Goal: Information Seeking & Learning: Find specific page/section

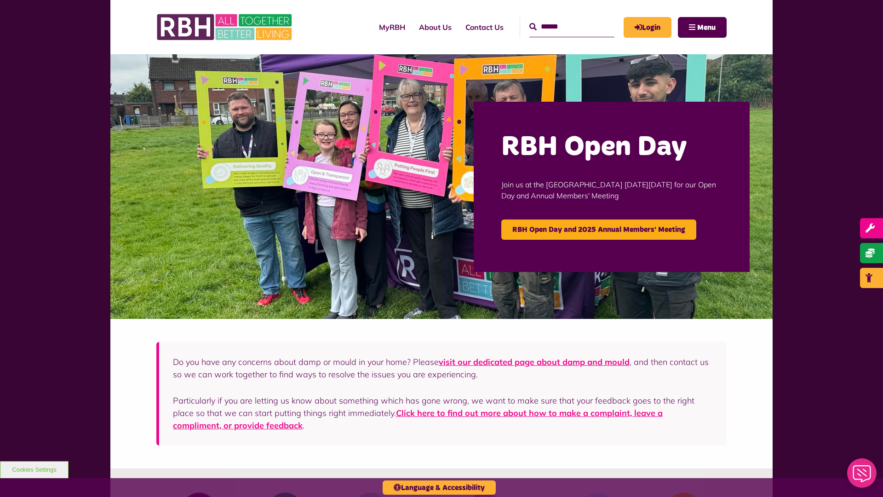
click at [561, 19] on input "Search" at bounding box center [571, 27] width 85 height 20
type input "*"
click at [34, 469] on button "Cookies Settings" at bounding box center [34, 469] width 69 height 17
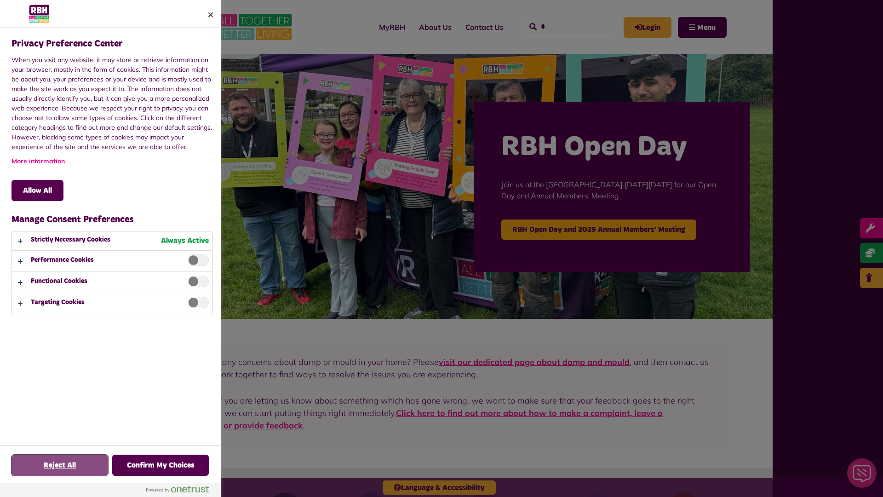
click at [60, 465] on button "Reject All" at bounding box center [59, 464] width 97 height 21
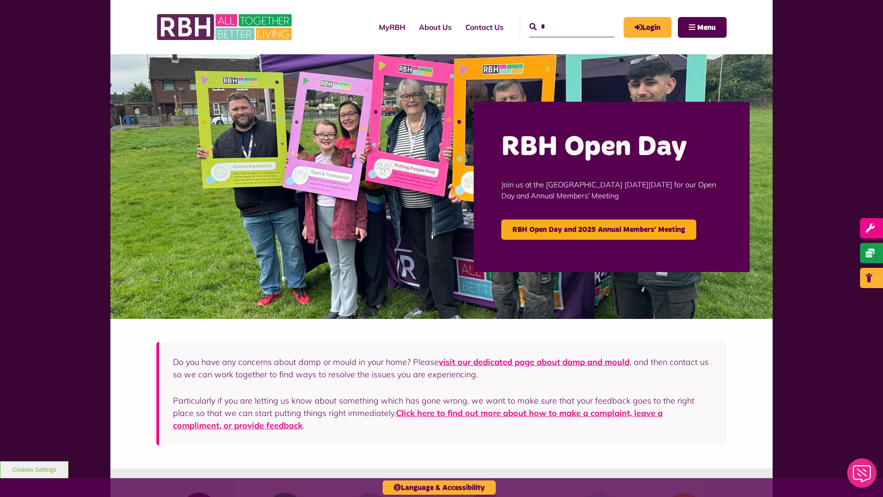
click at [561, 19] on input "*" at bounding box center [571, 27] width 85 height 20
type input "*"
click at [34, 469] on button "Cookies Settings" at bounding box center [34, 469] width 69 height 17
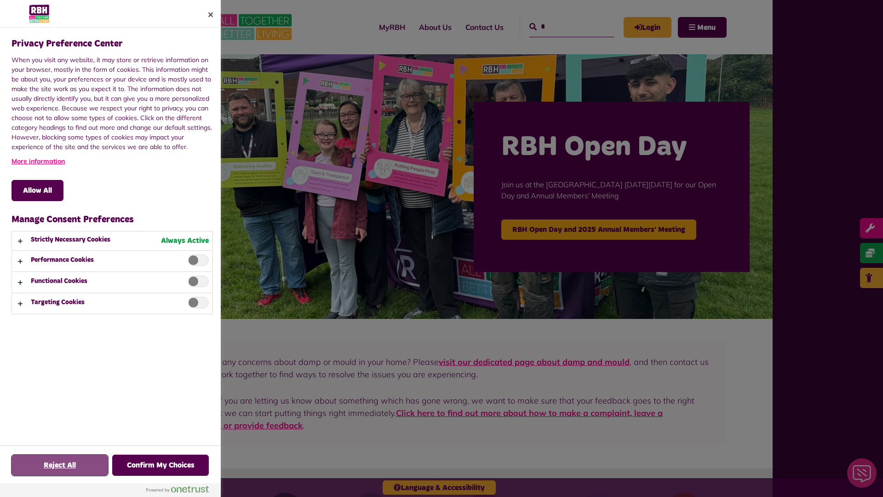
click at [60, 465] on button "Reject All" at bounding box center [59, 464] width 97 height 21
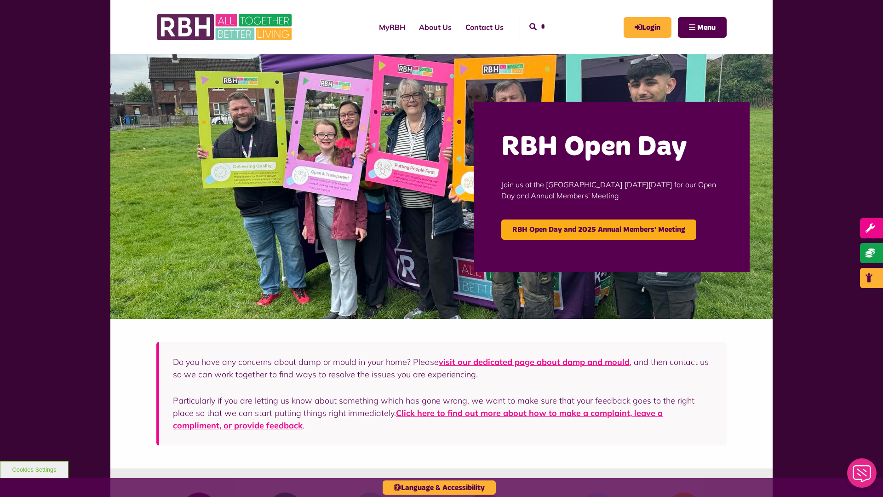
click at [561, 19] on input "*" at bounding box center [571, 27] width 85 height 20
type input "*"
click at [34, 469] on button "Cookies Settings" at bounding box center [34, 469] width 69 height 17
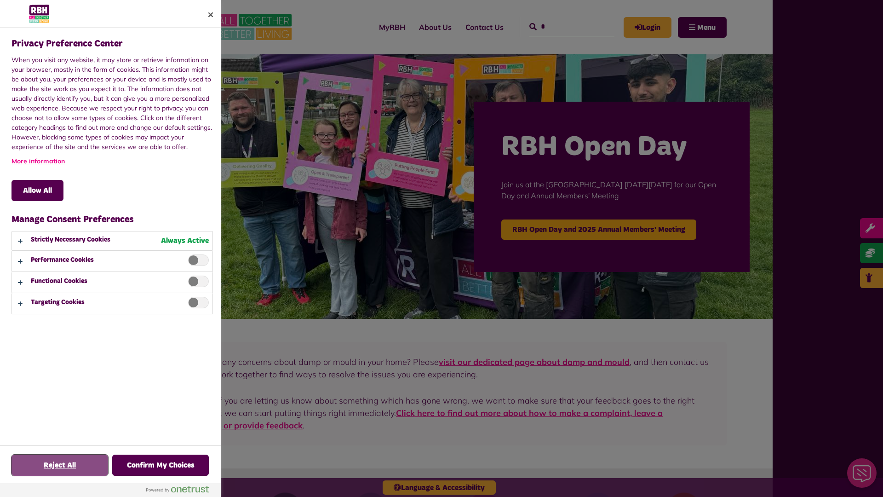
click at [60, 465] on button "Reject All" at bounding box center [59, 464] width 97 height 21
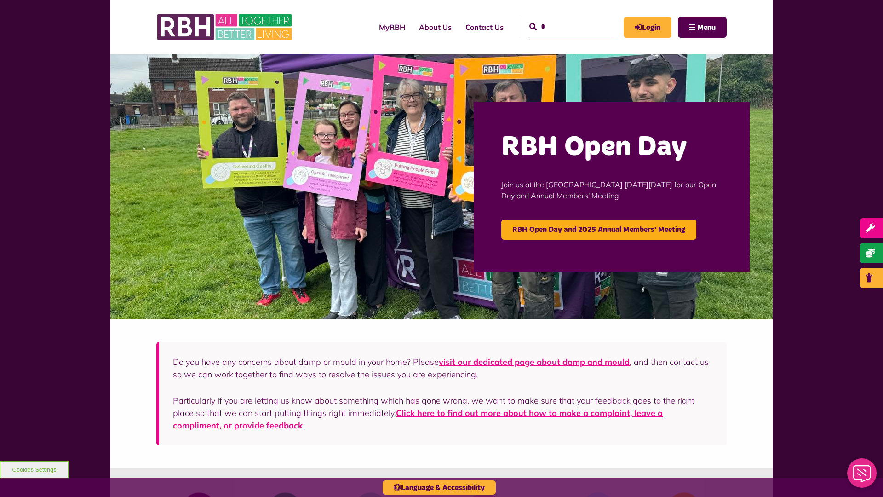
click at [561, 19] on input "*" at bounding box center [571, 27] width 85 height 20
type input "*"
click at [34, 469] on button "Cookies Settings" at bounding box center [34, 469] width 69 height 17
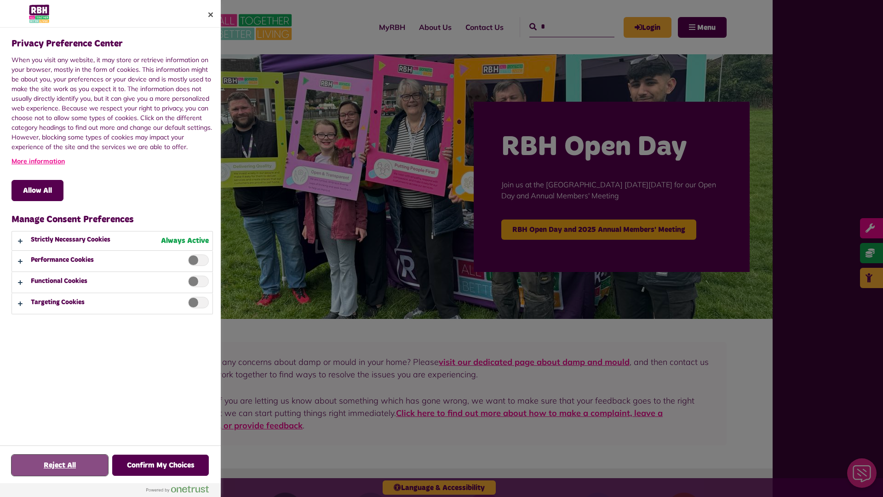
click at [60, 465] on button "Reject All" at bounding box center [59, 464] width 97 height 21
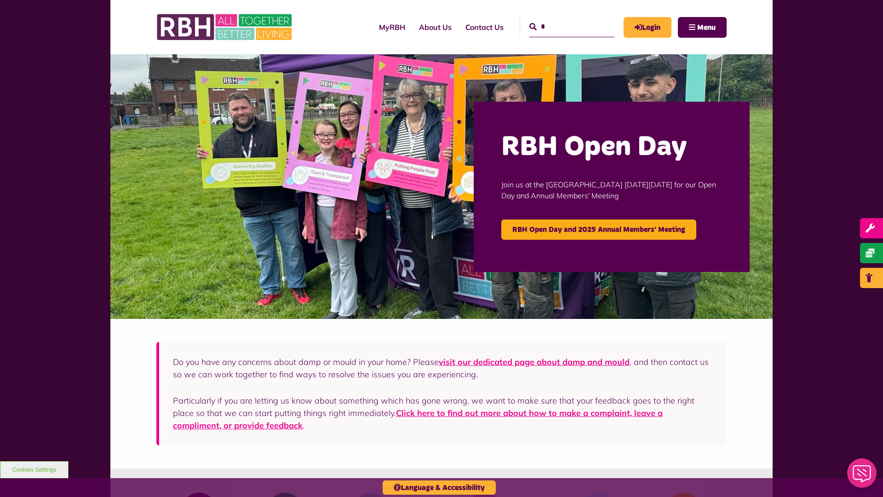
click at [561, 19] on input "*" at bounding box center [571, 27] width 85 height 20
type input "*"
click at [34, 469] on button "Cookies Settings" at bounding box center [34, 469] width 69 height 17
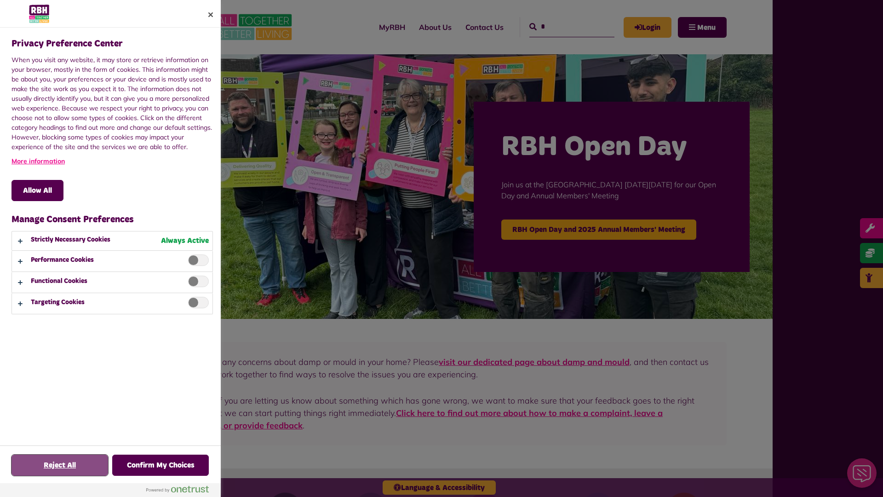
click at [60, 465] on button "Reject All" at bounding box center [59, 464] width 97 height 21
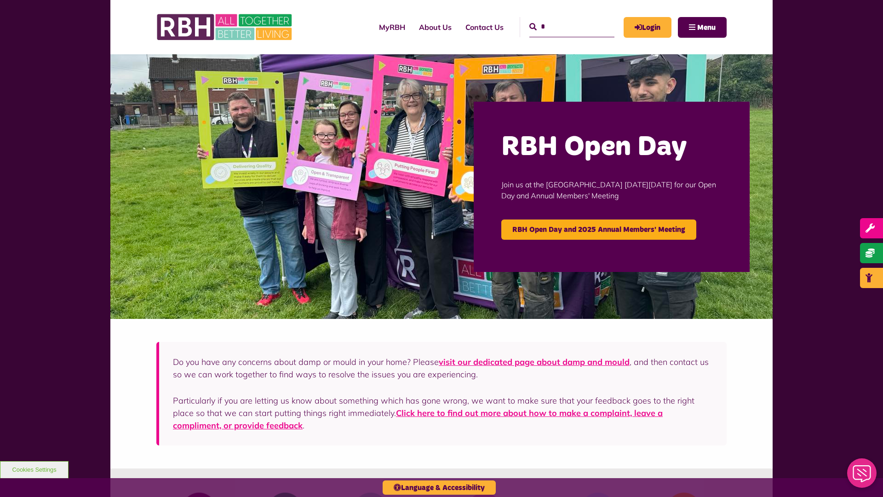
click at [561, 19] on input "*" at bounding box center [571, 27] width 85 height 20
type input "*"
click at [34, 469] on button "Cookies Settings" at bounding box center [34, 469] width 69 height 17
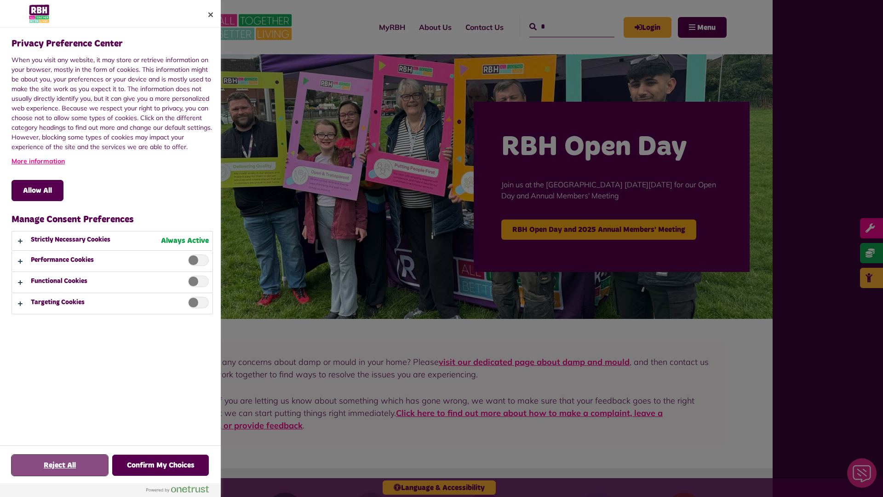
click at [60, 465] on button "Reject All" at bounding box center [59, 464] width 97 height 21
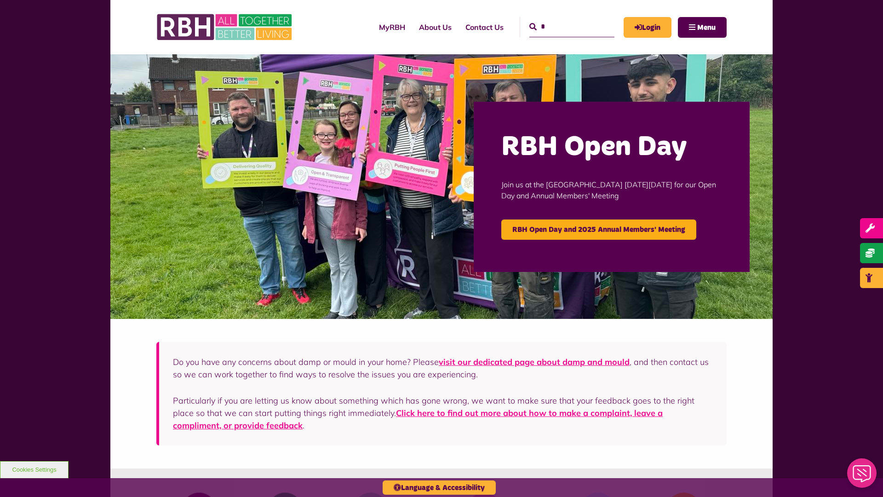
click at [561, 19] on input "*" at bounding box center [571, 27] width 85 height 20
type input "*"
click at [34, 469] on button "Cookies Settings" at bounding box center [34, 469] width 69 height 17
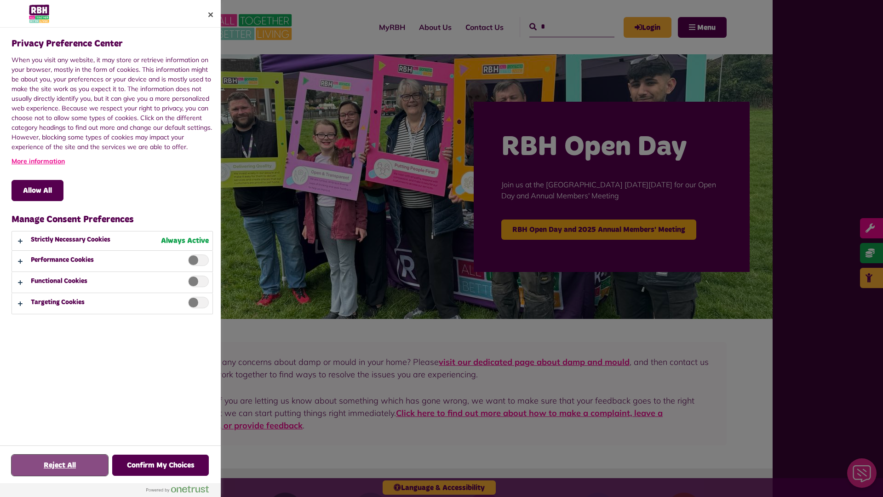
click at [60, 465] on button "Reject All" at bounding box center [59, 464] width 97 height 21
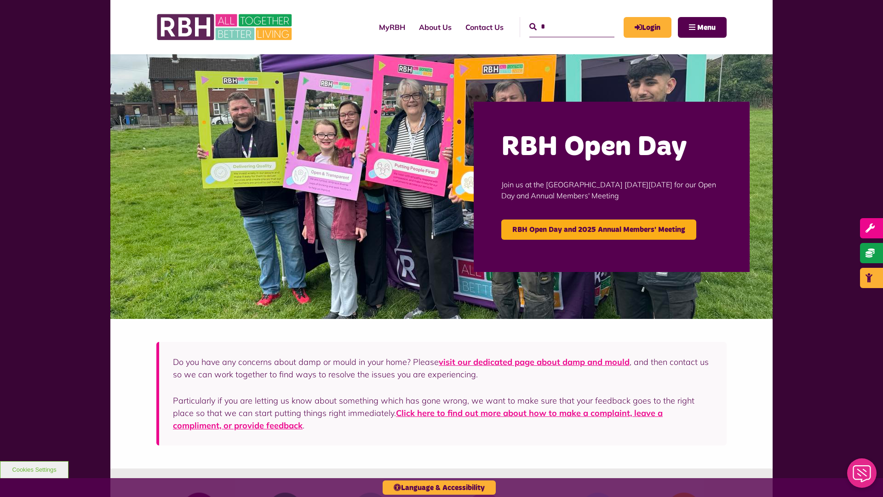
click at [561, 19] on input "*" at bounding box center [571, 27] width 85 height 20
type input "*"
click at [34, 469] on button "Cookies Settings" at bounding box center [34, 469] width 69 height 17
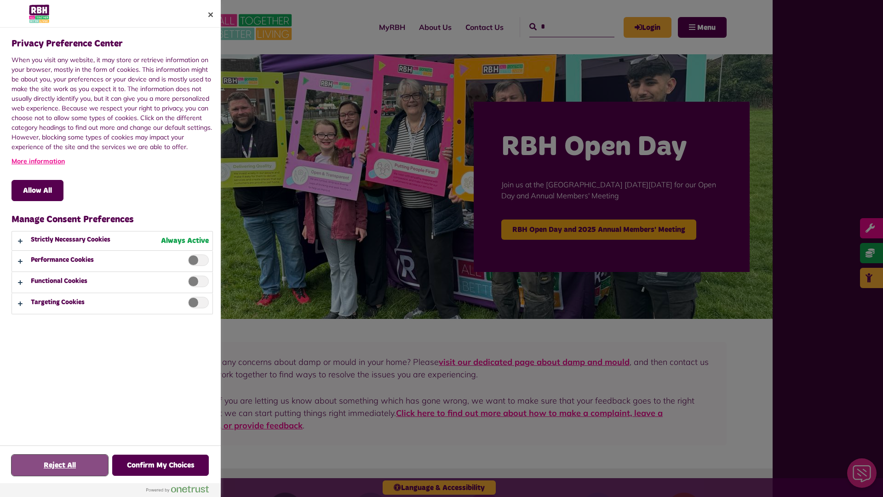
click at [60, 465] on button "Reject All" at bounding box center [59, 464] width 97 height 21
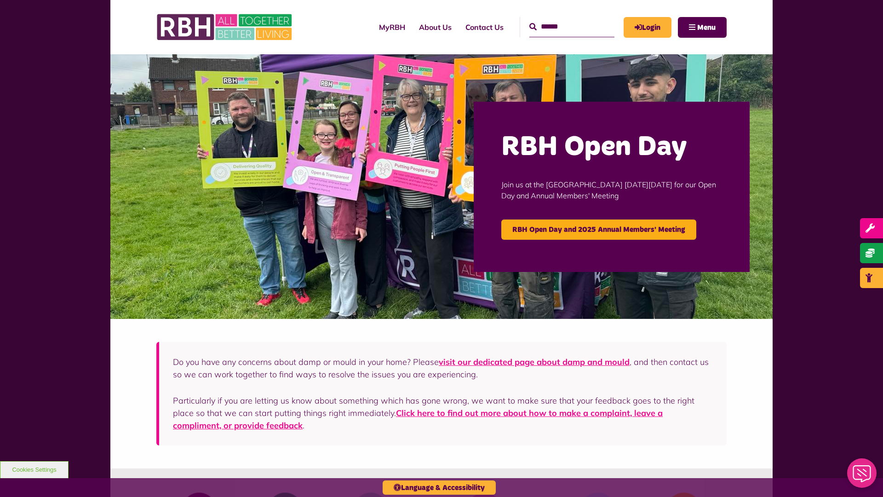
click at [561, 19] on input "Search" at bounding box center [571, 27] width 85 height 20
type input "*"
click at [34, 469] on button "Cookies Settings" at bounding box center [34, 469] width 69 height 17
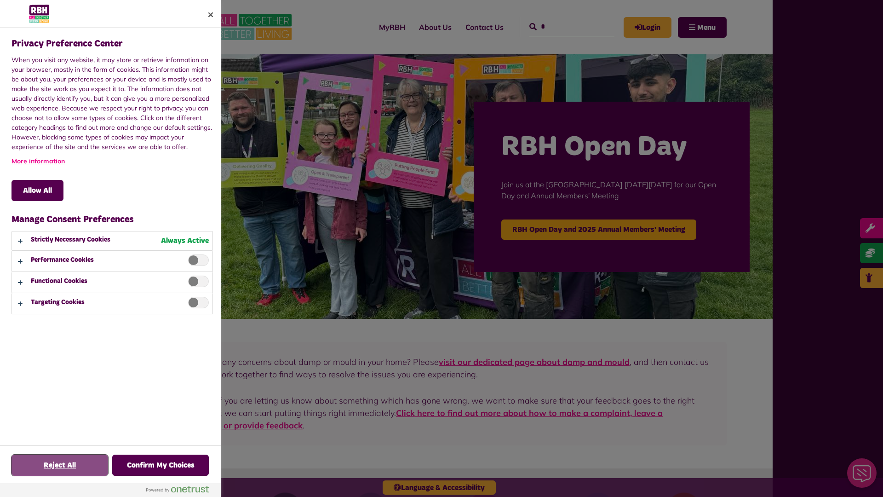
click at [60, 465] on button "Reject All" at bounding box center [59, 464] width 97 height 21
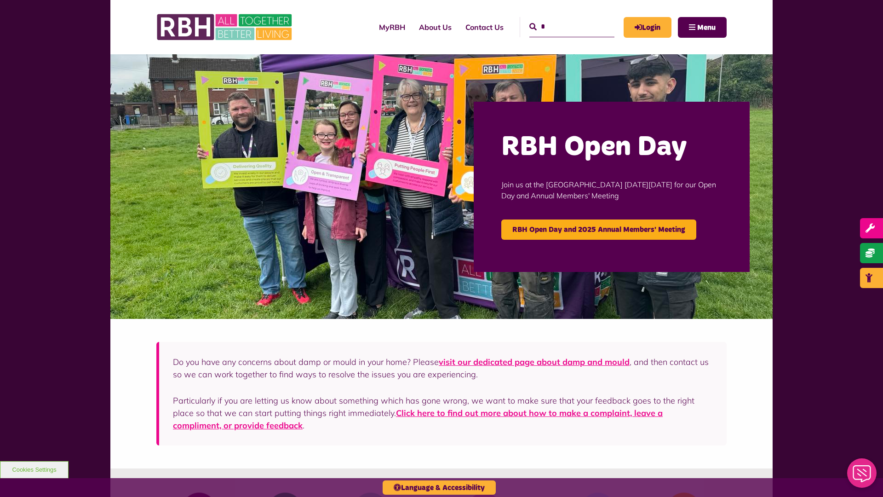
click at [561, 19] on input "*" at bounding box center [571, 27] width 85 height 20
type input "*"
click at [34, 469] on button "Cookies Settings" at bounding box center [34, 469] width 69 height 17
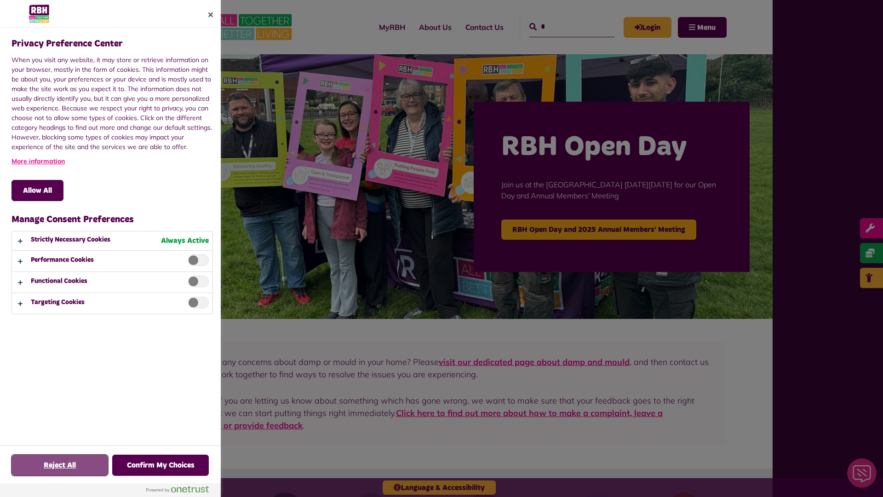
click at [60, 465] on button "Reject All" at bounding box center [59, 464] width 97 height 21
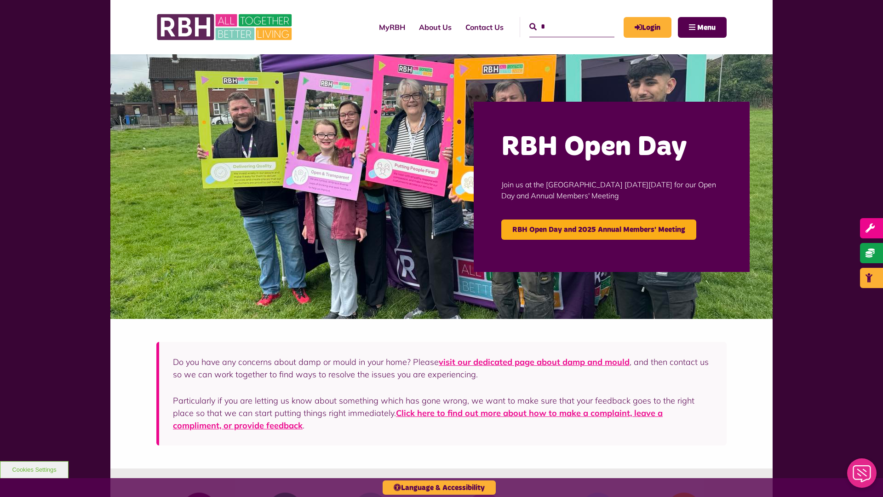
click at [561, 19] on input "*" at bounding box center [571, 27] width 85 height 20
type input "*"
click at [34, 469] on button "Cookies Settings" at bounding box center [34, 469] width 69 height 17
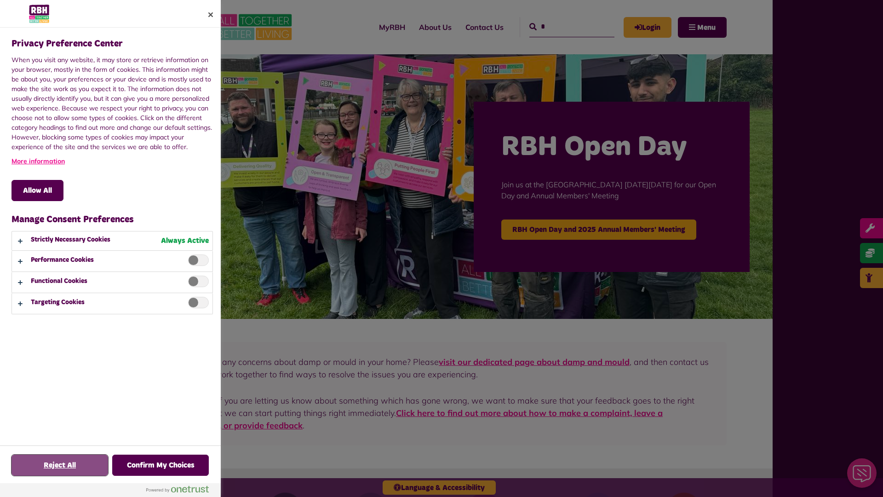
click at [60, 465] on button "Reject All" at bounding box center [59, 464] width 97 height 21
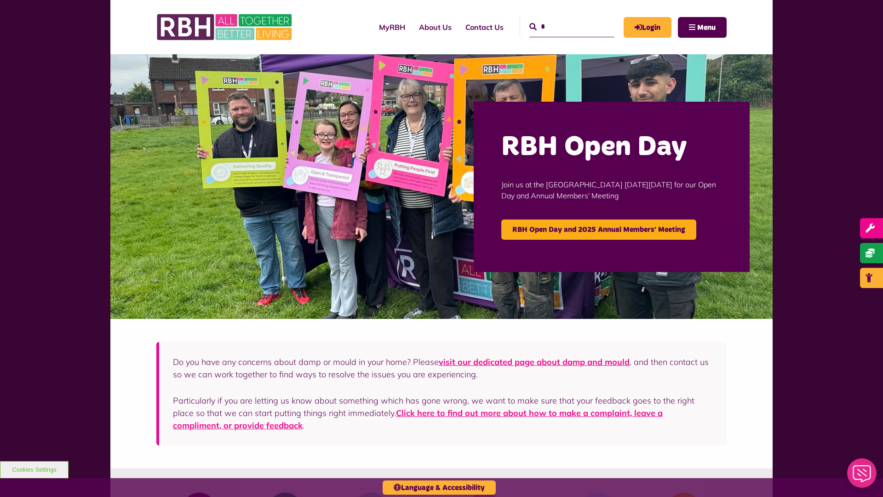
click at [561, 19] on input "*" at bounding box center [571, 27] width 85 height 20
type input "*"
click at [34, 469] on button "Cookies Settings" at bounding box center [34, 469] width 69 height 17
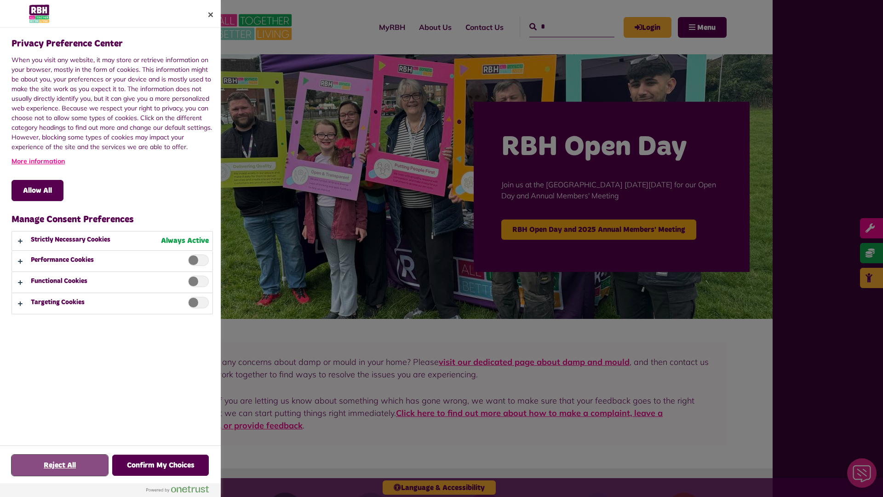
click at [60, 465] on button "Reject All" at bounding box center [59, 464] width 97 height 21
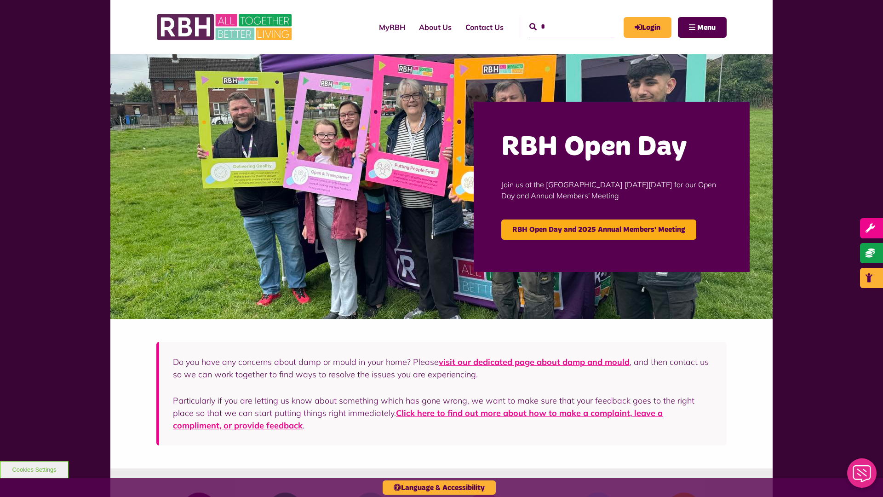
click at [561, 19] on input "*" at bounding box center [571, 27] width 85 height 20
type input "*"
click at [34, 469] on button "Cookies Settings" at bounding box center [34, 469] width 69 height 17
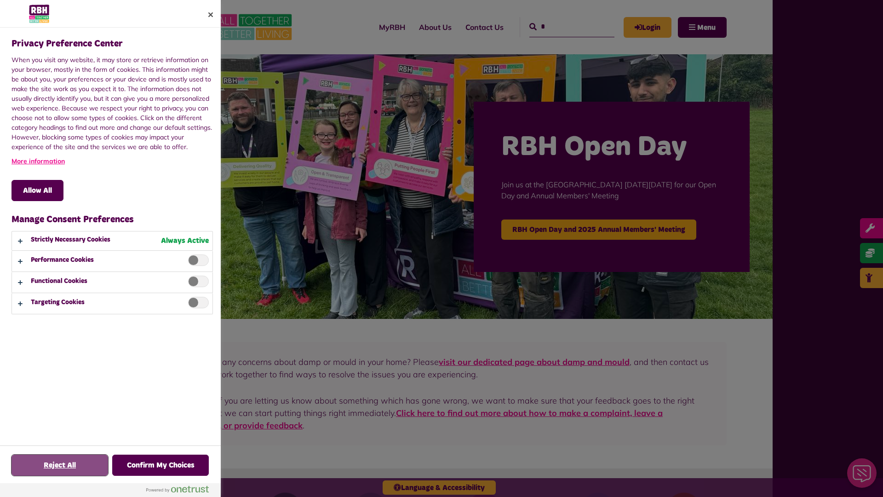
click at [60, 465] on button "Reject All" at bounding box center [59, 464] width 97 height 21
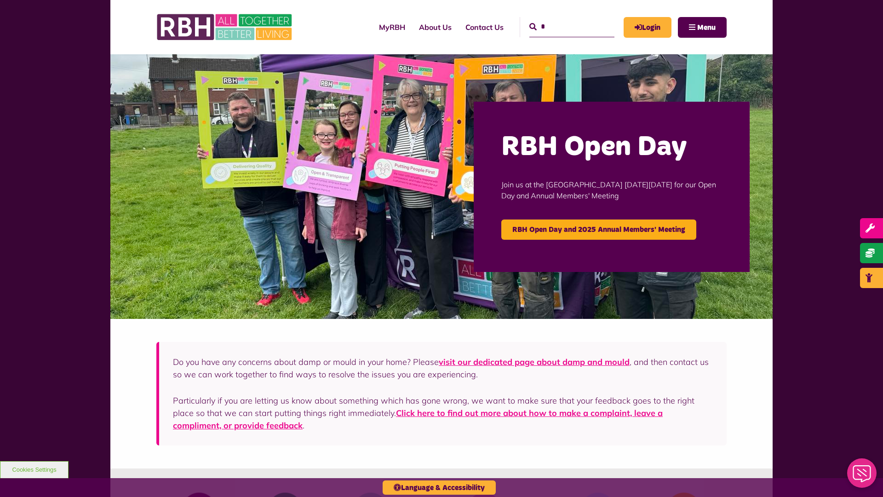
click at [561, 19] on input "*" at bounding box center [571, 27] width 85 height 20
type input "*"
click at [34, 469] on button "Cookies Settings" at bounding box center [34, 469] width 69 height 17
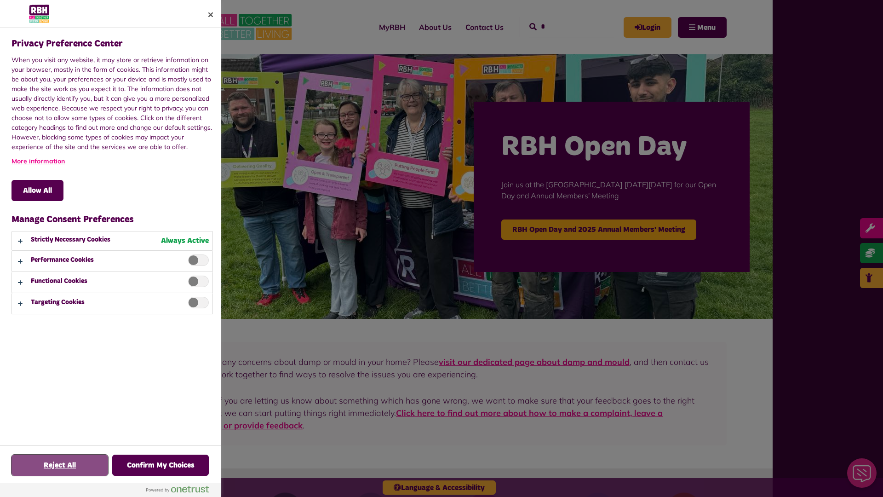
click at [60, 465] on button "Reject All" at bounding box center [59, 464] width 97 height 21
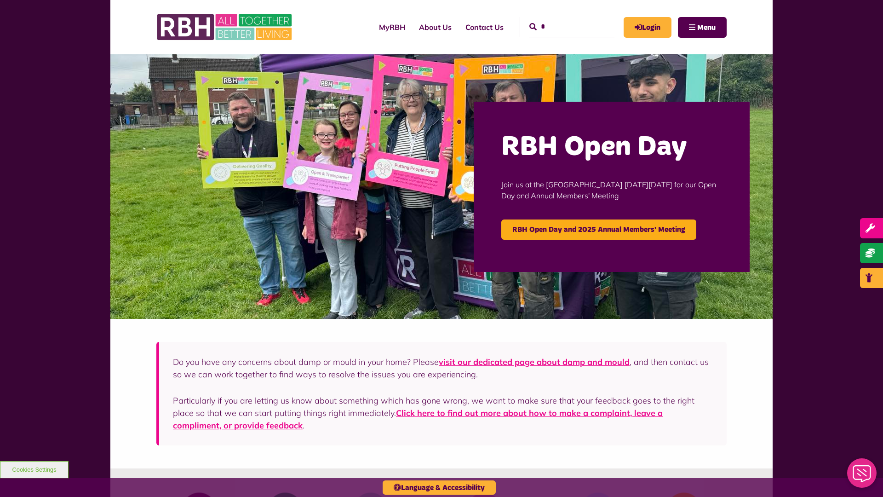
click at [561, 19] on input "*" at bounding box center [571, 27] width 85 height 20
type input "*"
click at [34, 469] on button "Cookies Settings" at bounding box center [34, 469] width 69 height 17
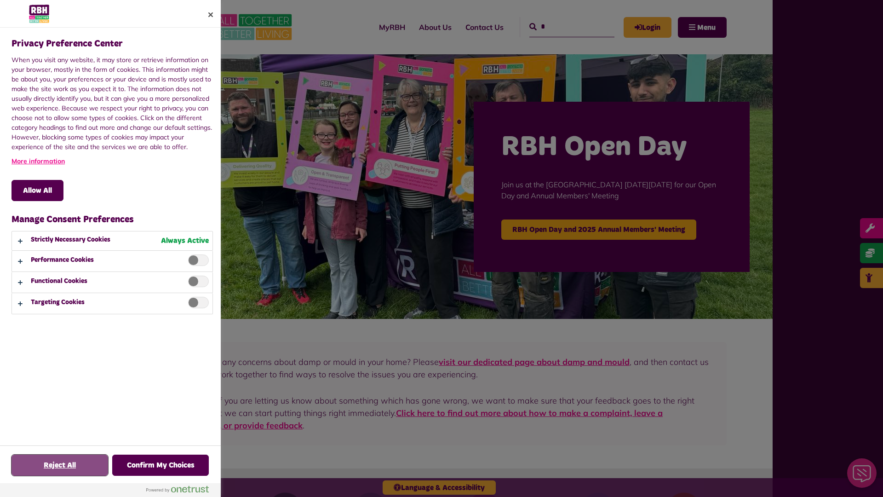
click at [60, 465] on button "Reject All" at bounding box center [59, 464] width 97 height 21
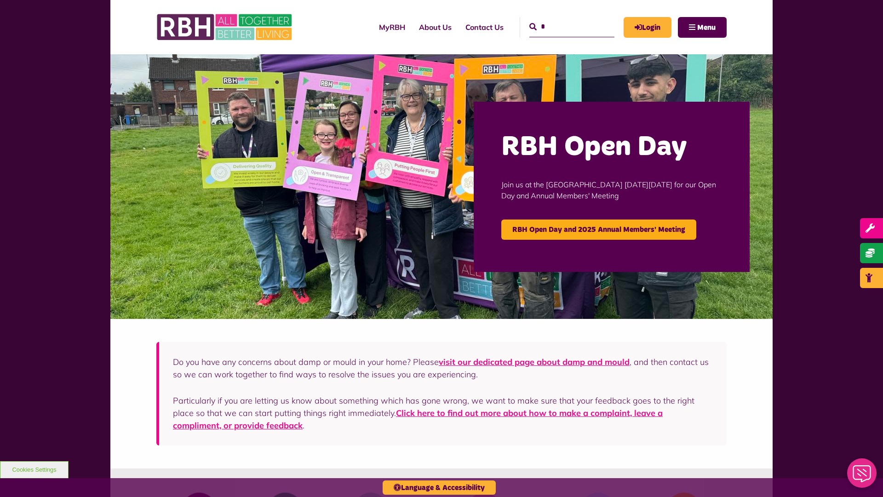
click at [561, 19] on input "*" at bounding box center [571, 27] width 85 height 20
type input "*"
click at [34, 469] on button "Cookies Settings" at bounding box center [34, 469] width 69 height 17
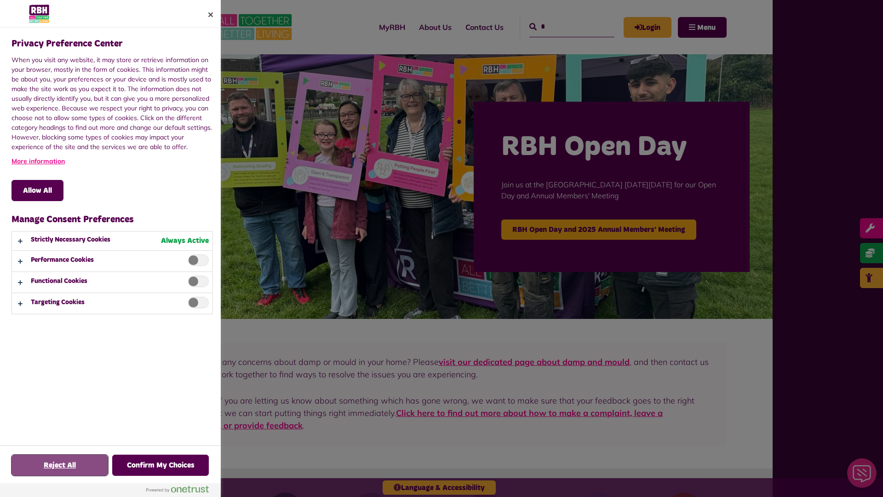
click at [60, 465] on button "Reject All" at bounding box center [59, 464] width 97 height 21
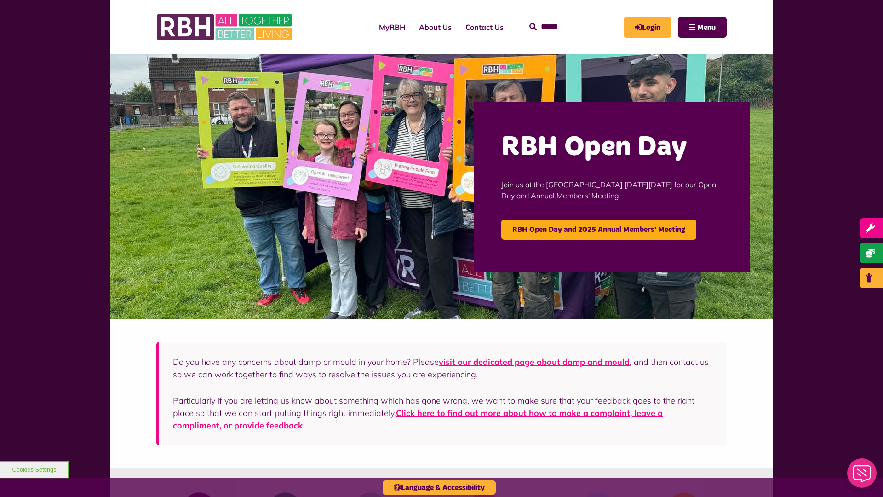
click at [561, 19] on input "Search" at bounding box center [571, 27] width 85 height 20
type input "*"
click at [34, 469] on button "Cookies Settings" at bounding box center [34, 469] width 69 height 17
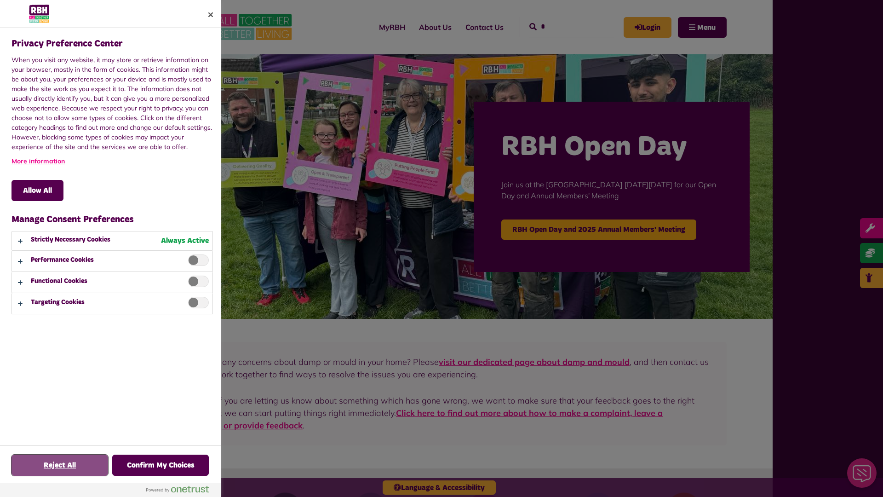
click at [60, 465] on button "Reject All" at bounding box center [59, 464] width 97 height 21
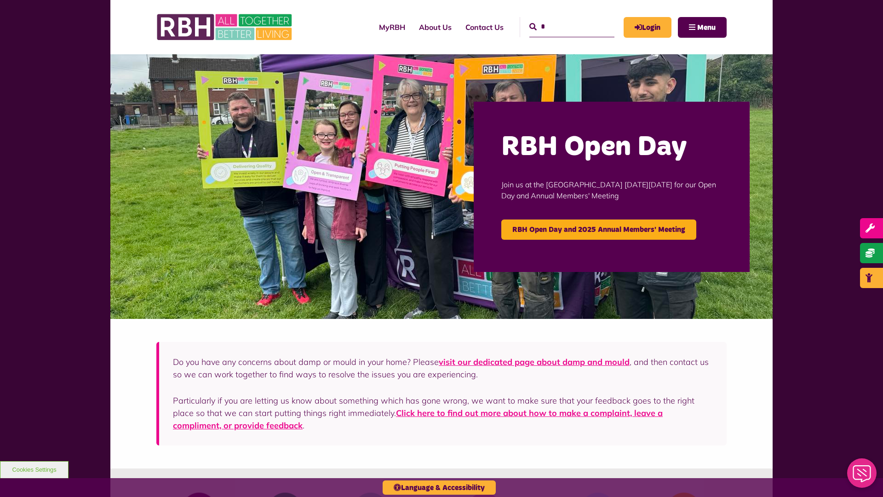
click at [561, 19] on input "*" at bounding box center [571, 27] width 85 height 20
type input "*"
click at [34, 469] on button "Cookies Settings" at bounding box center [34, 469] width 69 height 17
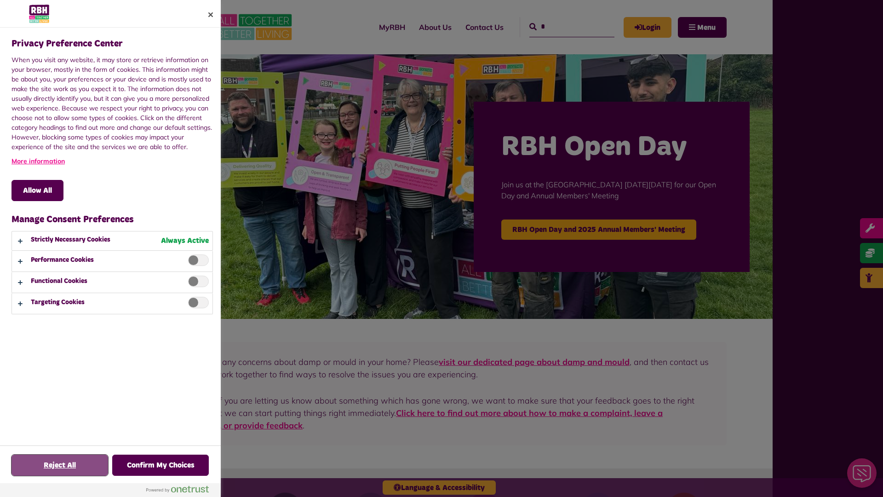
click at [60, 465] on button "Reject All" at bounding box center [59, 464] width 97 height 21
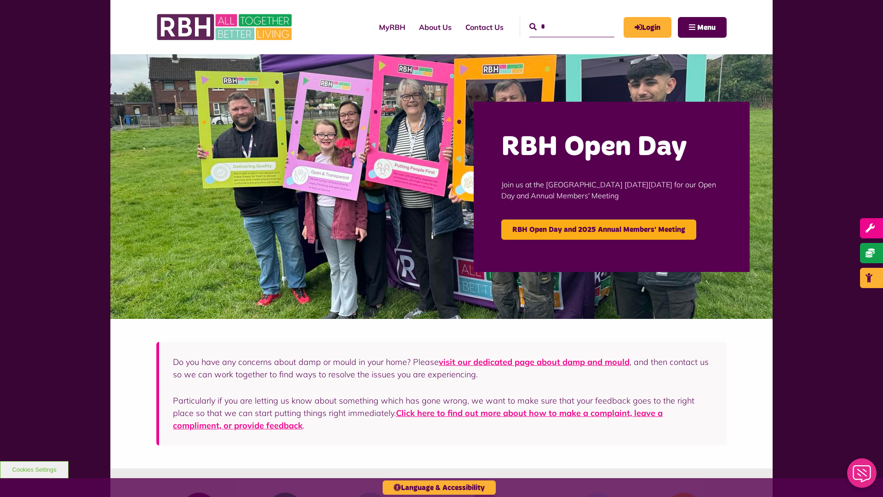
click at [561, 19] on input "*" at bounding box center [571, 27] width 85 height 20
type input "*"
click at [34, 469] on button "Cookies Settings" at bounding box center [34, 469] width 69 height 17
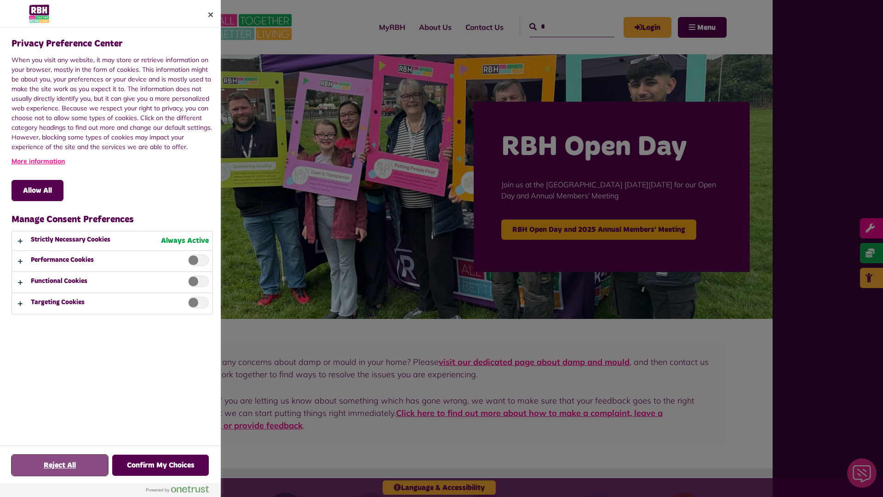
click at [60, 465] on button "Reject All" at bounding box center [59, 464] width 97 height 21
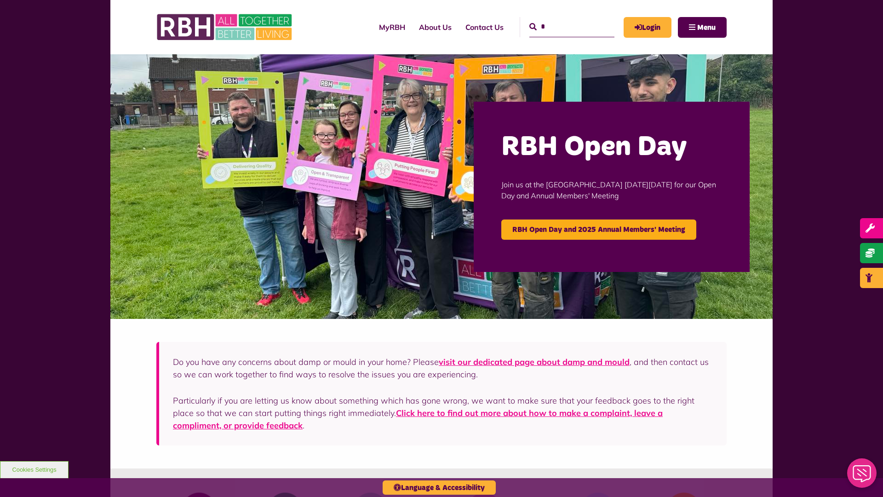
click at [561, 19] on input "*" at bounding box center [571, 27] width 85 height 20
type input "*"
click at [34, 469] on button "Cookies Settings" at bounding box center [34, 469] width 69 height 17
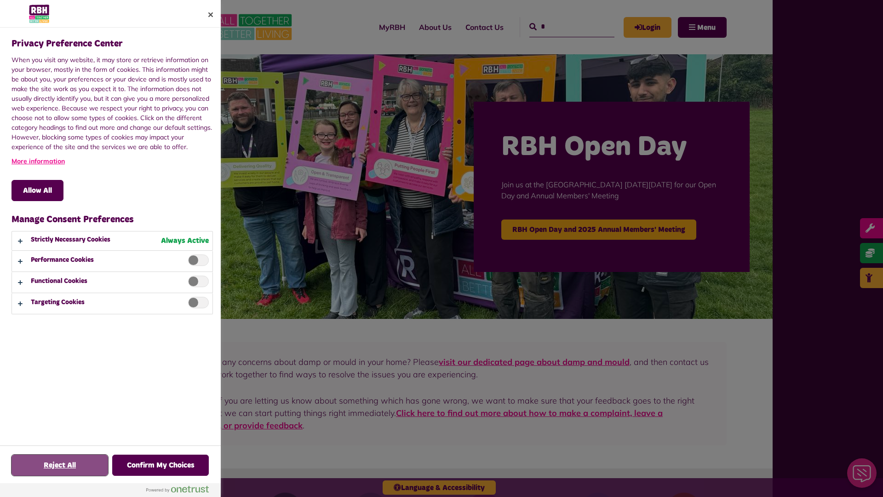
click at [60, 465] on button "Reject All" at bounding box center [59, 464] width 97 height 21
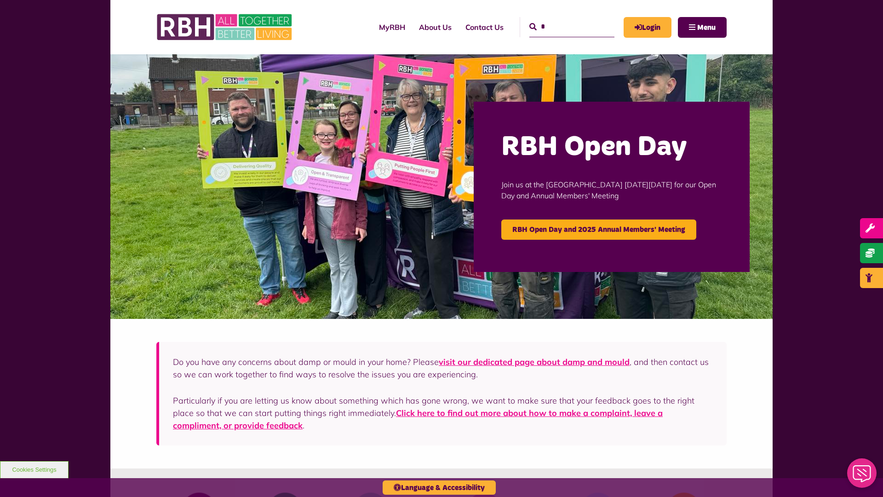
click at [561, 19] on input "*" at bounding box center [571, 27] width 85 height 20
type input "*"
click at [34, 469] on button "Cookies Settings" at bounding box center [34, 469] width 69 height 17
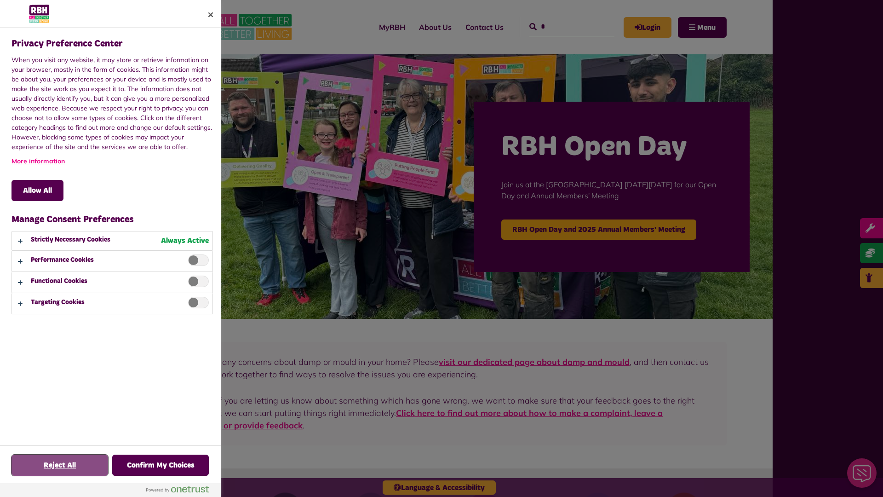
click at [60, 465] on button "Reject All" at bounding box center [59, 464] width 97 height 21
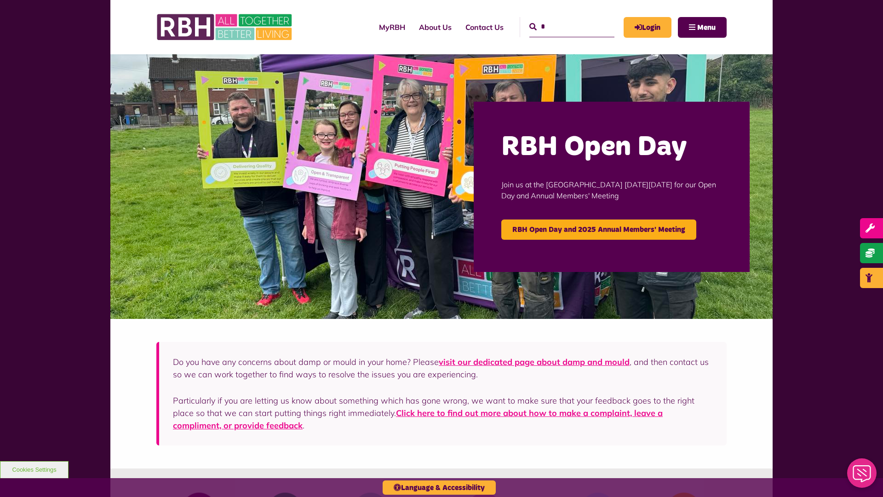
click at [561, 19] on input "*" at bounding box center [571, 27] width 85 height 20
type input "*"
click at [34, 469] on button "Cookies Settings" at bounding box center [34, 469] width 69 height 17
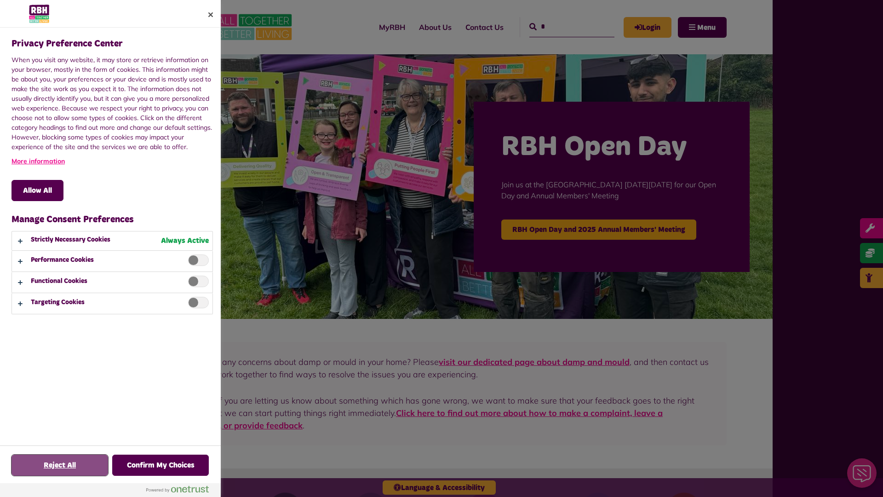
click at [60, 465] on button "Reject All" at bounding box center [59, 464] width 97 height 21
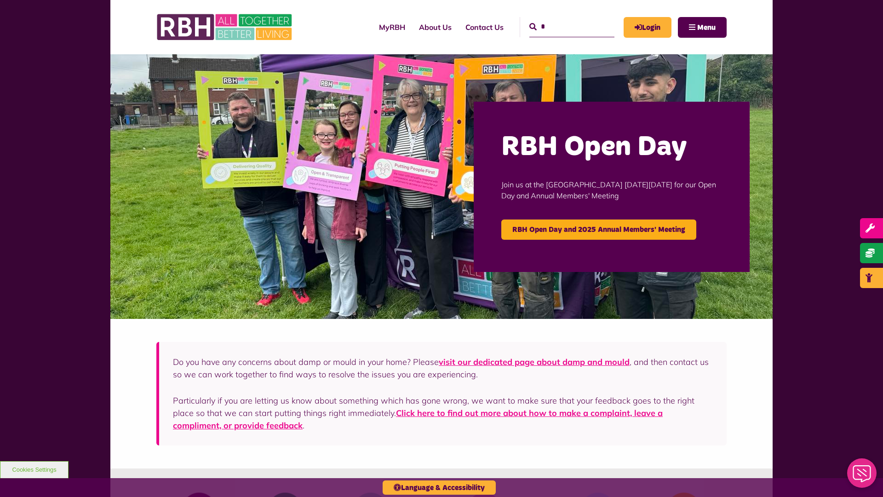
click at [561, 19] on input "*" at bounding box center [571, 27] width 85 height 20
type input "*"
click at [34, 469] on button "Cookies Settings" at bounding box center [34, 469] width 69 height 17
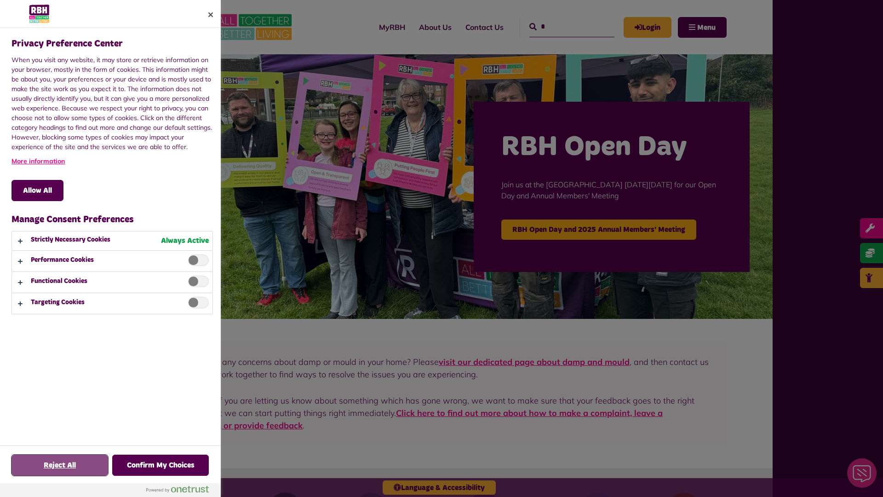
click at [60, 465] on button "Reject All" at bounding box center [59, 464] width 97 height 21
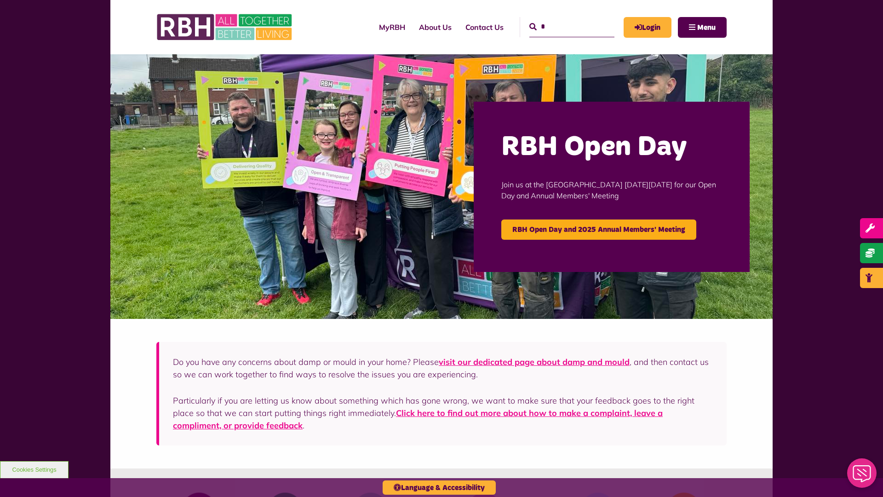
click at [561, 19] on input "*" at bounding box center [571, 27] width 85 height 20
type input "*"
click at [34, 469] on button "Cookies Settings" at bounding box center [34, 469] width 69 height 17
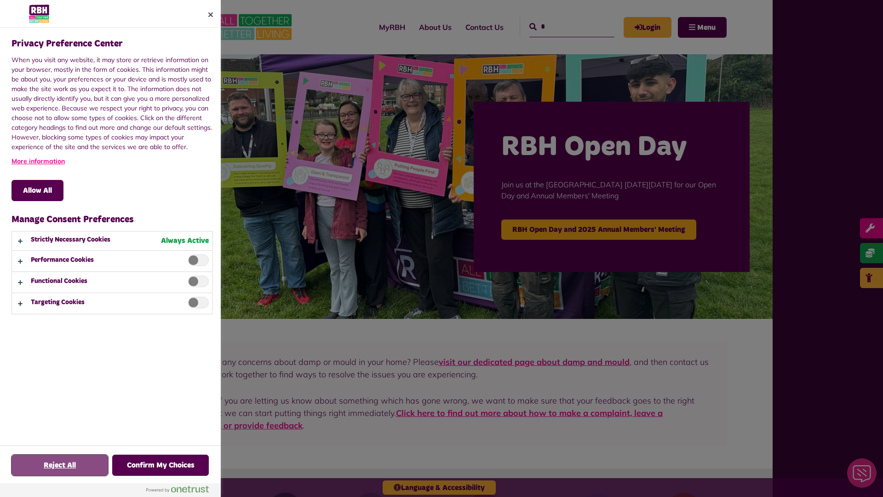
click at [60, 465] on button "Reject All" at bounding box center [59, 464] width 97 height 21
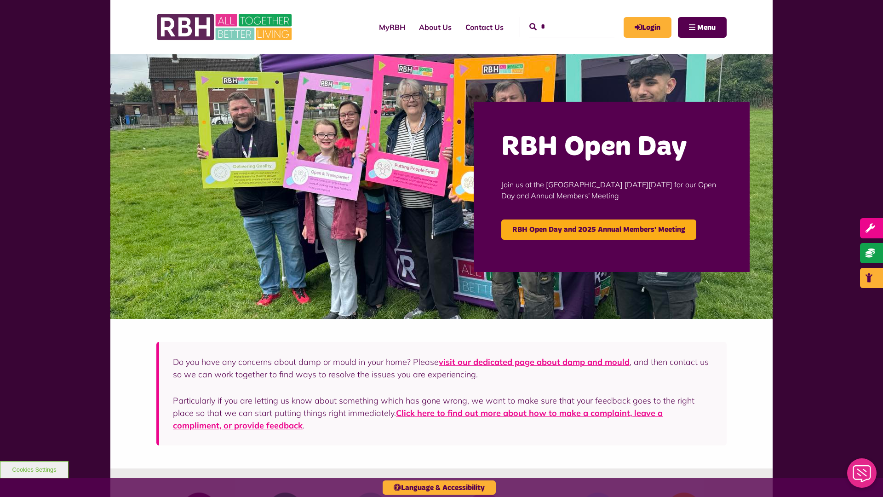
click at [561, 19] on input "*" at bounding box center [571, 27] width 85 height 20
type input "*"
click at [34, 469] on button "Cookies Settings" at bounding box center [34, 469] width 69 height 17
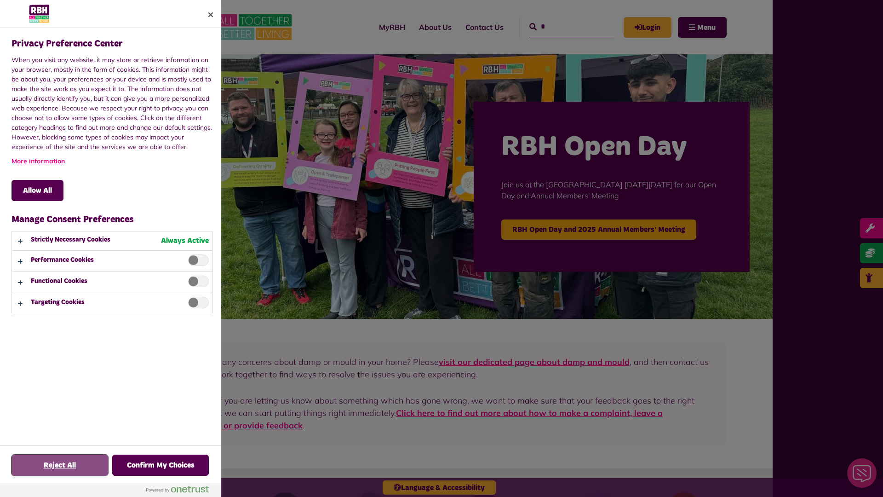
click at [60, 465] on button "Reject All" at bounding box center [59, 464] width 97 height 21
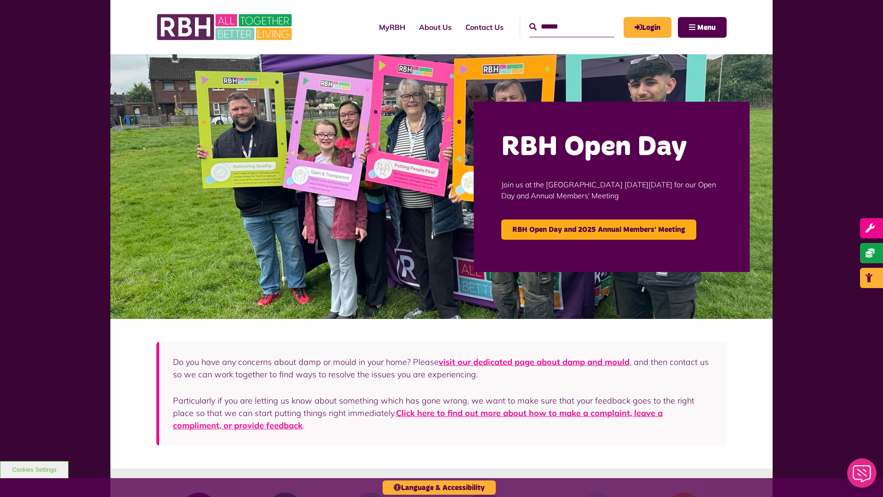
click at [561, 19] on input "Search" at bounding box center [571, 27] width 85 height 20
type input "*"
click at [34, 469] on button "Cookies Settings" at bounding box center [34, 469] width 69 height 17
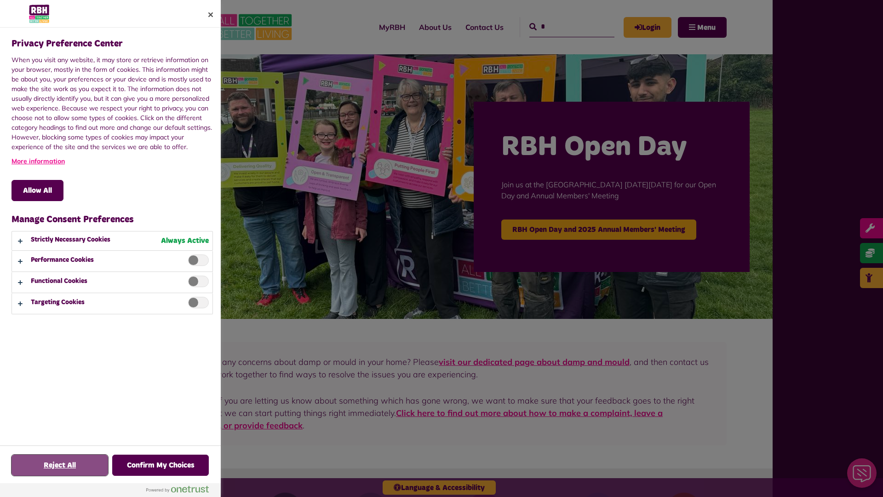
click at [60, 465] on button "Reject All" at bounding box center [59, 464] width 97 height 21
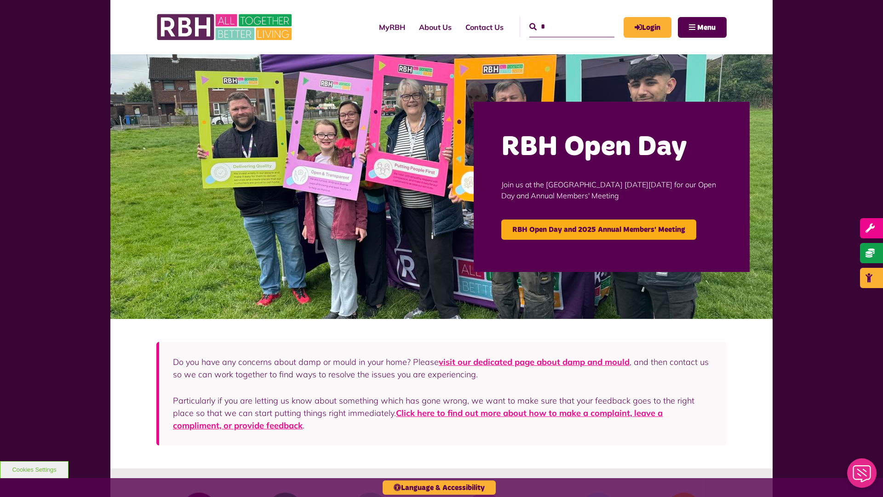
click at [561, 19] on input "*" at bounding box center [571, 27] width 85 height 20
type input "*"
click at [34, 469] on button "Cookies Settings" at bounding box center [34, 469] width 69 height 17
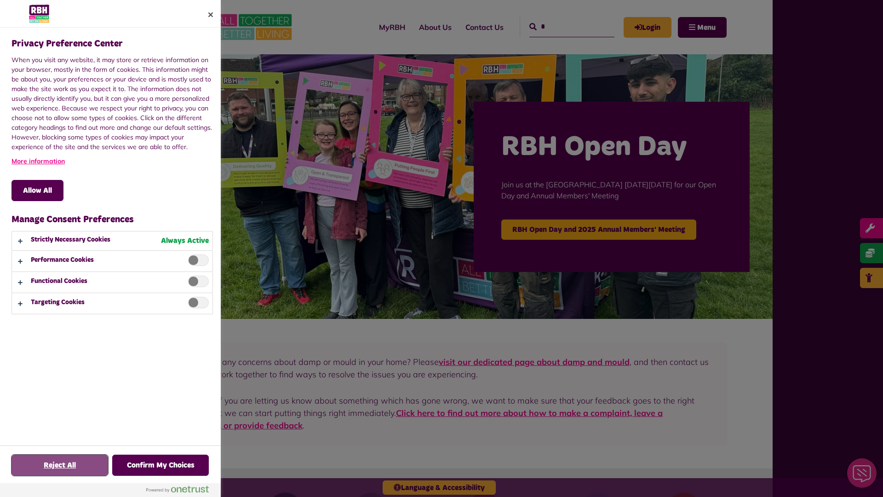
click at [60, 465] on button "Reject All" at bounding box center [59, 464] width 97 height 21
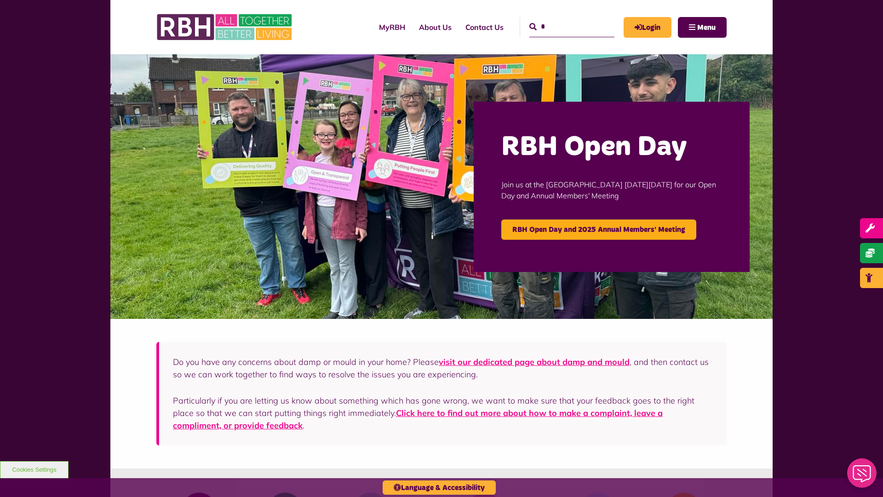
click at [561, 19] on input "*" at bounding box center [571, 27] width 85 height 20
type input "*"
click at [34, 469] on button "Cookies Settings" at bounding box center [34, 469] width 69 height 17
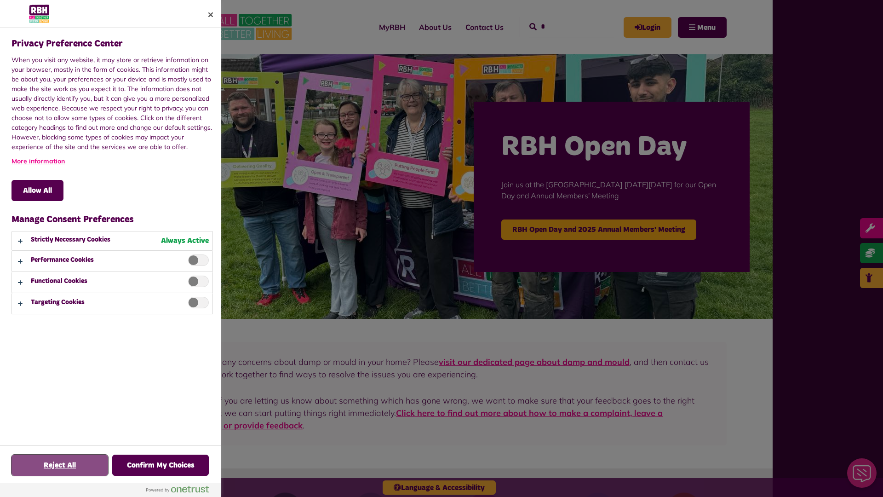
click at [60, 465] on button "Reject All" at bounding box center [59, 464] width 97 height 21
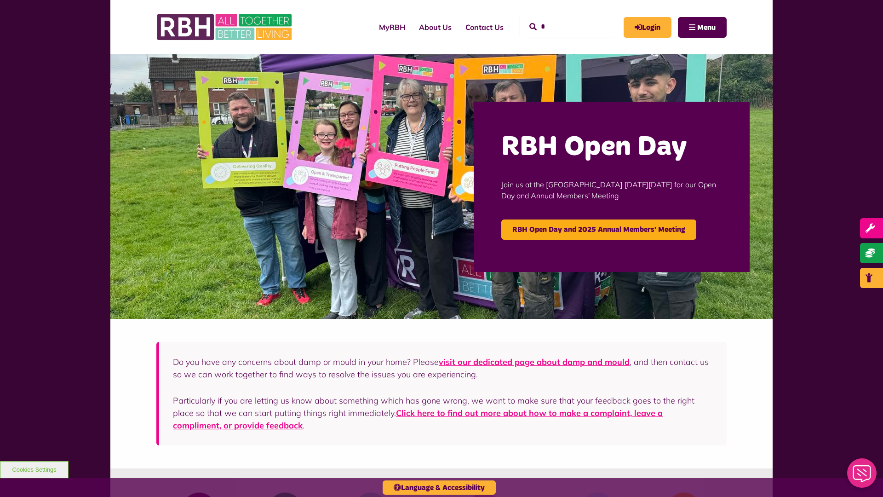
click at [561, 19] on input "*" at bounding box center [571, 27] width 85 height 20
type input "*"
click at [34, 469] on button "Cookies Settings" at bounding box center [34, 469] width 69 height 17
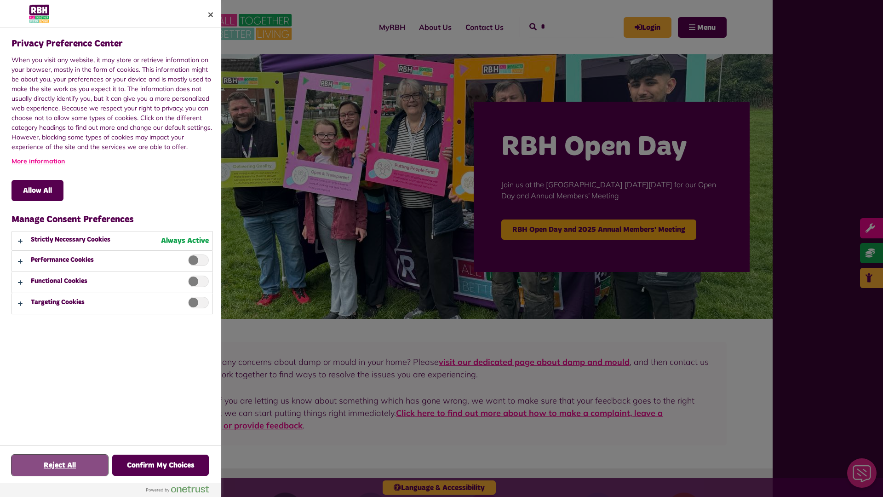
click at [60, 465] on button "Reject All" at bounding box center [59, 464] width 97 height 21
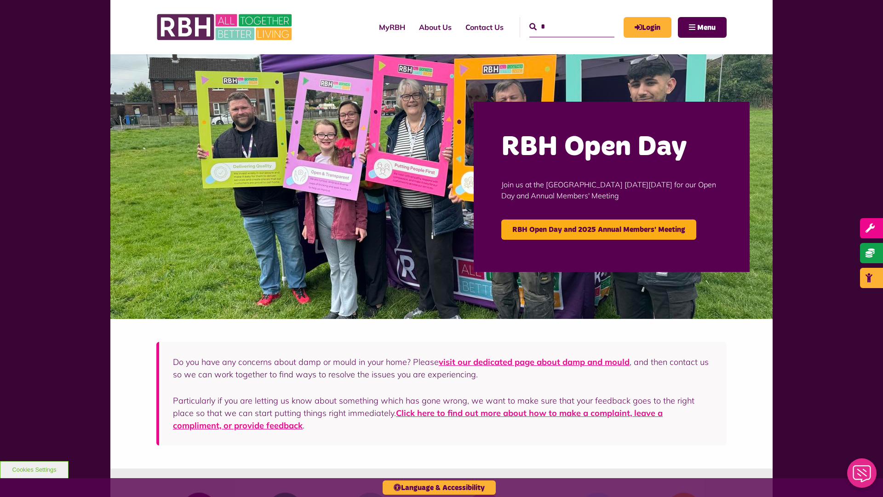
click at [561, 19] on input "*" at bounding box center [571, 27] width 85 height 20
type input "*"
click at [34, 469] on button "Cookies Settings" at bounding box center [34, 469] width 69 height 17
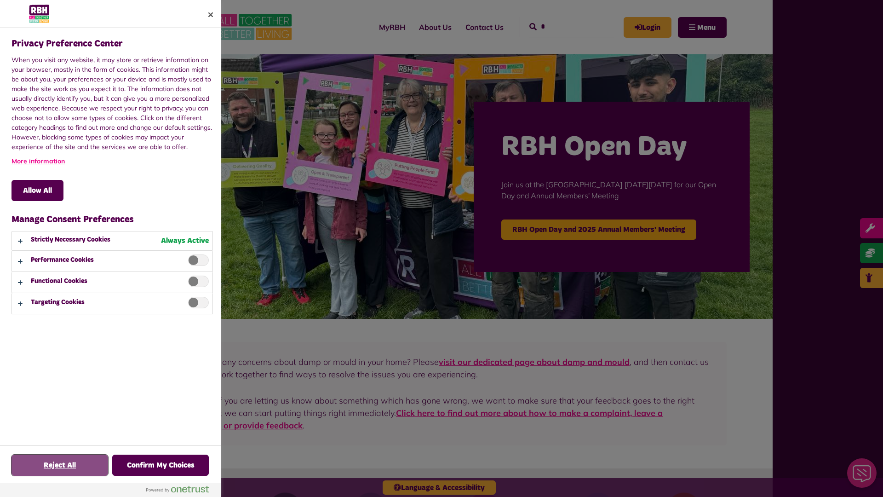
click at [60, 465] on button "Reject All" at bounding box center [59, 464] width 97 height 21
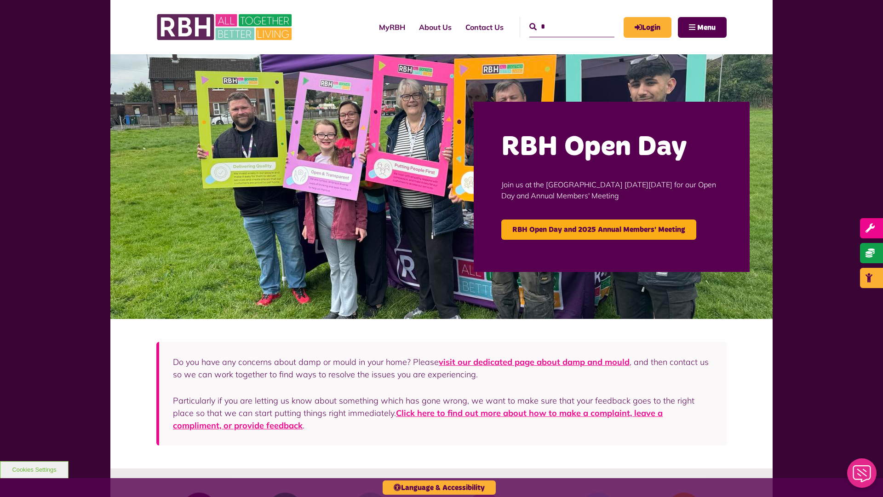
click at [561, 19] on input "*" at bounding box center [571, 27] width 85 height 20
type input "*"
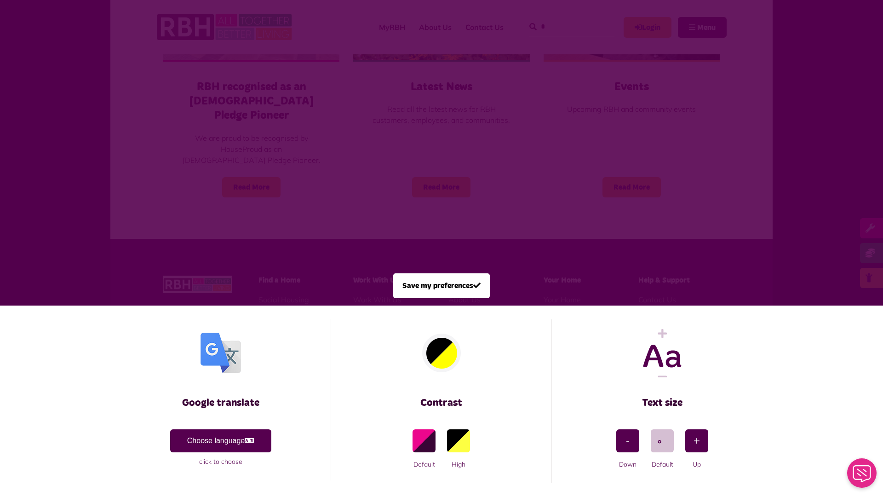
click at [196, 153] on span at bounding box center [441, 248] width 883 height 497
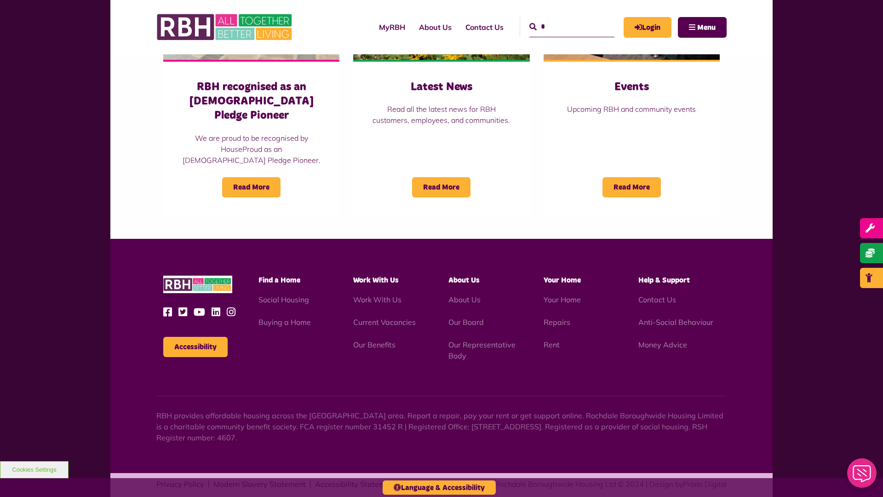
click at [561, 19] on input "*" at bounding box center [571, 27] width 85 height 20
type input "*"
click at [195, 337] on button "Accessibility" at bounding box center [195, 347] width 64 height 20
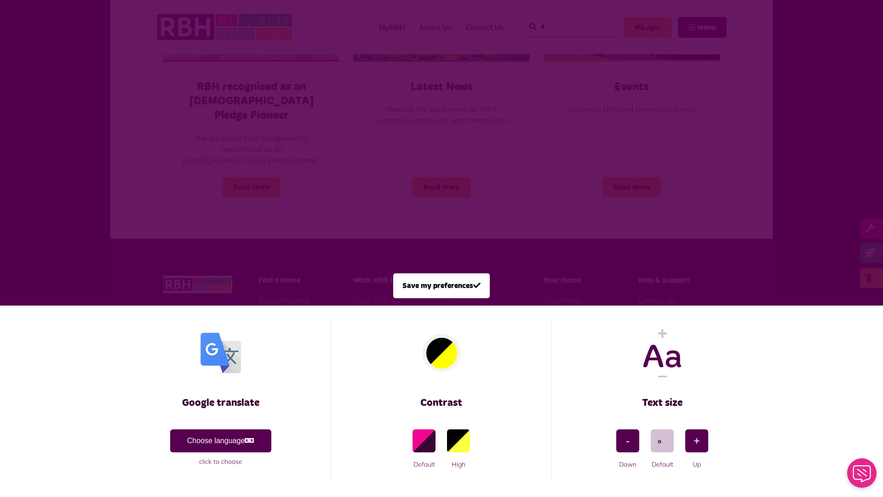
click at [196, 153] on span at bounding box center [441, 248] width 883 height 497
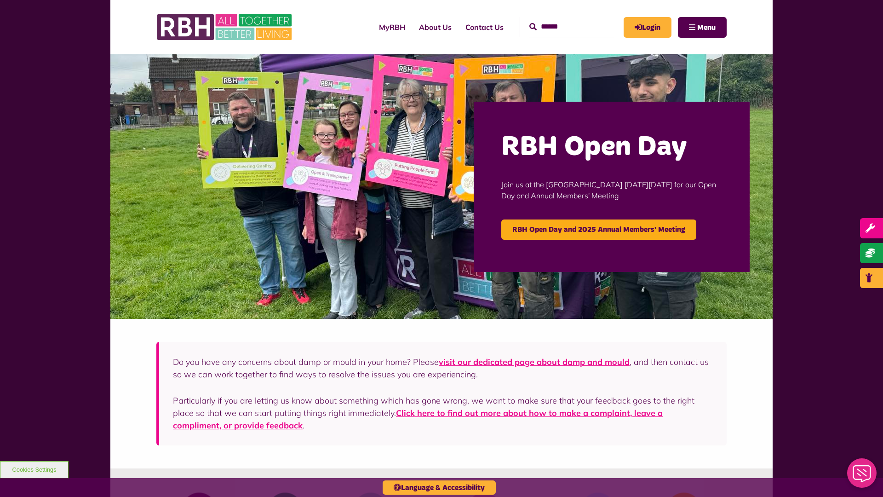
click at [561, 19] on input "Search" at bounding box center [571, 27] width 85 height 20
type input "*"
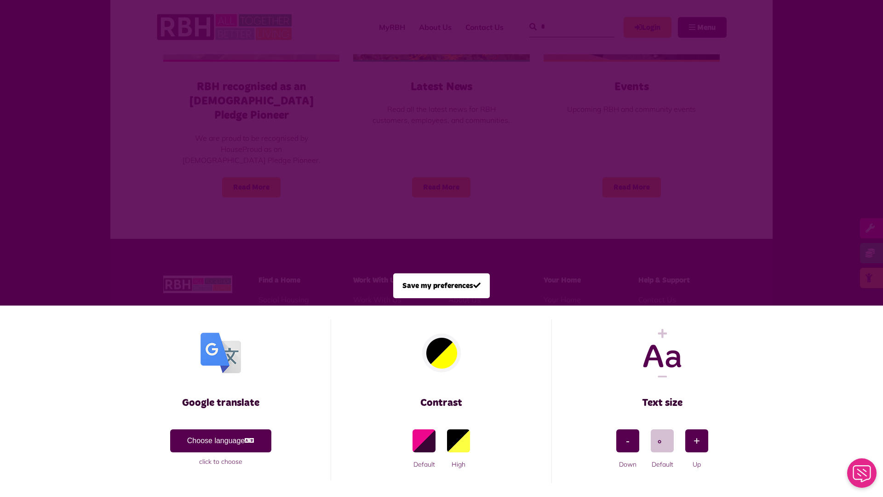
click at [196, 153] on span at bounding box center [441, 248] width 883 height 497
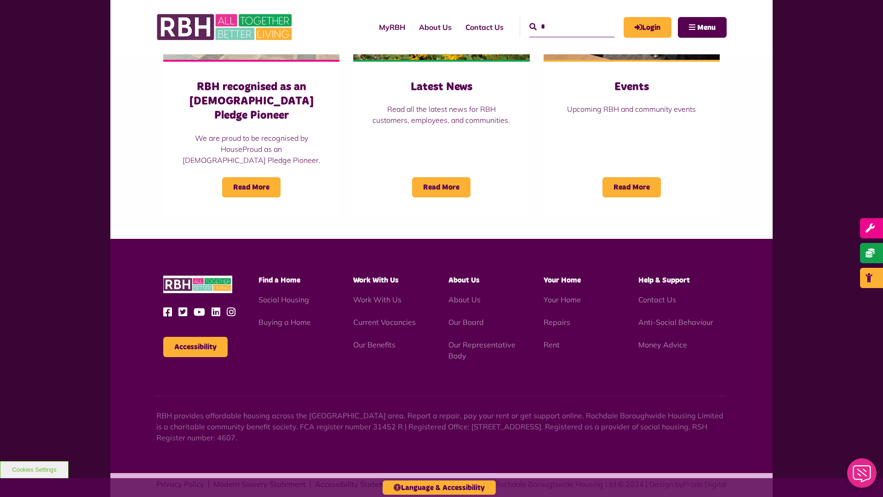
click at [561, 19] on input "*" at bounding box center [571, 27] width 85 height 20
type input "*"
click at [34, 469] on button "Cookies Settings" at bounding box center [34, 469] width 69 height 17
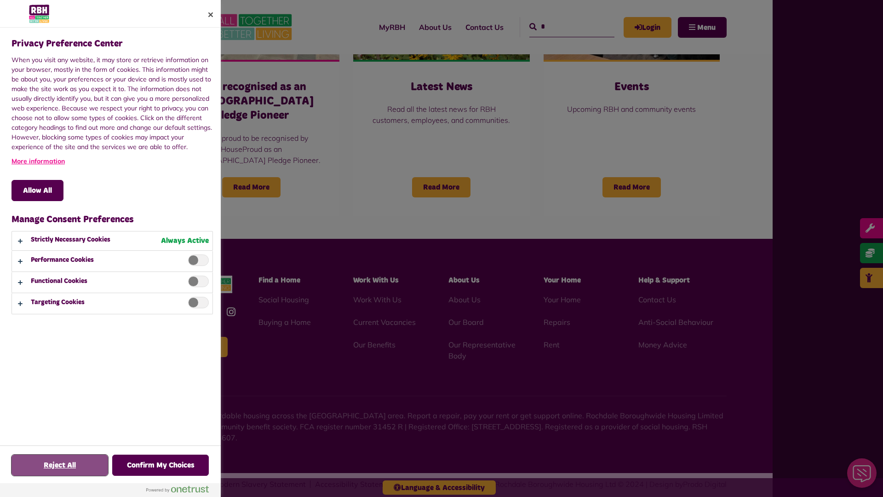
click at [60, 465] on button "Reject All" at bounding box center [59, 464] width 97 height 21
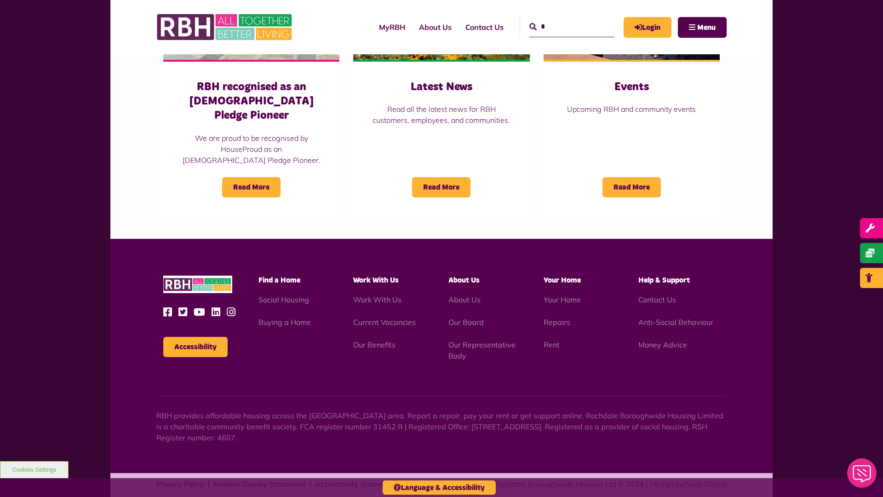
click at [561, 19] on input "*" at bounding box center [571, 27] width 85 height 20
type input "*"
click at [195, 337] on button "Accessibility" at bounding box center [195, 347] width 64 height 20
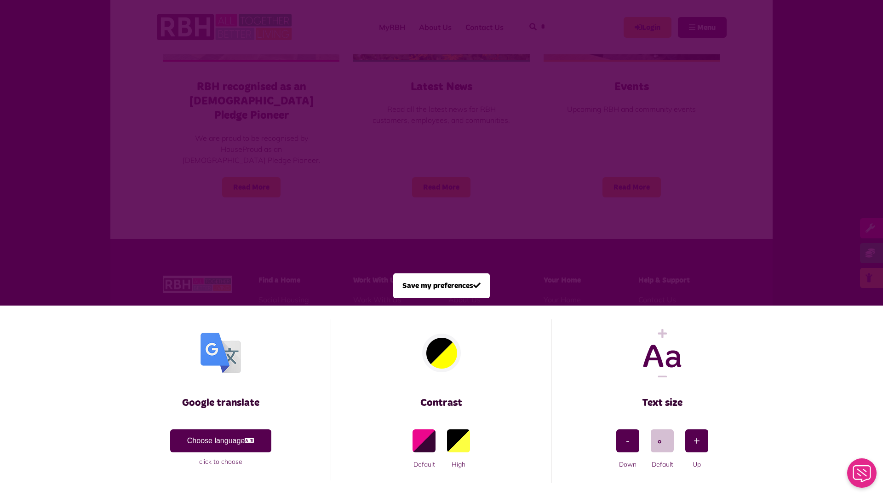
click at [196, 153] on span at bounding box center [441, 248] width 883 height 497
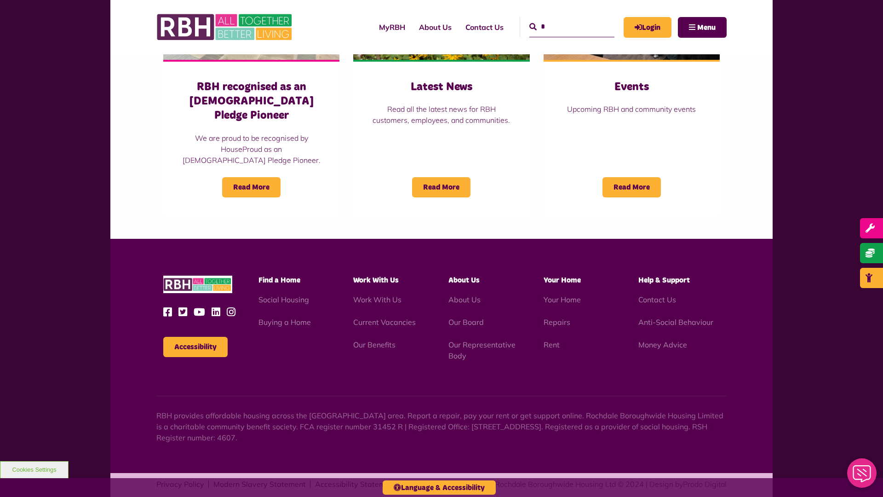
click at [561, 19] on input "*" at bounding box center [571, 27] width 85 height 20
type input "*"
click at [195, 337] on button "Accessibility" at bounding box center [195, 347] width 64 height 20
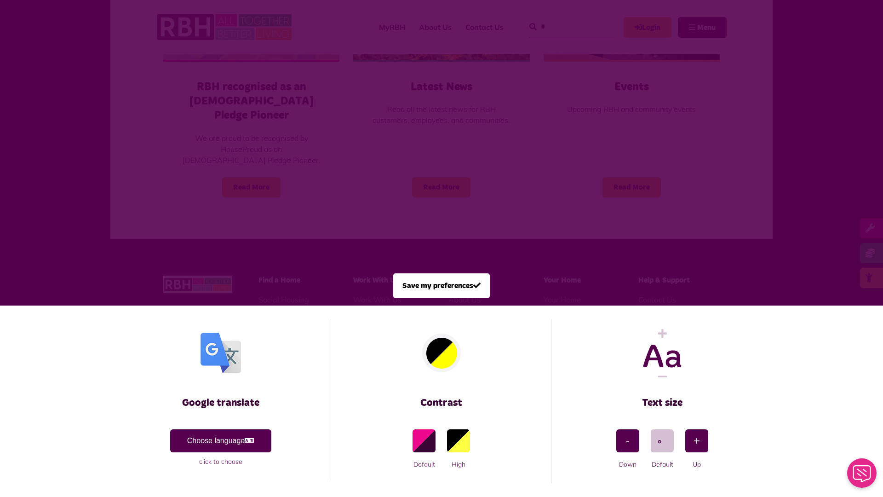
click at [196, 153] on span at bounding box center [441, 248] width 883 height 497
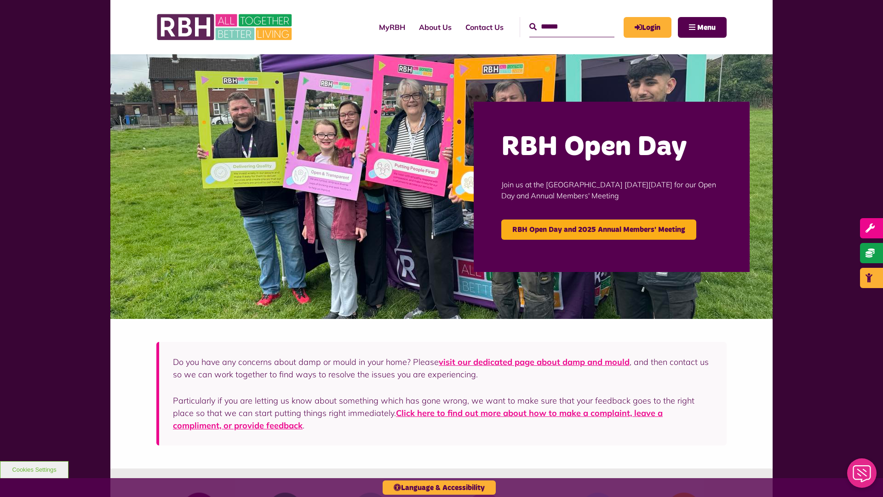
click at [561, 19] on input "Search" at bounding box center [571, 27] width 85 height 20
type input "*"
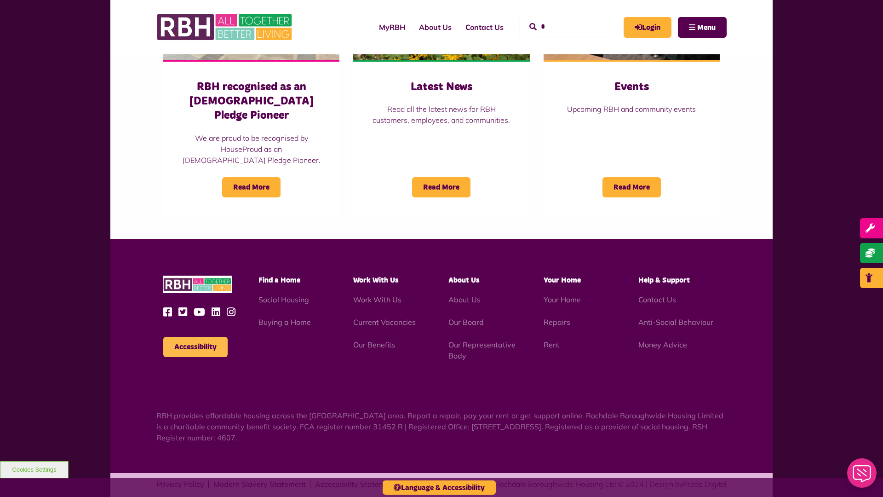
click at [195, 337] on button "Accessibility" at bounding box center [195, 347] width 64 height 20
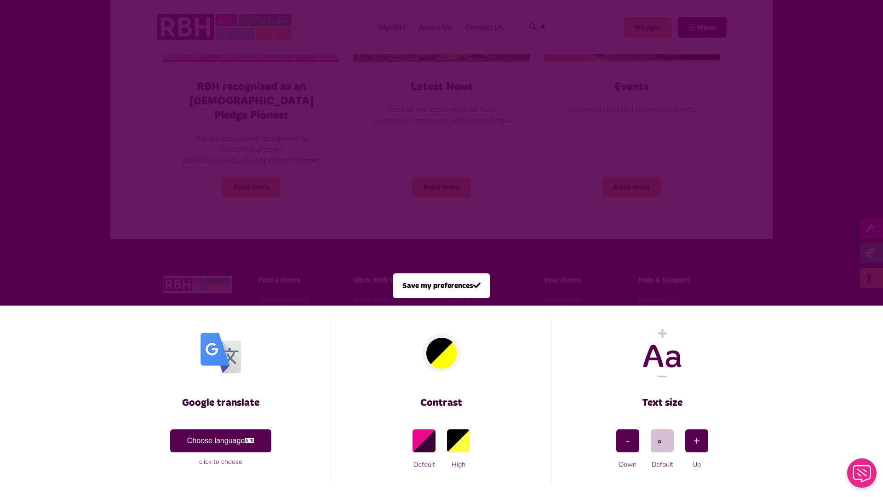
scroll to position [0, 0]
click at [196, 153] on span at bounding box center [441, 248] width 883 height 497
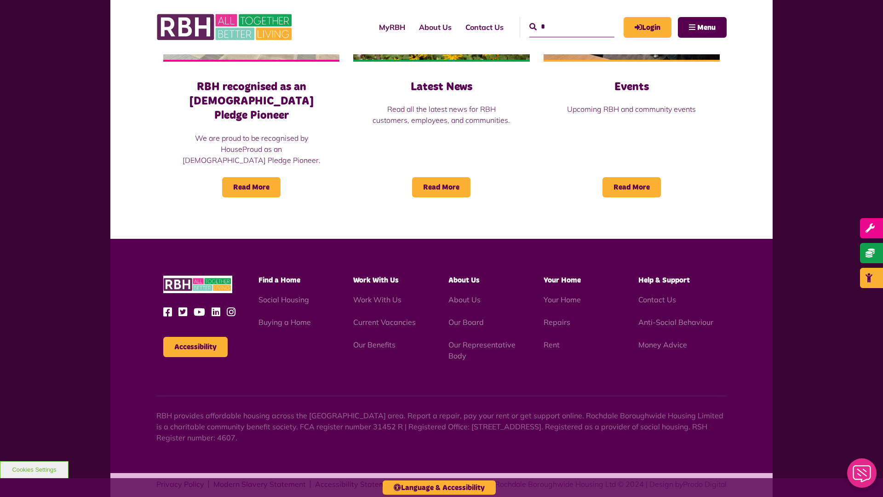
click at [561, 19] on input "*" at bounding box center [571, 27] width 85 height 20
type input "*"
click at [34, 469] on button "Cookies Settings" at bounding box center [34, 469] width 69 height 17
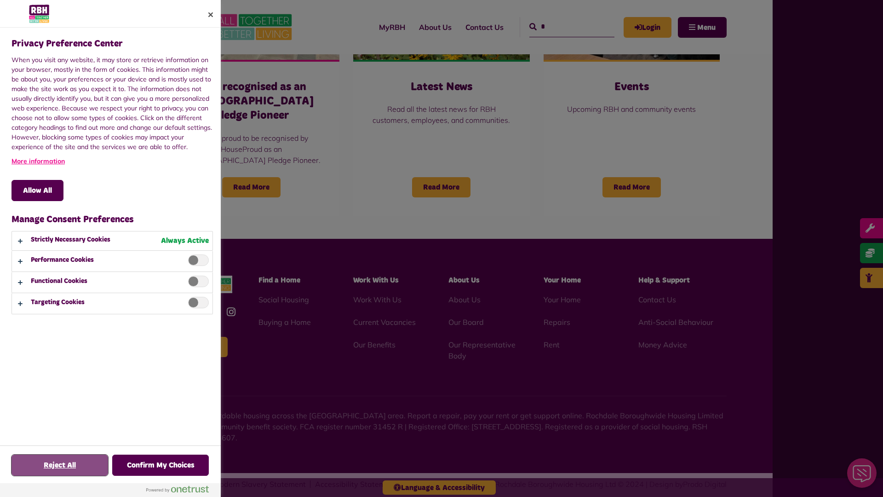
click at [60, 465] on button "Reject All" at bounding box center [59, 464] width 97 height 21
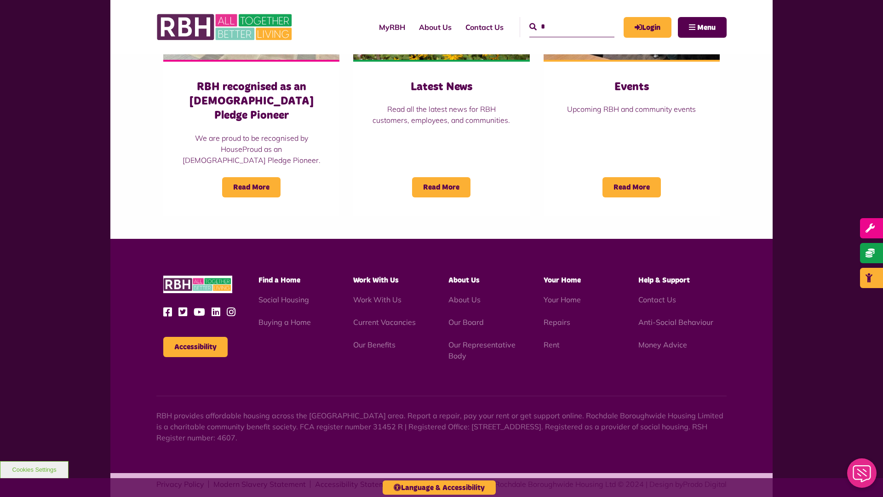
click at [561, 19] on input "*" at bounding box center [571, 27] width 85 height 20
type input "*"
click at [34, 469] on button "Cookies Settings" at bounding box center [34, 469] width 69 height 17
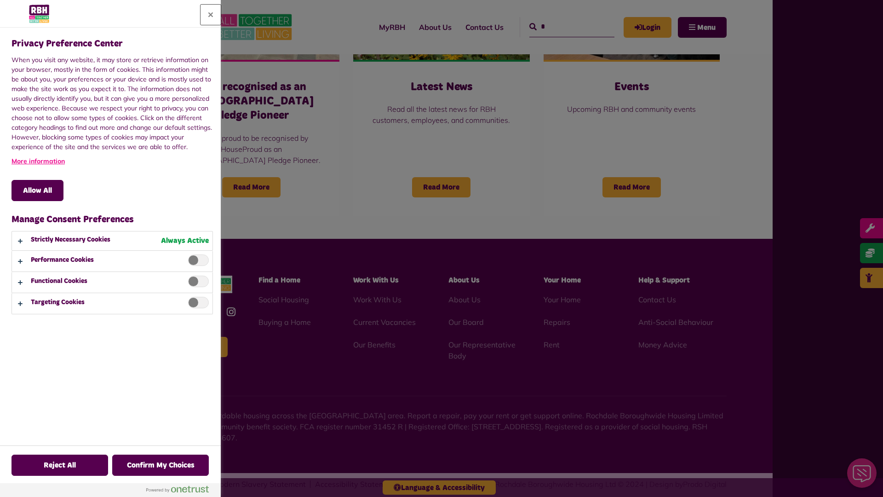
click at [211, 15] on button "Close" at bounding box center [211, 15] width 20 height 20
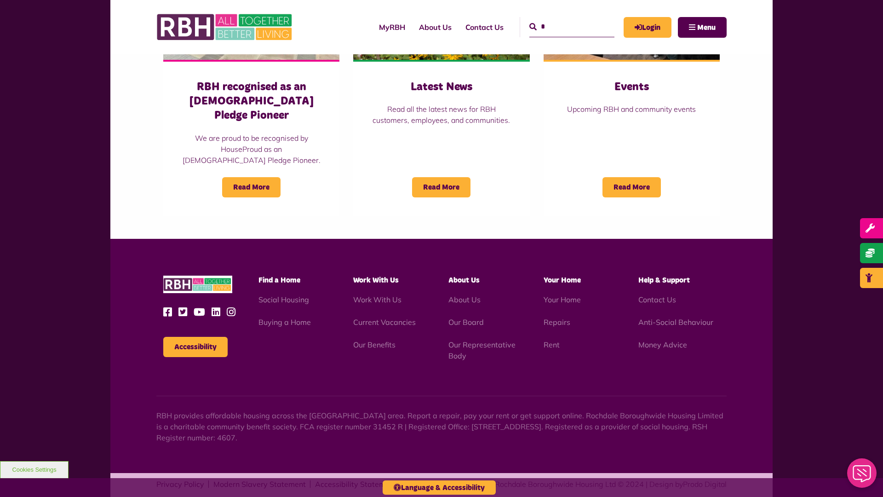
click at [561, 19] on input "*" at bounding box center [571, 27] width 85 height 20
type input "*"
click at [34, 469] on button "Cookies Settings" at bounding box center [34, 469] width 69 height 17
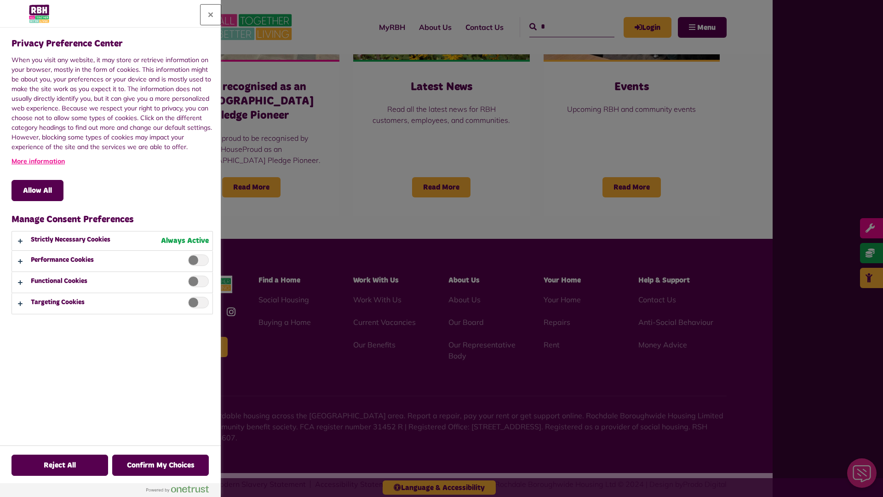
click at [211, 15] on button "Close" at bounding box center [211, 15] width 20 height 20
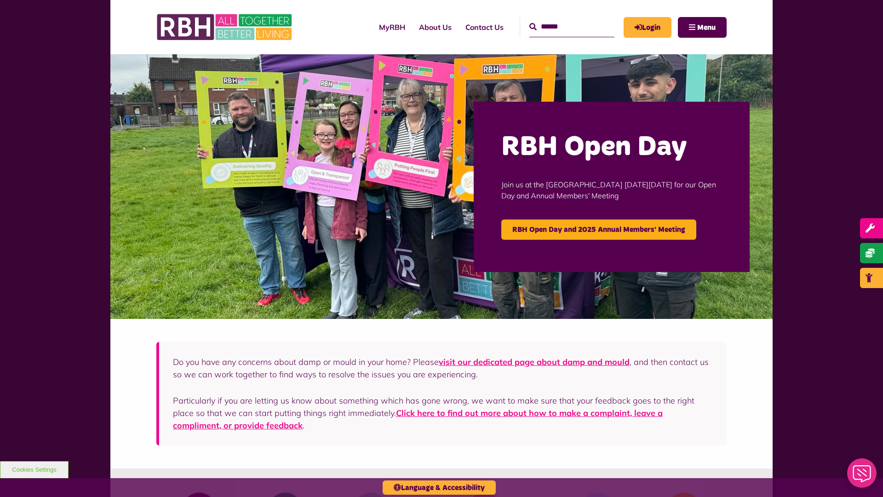
click at [561, 19] on input "Search" at bounding box center [571, 27] width 85 height 20
type input "*"
click at [34, 469] on button "Cookies Settings" at bounding box center [34, 469] width 69 height 17
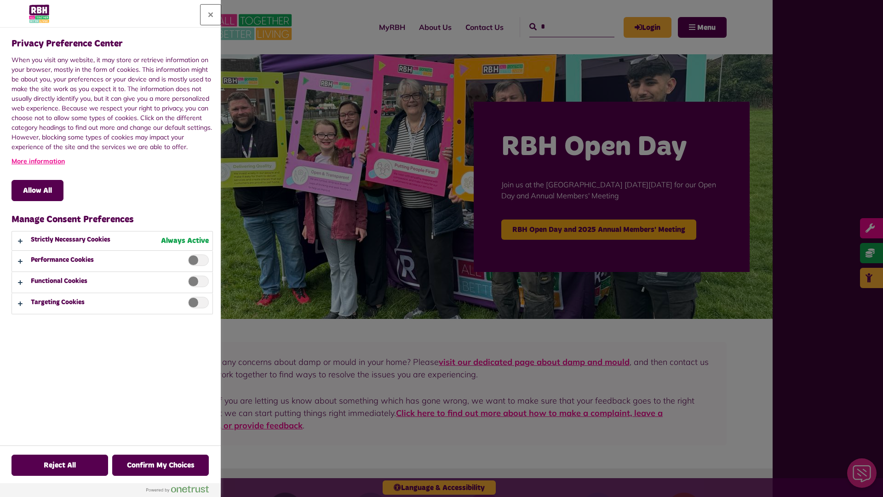
click at [211, 15] on button "Close" at bounding box center [211, 15] width 20 height 20
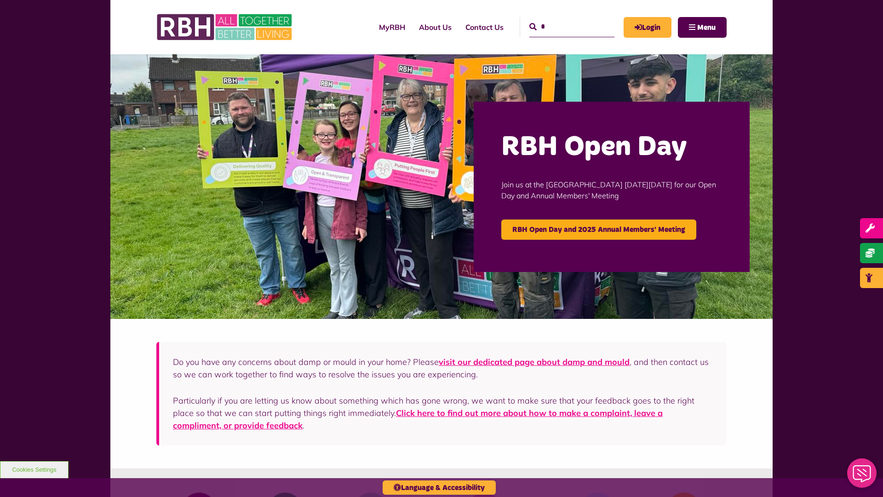
click at [561, 19] on input "*" at bounding box center [571, 27] width 85 height 20
type input "*"
click at [34, 469] on button "Cookies Settings" at bounding box center [34, 469] width 69 height 17
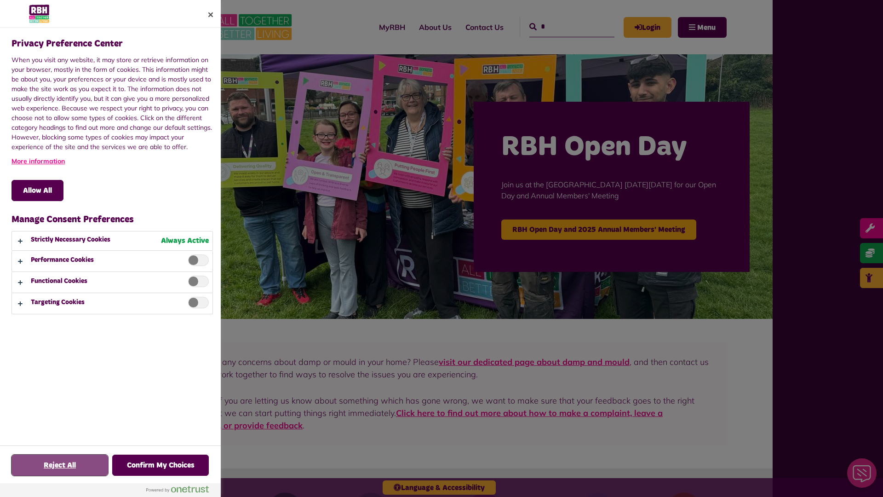
click at [60, 465] on button "Reject All" at bounding box center [59, 464] width 97 height 21
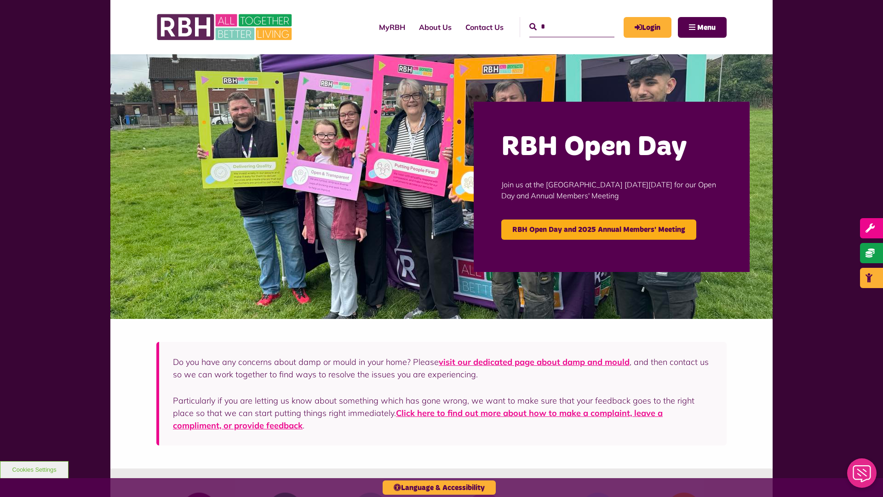
click at [561, 19] on input "*" at bounding box center [571, 27] width 85 height 20
type input "*"
click at [34, 469] on button "Cookies Settings" at bounding box center [34, 469] width 69 height 17
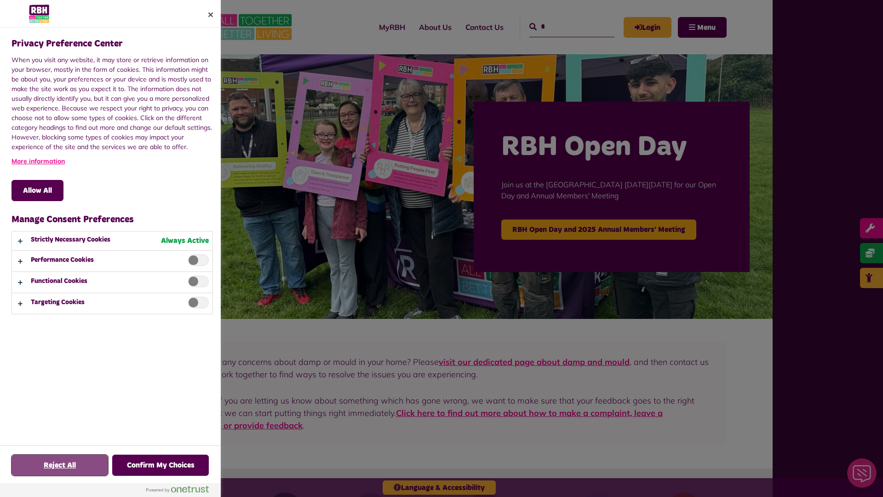
click at [60, 465] on button "Reject All" at bounding box center [59, 464] width 97 height 21
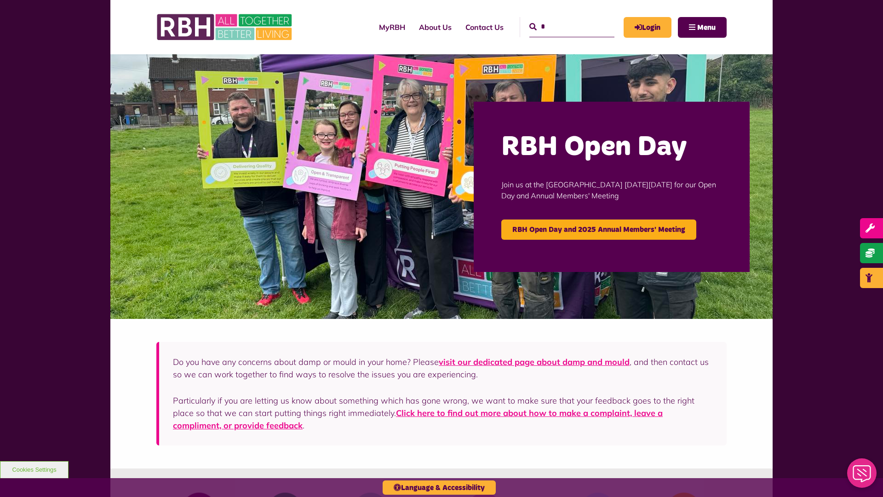
click at [561, 19] on input "*" at bounding box center [571, 27] width 85 height 20
type input "*"
click at [34, 469] on button "Cookies Settings" at bounding box center [34, 469] width 69 height 17
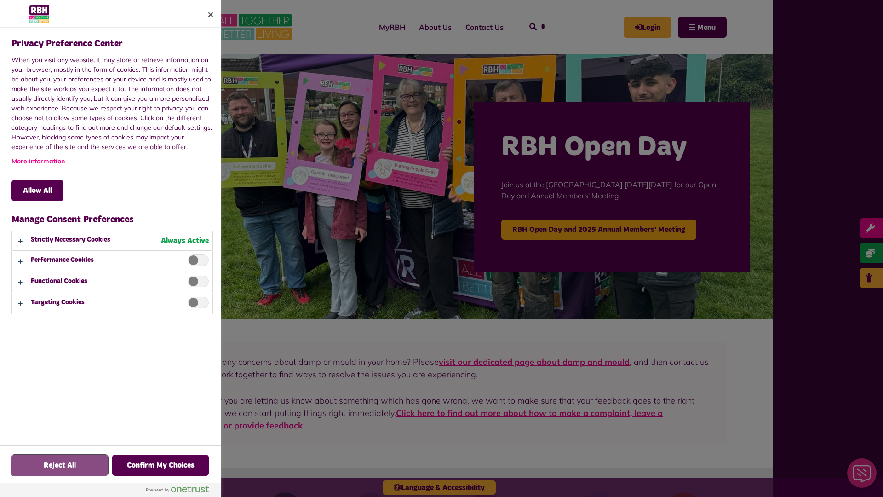
click at [60, 465] on button "Reject All" at bounding box center [59, 464] width 97 height 21
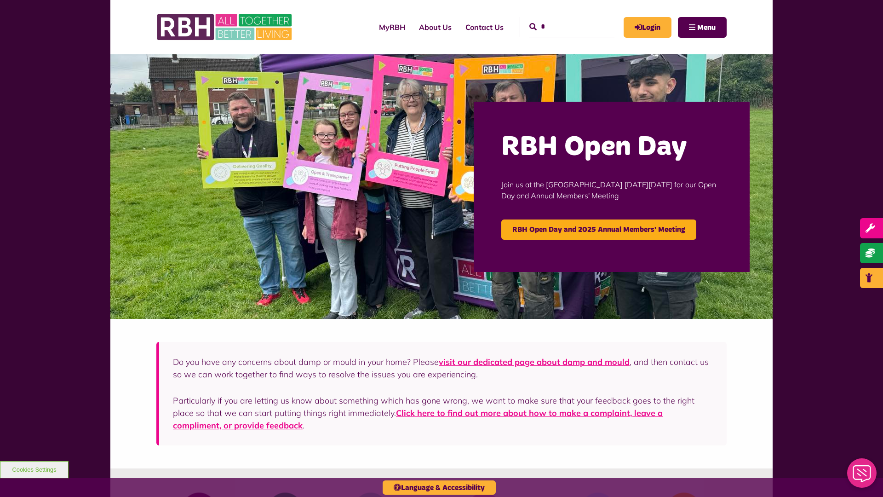
click at [561, 19] on input "*" at bounding box center [571, 27] width 85 height 20
type input "*"
click at [34, 469] on button "Cookies Settings" at bounding box center [34, 469] width 69 height 17
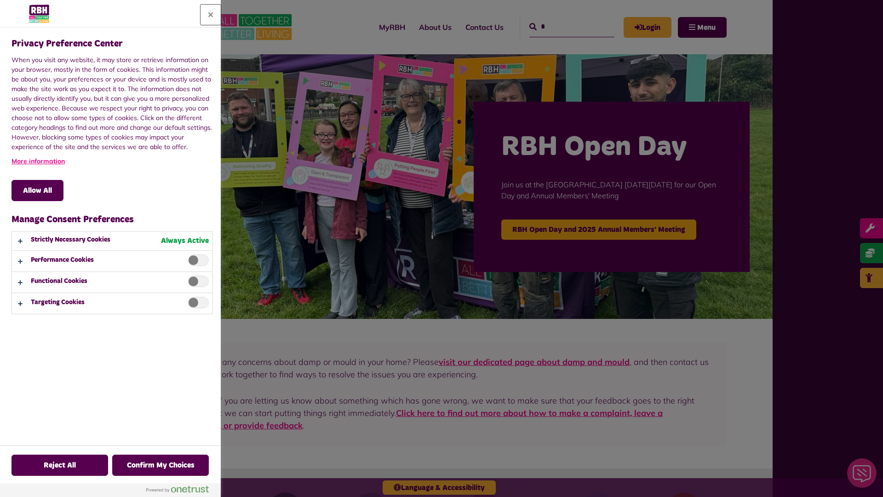
click at [211, 15] on button "Close" at bounding box center [211, 15] width 20 height 20
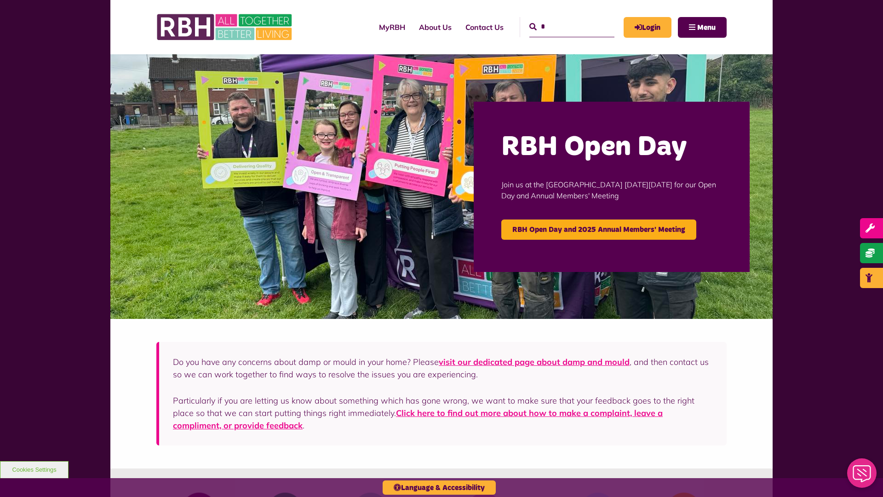
click at [561, 19] on input "*" at bounding box center [571, 27] width 85 height 20
type input "*"
click at [34, 469] on button "Cookies Settings" at bounding box center [34, 469] width 69 height 17
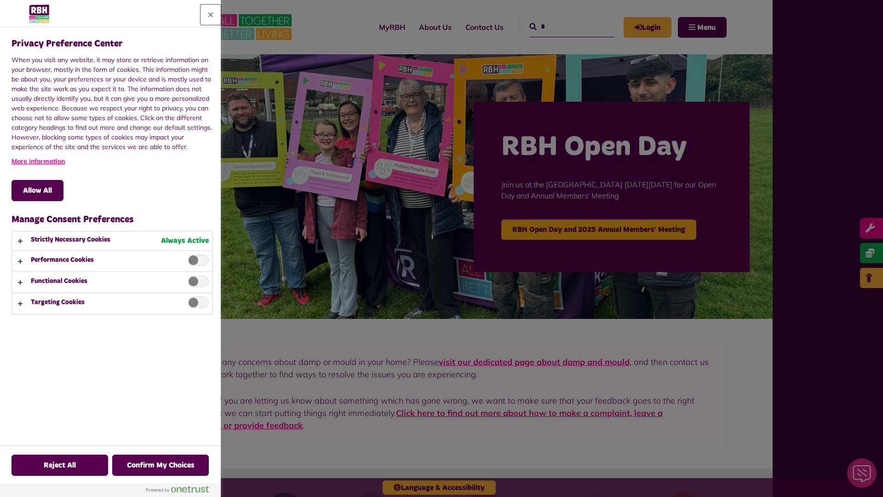
click at [211, 15] on button "Close" at bounding box center [211, 15] width 20 height 20
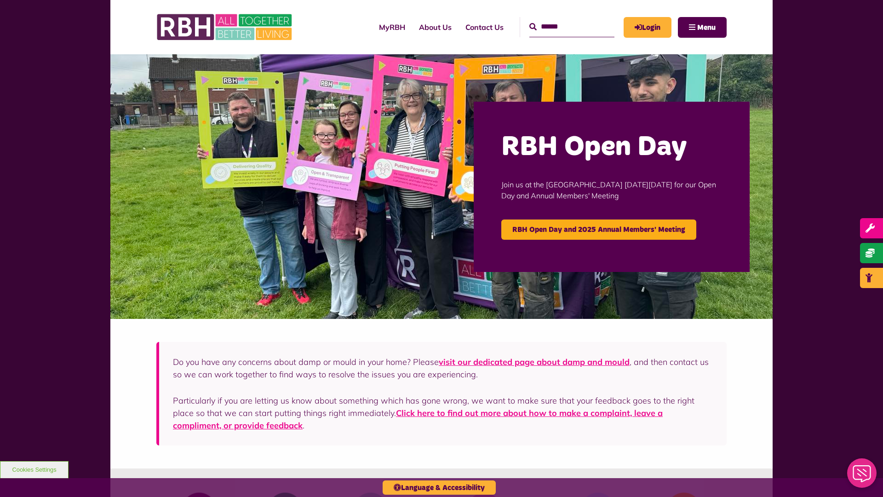
click at [561, 19] on input "Search" at bounding box center [571, 27] width 85 height 20
type input "*"
click at [34, 469] on button "Cookies Settings" at bounding box center [34, 469] width 69 height 17
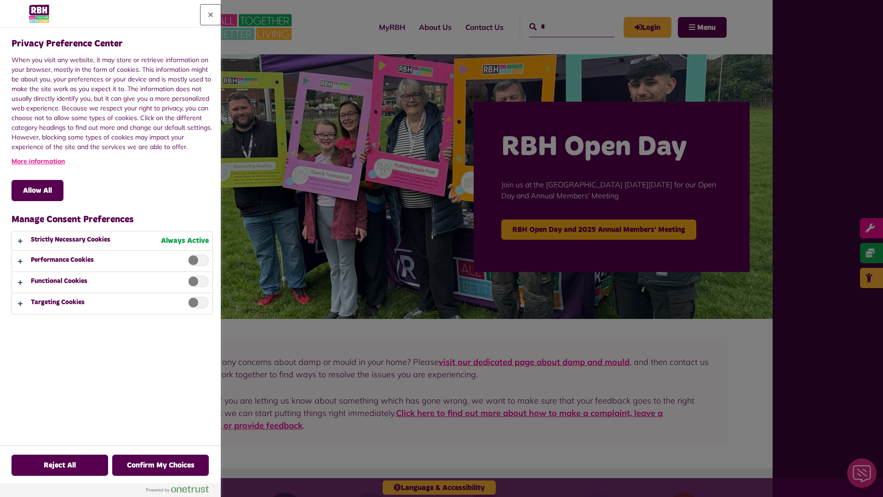
click at [211, 15] on button "Close" at bounding box center [211, 15] width 20 height 20
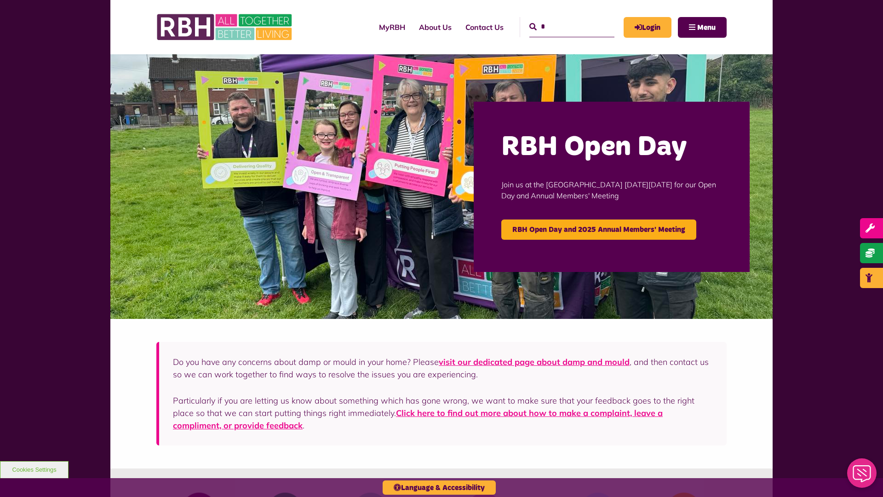
click at [561, 19] on input "*" at bounding box center [571, 27] width 85 height 20
type input "*"
click at [34, 469] on button "Cookies Settings" at bounding box center [34, 469] width 69 height 17
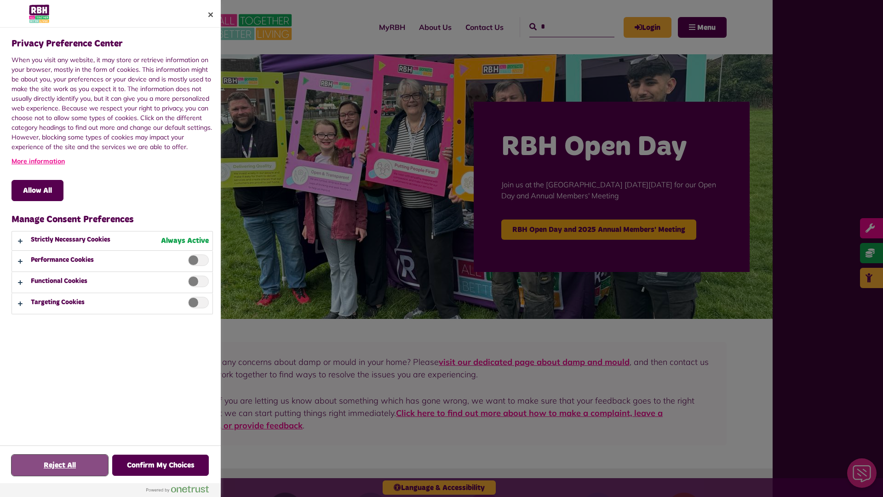
click at [60, 465] on button "Reject All" at bounding box center [59, 464] width 97 height 21
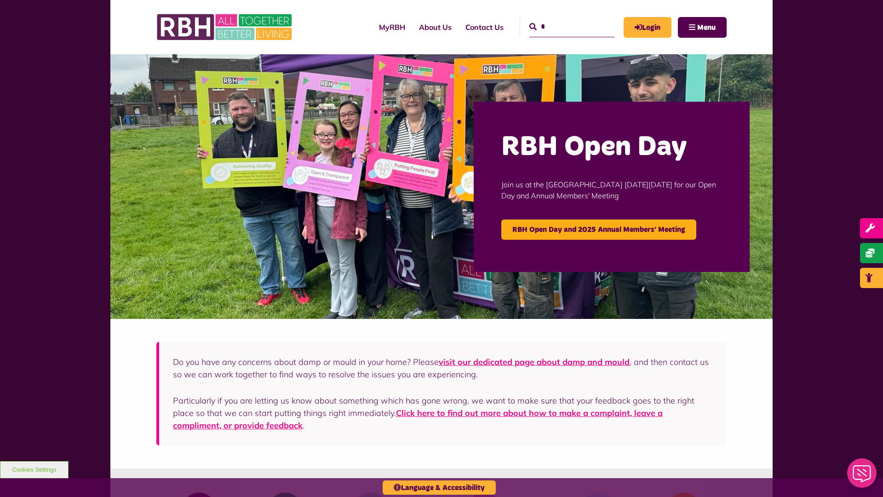
click at [561, 19] on input "*" at bounding box center [571, 27] width 85 height 20
type input "*"
click at [34, 469] on button "Cookies Settings" at bounding box center [34, 469] width 69 height 17
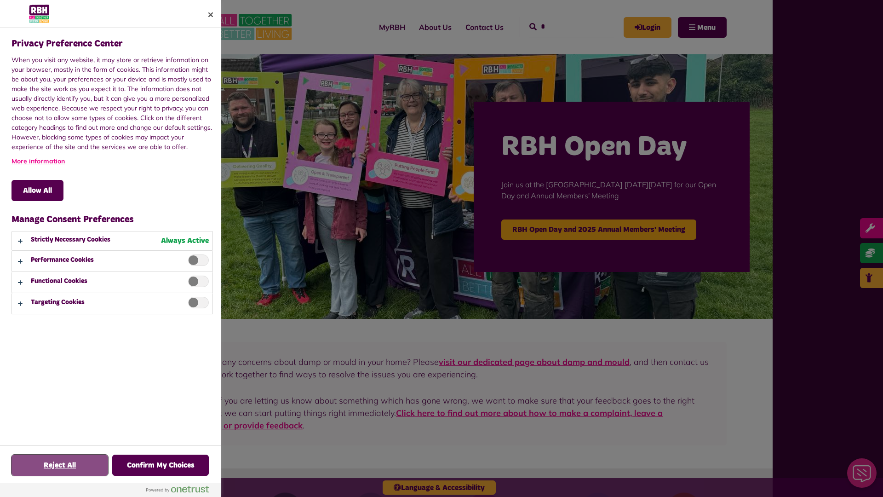
click at [60, 465] on button "Reject All" at bounding box center [59, 464] width 97 height 21
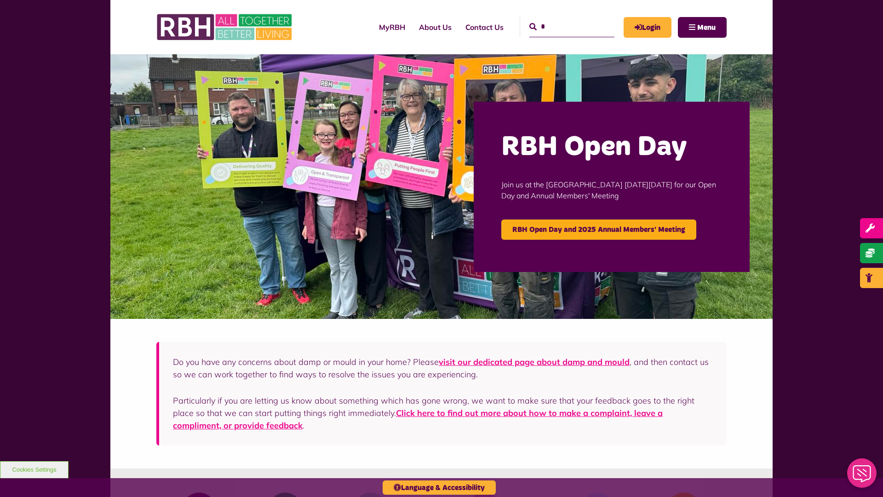
click at [561, 19] on input "*" at bounding box center [571, 27] width 85 height 20
type input "*"
click at [34, 469] on button "Cookies Settings" at bounding box center [34, 469] width 69 height 17
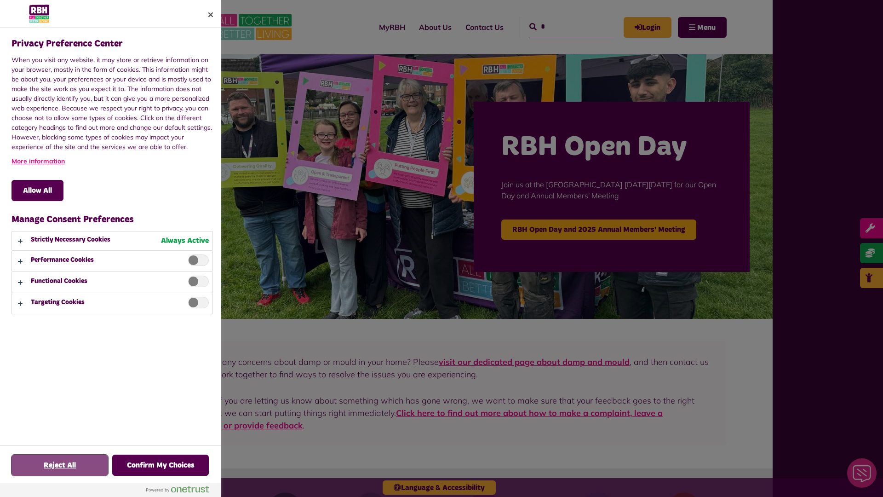
click at [60, 465] on button "Reject All" at bounding box center [59, 464] width 97 height 21
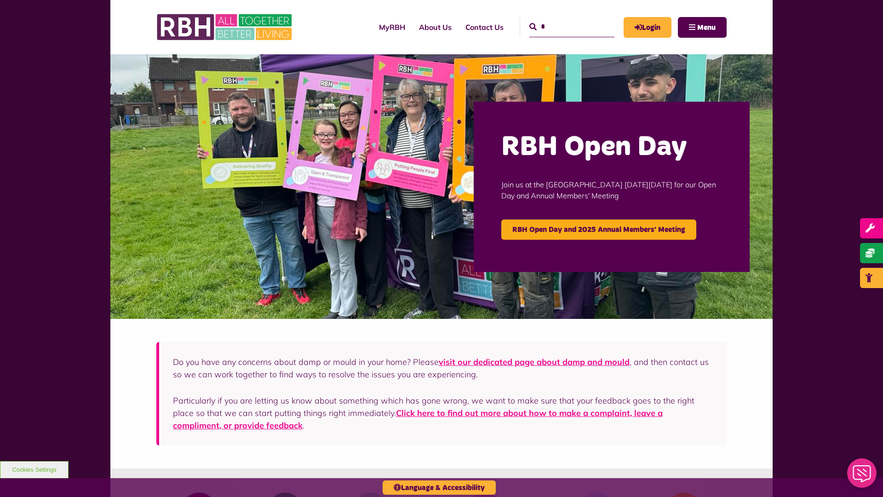
click at [561, 19] on input "*" at bounding box center [571, 27] width 85 height 20
type input "*"
click at [34, 469] on button "Cookies Settings" at bounding box center [34, 469] width 69 height 17
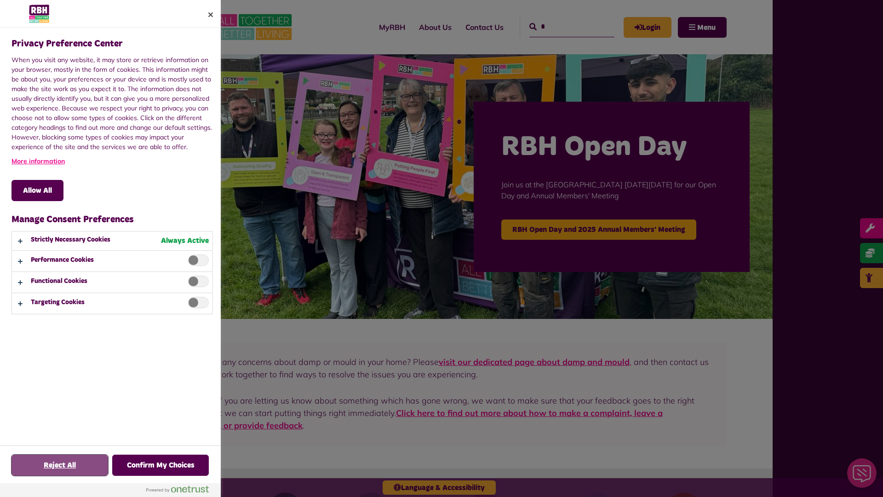
click at [60, 465] on button "Reject All" at bounding box center [59, 464] width 97 height 21
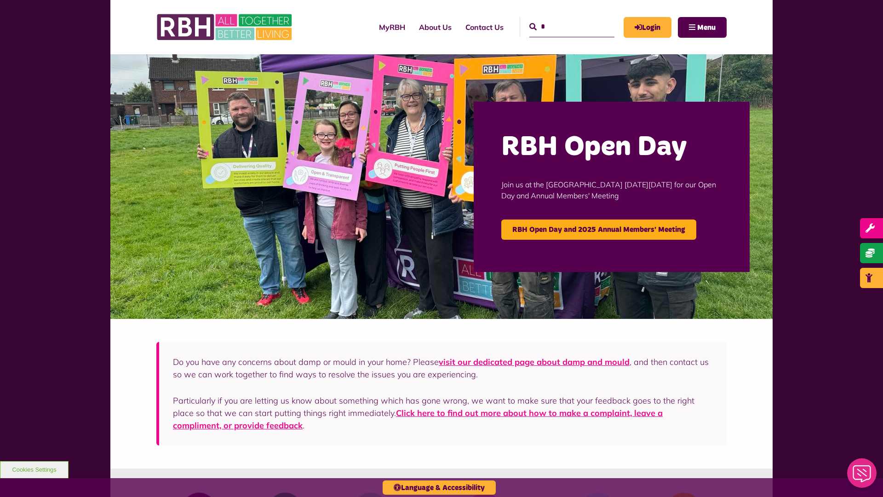
click at [561, 19] on input "*" at bounding box center [571, 27] width 85 height 20
type input "*"
click at [34, 469] on button "Cookies Settings" at bounding box center [34, 469] width 69 height 17
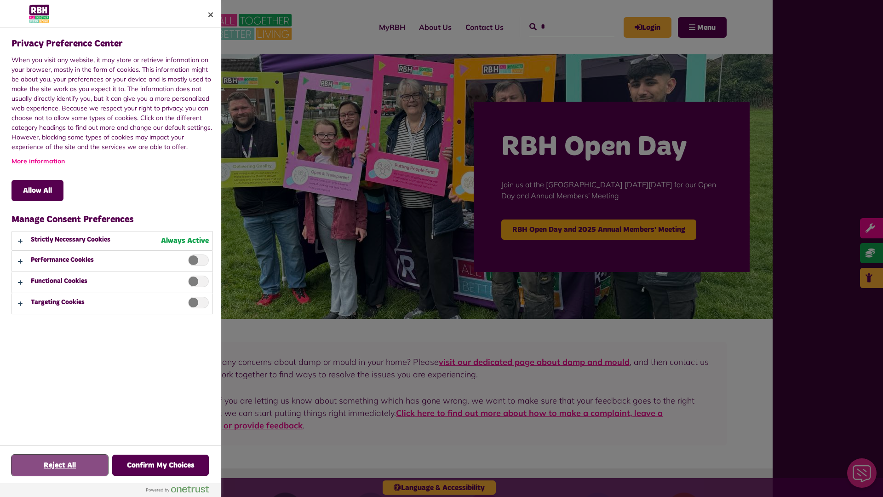
click at [60, 465] on button "Reject All" at bounding box center [59, 464] width 97 height 21
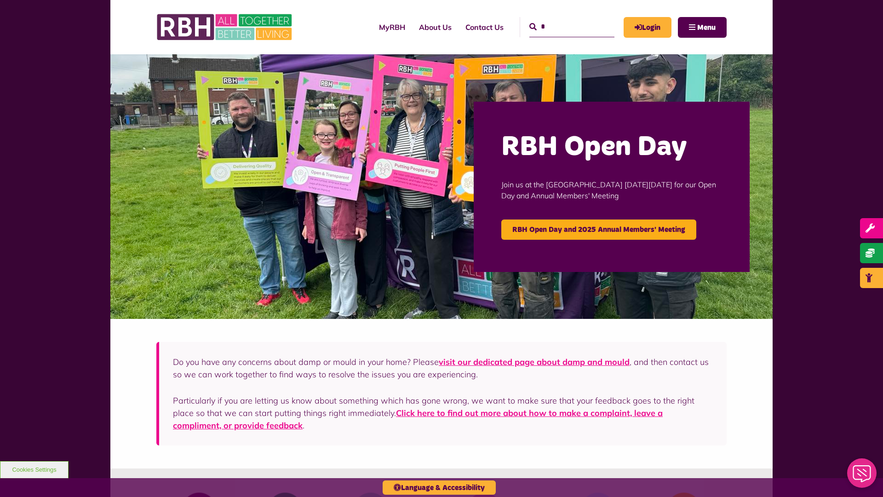
click at [561, 19] on input "*" at bounding box center [571, 27] width 85 height 20
type input "*"
click at [34, 469] on button "Cookies Settings" at bounding box center [34, 469] width 69 height 17
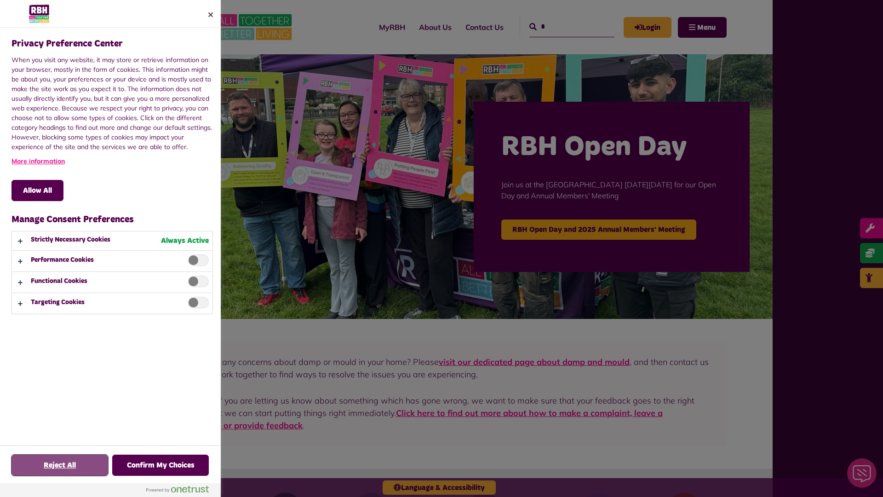
click at [60, 465] on button "Reject All" at bounding box center [59, 464] width 97 height 21
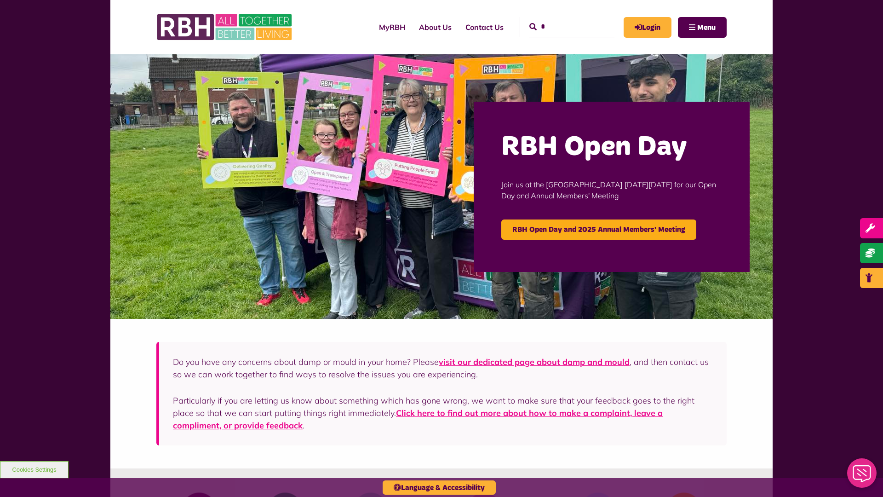
click at [561, 19] on input "*" at bounding box center [571, 27] width 85 height 20
type input "*"
click at [34, 469] on button "Cookies Settings" at bounding box center [34, 469] width 69 height 17
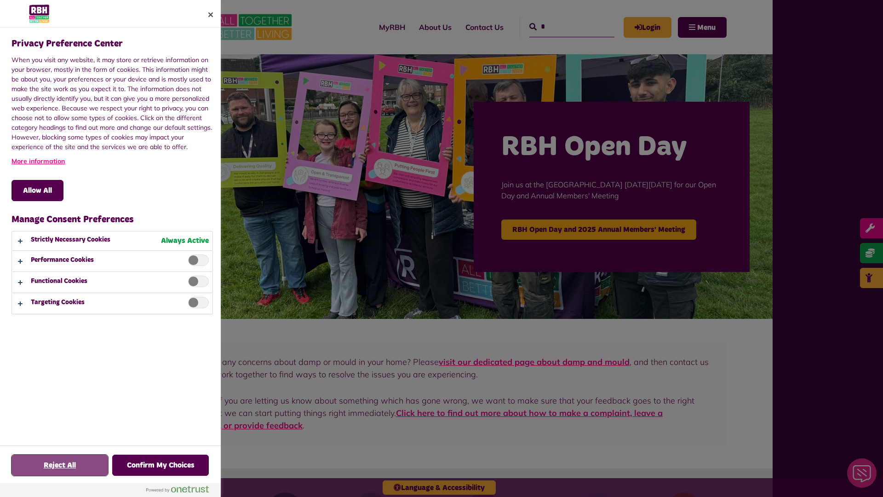
click at [60, 465] on button "Reject All" at bounding box center [59, 464] width 97 height 21
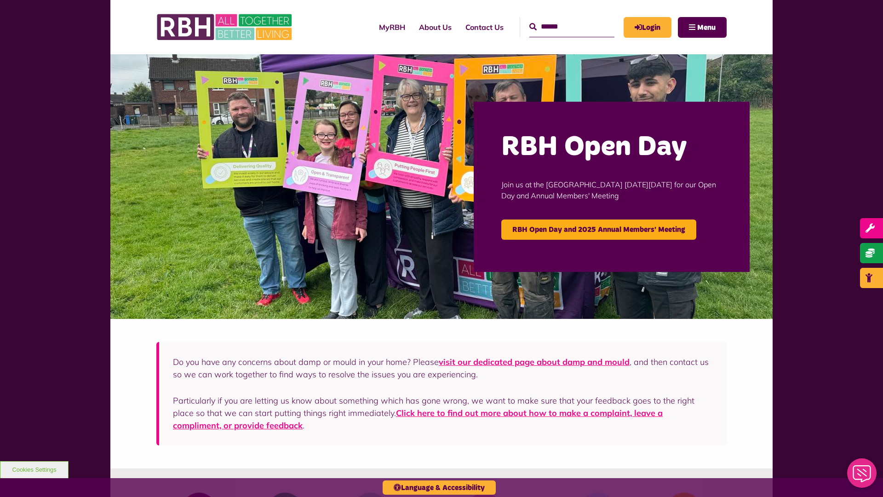
click at [561, 19] on input "Search" at bounding box center [571, 27] width 85 height 20
type input "*"
click at [34, 469] on button "Cookies Settings" at bounding box center [34, 469] width 69 height 17
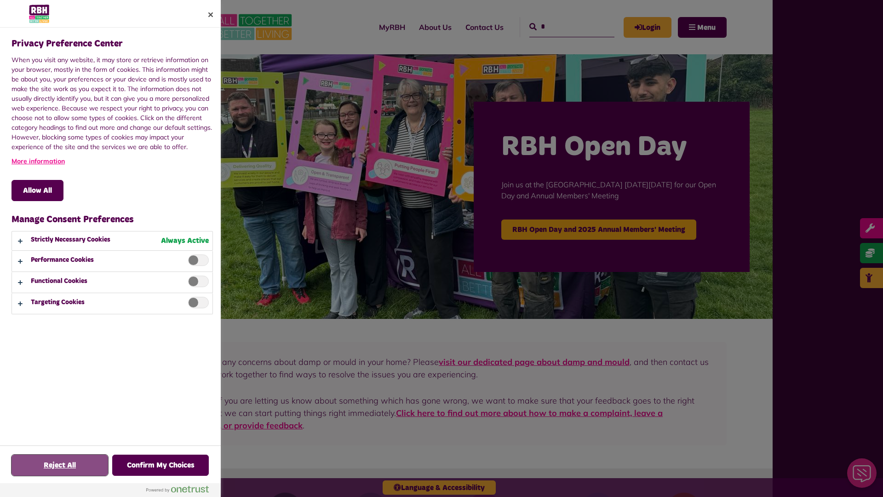
click at [60, 465] on button "Reject All" at bounding box center [59, 464] width 97 height 21
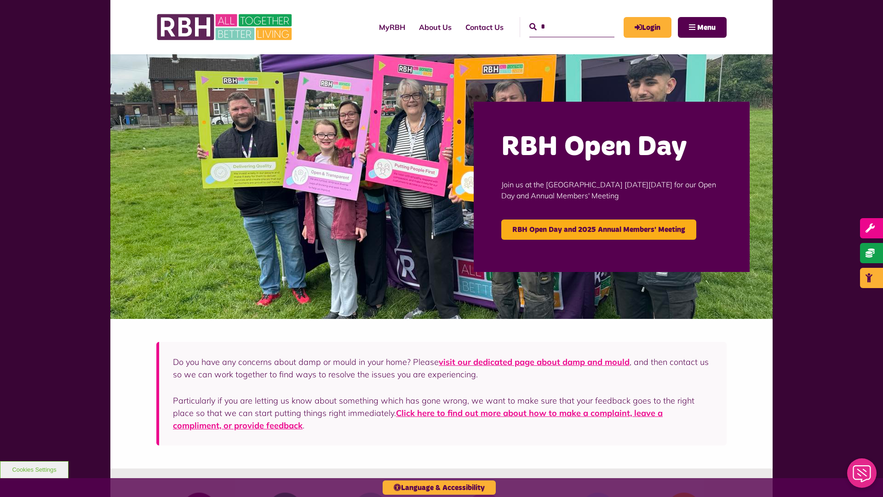
click at [561, 19] on input "*" at bounding box center [571, 27] width 85 height 20
type input "*"
click at [34, 469] on button "Cookies Settings" at bounding box center [34, 469] width 69 height 17
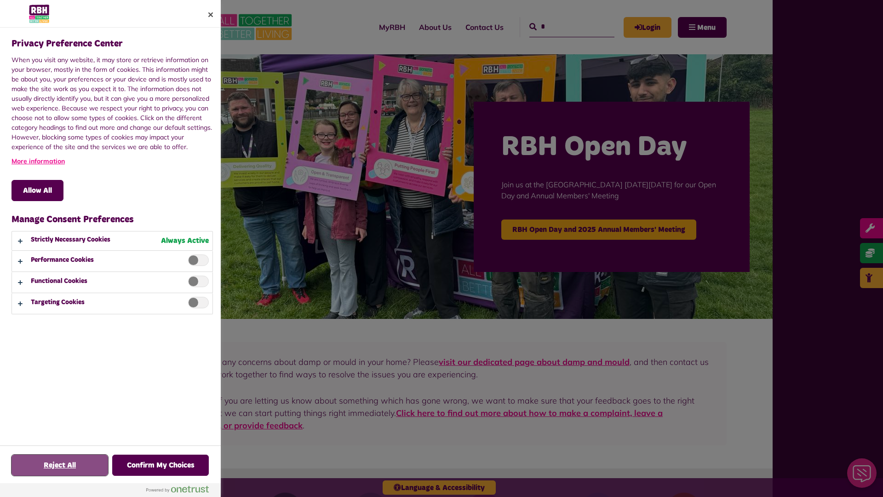
click at [60, 465] on button "Reject All" at bounding box center [59, 464] width 97 height 21
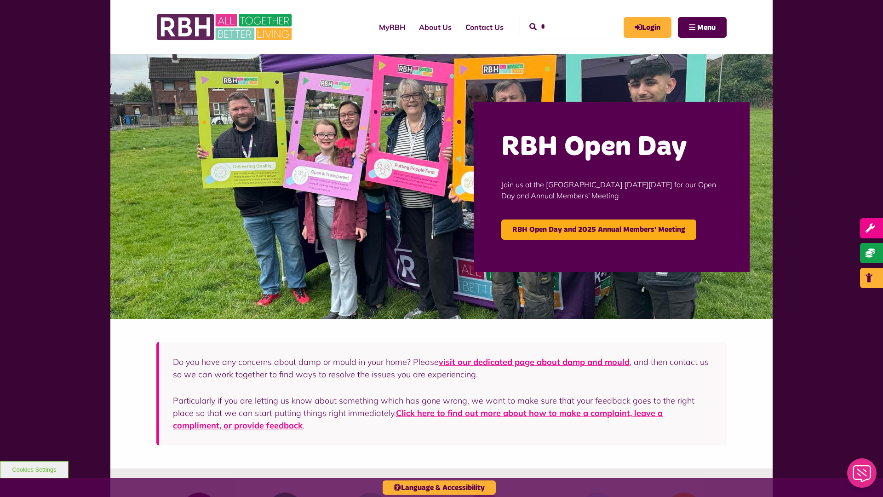
click at [561, 19] on input "*" at bounding box center [571, 27] width 85 height 20
type input "*"
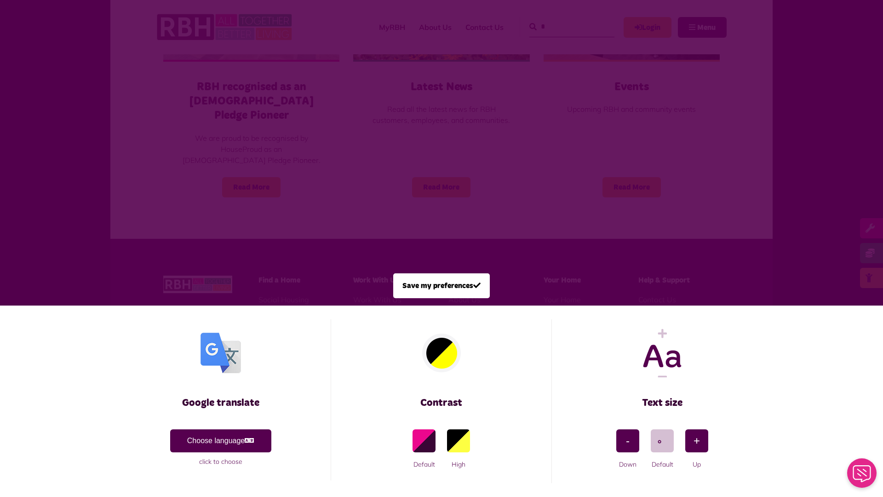
click at [196, 153] on span at bounding box center [441, 248] width 883 height 497
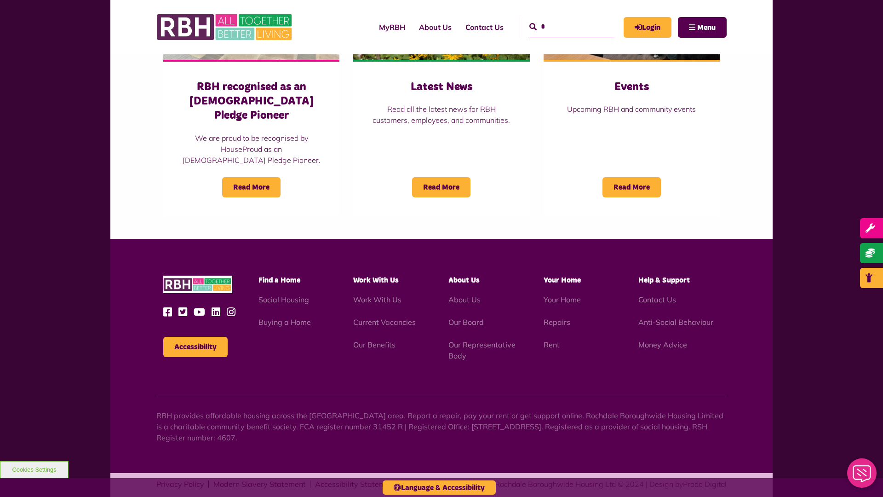
click at [561, 19] on input "*" at bounding box center [571, 27] width 85 height 20
type input "*"
click at [34, 469] on button "Cookies Settings" at bounding box center [34, 469] width 69 height 17
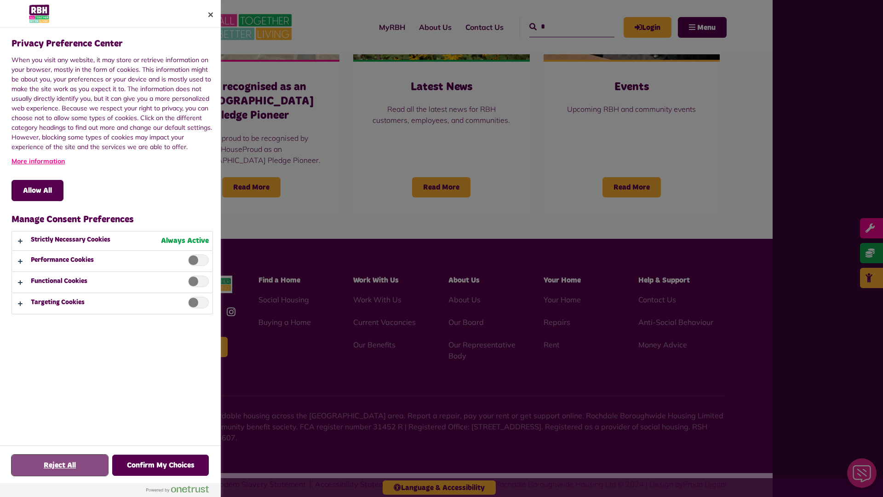
click at [60, 465] on button "Reject All" at bounding box center [59, 464] width 97 height 21
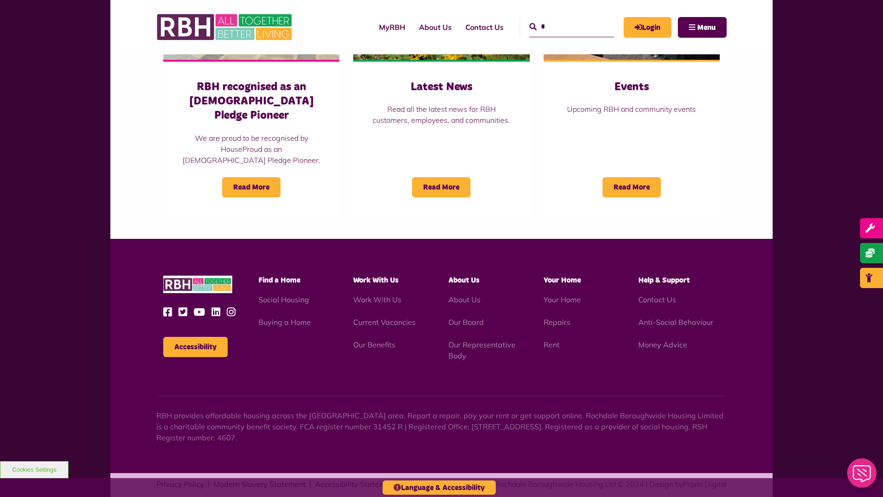
click at [561, 19] on input "*" at bounding box center [571, 27] width 85 height 20
type input "*"
click at [34, 469] on button "Cookies Settings" at bounding box center [34, 469] width 69 height 17
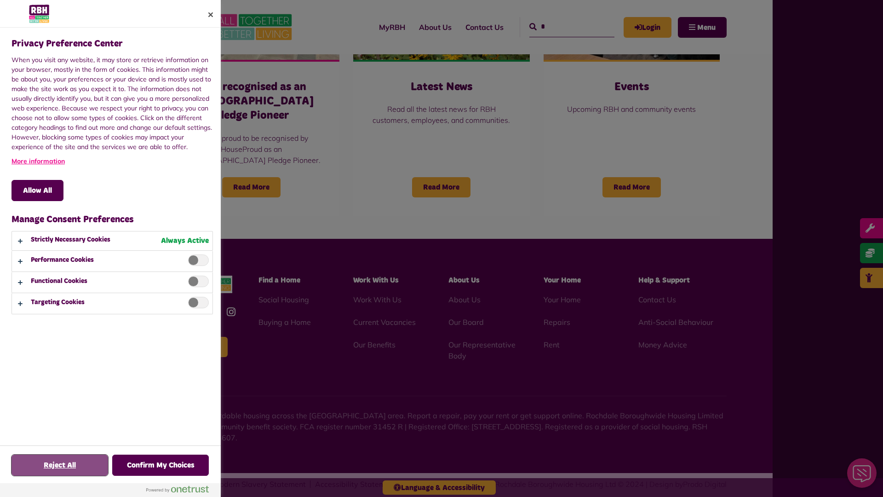
click at [60, 465] on button "Reject All" at bounding box center [59, 464] width 97 height 21
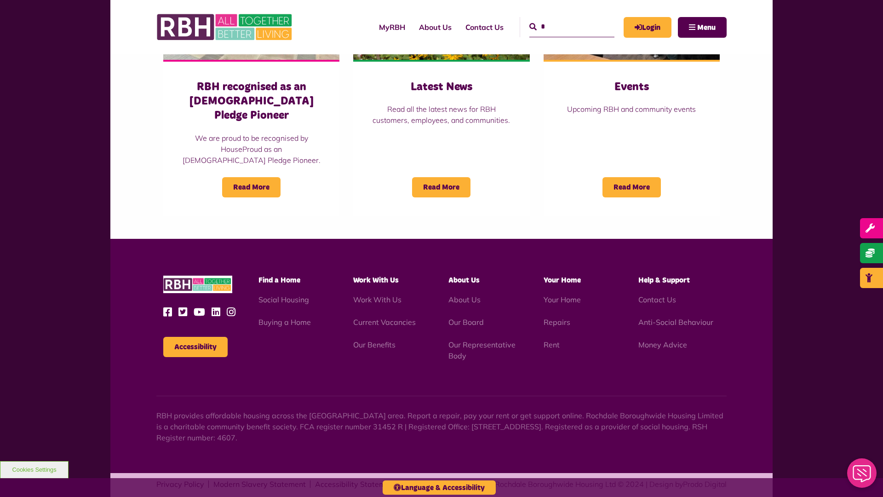
click at [561, 19] on input "*" at bounding box center [571, 27] width 85 height 20
type input "*"
click at [34, 469] on button "Cookies Settings" at bounding box center [34, 469] width 69 height 17
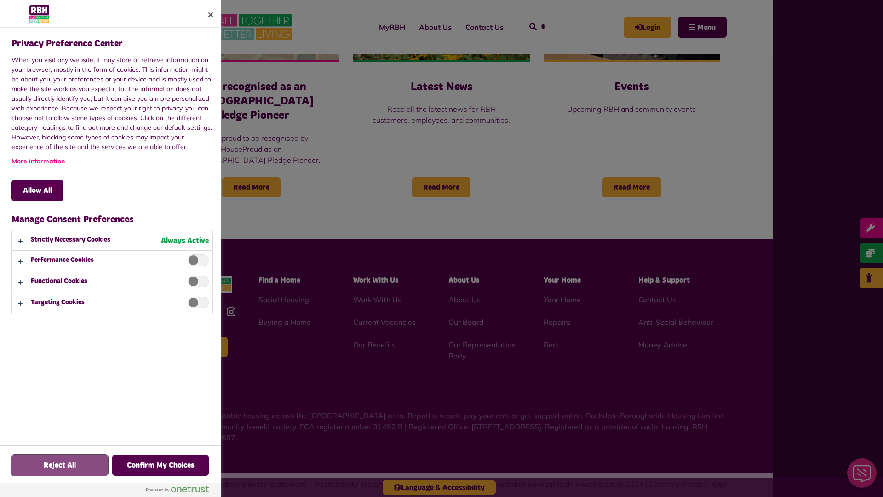
click at [60, 465] on button "Reject All" at bounding box center [59, 464] width 97 height 21
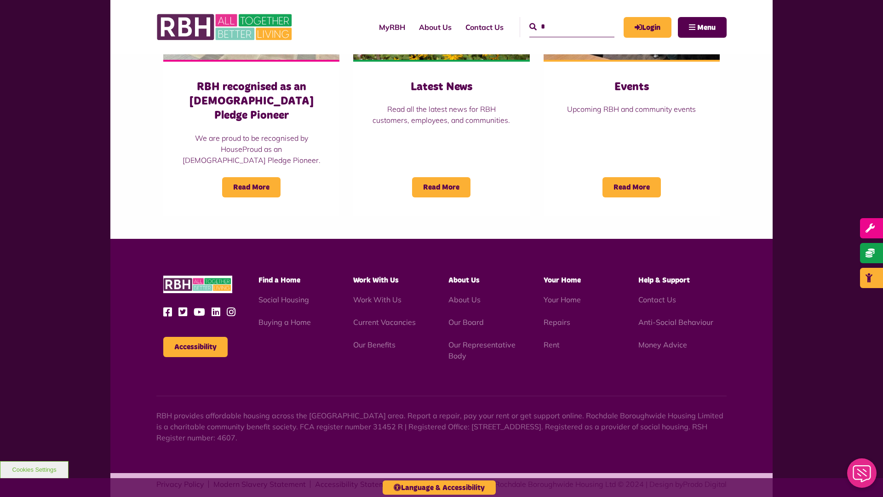
click at [561, 19] on input "*" at bounding box center [571, 27] width 85 height 20
type input "*"
click at [34, 469] on button "Cookies Settings" at bounding box center [34, 469] width 69 height 17
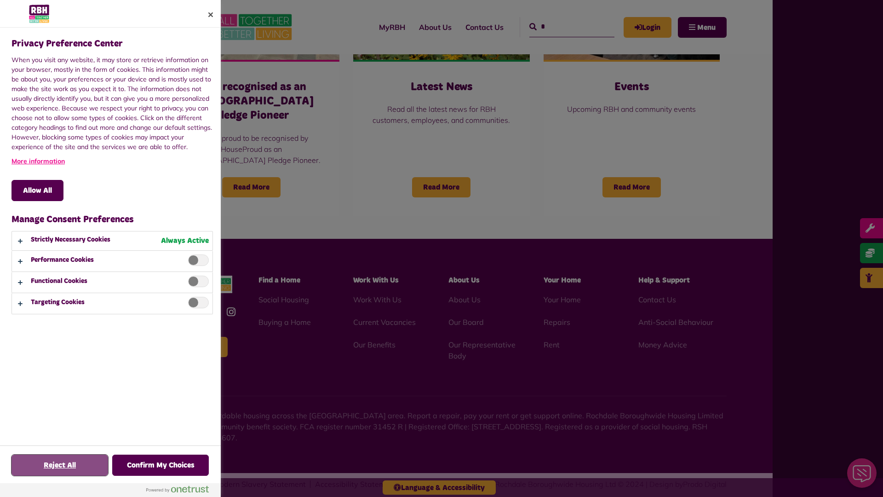
click at [60, 465] on button "Reject All" at bounding box center [59, 464] width 97 height 21
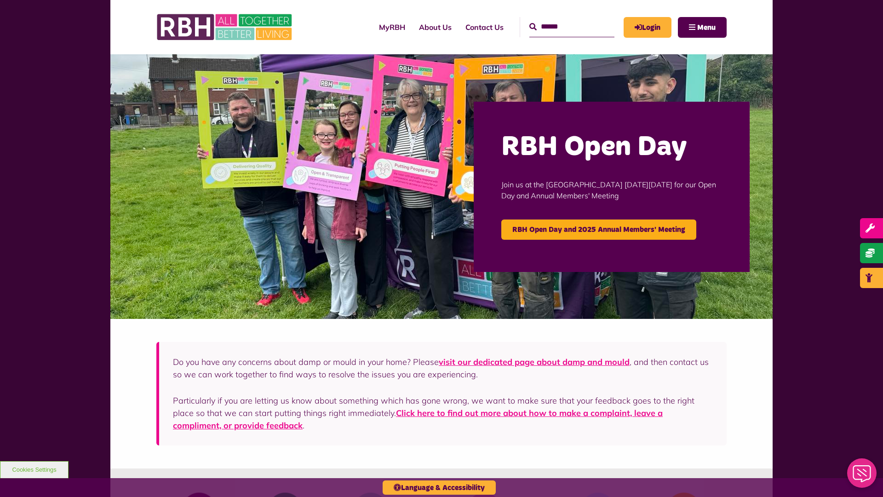
click at [561, 19] on input "Search" at bounding box center [571, 27] width 85 height 20
type input "*"
click at [34, 469] on button "Cookies Settings" at bounding box center [34, 469] width 69 height 17
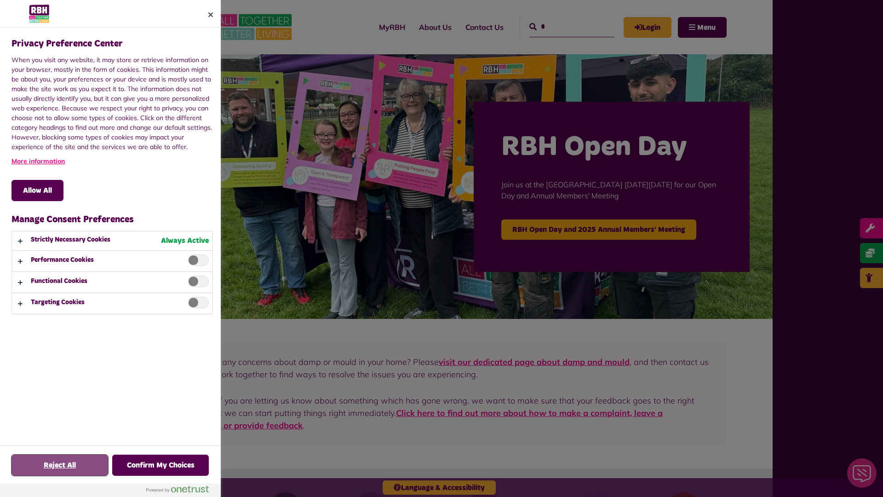
click at [60, 465] on button "Reject All" at bounding box center [59, 464] width 97 height 21
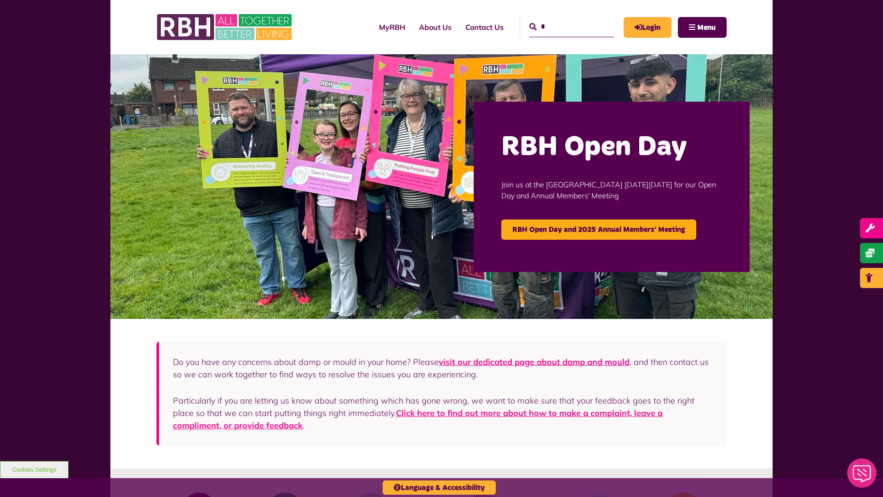
click at [561, 19] on input "*" at bounding box center [571, 27] width 85 height 20
type input "*"
click at [34, 469] on button "Cookies Settings" at bounding box center [34, 469] width 69 height 17
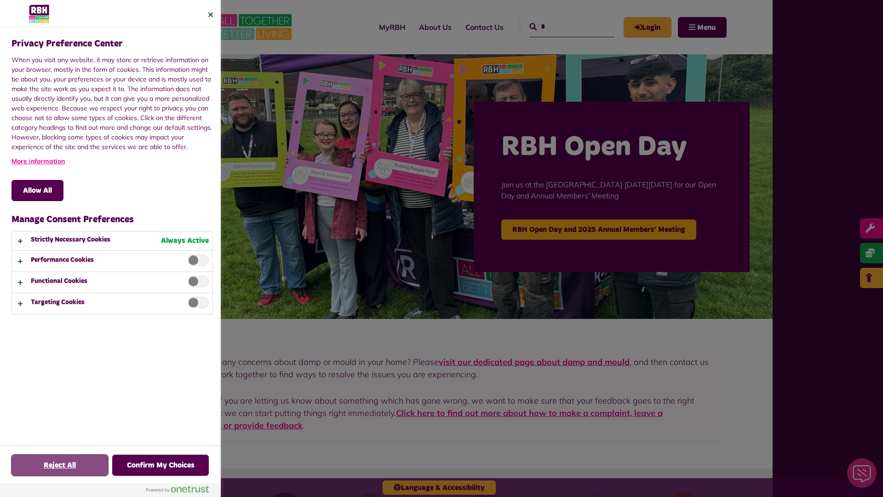
click at [60, 465] on button "Reject All" at bounding box center [59, 464] width 97 height 21
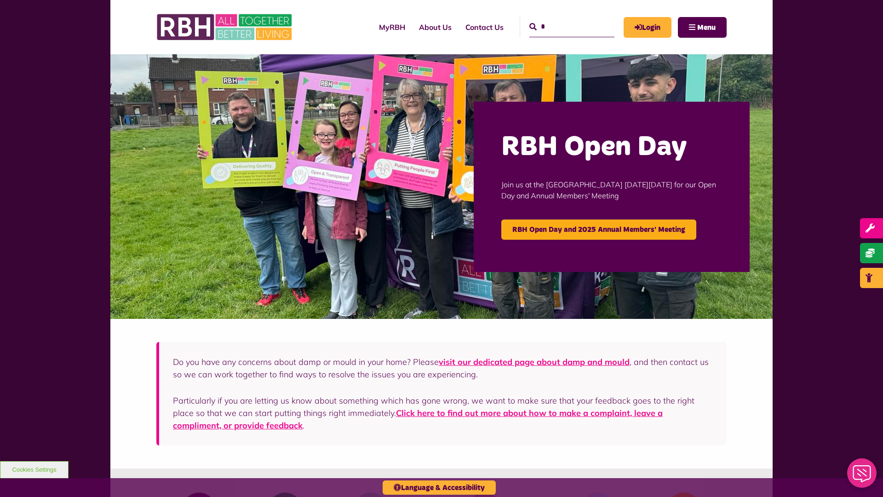
click at [561, 19] on input "*" at bounding box center [571, 27] width 85 height 20
type input "*"
click at [34, 469] on button "Cookies Settings" at bounding box center [34, 469] width 69 height 17
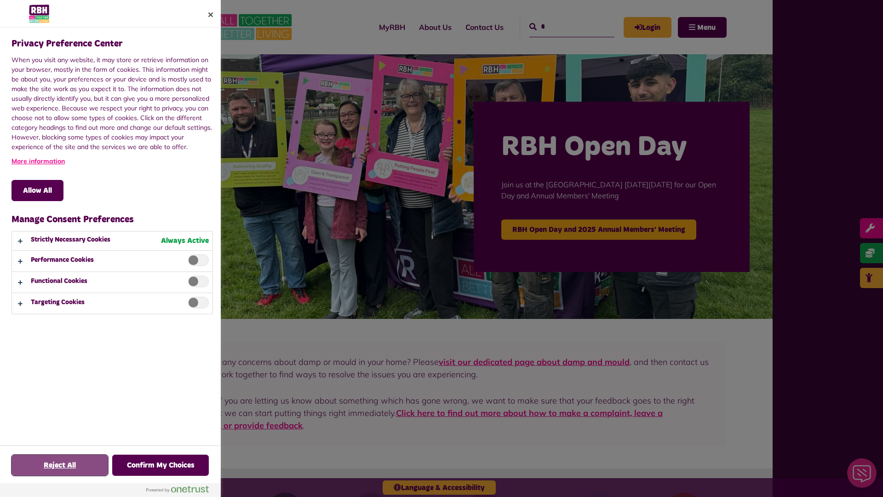
click at [60, 465] on button "Reject All" at bounding box center [59, 464] width 97 height 21
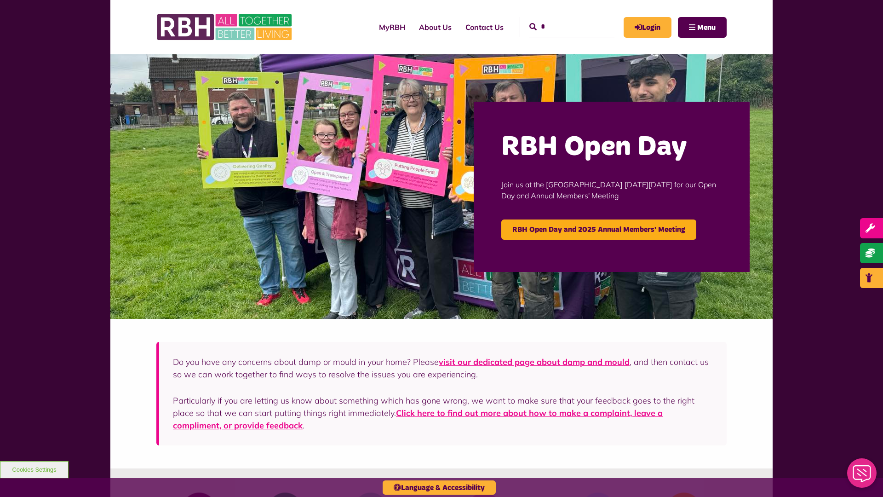
click at [561, 19] on input "*" at bounding box center [571, 27] width 85 height 20
type input "*"
click at [34, 469] on button "Cookies Settings" at bounding box center [34, 469] width 69 height 17
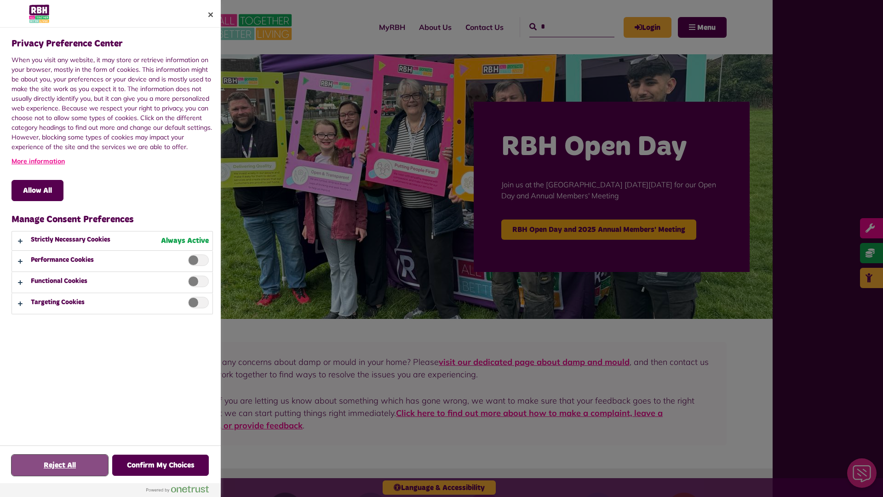
click at [60, 465] on button "Reject All" at bounding box center [59, 464] width 97 height 21
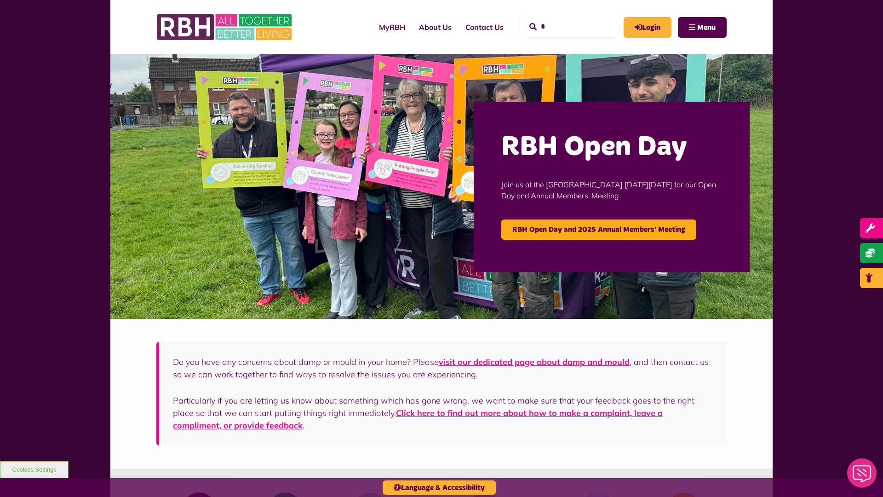
click at [561, 19] on input "*" at bounding box center [571, 27] width 85 height 20
type input "*"
click at [34, 469] on button "Cookies Settings" at bounding box center [34, 469] width 69 height 17
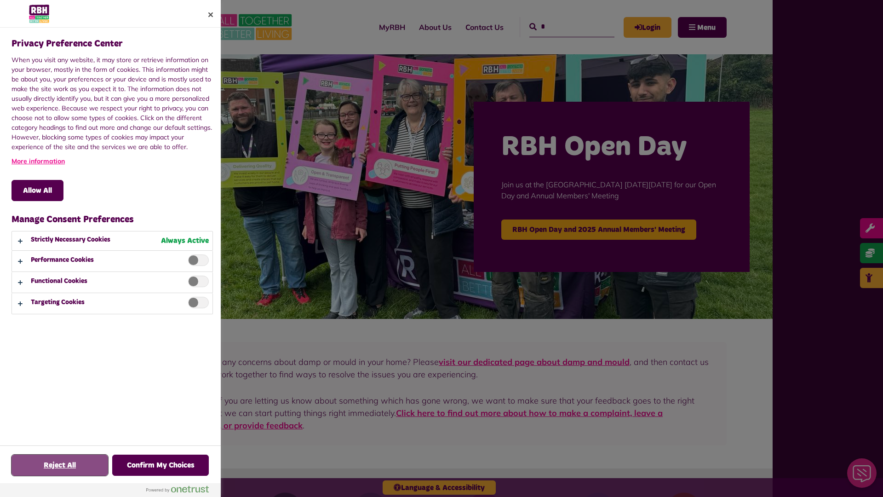
click at [60, 465] on button "Reject All" at bounding box center [59, 464] width 97 height 21
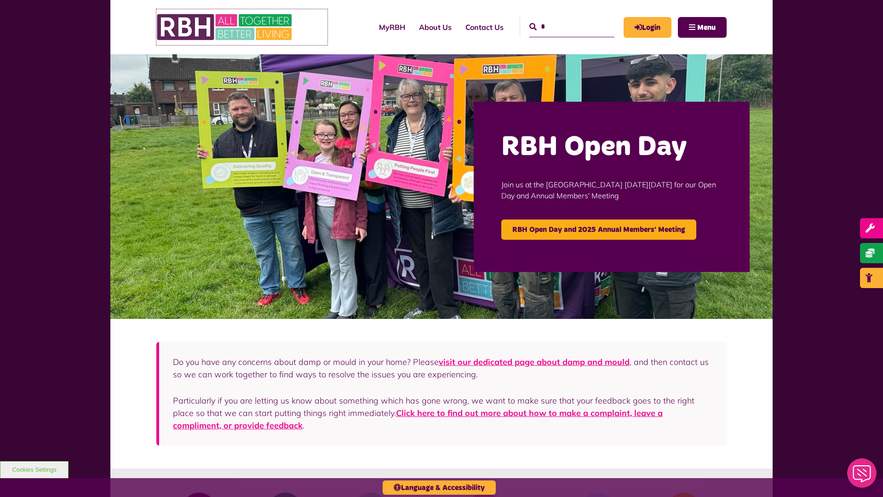
click at [242, 27] on img at bounding box center [225, 27] width 138 height 36
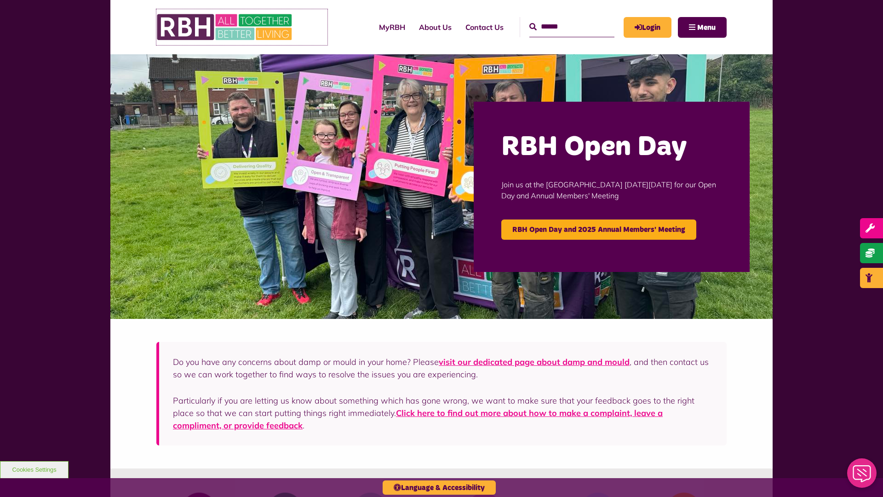
click at [242, 27] on img at bounding box center [225, 27] width 138 height 36
click at [561, 19] on input "Search" at bounding box center [571, 27] width 85 height 20
type input "*"
click at [34, 469] on button "Cookies Settings" at bounding box center [34, 469] width 69 height 17
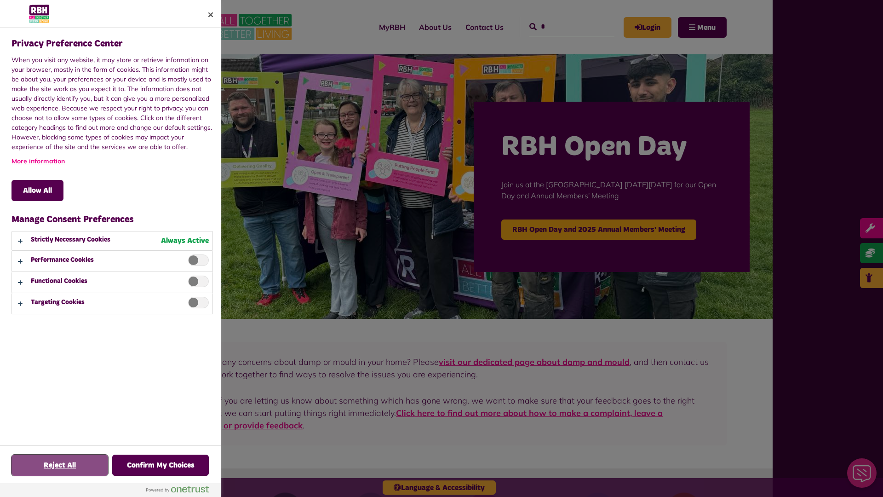
click at [60, 465] on button "Reject All" at bounding box center [59, 464] width 97 height 21
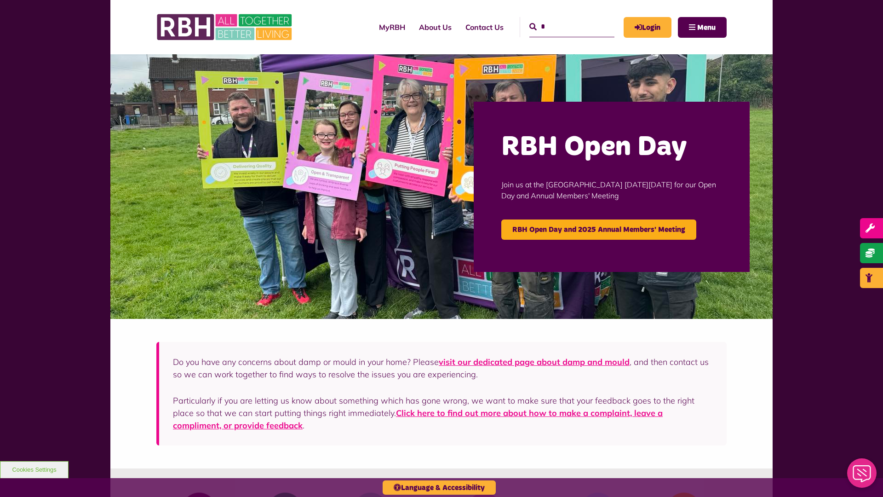
click at [561, 19] on input "*" at bounding box center [571, 27] width 85 height 20
type input "*"
click at [34, 469] on button "Cookies Settings" at bounding box center [34, 469] width 69 height 17
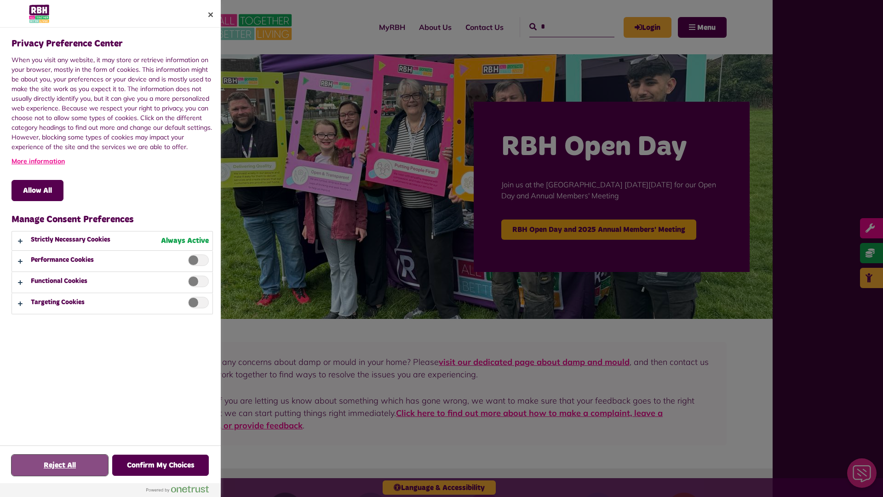
click at [60, 465] on button "Reject All" at bounding box center [59, 464] width 97 height 21
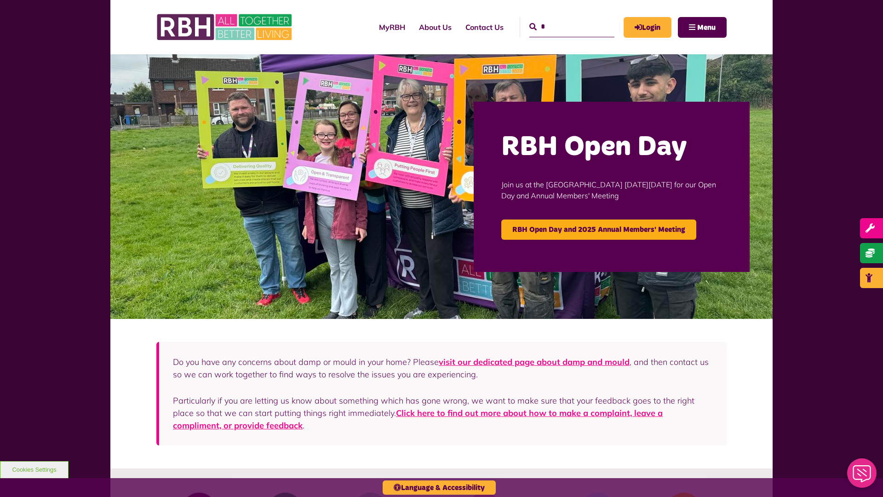
click at [561, 19] on input "*" at bounding box center [571, 27] width 85 height 20
type input "*"
click at [34, 469] on button "Cookies Settings" at bounding box center [34, 469] width 69 height 17
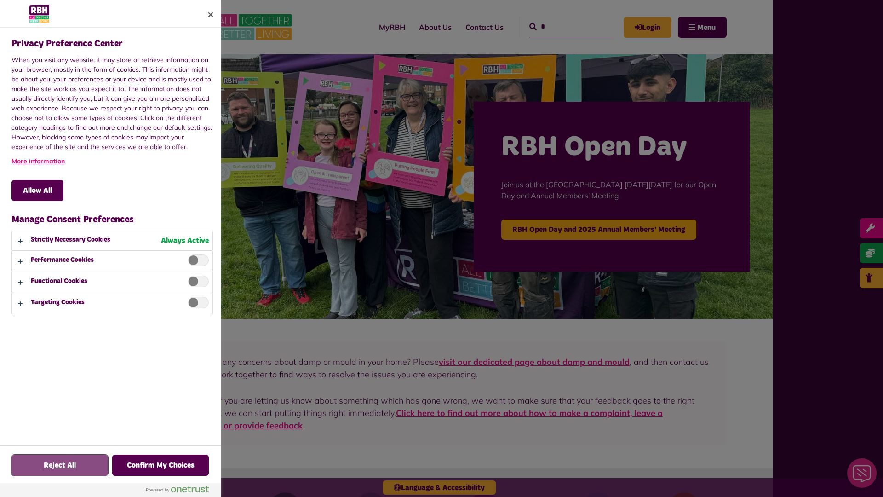
click at [60, 465] on button "Reject All" at bounding box center [59, 464] width 97 height 21
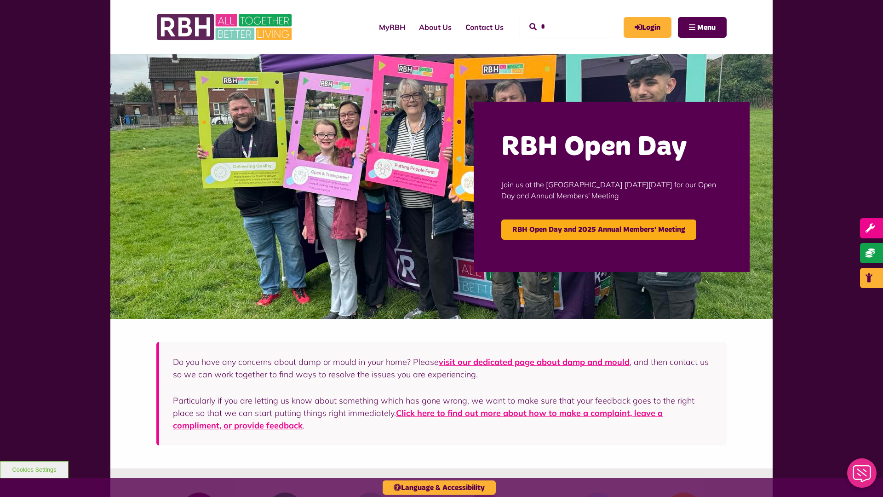
click at [561, 19] on input "*" at bounding box center [571, 27] width 85 height 20
type input "*"
click at [34, 469] on button "Cookies Settings" at bounding box center [34, 469] width 69 height 17
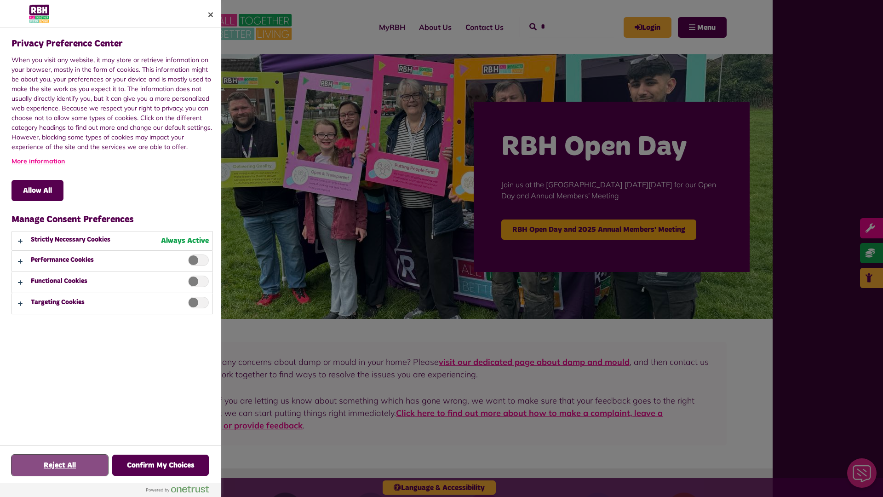
click at [60, 465] on button "Reject All" at bounding box center [59, 464] width 97 height 21
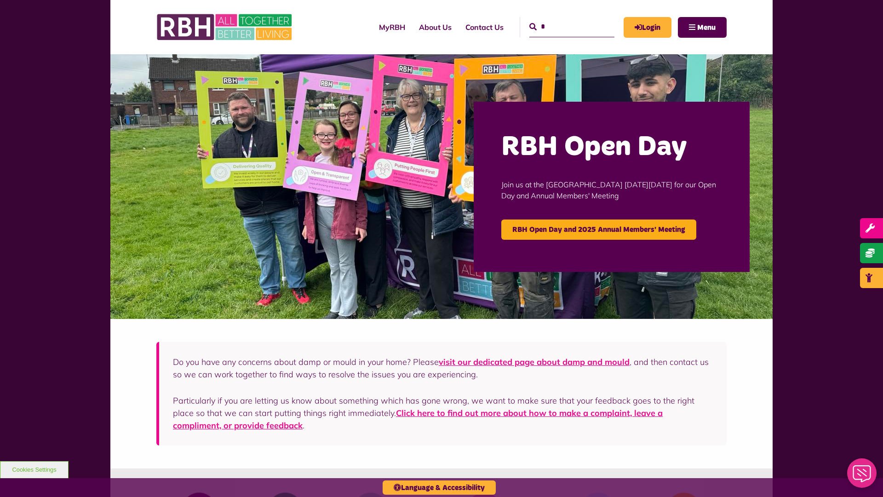
click at [561, 19] on input "*" at bounding box center [571, 27] width 85 height 20
type input "*"
click at [34, 469] on button "Cookies Settings" at bounding box center [34, 469] width 69 height 17
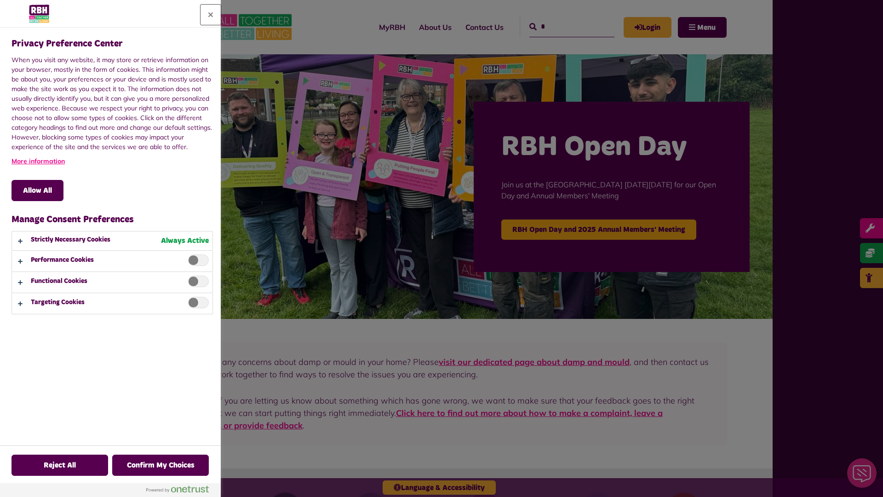
click at [211, 15] on button "Close" at bounding box center [211, 15] width 20 height 20
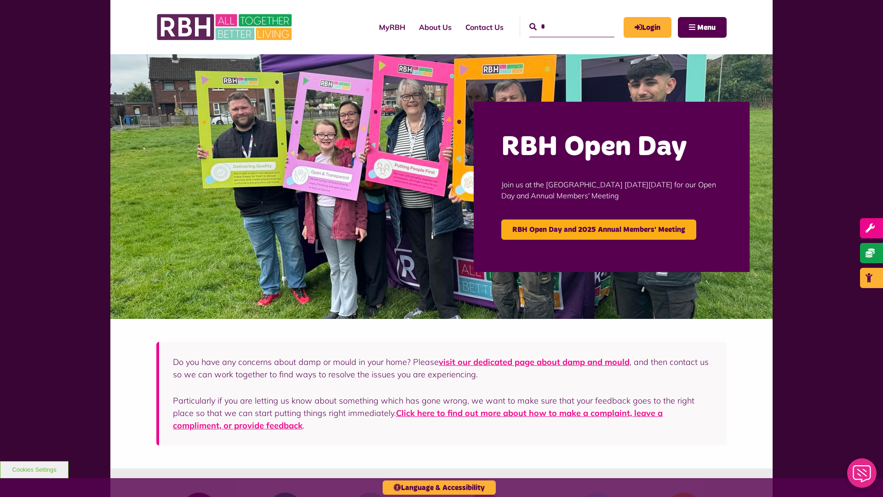
click at [561, 19] on input "*" at bounding box center [571, 27] width 85 height 20
type input "*"
click at [34, 469] on button "Cookies Settings" at bounding box center [34, 469] width 69 height 17
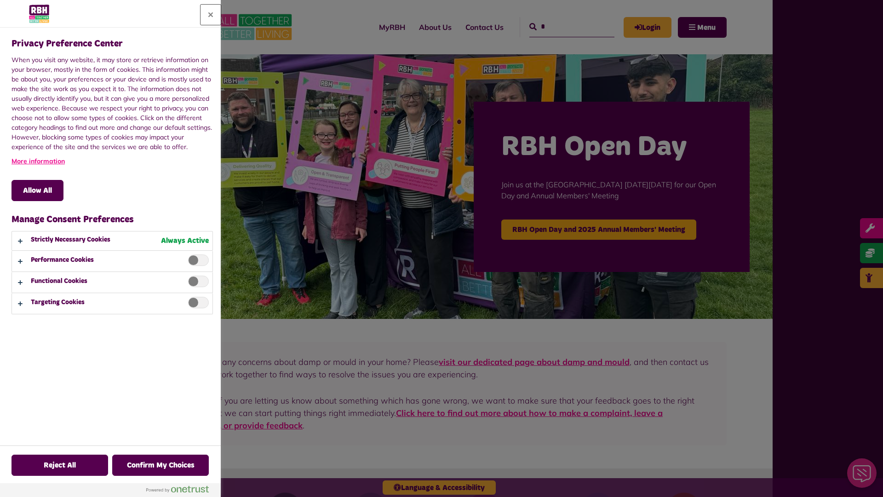
click at [211, 15] on button "Close" at bounding box center [211, 15] width 20 height 20
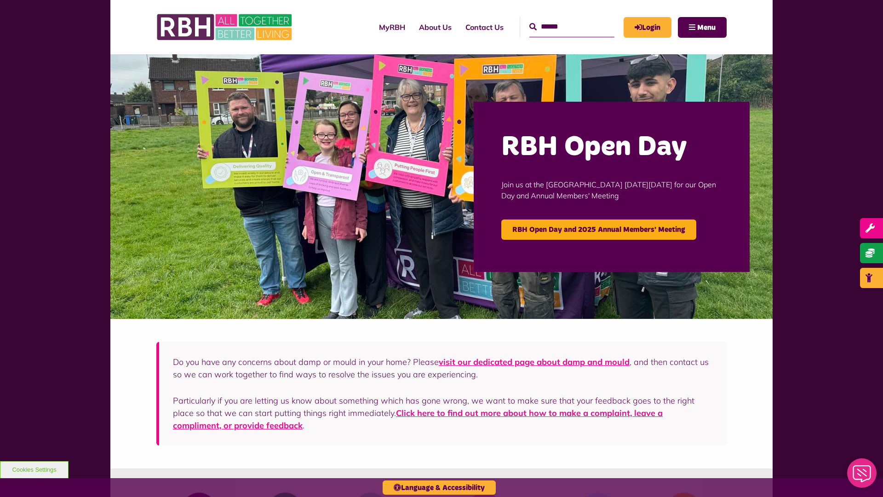
click at [561, 19] on input "Search" at bounding box center [571, 27] width 85 height 20
type input "*"
click at [34, 469] on button "Cookies Settings" at bounding box center [34, 469] width 69 height 17
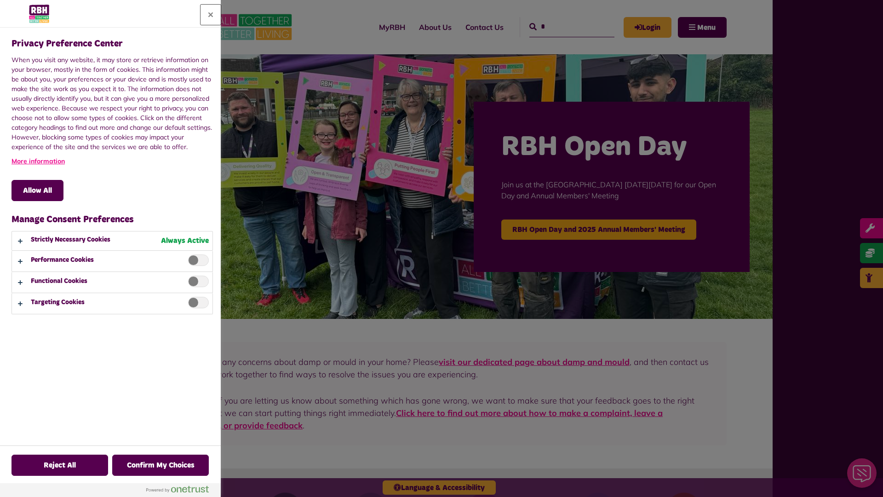
click at [211, 15] on button "Close" at bounding box center [211, 15] width 20 height 20
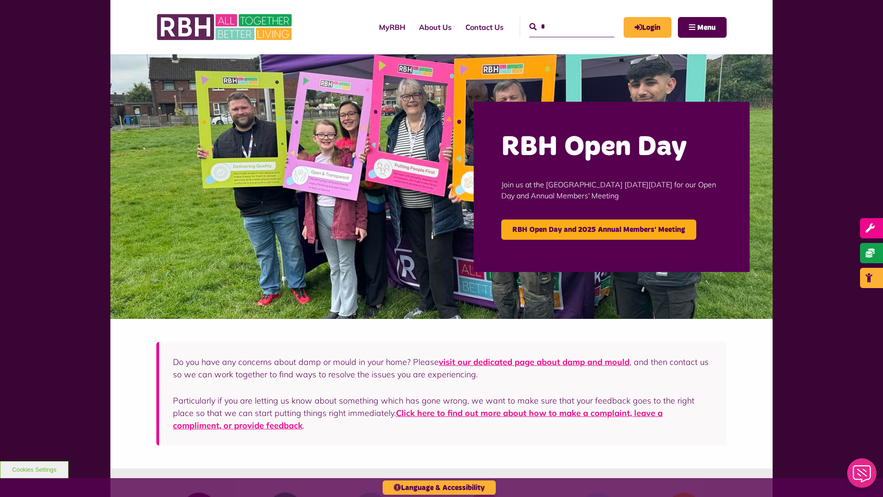
click at [561, 19] on input "*" at bounding box center [571, 27] width 85 height 20
type input "*"
click at [34, 469] on button "Cookies Settings" at bounding box center [34, 469] width 69 height 17
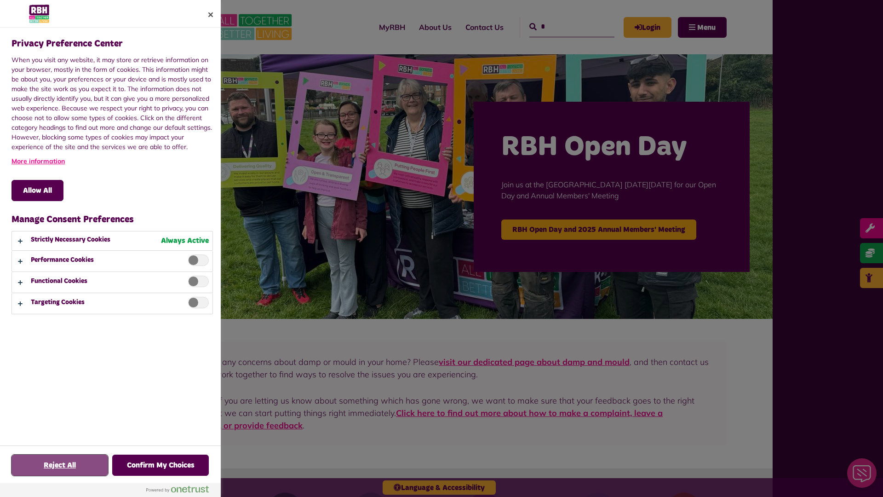
click at [60, 465] on button "Reject All" at bounding box center [59, 464] width 97 height 21
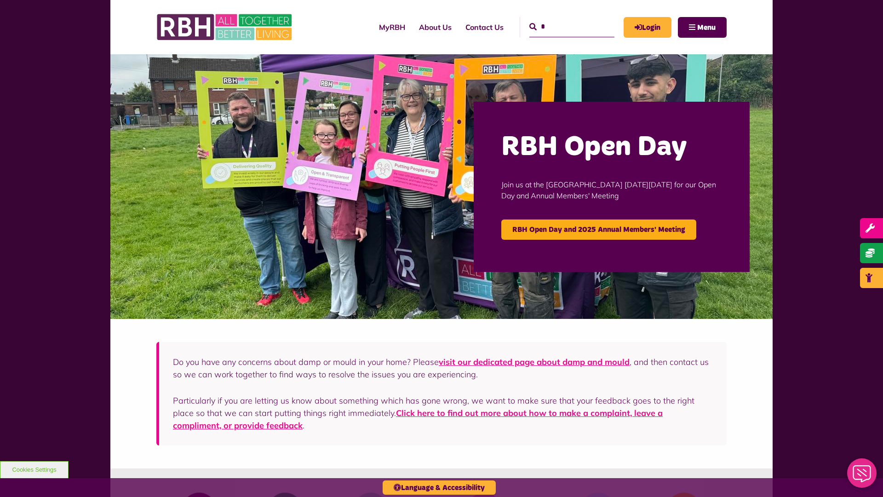
click at [561, 19] on input "*" at bounding box center [571, 27] width 85 height 20
type input "*"
click at [34, 469] on button "Cookies Settings" at bounding box center [34, 469] width 69 height 17
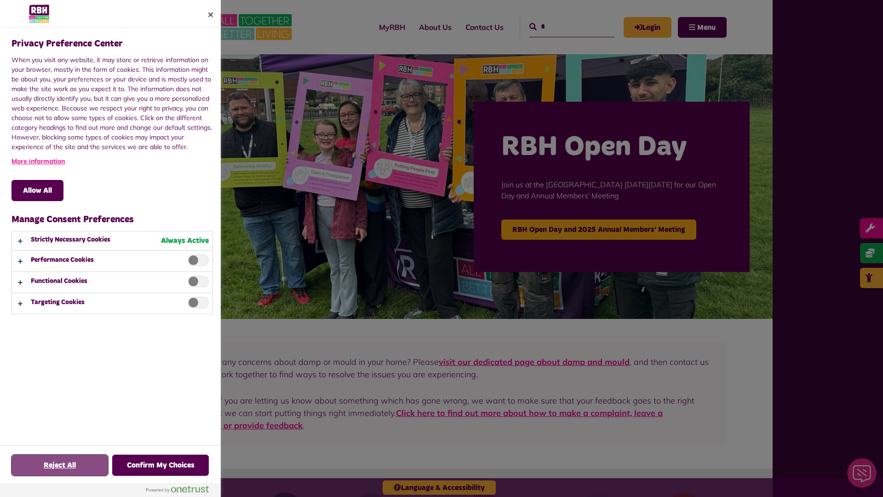
click at [60, 465] on button "Reject All" at bounding box center [59, 464] width 97 height 21
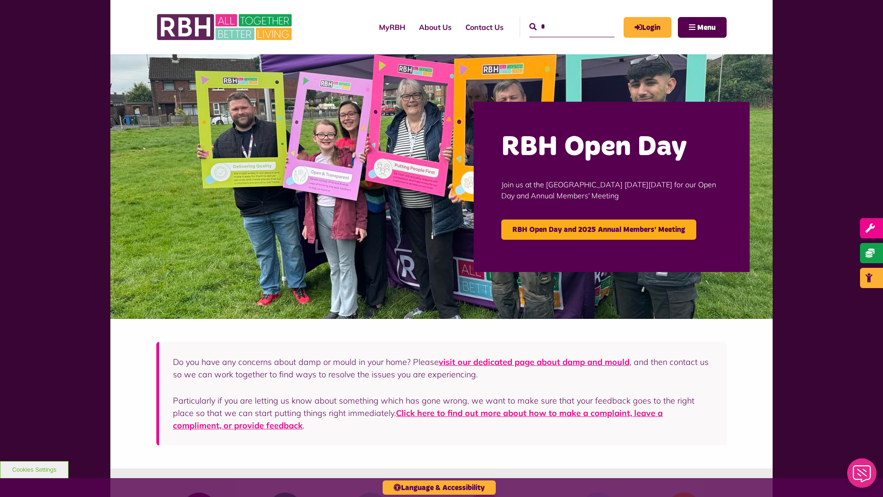
click at [561, 19] on input "*" at bounding box center [571, 27] width 85 height 20
type input "*"
click at [34, 469] on button "Cookies Settings" at bounding box center [34, 469] width 69 height 17
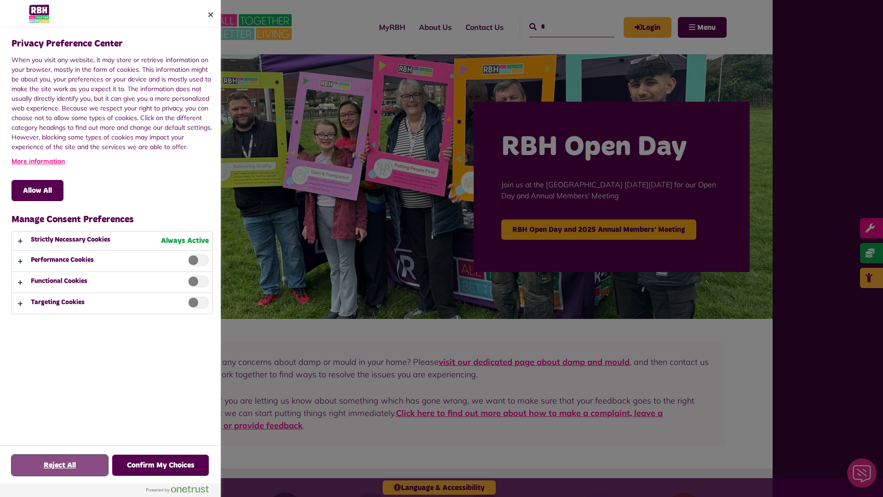
click at [60, 465] on button "Reject All" at bounding box center [59, 464] width 97 height 21
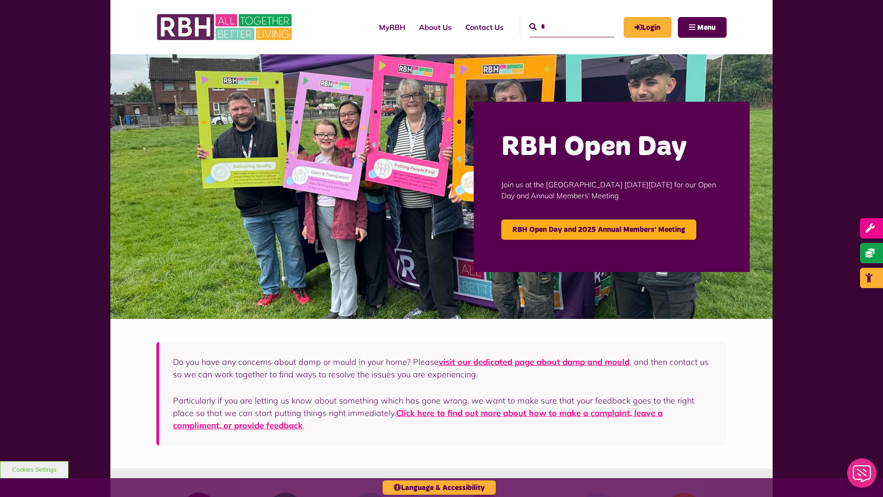
click at [561, 19] on input "*" at bounding box center [571, 27] width 85 height 20
type input "*"
click at [34, 469] on button "Cookies Settings" at bounding box center [34, 469] width 69 height 17
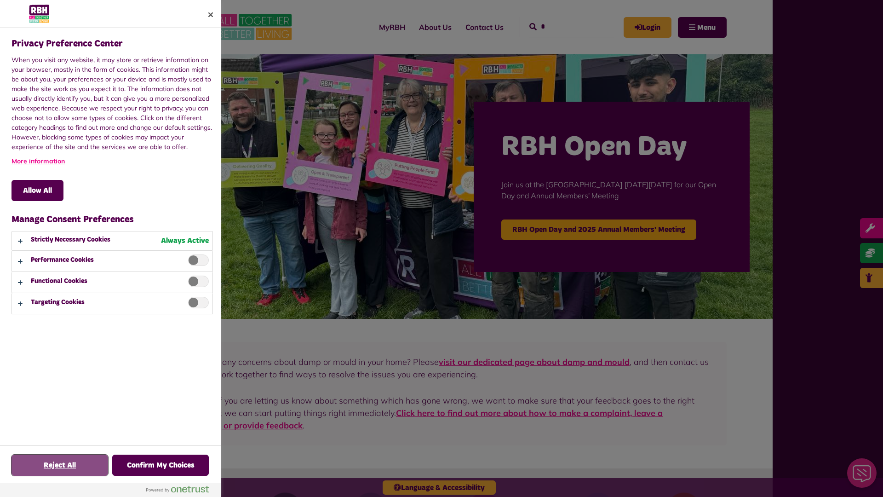
click at [60, 465] on button "Reject All" at bounding box center [59, 464] width 97 height 21
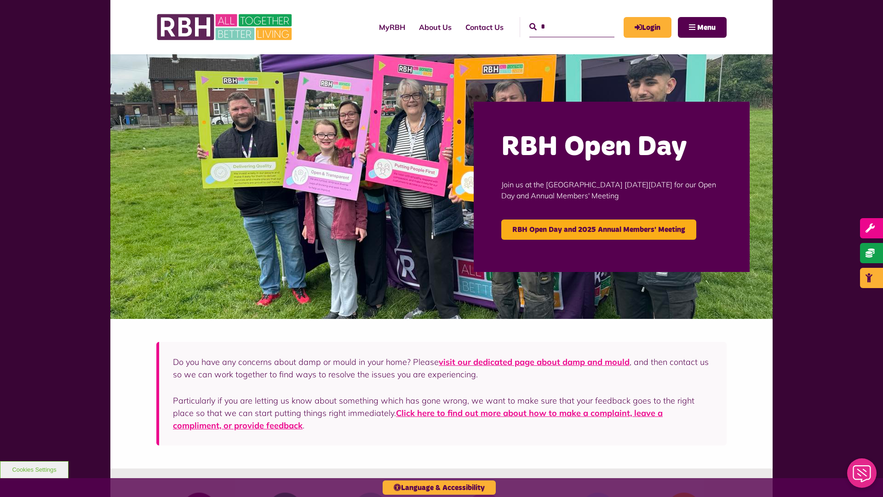
click at [561, 19] on input "*" at bounding box center [571, 27] width 85 height 20
type input "*"
click at [34, 469] on button "Cookies Settings" at bounding box center [34, 469] width 69 height 17
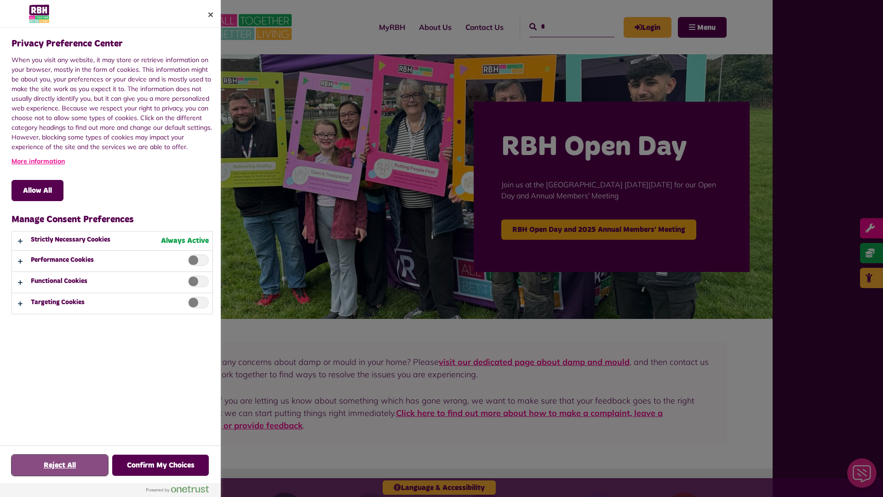
click at [60, 465] on button "Reject All" at bounding box center [59, 464] width 97 height 21
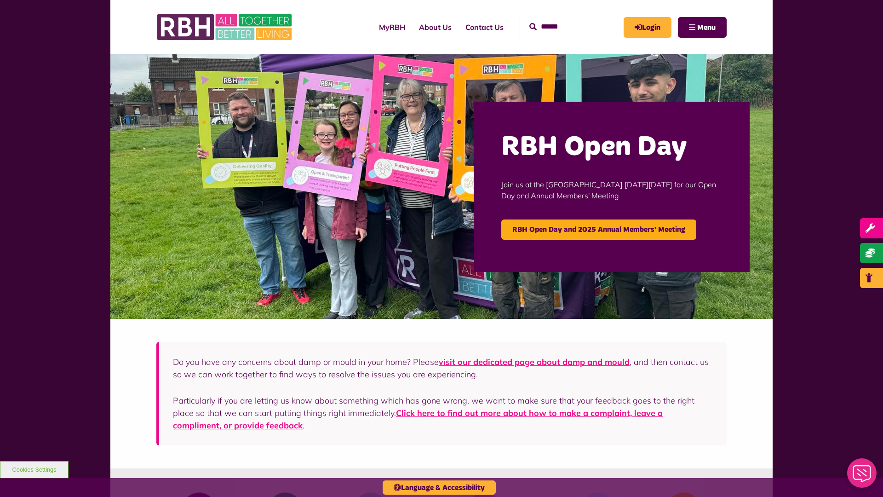
click at [561, 19] on input "Search" at bounding box center [571, 27] width 85 height 20
type input "*"
click at [34, 469] on button "Cookies Settings" at bounding box center [34, 469] width 69 height 17
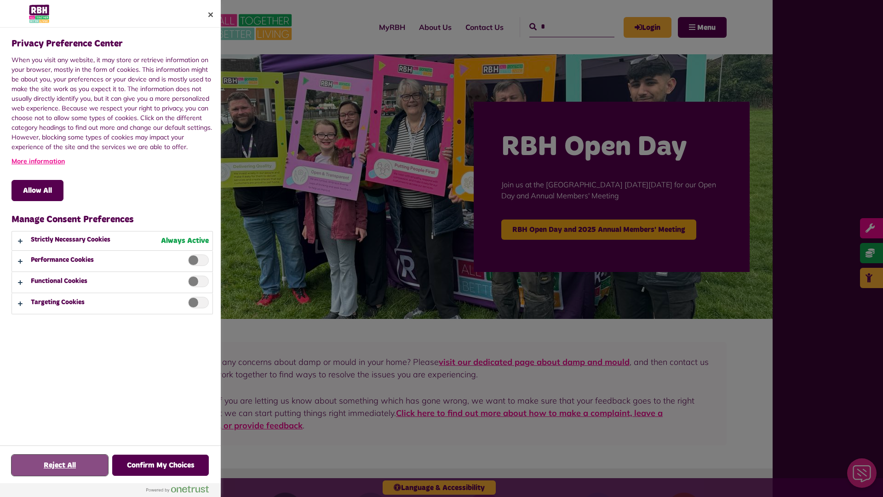
click at [60, 465] on button "Reject All" at bounding box center [59, 464] width 97 height 21
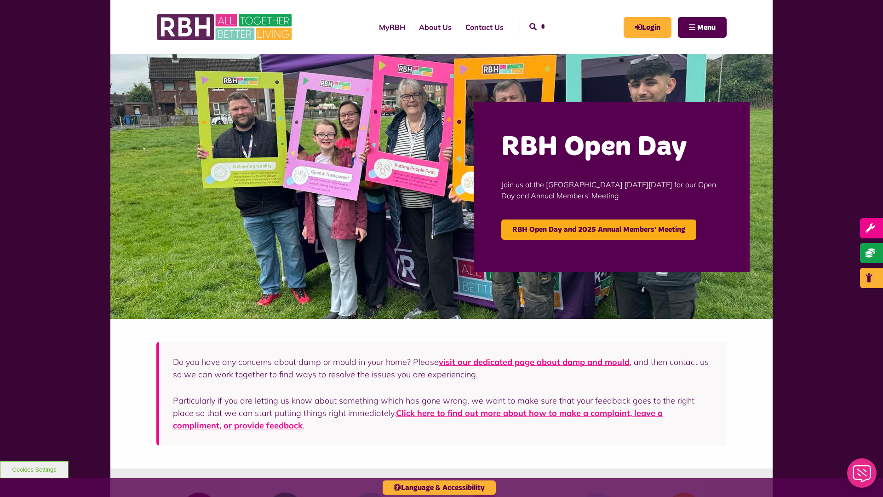
click at [561, 19] on input "*" at bounding box center [571, 27] width 85 height 20
type input "*"
click at [34, 469] on button "Cookies Settings" at bounding box center [34, 469] width 69 height 17
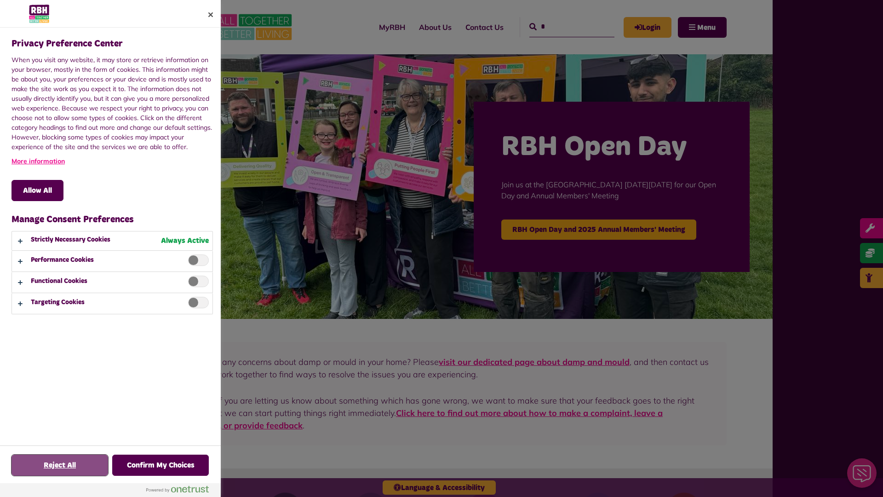
click at [60, 465] on button "Reject All" at bounding box center [59, 464] width 97 height 21
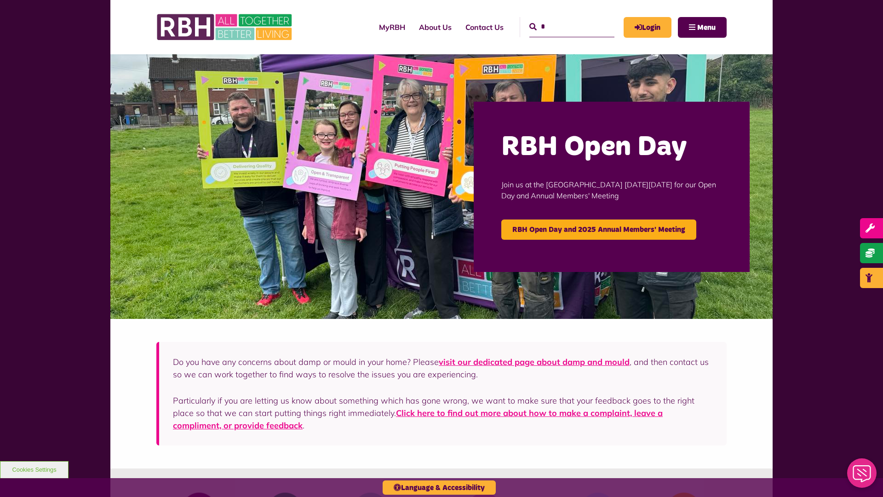
click at [561, 19] on input "*" at bounding box center [571, 27] width 85 height 20
type input "*"
click at [34, 469] on button "Cookies Settings" at bounding box center [34, 469] width 69 height 17
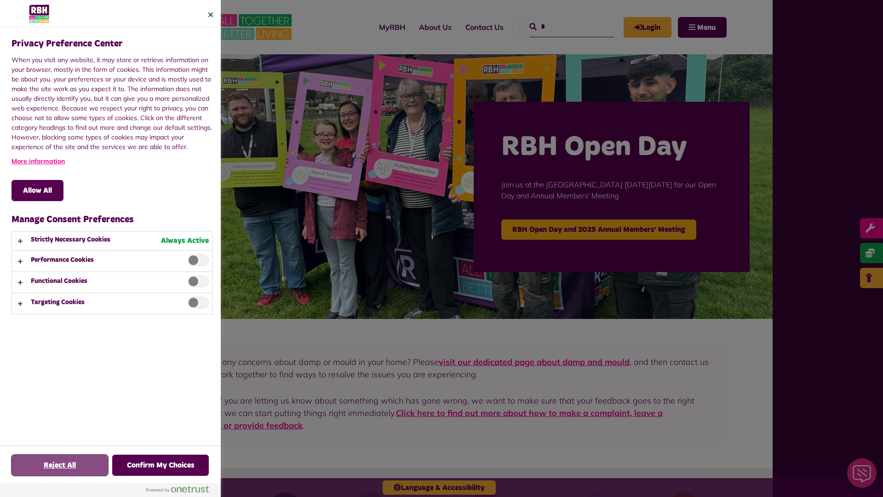
click at [60, 465] on button "Reject All" at bounding box center [59, 464] width 97 height 21
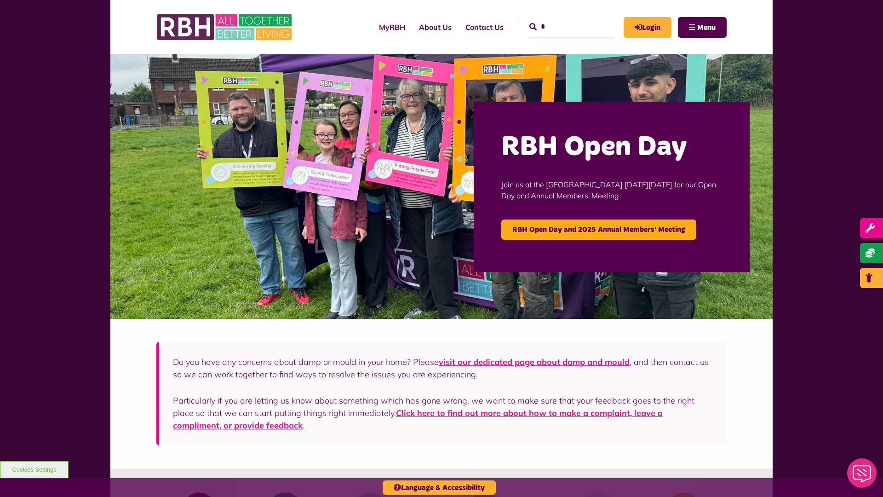
click at [561, 19] on input "*" at bounding box center [571, 27] width 85 height 20
type input "*"
click at [34, 469] on button "Cookies Settings" at bounding box center [34, 469] width 69 height 17
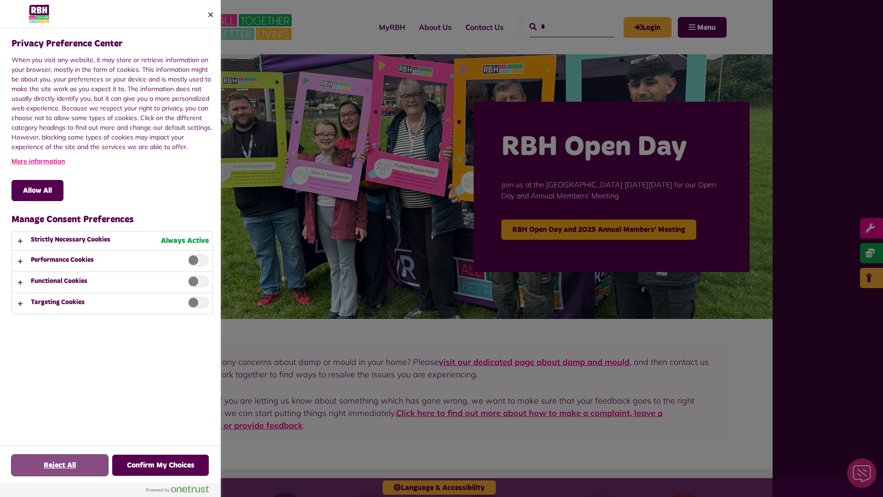
click at [60, 465] on button "Reject All" at bounding box center [59, 464] width 97 height 21
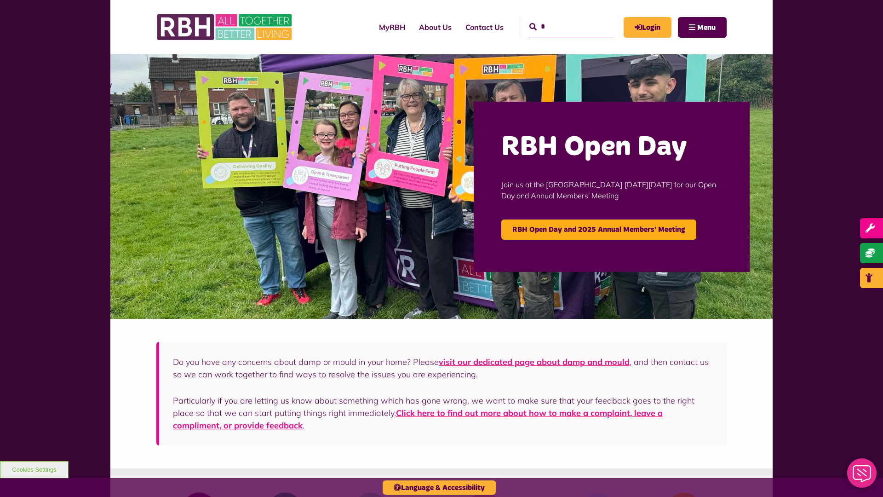
click at [561, 19] on input "*" at bounding box center [571, 27] width 85 height 20
type input "*"
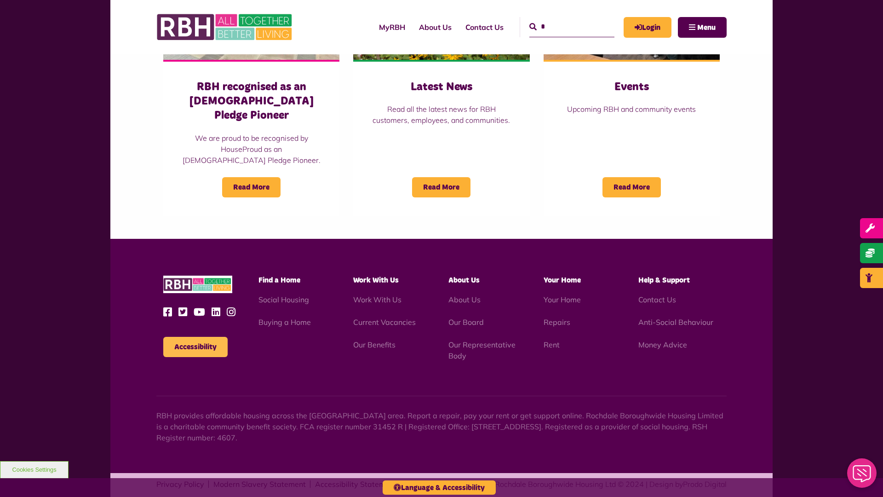
click at [195, 337] on button "Accessibility" at bounding box center [195, 347] width 64 height 20
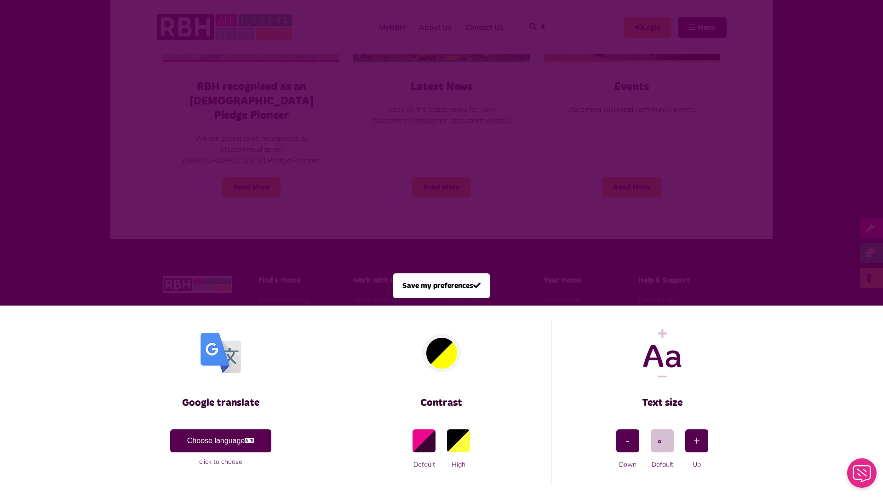
scroll to position [0, 0]
click at [196, 153] on span at bounding box center [441, 248] width 883 height 497
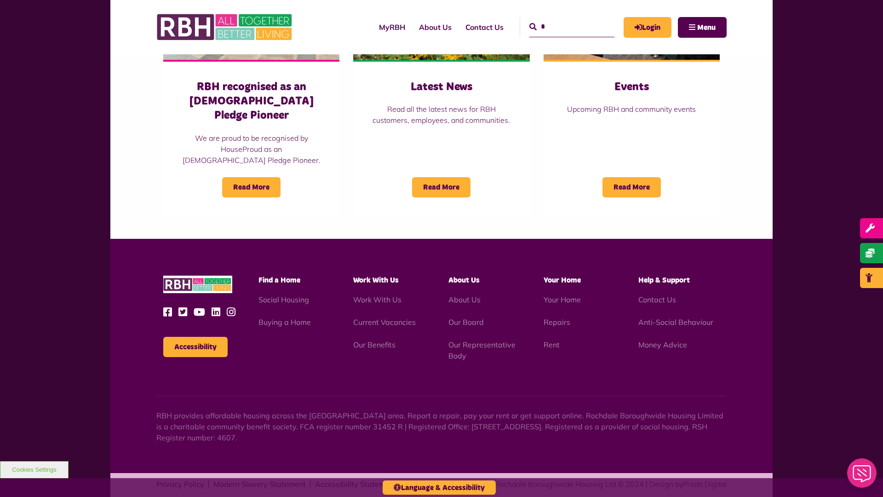
click at [561, 19] on input "*" at bounding box center [571, 27] width 85 height 20
type input "*"
click at [34, 469] on button "Cookies Settings" at bounding box center [34, 469] width 69 height 17
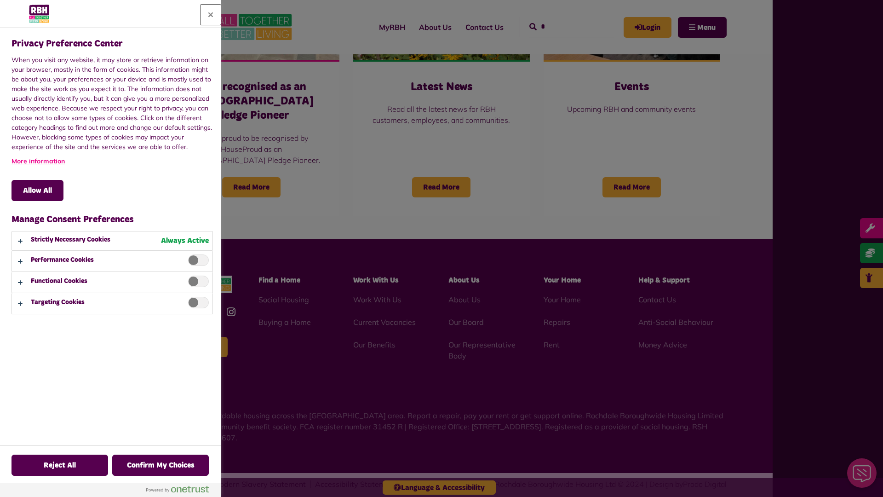
click at [211, 15] on button "Close" at bounding box center [211, 15] width 20 height 20
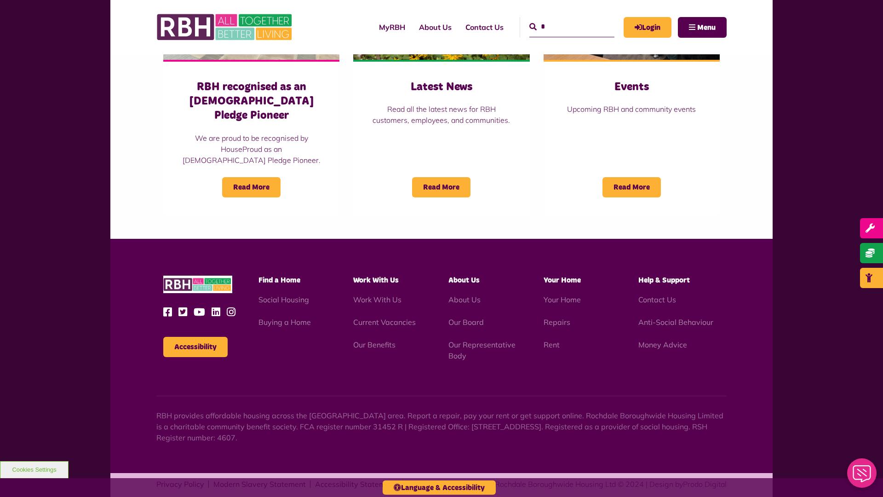
click at [561, 19] on input "*" at bounding box center [571, 27] width 85 height 20
type input "*"
click at [34, 469] on button "Cookies Settings" at bounding box center [34, 469] width 69 height 17
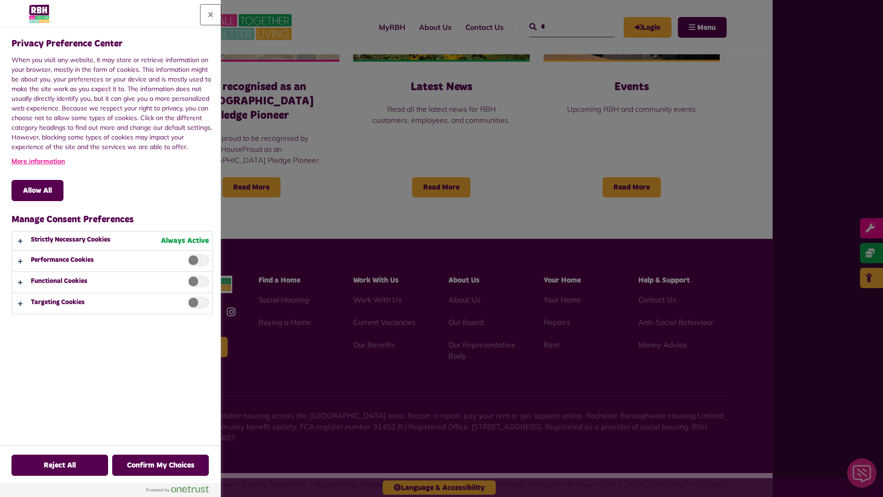
click at [211, 15] on button "Close" at bounding box center [211, 15] width 20 height 20
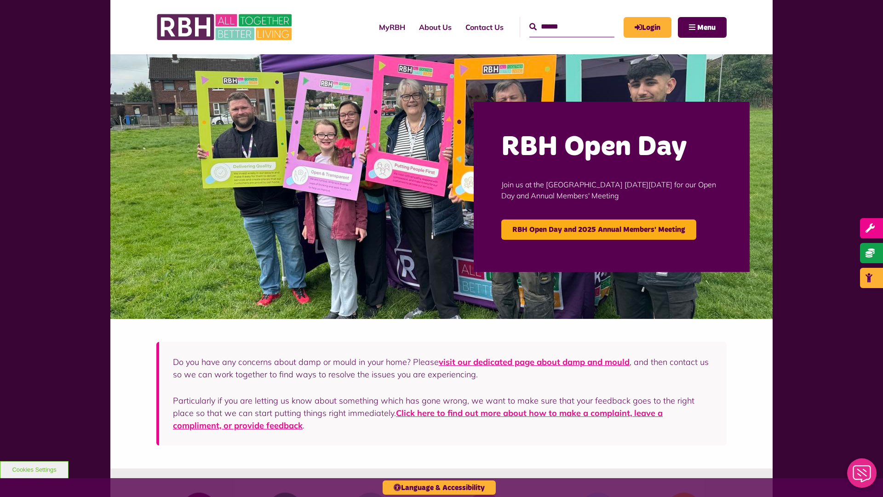
click at [561, 19] on input "Search" at bounding box center [571, 27] width 85 height 20
type input "*"
click at [34, 469] on button "Cookies Settings" at bounding box center [34, 469] width 69 height 17
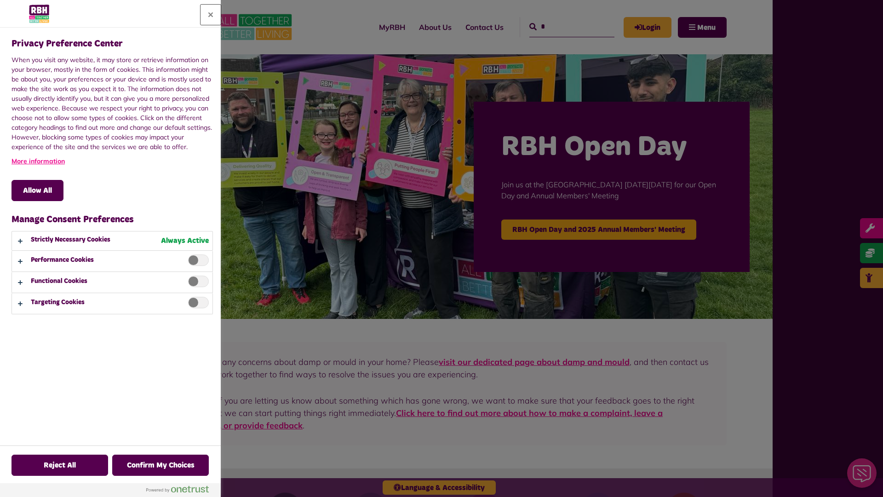
click at [211, 15] on button "Close" at bounding box center [211, 15] width 20 height 20
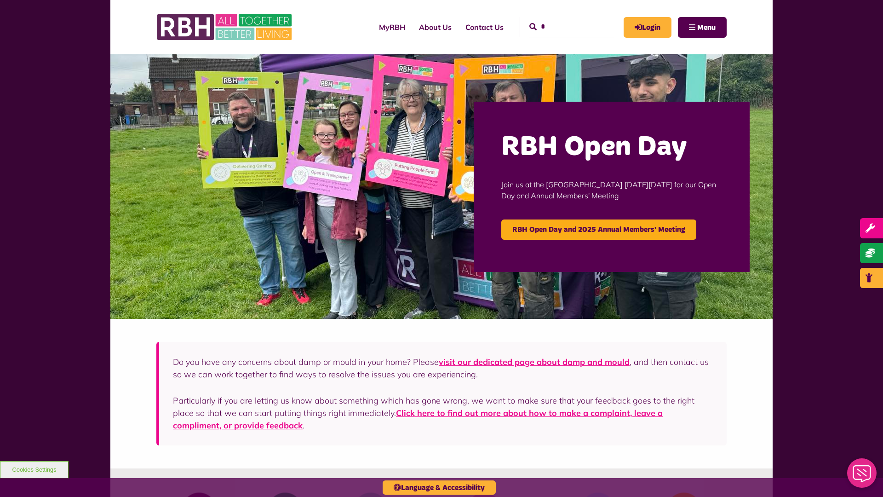
click at [561, 19] on input "*" at bounding box center [571, 27] width 85 height 20
type input "*"
click at [34, 469] on button "Cookies Settings" at bounding box center [34, 469] width 69 height 17
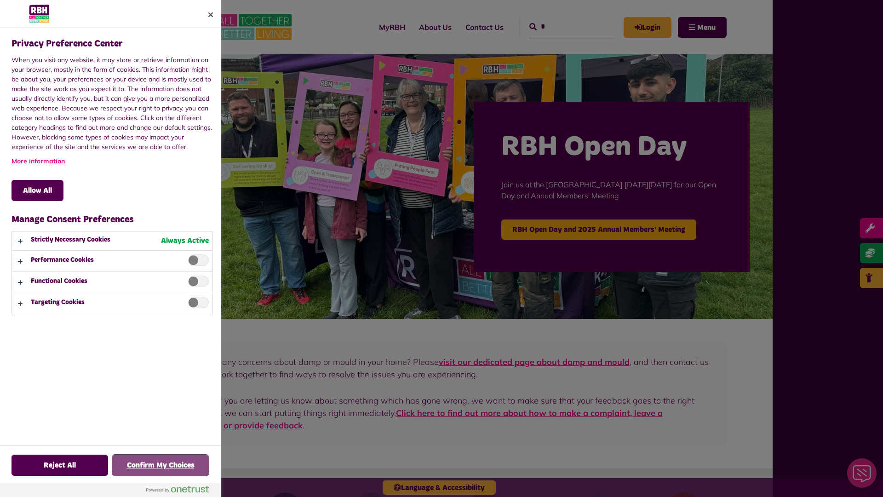
click at [160, 465] on button "Confirm My Choices" at bounding box center [160, 464] width 97 height 21
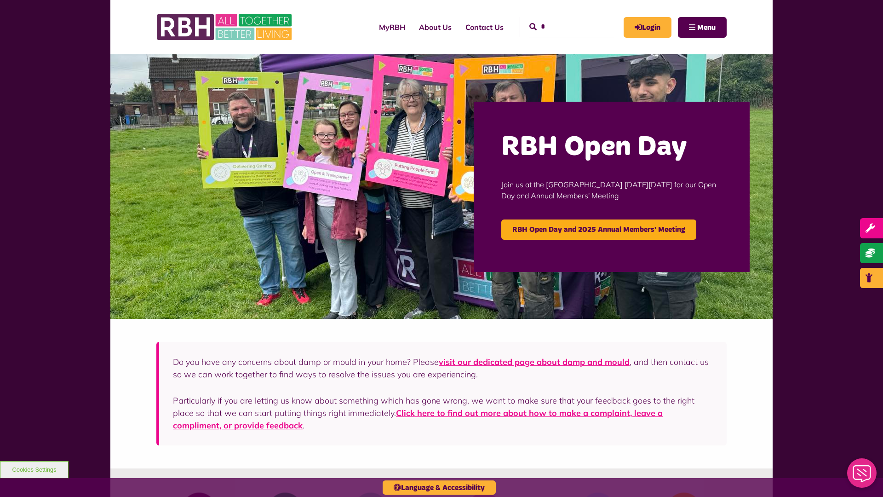
click at [561, 19] on input "*" at bounding box center [571, 27] width 85 height 20
type input "*"
click at [34, 469] on button "Cookies Settings" at bounding box center [34, 469] width 69 height 17
click at [561, 19] on input "Search" at bounding box center [571, 27] width 85 height 20
type input "*"
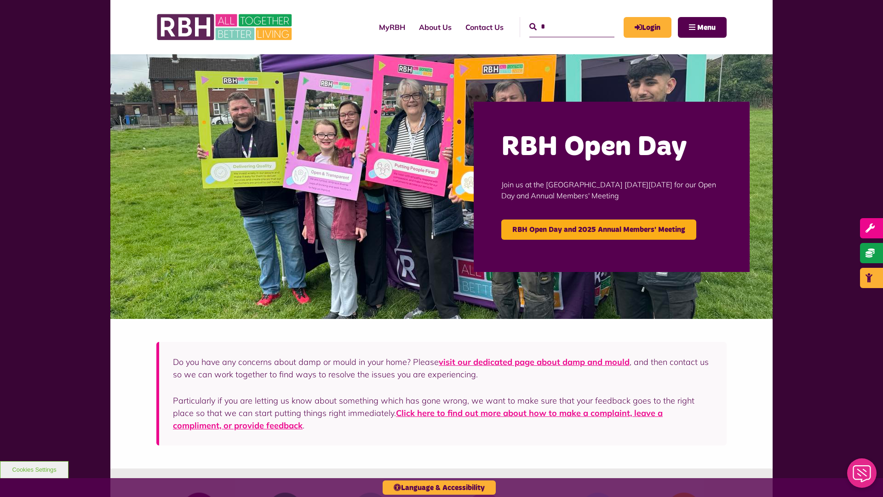
click at [34, 469] on button "Cookies Settings" at bounding box center [34, 469] width 69 height 17
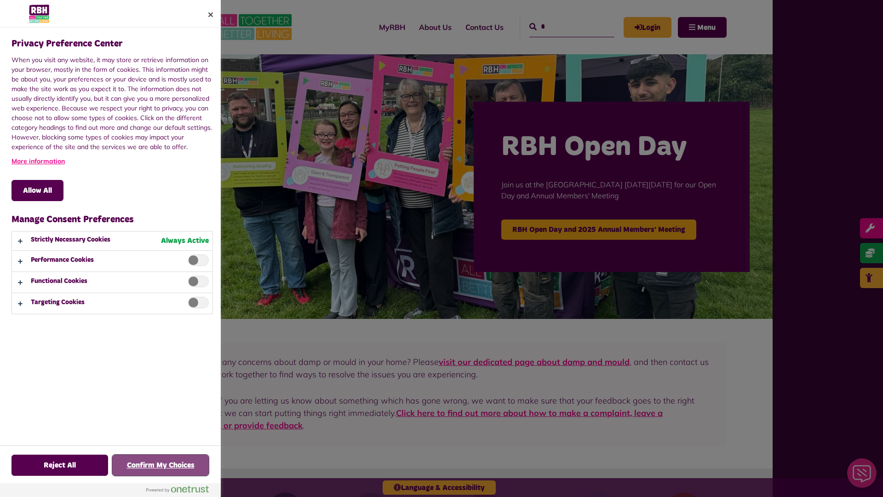
click at [160, 465] on button "Confirm My Choices" at bounding box center [160, 464] width 97 height 21
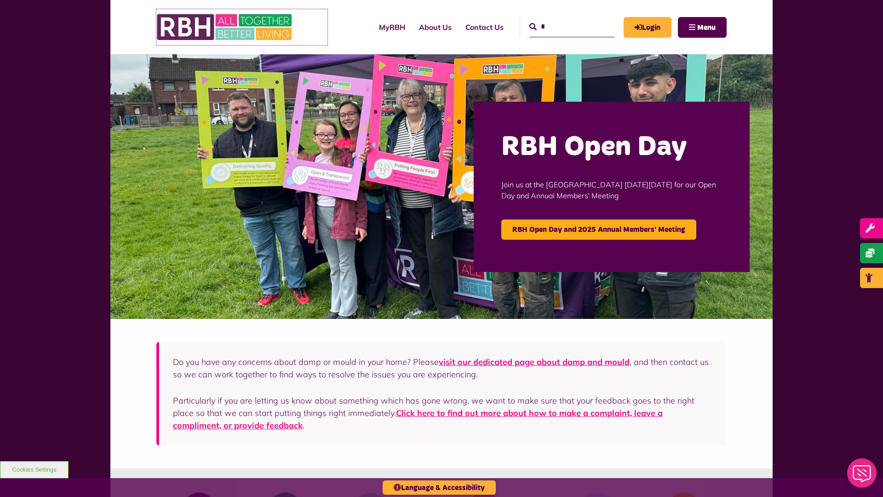
click at [305, 27] on link at bounding box center [241, 27] width 171 height 36
click at [561, 19] on input "Search" at bounding box center [571, 27] width 85 height 20
type input "*"
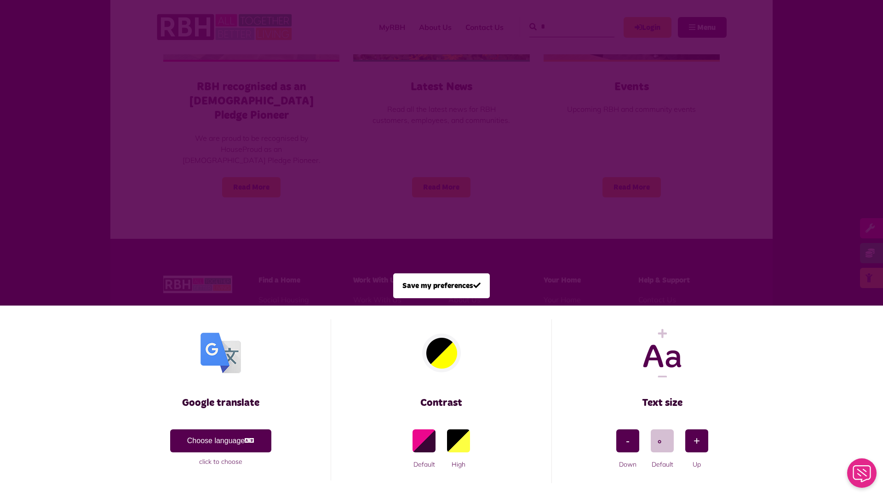
click at [196, 153] on span at bounding box center [441, 248] width 883 height 497
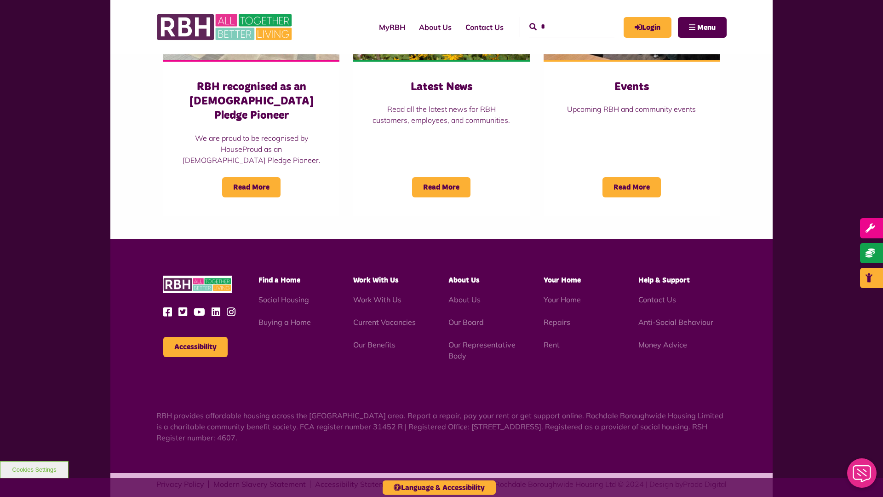
click at [561, 19] on input "*" at bounding box center [571, 27] width 85 height 20
type input "*"
click at [195, 337] on button "Accessibility" at bounding box center [195, 347] width 64 height 20
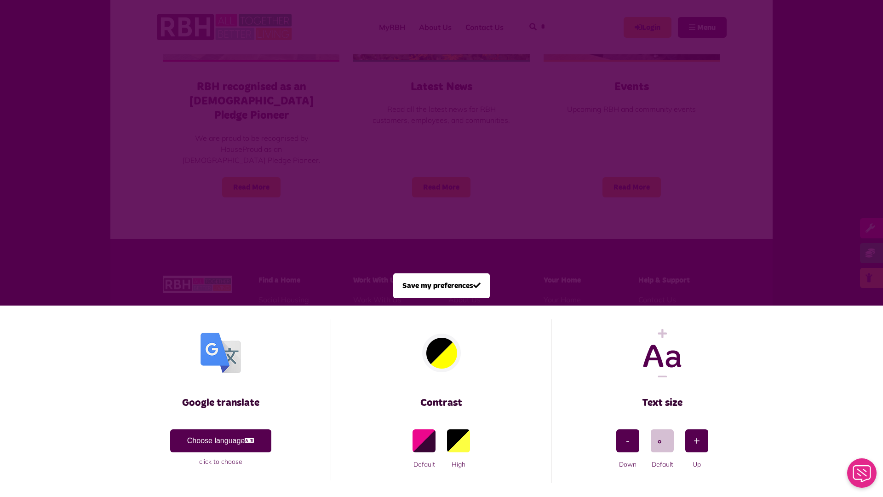
click at [196, 153] on span at bounding box center [441, 248] width 883 height 497
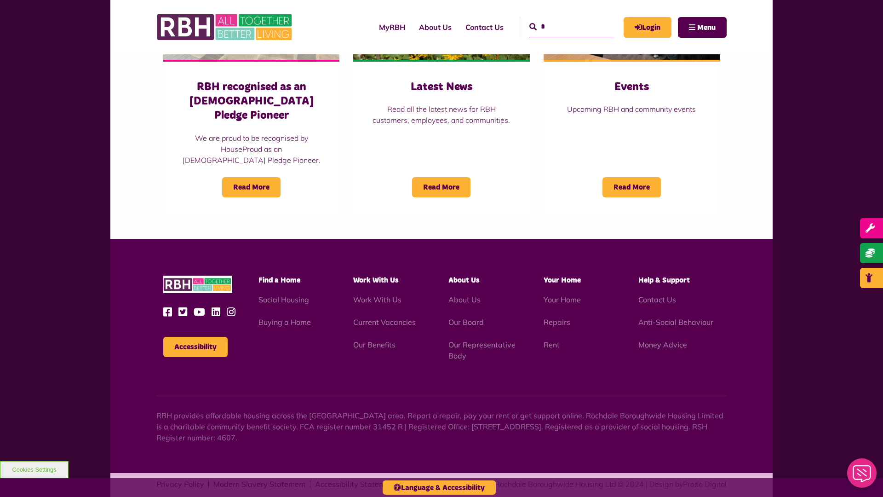
click at [561, 19] on input "*" at bounding box center [571, 27] width 85 height 20
type input "*"
click at [195, 337] on button "Accessibility" at bounding box center [195, 347] width 64 height 20
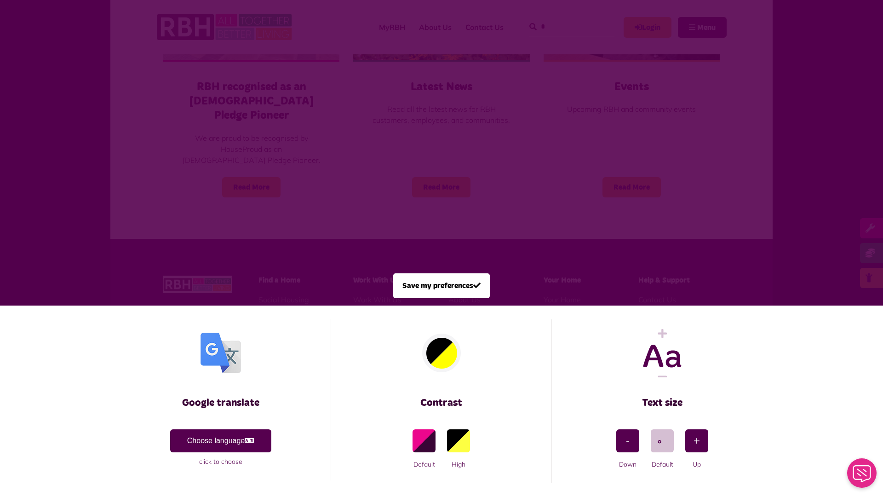
click at [196, 153] on span at bounding box center [441, 248] width 883 height 497
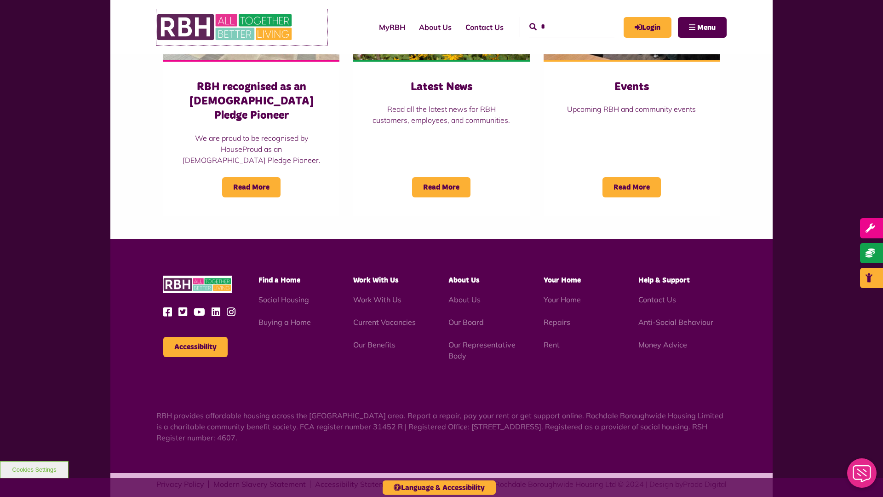
click at [305, 27] on link at bounding box center [241, 27] width 171 height 36
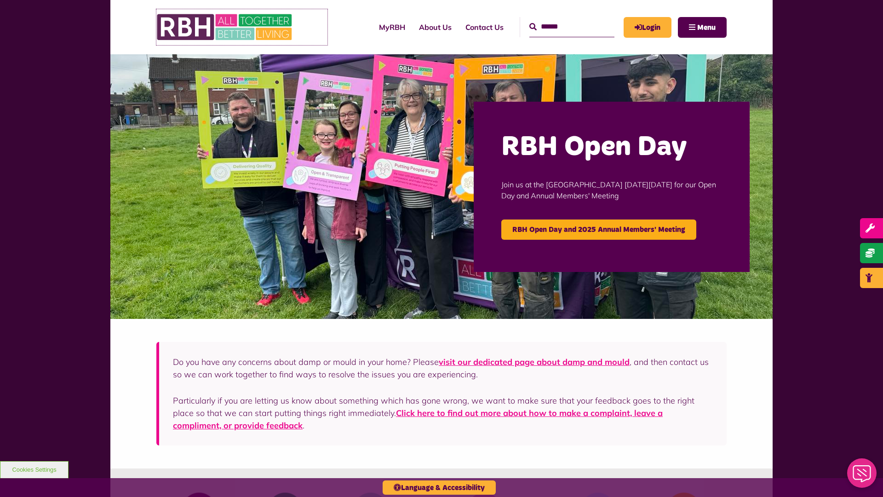
click at [305, 27] on link at bounding box center [241, 27] width 171 height 36
click at [561, 19] on input "Search" at bounding box center [571, 27] width 85 height 20
type input "*"
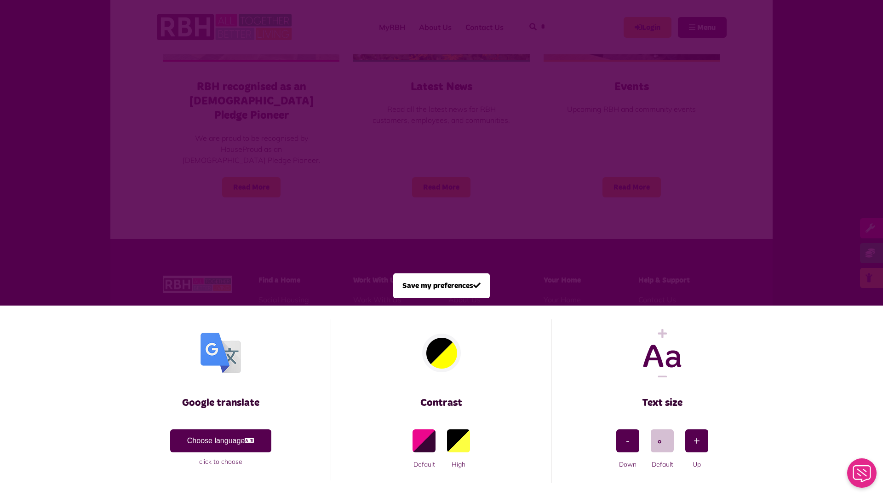
click at [196, 153] on span at bounding box center [441, 248] width 883 height 497
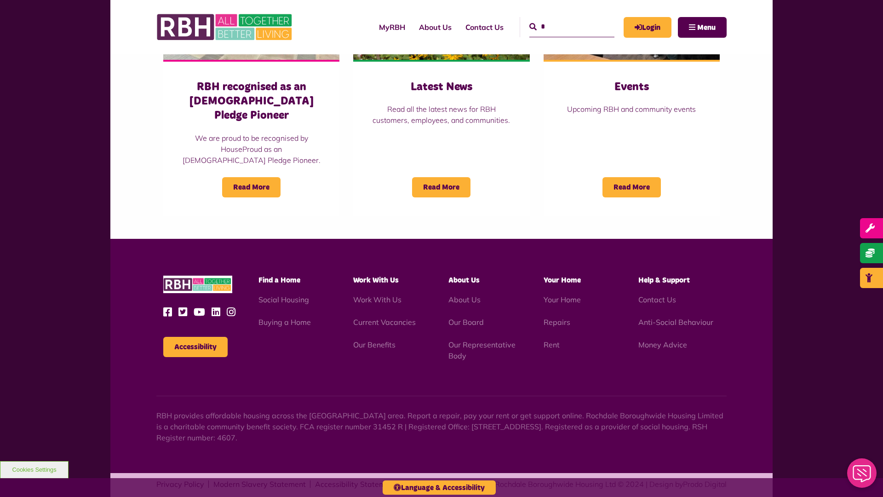
click at [561, 19] on input "*" at bounding box center [571, 27] width 85 height 20
type input "*"
click at [34, 469] on button "Cookies Settings" at bounding box center [34, 469] width 69 height 17
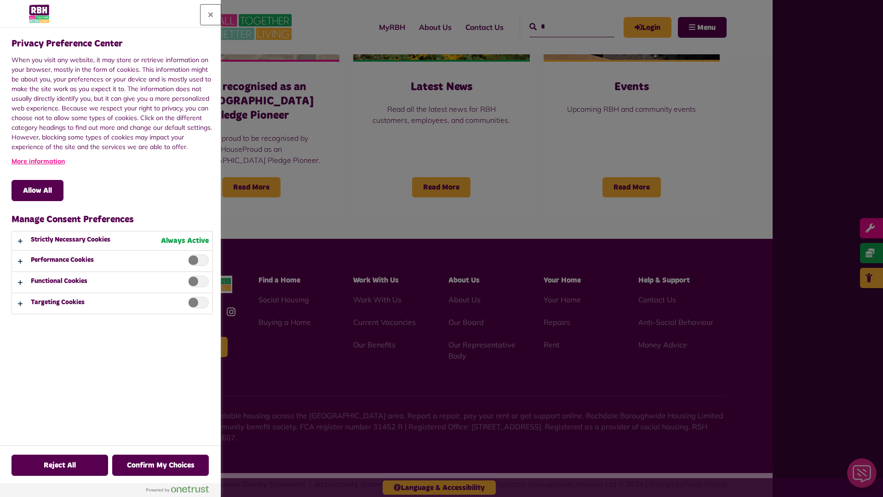
click at [211, 15] on button "Close" at bounding box center [211, 15] width 20 height 20
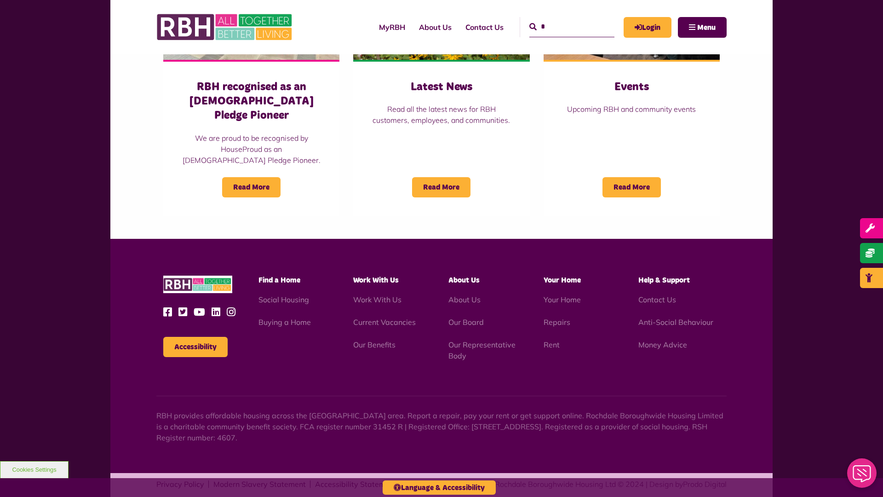
click at [561, 19] on input "*" at bounding box center [571, 27] width 85 height 20
type input "*"
click at [34, 469] on button "Cookies Settings" at bounding box center [34, 469] width 69 height 17
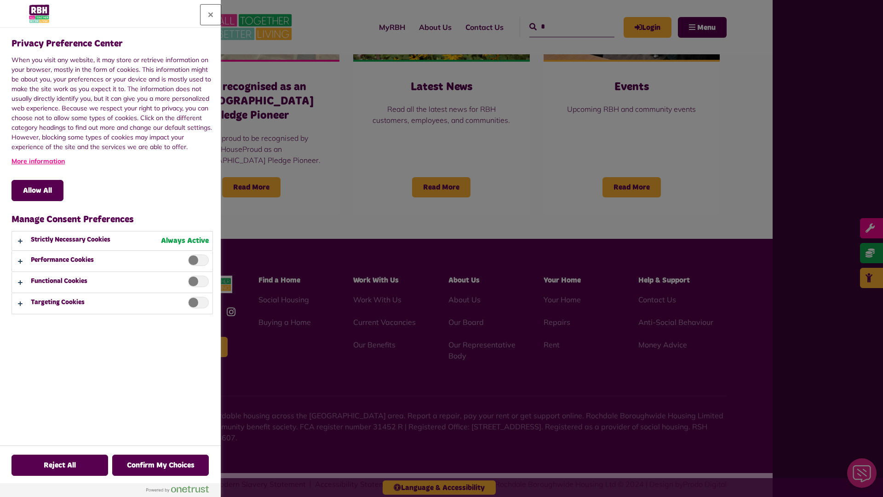
click at [211, 15] on button "Close" at bounding box center [211, 15] width 20 height 20
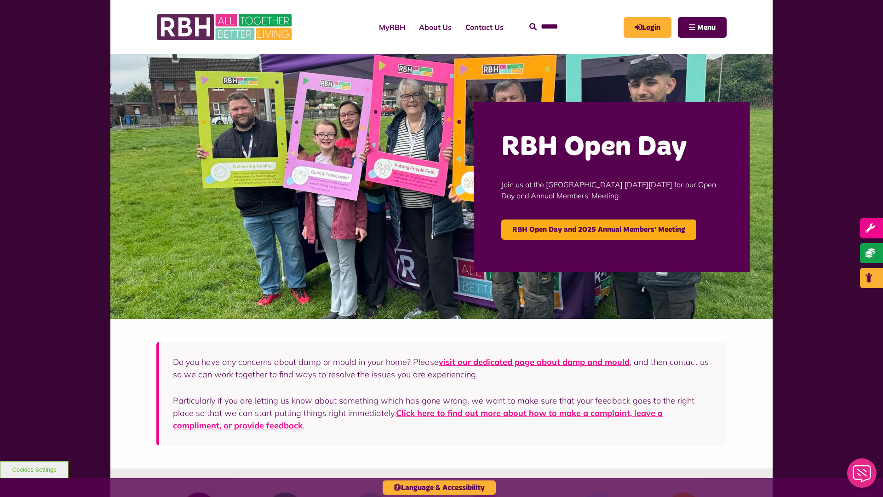
click at [561, 19] on input "Search" at bounding box center [571, 27] width 85 height 20
type input "*"
click at [34, 469] on button "Cookies Settings" at bounding box center [34, 469] width 69 height 17
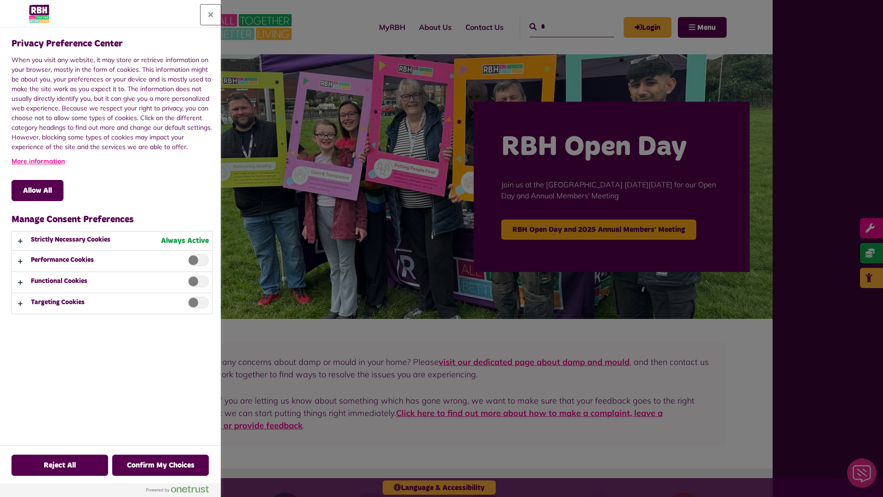
click at [211, 15] on button "Close" at bounding box center [211, 15] width 20 height 20
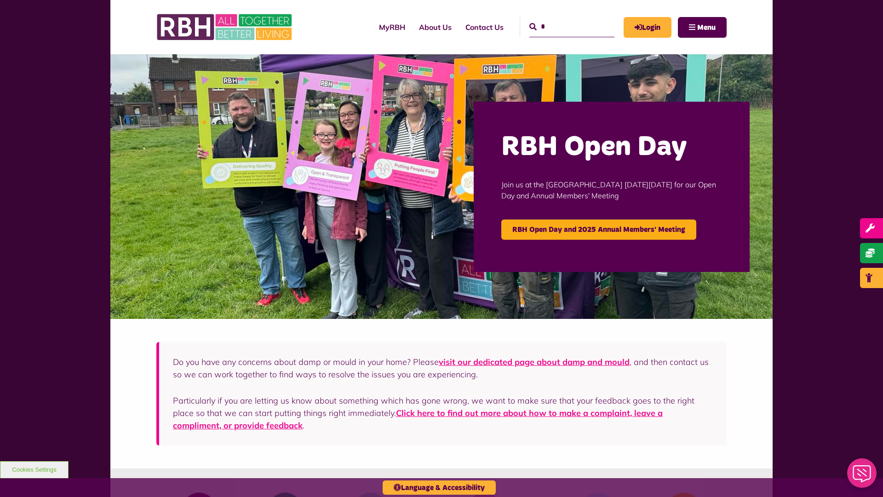
click at [561, 19] on input "*" at bounding box center [571, 27] width 85 height 20
type input "*"
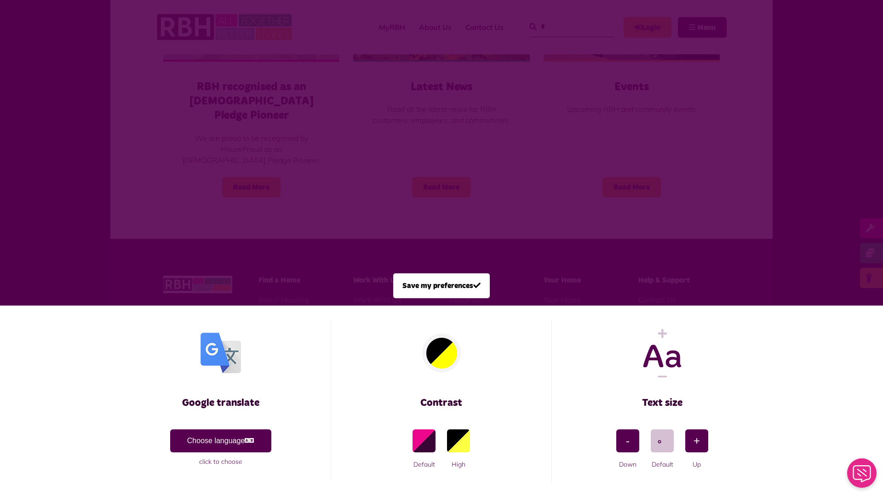
click at [196, 153] on span at bounding box center [441, 248] width 883 height 497
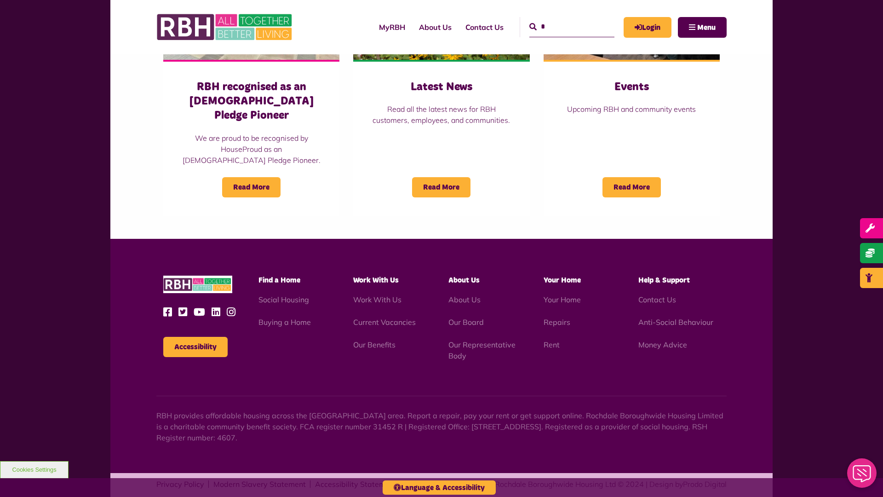
click at [561, 19] on input "*" at bounding box center [571, 27] width 85 height 20
type input "*"
click at [34, 469] on button "Cookies Settings" at bounding box center [34, 469] width 69 height 17
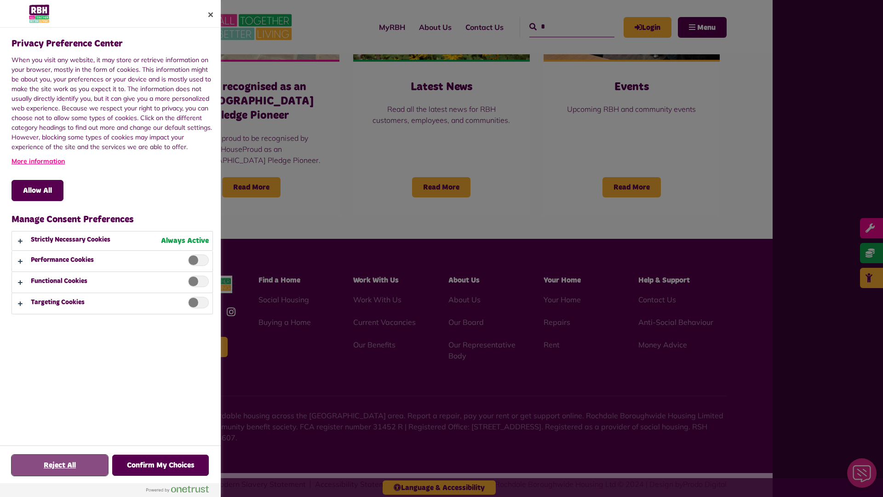
click at [60, 465] on button "Reject All" at bounding box center [59, 464] width 97 height 21
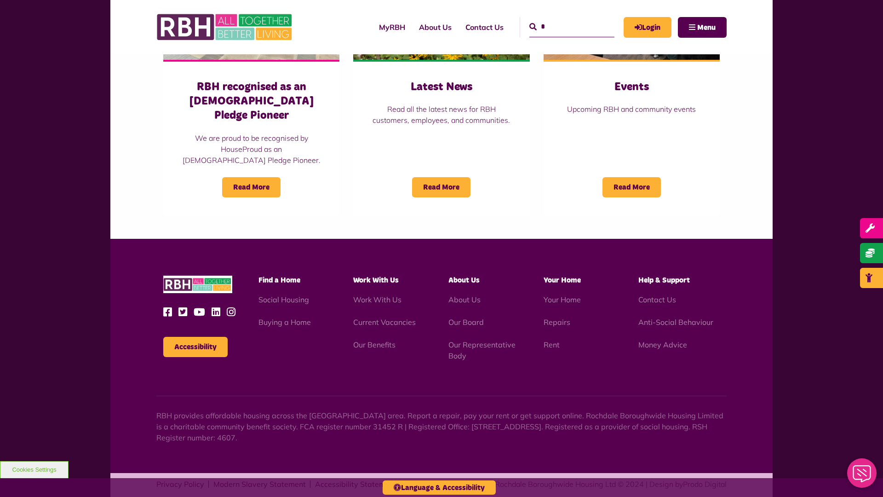
click at [561, 19] on input "*" at bounding box center [571, 27] width 85 height 20
type input "*"
click at [195, 337] on button "Accessibility" at bounding box center [195, 347] width 64 height 20
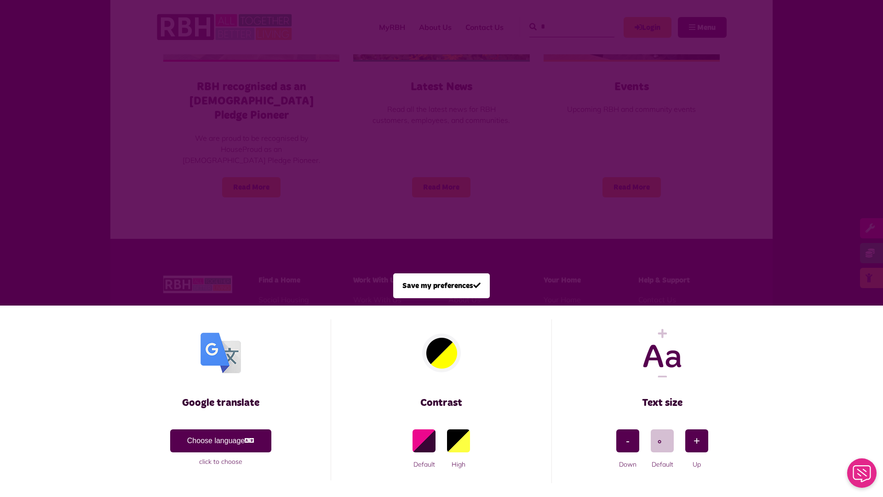
click at [196, 153] on span at bounding box center [441, 248] width 883 height 497
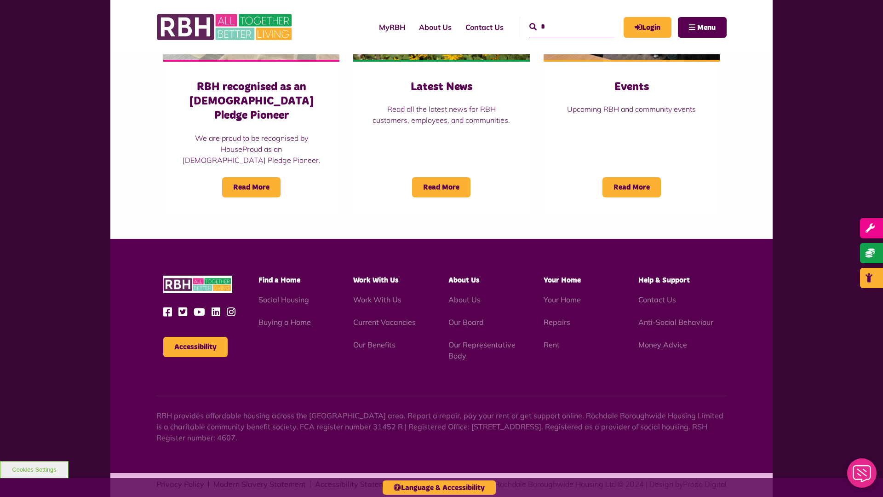
click at [561, 19] on input "*" at bounding box center [571, 27] width 85 height 20
type input "*"
click at [34, 469] on button "Cookies Settings" at bounding box center [34, 469] width 69 height 17
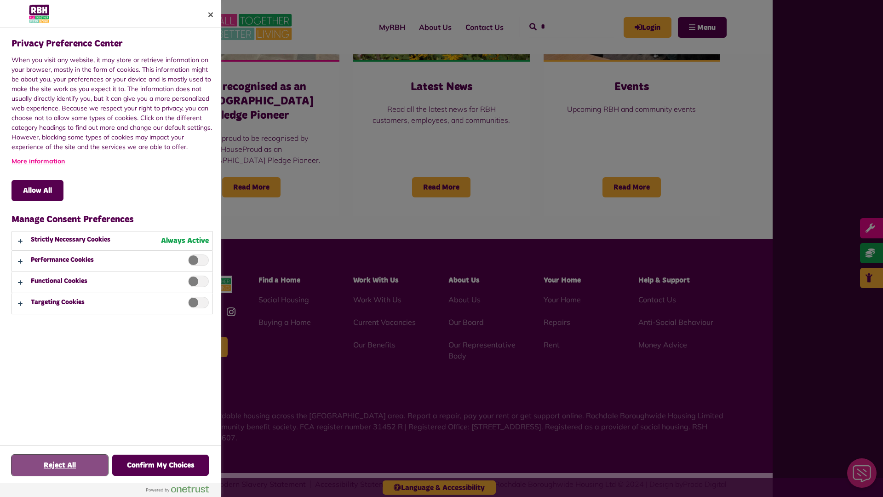
click at [60, 465] on button "Reject All" at bounding box center [59, 464] width 97 height 21
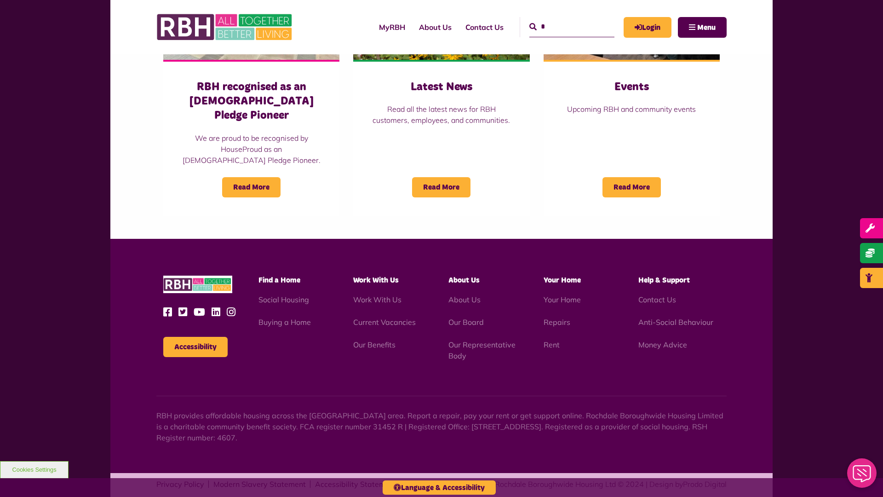
click at [561, 19] on input "*" at bounding box center [571, 27] width 85 height 20
type input "*"
click at [34, 469] on button "Cookies Settings" at bounding box center [34, 469] width 69 height 17
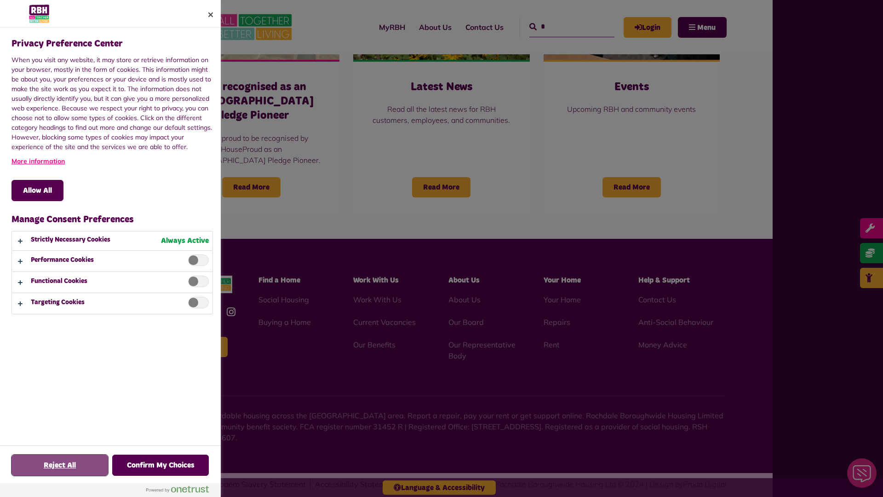
click at [60, 465] on button "Reject All" at bounding box center [59, 464] width 97 height 21
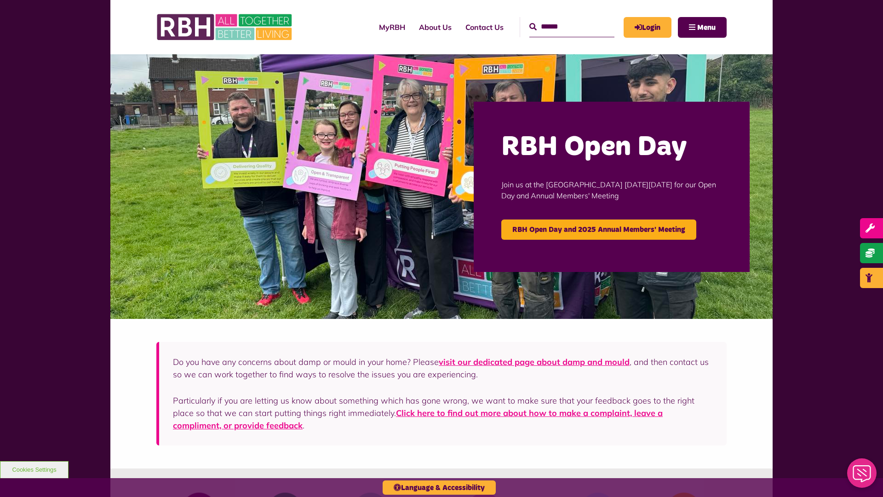
click at [561, 19] on input "Search" at bounding box center [571, 27] width 85 height 20
type input "*"
click at [34, 469] on button "Cookies Settings" at bounding box center [34, 469] width 69 height 17
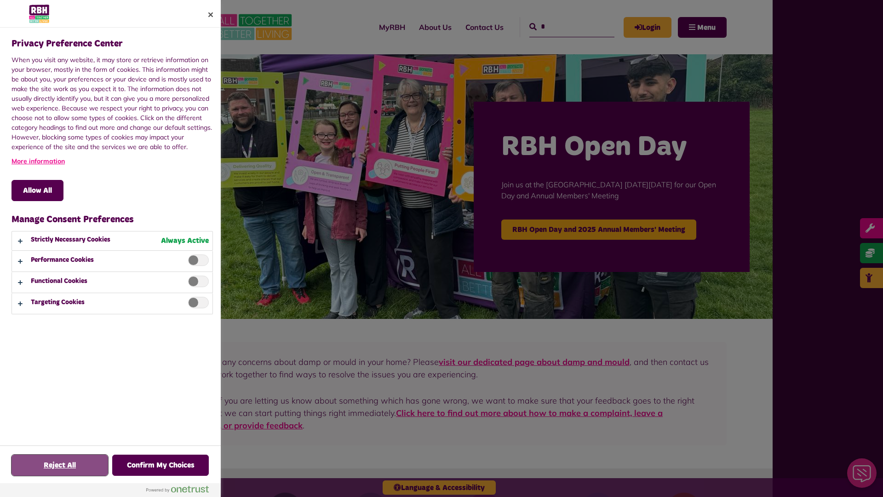
click at [60, 465] on button "Reject All" at bounding box center [59, 464] width 97 height 21
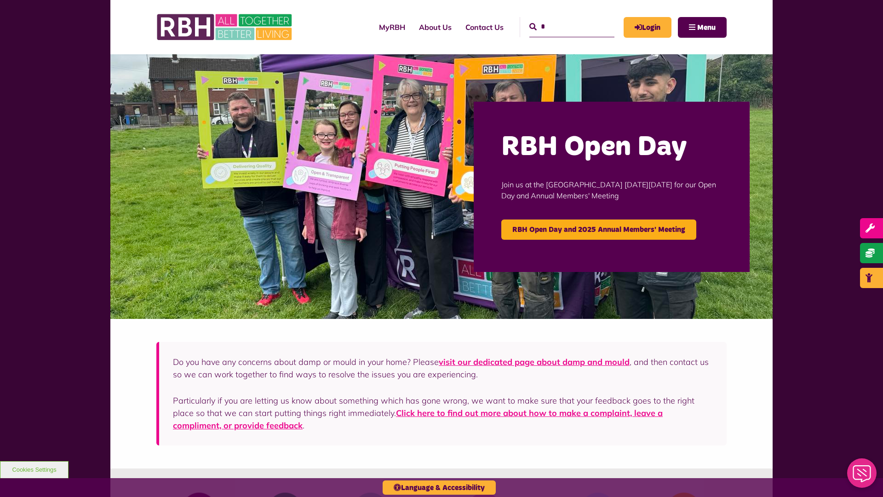
click at [561, 19] on input "*" at bounding box center [571, 27] width 85 height 20
type input "*"
click at [529, 27] on icon "submit" at bounding box center [532, 26] width 7 height 7
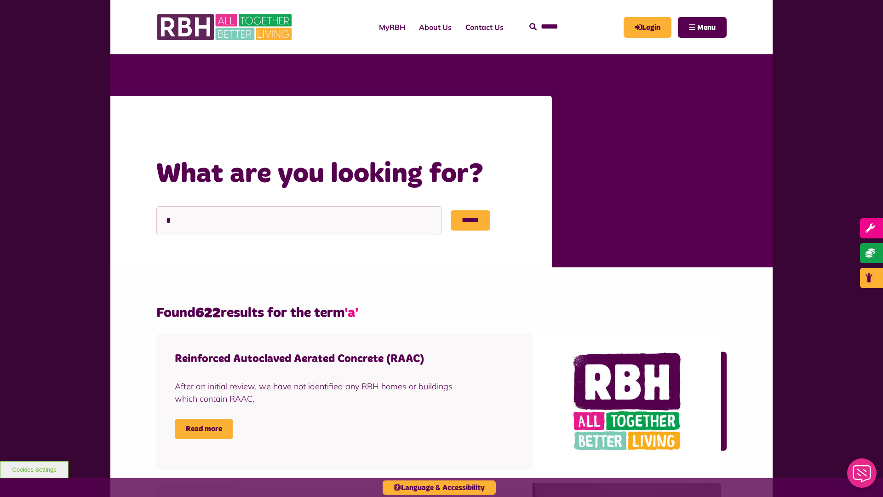
click at [181, 126] on div "Home What are you looking for?" at bounding box center [344, 126] width 377 height 24
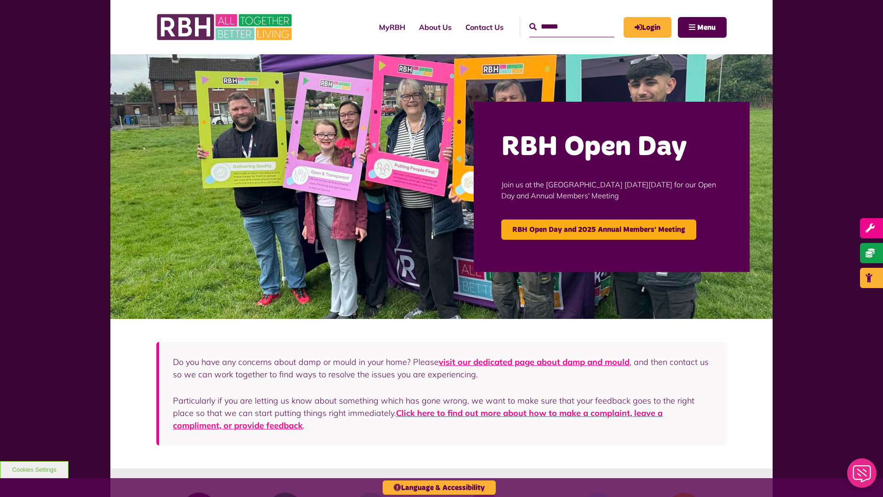
click at [561, 19] on input "Search" at bounding box center [571, 27] width 85 height 20
type input "*"
click at [529, 27] on icon "submit" at bounding box center [532, 26] width 7 height 7
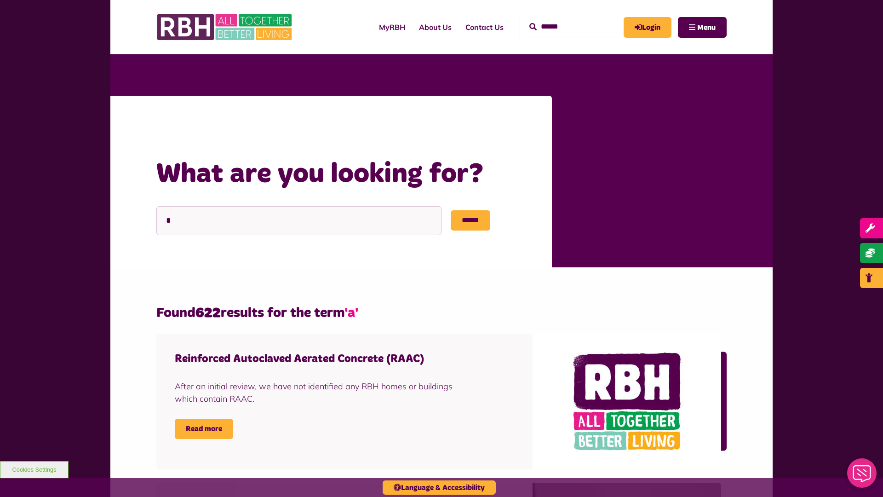
click at [181, 126] on div "Home What are you looking for?" at bounding box center [344, 126] width 377 height 24
click at [413, 27] on link "About Us" at bounding box center [435, 27] width 46 height 25
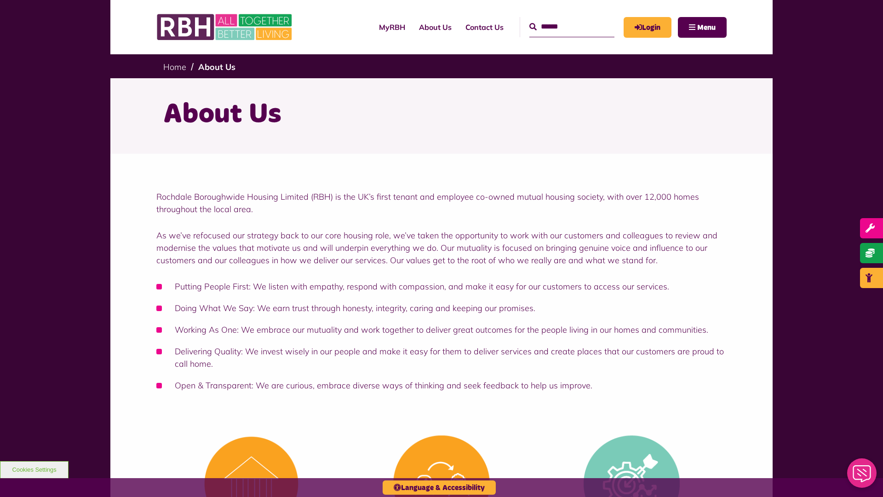
click at [561, 19] on input "Search" at bounding box center [571, 27] width 85 height 20
type input "*"
click at [34, 469] on button "Cookies Settings" at bounding box center [34, 469] width 69 height 17
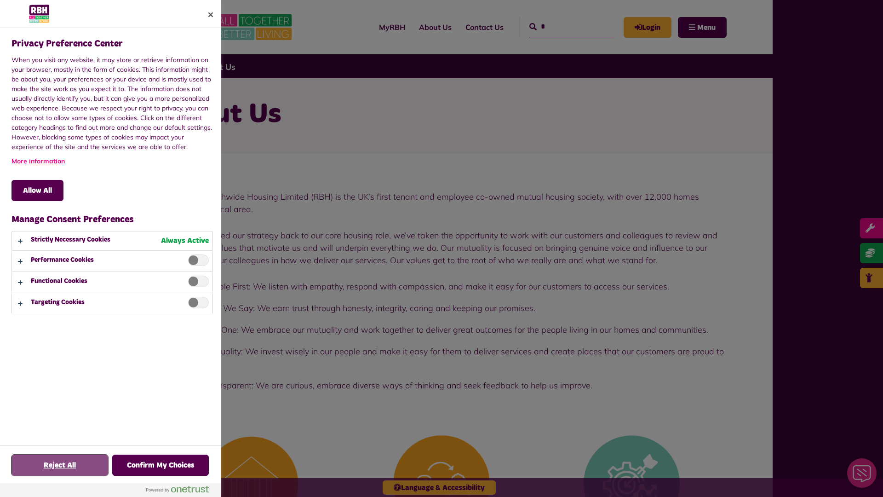
click at [60, 465] on button "Reject All" at bounding box center [59, 464] width 97 height 21
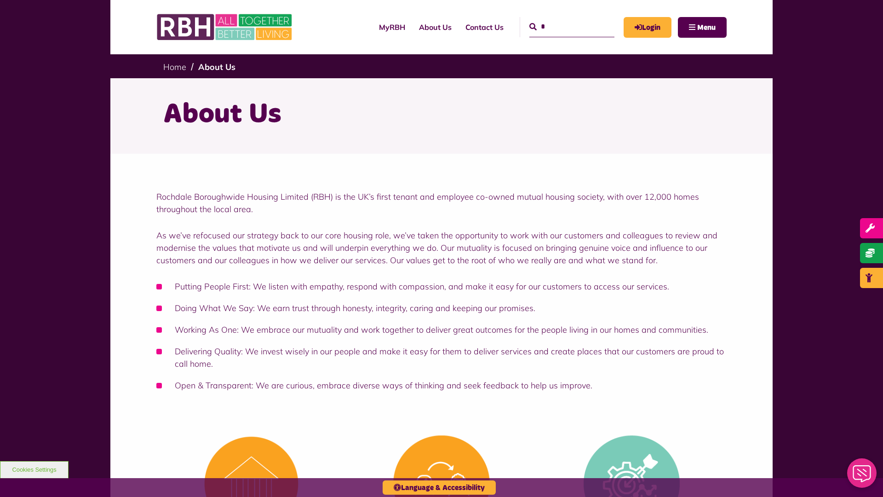
click at [561, 19] on input "*" at bounding box center [571, 27] width 85 height 20
type input "*"
click at [34, 469] on button "Cookies Settings" at bounding box center [34, 469] width 69 height 17
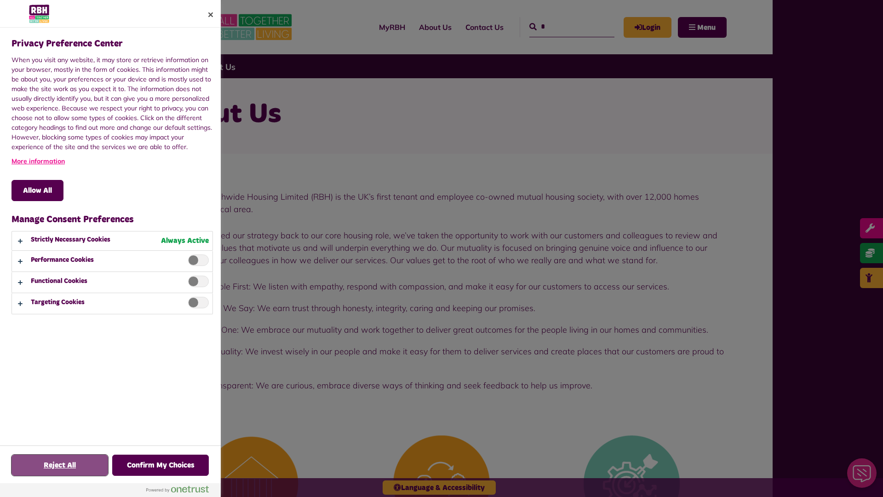
click at [60, 465] on button "Reject All" at bounding box center [59, 464] width 97 height 21
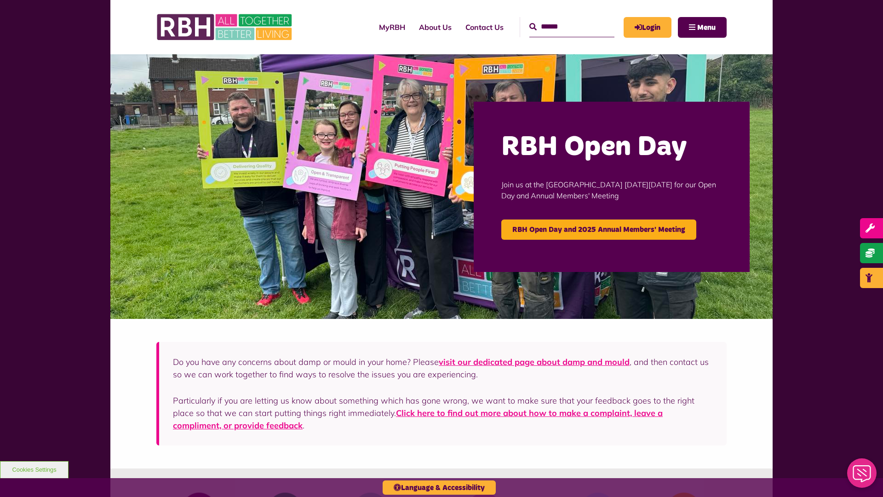
click at [561, 19] on input "Search" at bounding box center [571, 27] width 85 height 20
type input "*"
click at [34, 469] on button "Cookies Settings" at bounding box center [34, 469] width 69 height 17
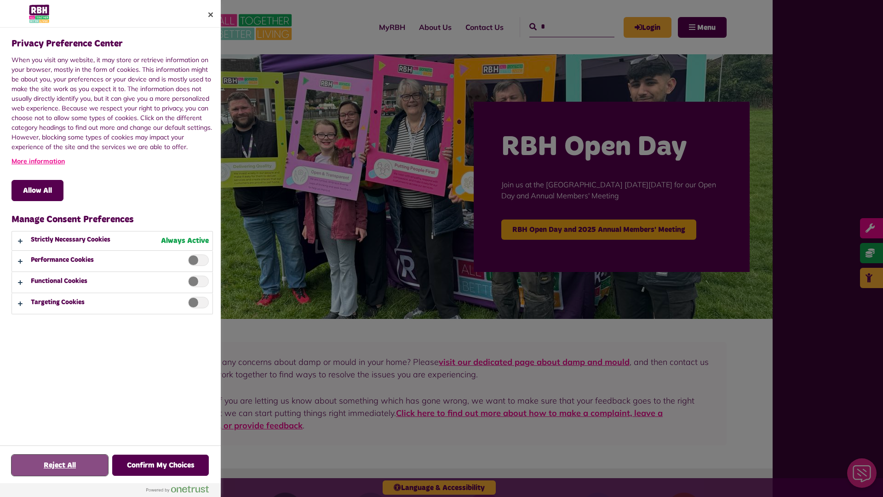
click at [60, 465] on button "Reject All" at bounding box center [59, 464] width 97 height 21
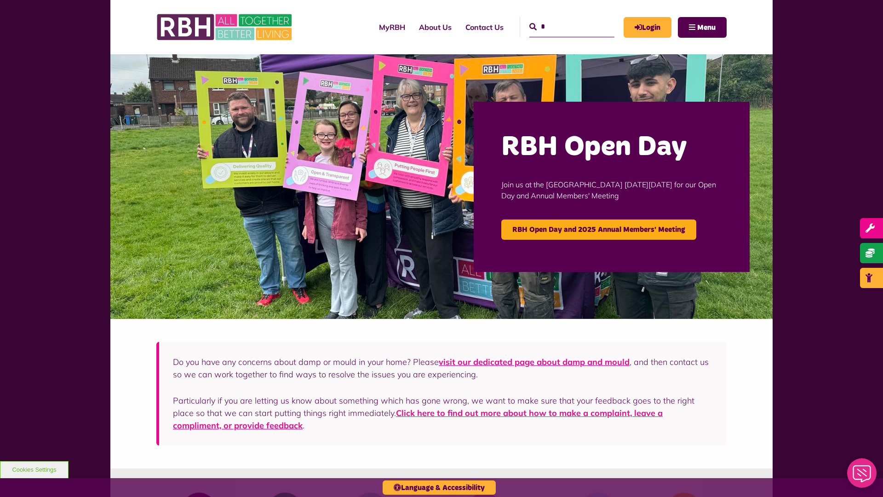
click at [561, 19] on input "*" at bounding box center [571, 27] width 85 height 20
type input "*"
click at [529, 27] on icon "submit" at bounding box center [532, 26] width 7 height 7
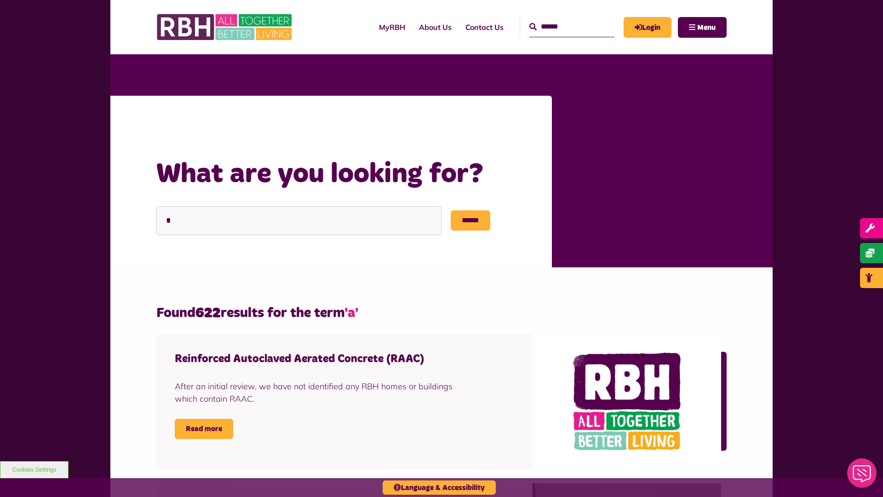
click at [181, 126] on div "Home What are you looking for?" at bounding box center [344, 126] width 377 height 24
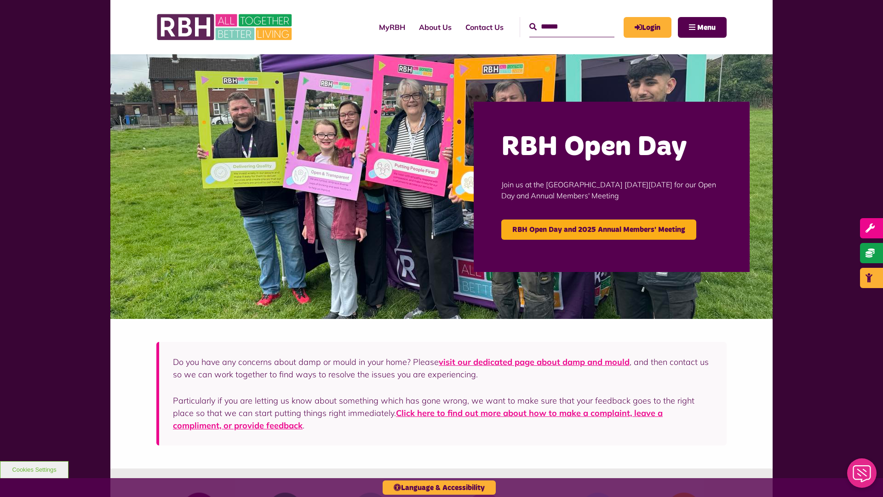
click at [561, 19] on input "Search" at bounding box center [571, 27] width 85 height 20
type input "*"
click at [529, 27] on icon "submit" at bounding box center [532, 26] width 7 height 7
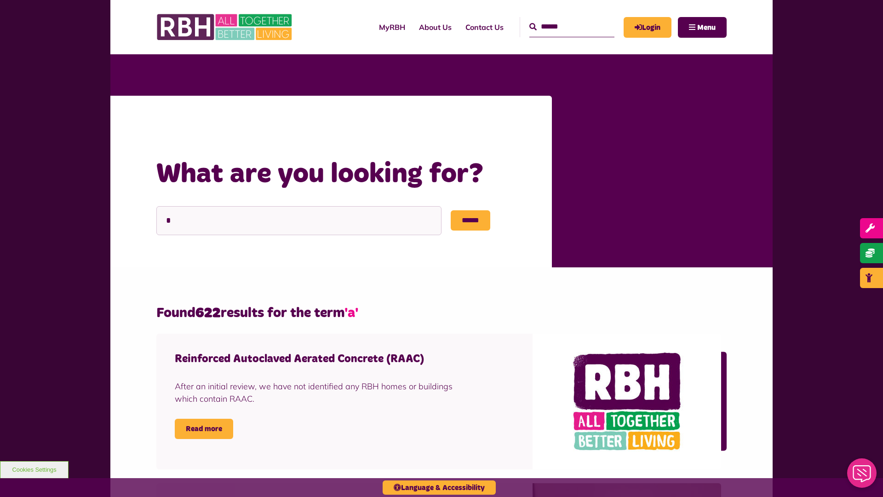
click at [181, 126] on div "Home What are you looking for?" at bounding box center [344, 126] width 377 height 24
click at [413, 27] on link "About Us" at bounding box center [435, 27] width 46 height 25
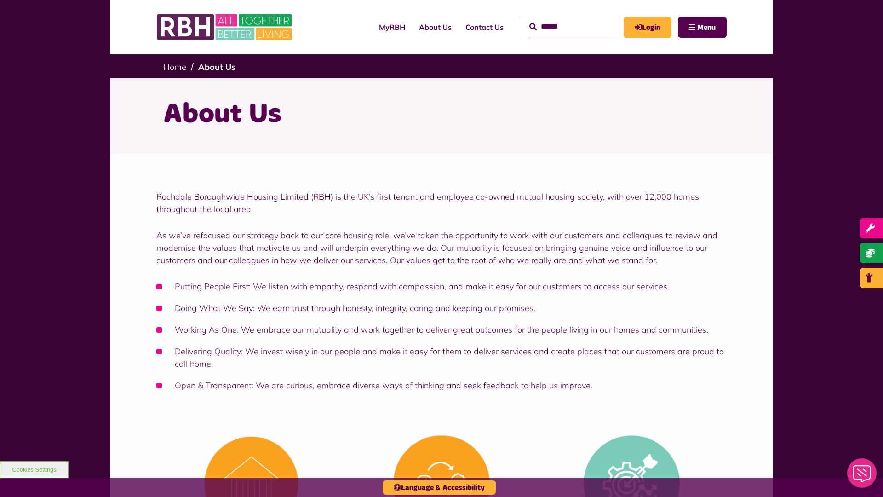
click at [561, 19] on input "Search" at bounding box center [571, 27] width 85 height 20
type input "*"
click at [34, 469] on button "Cookies Settings" at bounding box center [34, 469] width 69 height 17
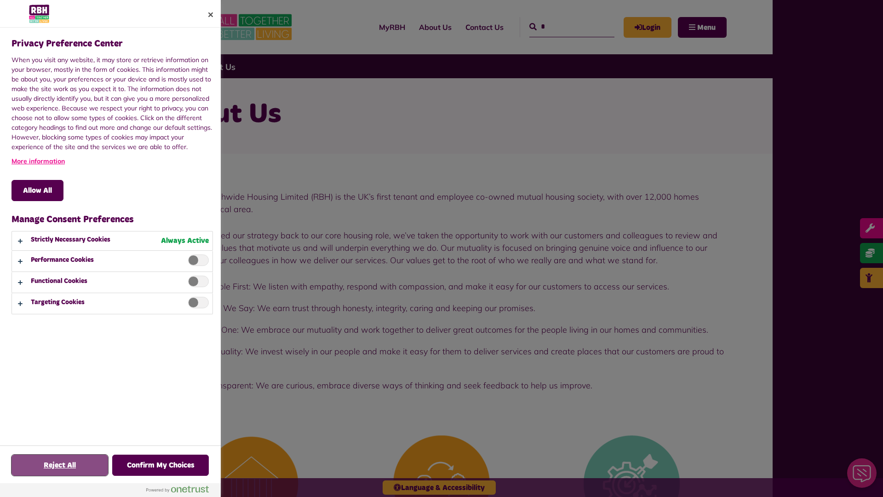
click at [60, 465] on button "Reject All" at bounding box center [59, 464] width 97 height 21
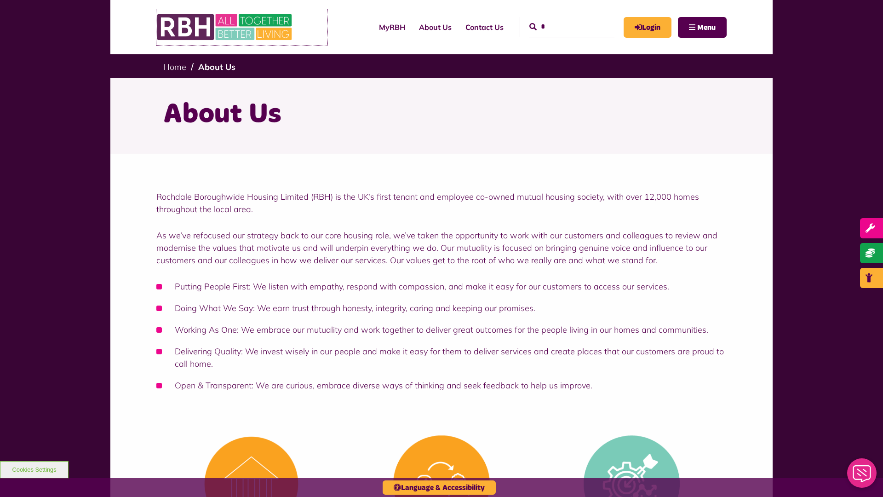
click at [242, 27] on img at bounding box center [225, 27] width 138 height 36
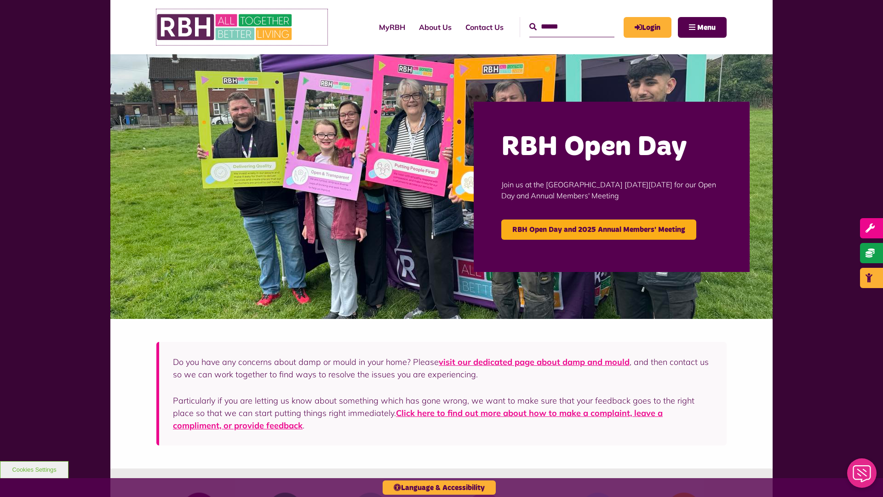
click at [242, 27] on img at bounding box center [225, 27] width 138 height 36
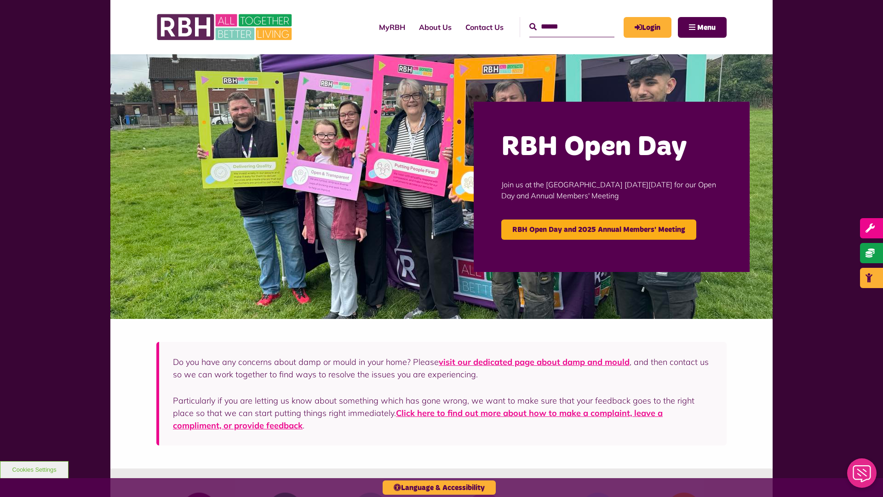
click at [561, 19] on input "Search" at bounding box center [571, 27] width 85 height 20
type input "*"
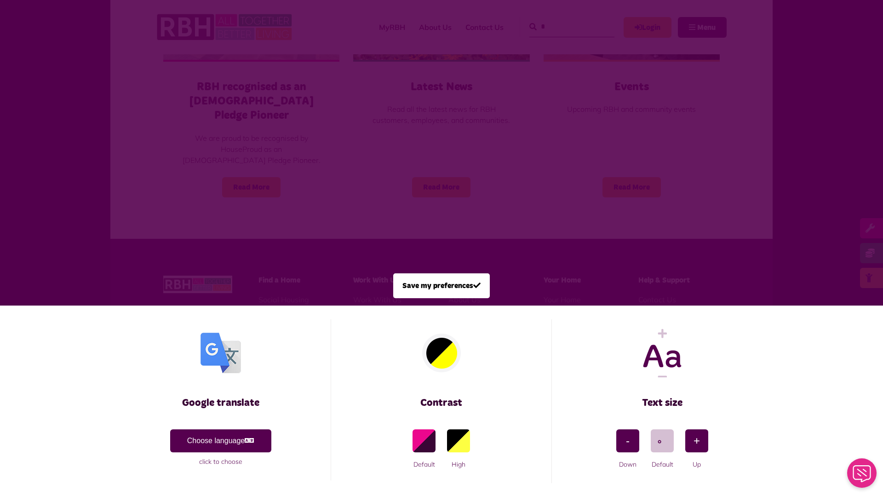
click at [196, 153] on span at bounding box center [441, 248] width 883 height 497
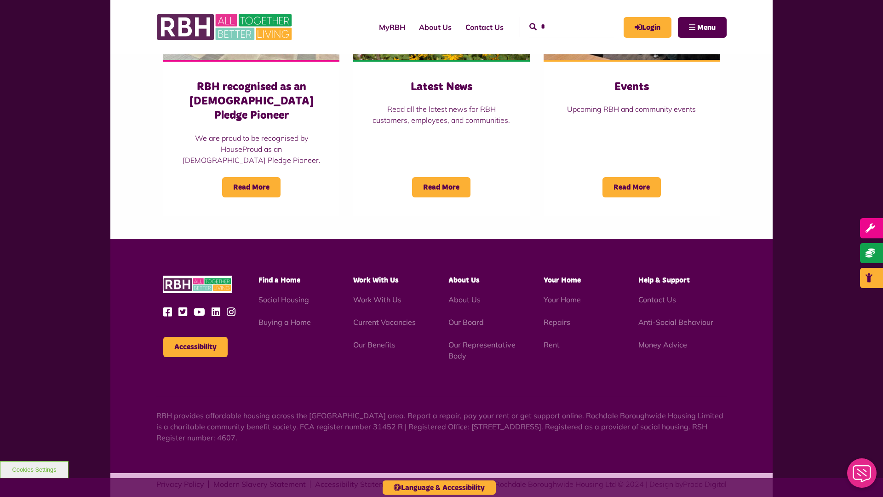
click at [561, 19] on input "*" at bounding box center [571, 27] width 85 height 20
type input "*"
click at [195, 337] on button "Accessibility" at bounding box center [195, 347] width 64 height 20
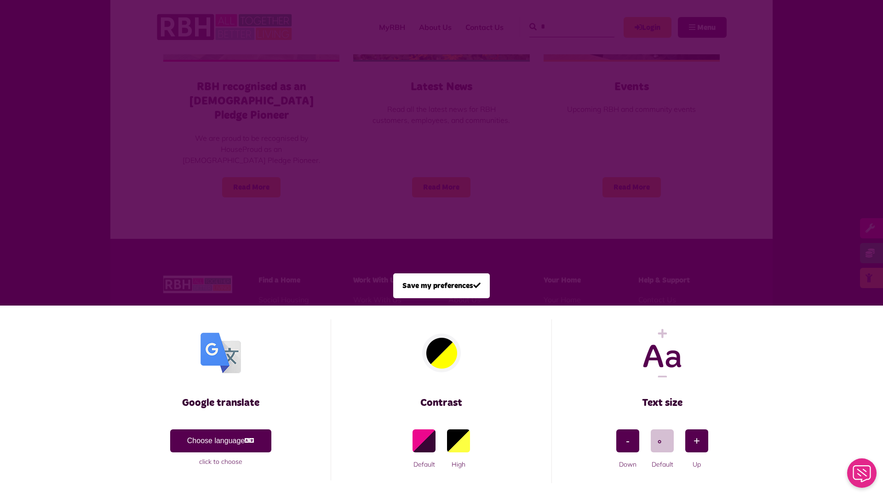
click at [196, 153] on span at bounding box center [441, 248] width 883 height 497
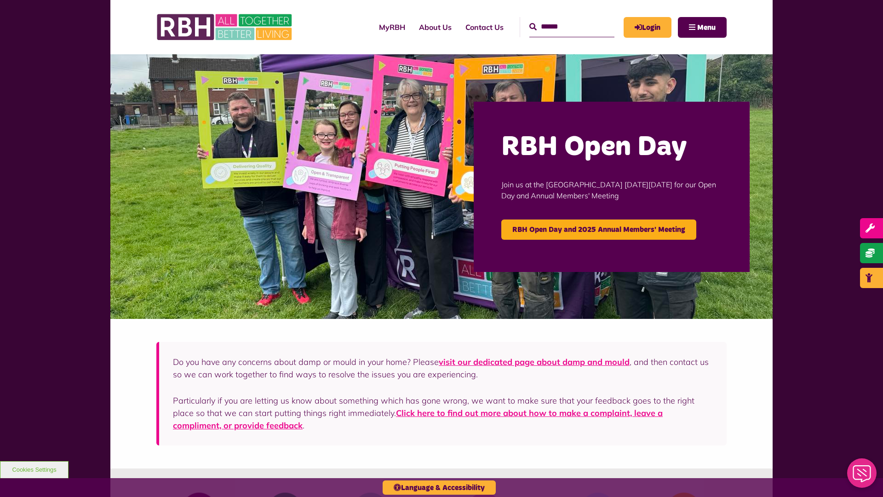
click at [561, 19] on input "Search" at bounding box center [571, 27] width 85 height 20
type input "*"
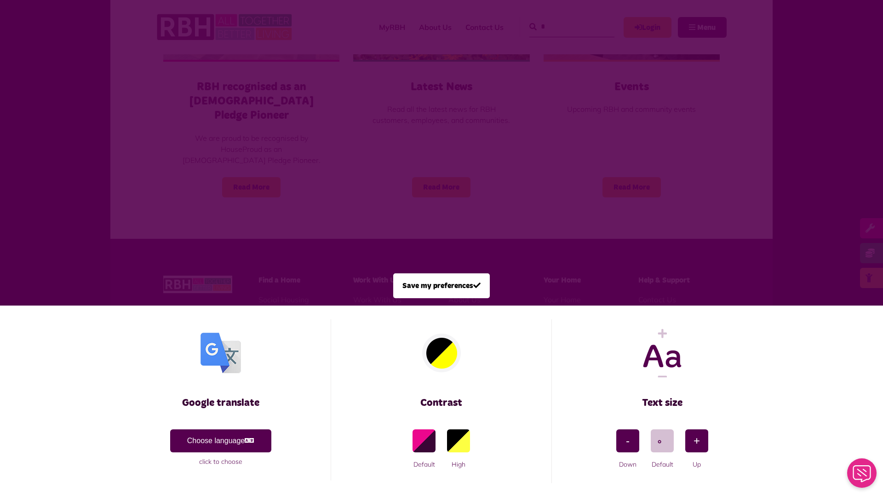
click at [196, 153] on span at bounding box center [441, 248] width 883 height 497
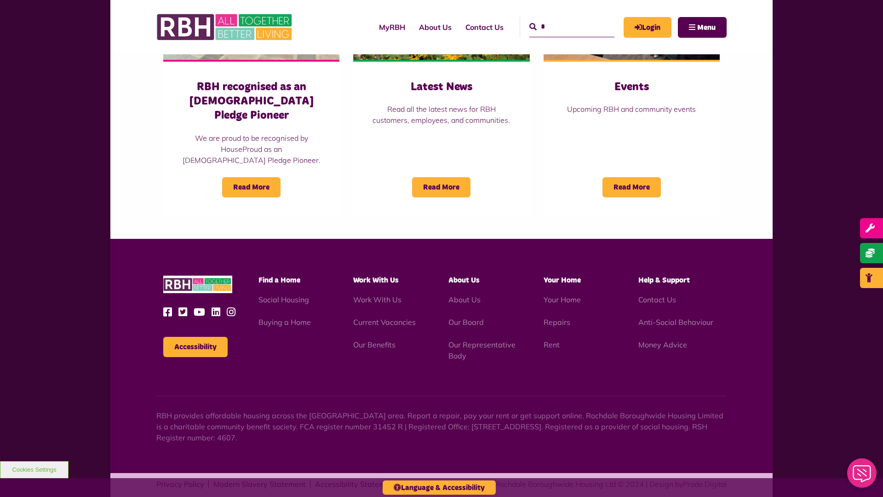
click at [561, 19] on input "*" at bounding box center [571, 27] width 85 height 20
type input "*"
click at [195, 337] on button "Accessibility" at bounding box center [195, 347] width 64 height 20
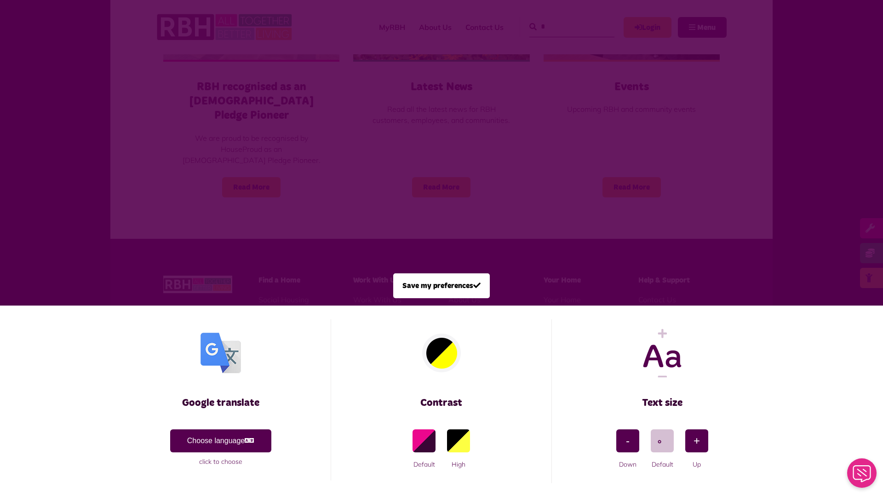
click at [196, 153] on span at bounding box center [441, 248] width 883 height 497
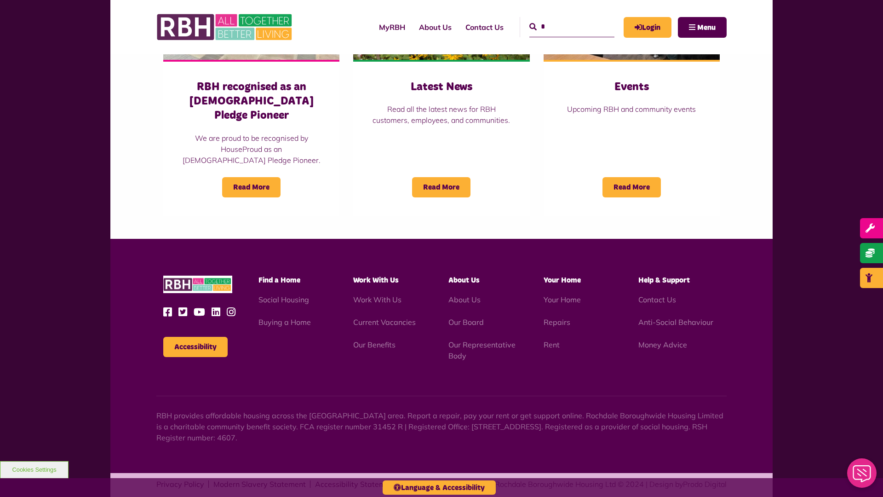
click at [561, 19] on input "*" at bounding box center [571, 27] width 85 height 20
type input "*"
click at [195, 337] on button "Accessibility" at bounding box center [195, 347] width 64 height 20
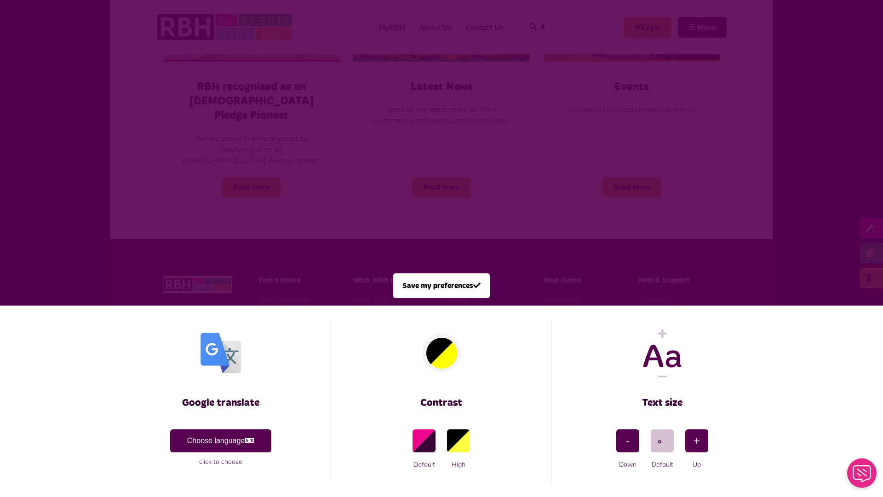
click at [196, 153] on span at bounding box center [441, 248] width 883 height 497
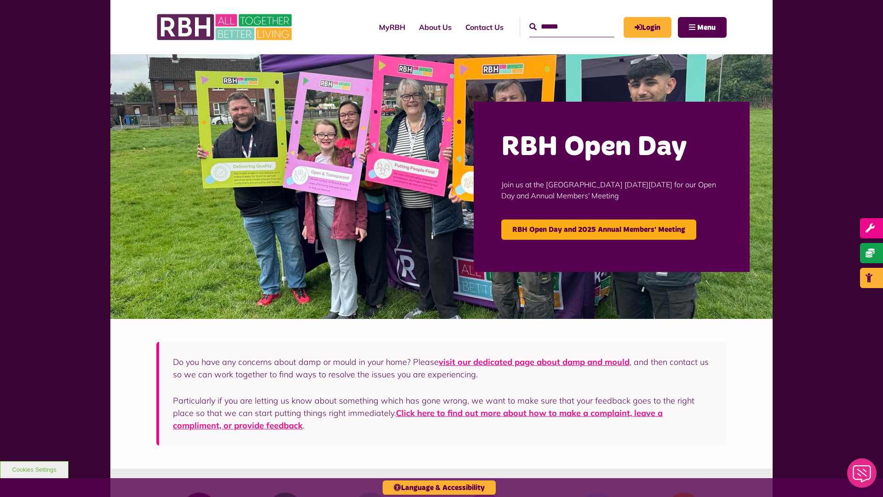
click at [561, 19] on input "Search" at bounding box center [571, 27] width 85 height 20
type input "*"
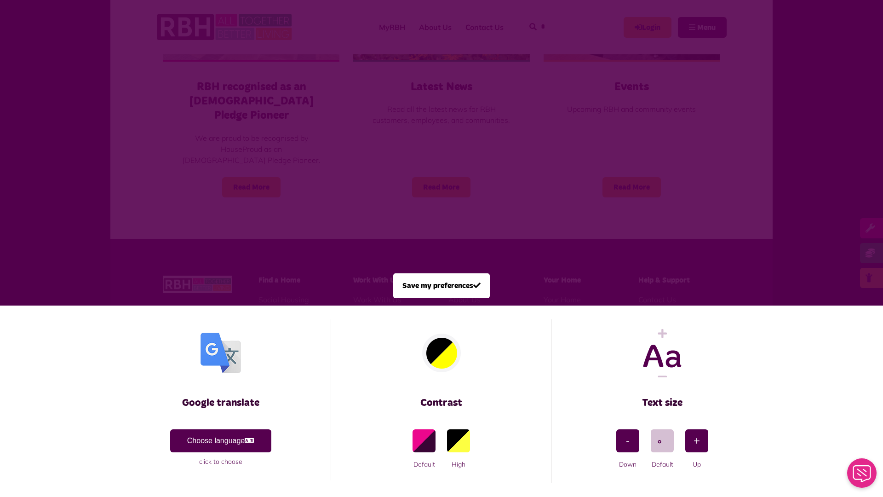
click at [196, 153] on span at bounding box center [441, 248] width 883 height 497
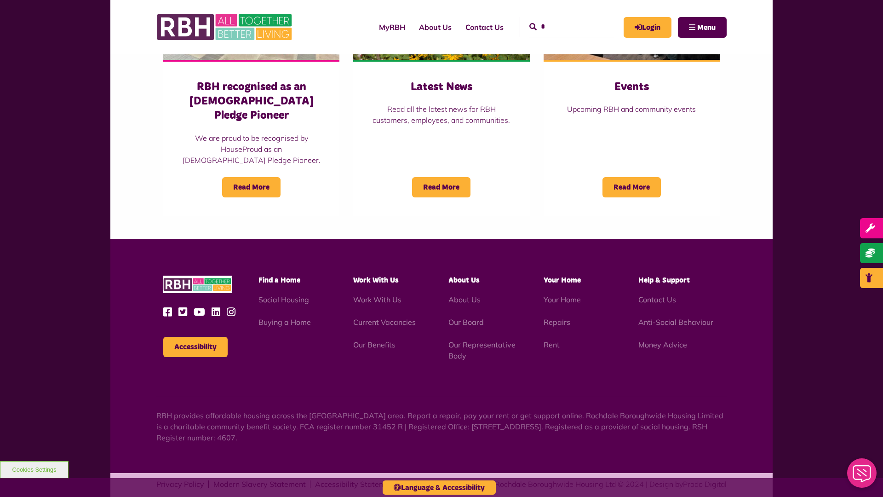
click at [561, 19] on input "*" at bounding box center [571, 27] width 85 height 20
type input "*"
click at [529, 27] on icon "submit" at bounding box center [532, 26] width 7 height 7
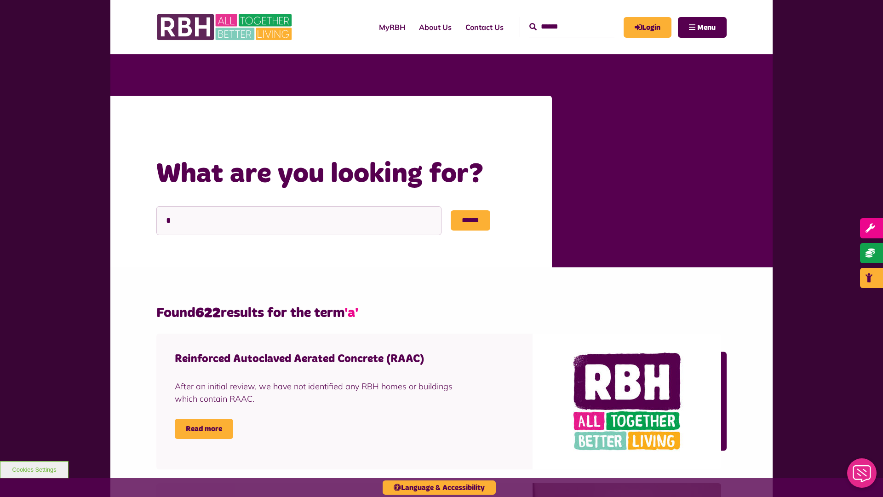
click at [181, 126] on div "Home What are you looking for?" at bounding box center [344, 126] width 377 height 24
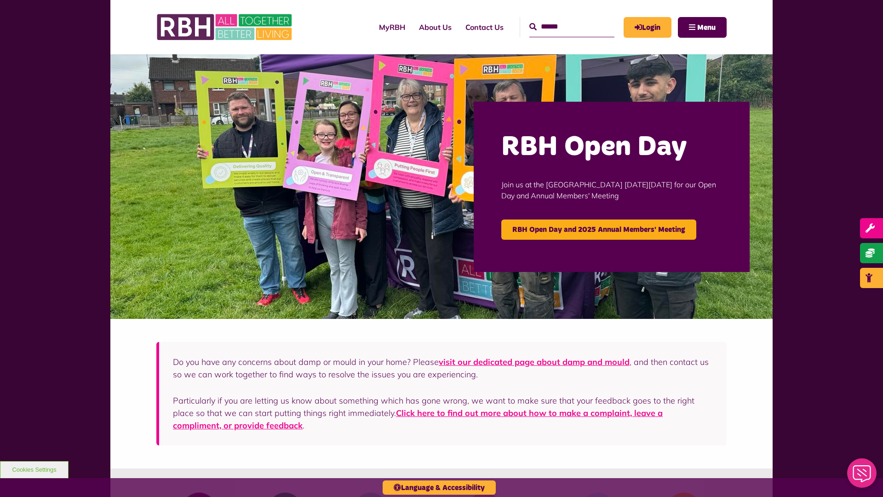
click at [561, 19] on input "Search" at bounding box center [571, 27] width 85 height 20
type input "*"
click at [529, 27] on icon "submit" at bounding box center [532, 26] width 7 height 7
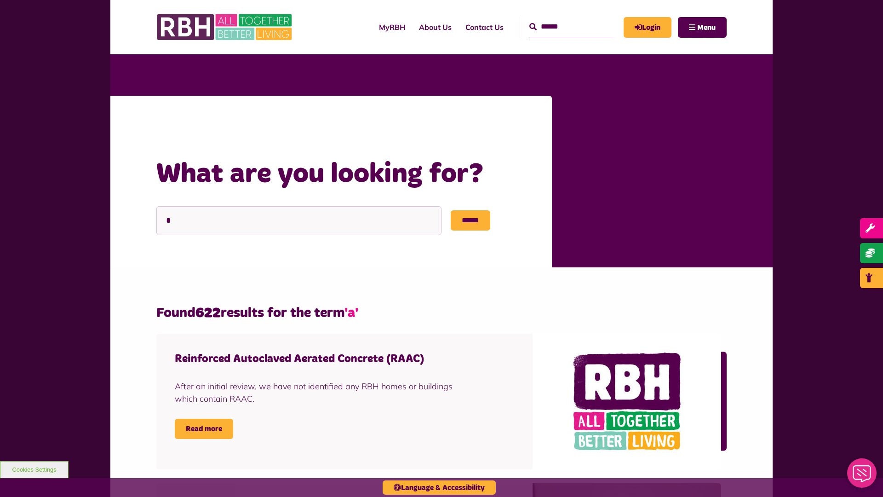
click at [181, 126] on div "Home What are you looking for?" at bounding box center [344, 126] width 377 height 24
click at [413, 27] on link "About Us" at bounding box center [435, 27] width 46 height 25
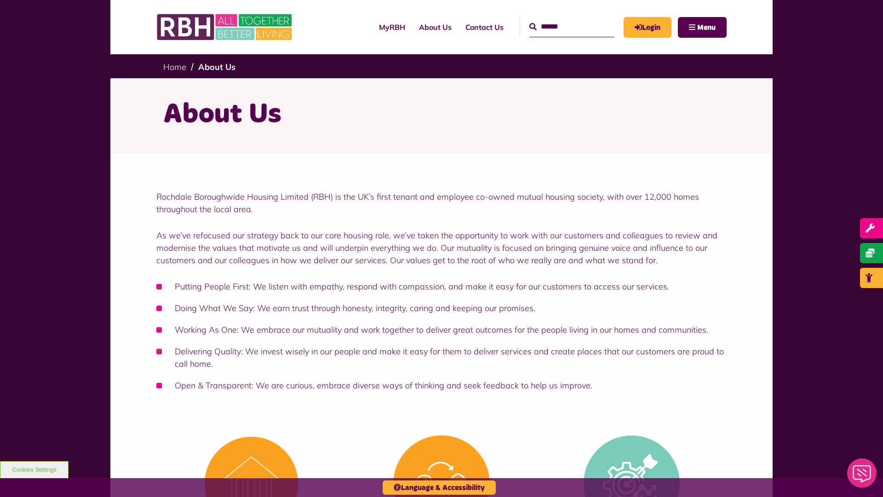
click at [561, 19] on input "Search" at bounding box center [571, 27] width 85 height 20
type input "*"
click at [34, 469] on button "Cookies Settings" at bounding box center [34, 469] width 69 height 17
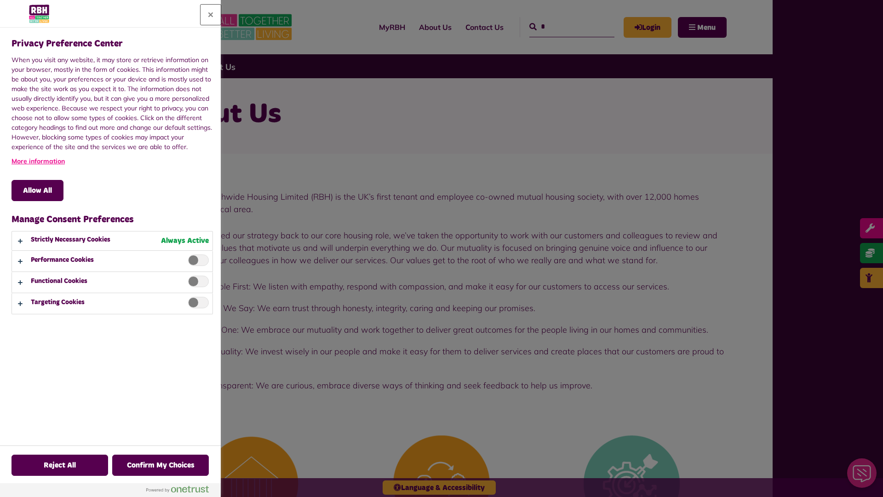
click at [211, 15] on button "Close" at bounding box center [211, 15] width 20 height 20
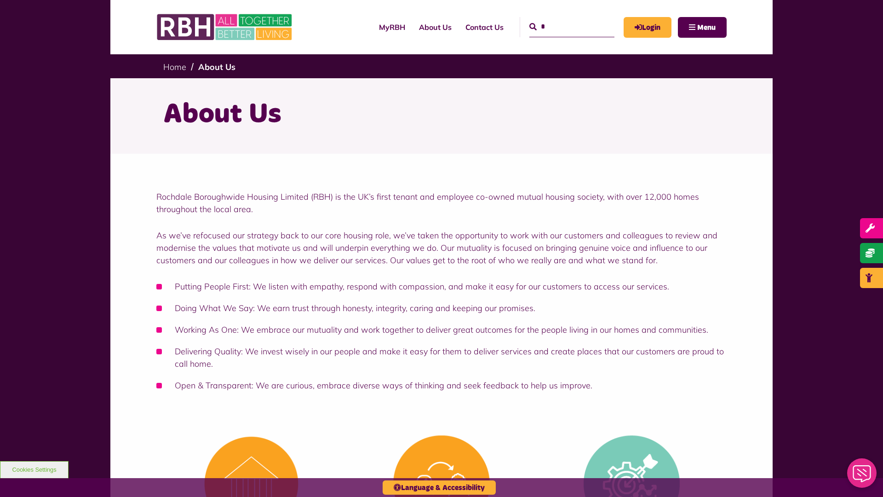
click at [561, 19] on input "*" at bounding box center [571, 27] width 85 height 20
type input "*"
click at [34, 469] on button "Cookies Settings" at bounding box center [34, 469] width 69 height 17
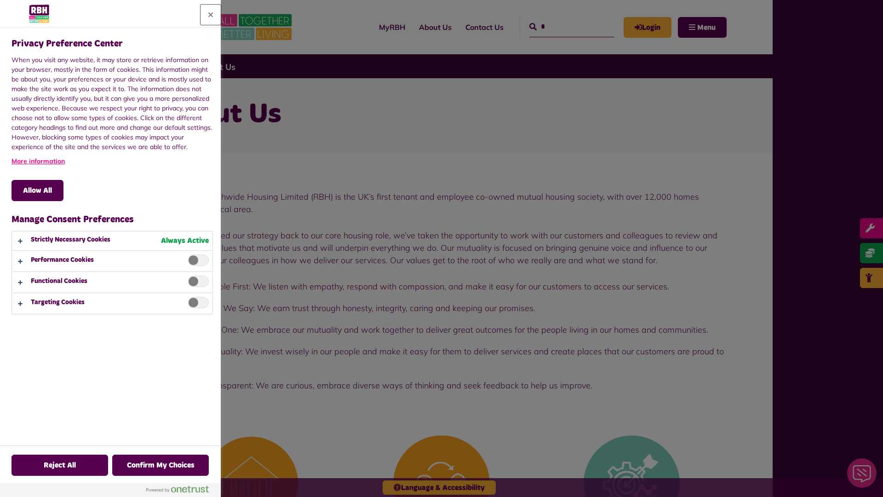
click at [211, 15] on button "Close" at bounding box center [211, 15] width 20 height 20
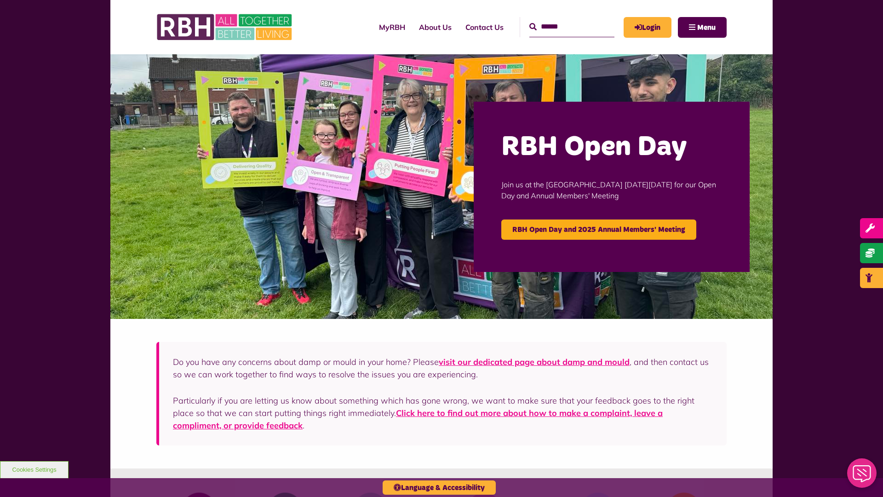
click at [561, 19] on input "Search" at bounding box center [571, 27] width 85 height 20
type input "*"
click at [34, 469] on button "Cookies Settings" at bounding box center [34, 469] width 69 height 17
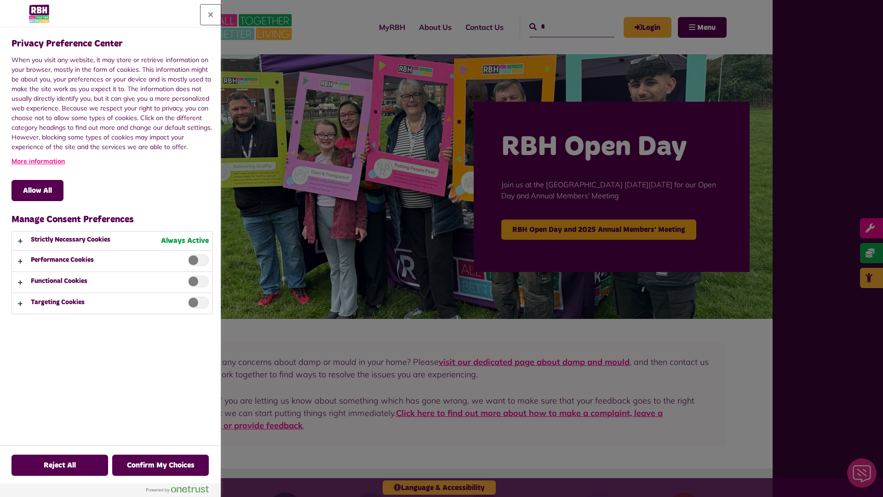
click at [211, 15] on button "Close" at bounding box center [211, 15] width 20 height 20
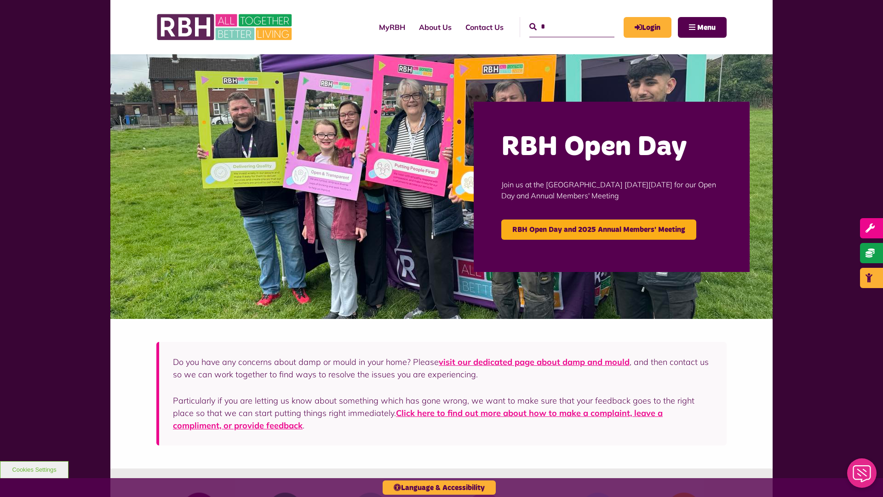
click at [561, 19] on input "*" at bounding box center [571, 27] width 85 height 20
type input "*"
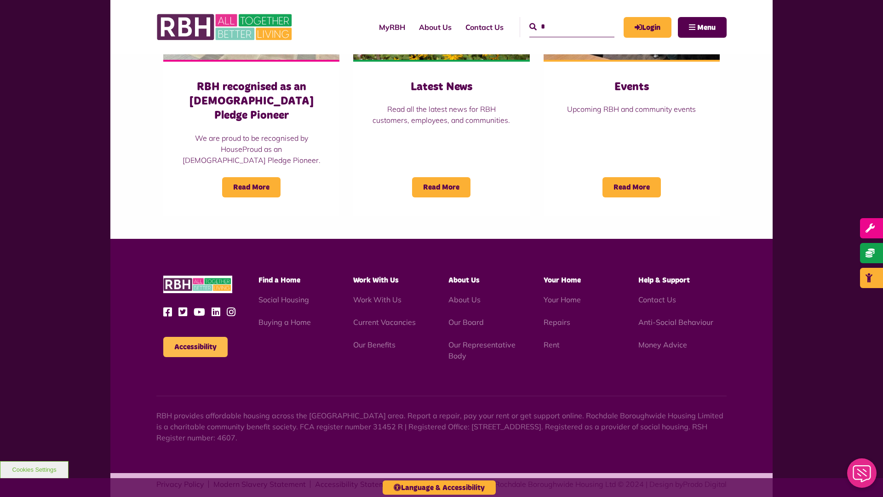
click at [195, 337] on button "Accessibility" at bounding box center [195, 347] width 64 height 20
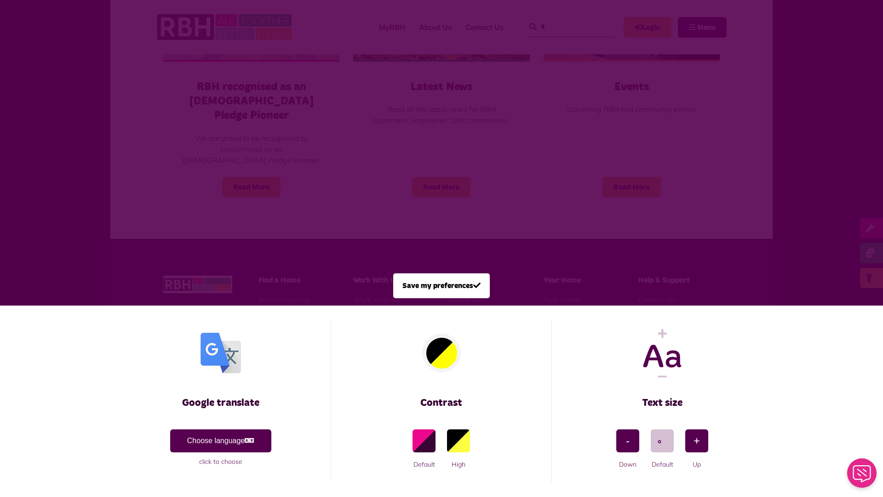
scroll to position [0, 0]
click at [196, 153] on span at bounding box center [441, 248] width 883 height 497
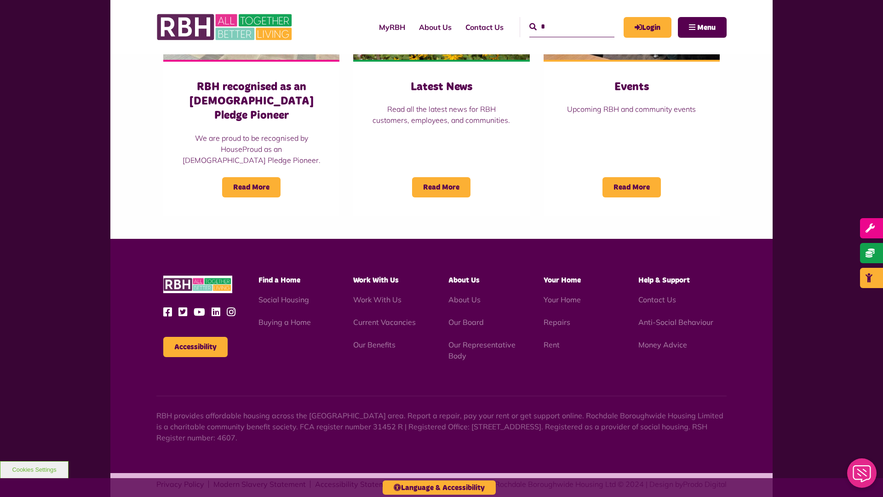
click at [561, 19] on input "*" at bounding box center [571, 27] width 85 height 20
type input "*"
click at [195, 337] on button "Accessibility" at bounding box center [195, 347] width 64 height 20
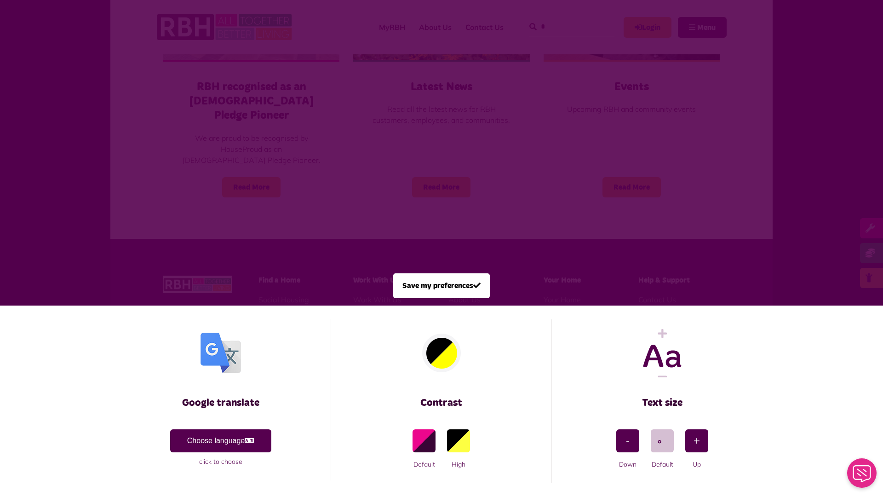
click at [196, 153] on span at bounding box center [441, 248] width 883 height 497
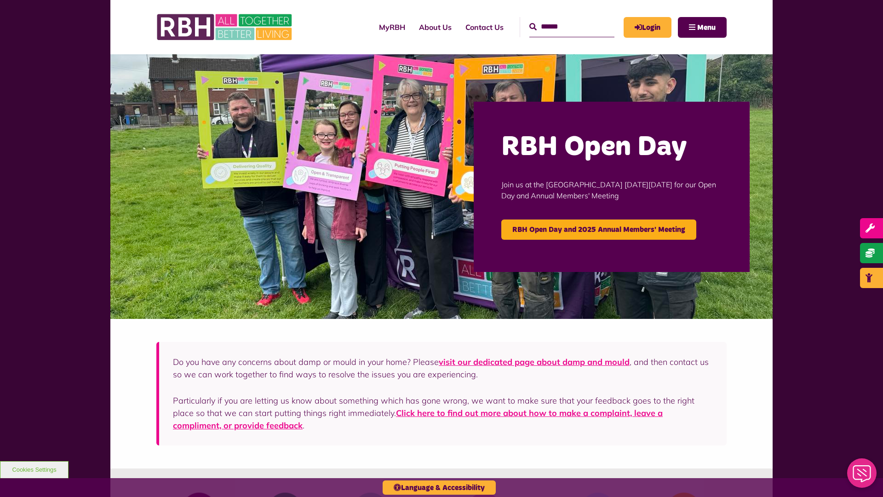
click at [561, 19] on input "Search" at bounding box center [571, 27] width 85 height 20
type input "*"
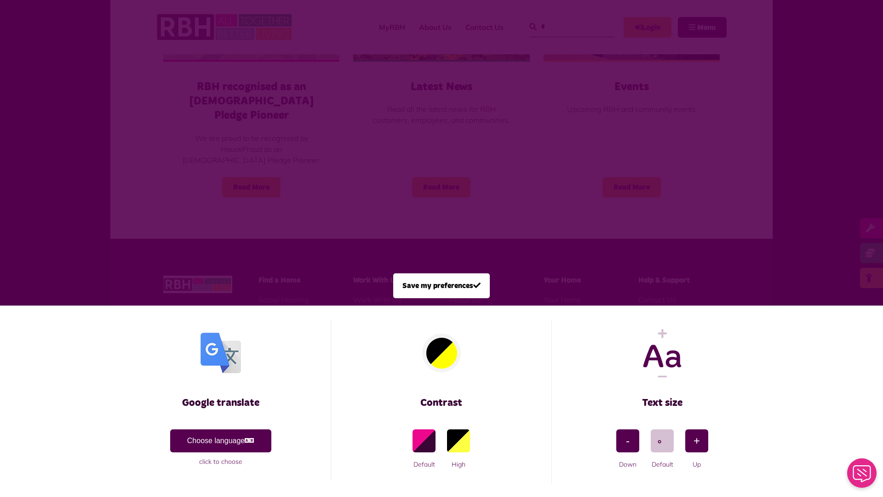
click at [196, 153] on span at bounding box center [441, 248] width 883 height 497
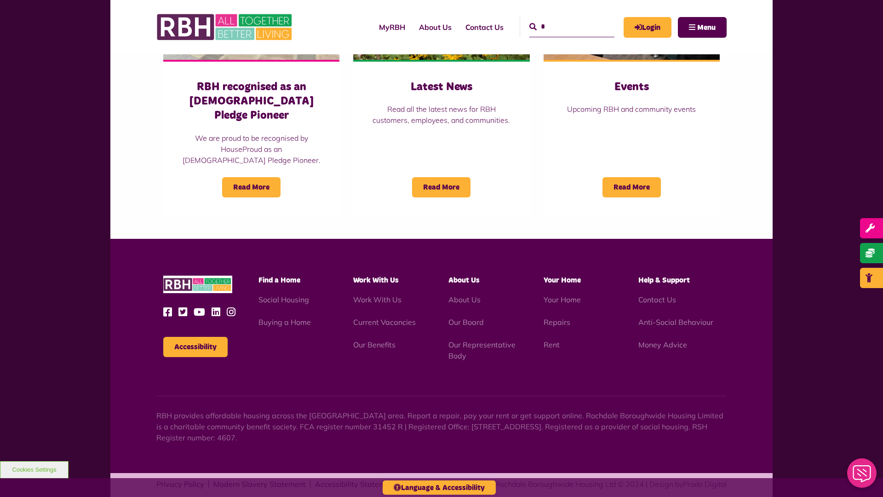
click at [561, 19] on input "*" at bounding box center [571, 27] width 85 height 20
type input "*"
click at [34, 469] on button "Cookies Settings" at bounding box center [34, 469] width 69 height 17
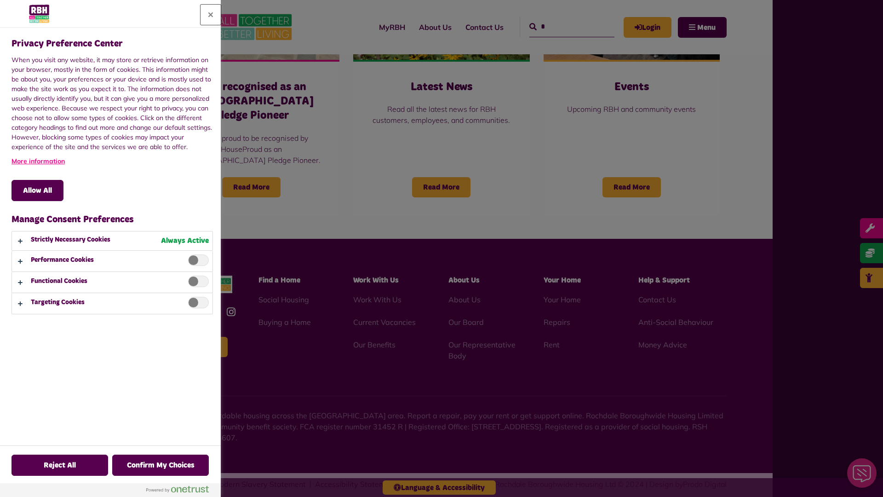
click at [211, 15] on button "Close" at bounding box center [211, 15] width 20 height 20
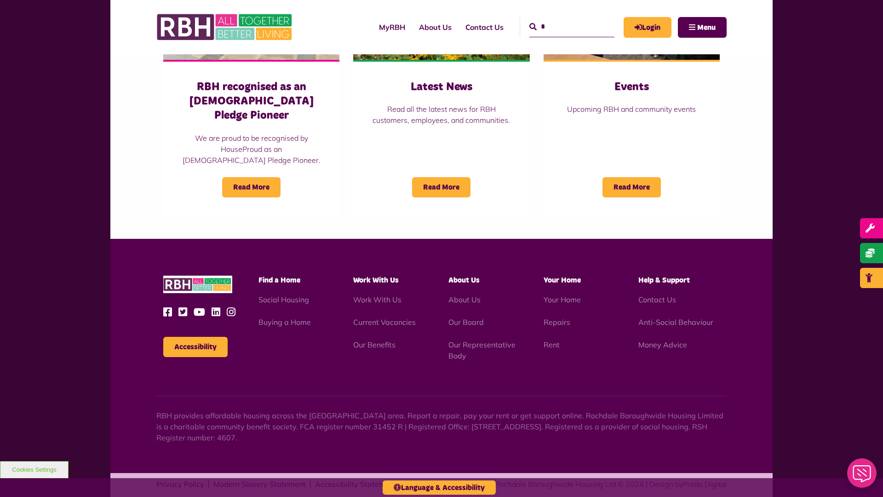
click at [561, 19] on input "*" at bounding box center [571, 27] width 85 height 20
type input "*"
click at [34, 469] on button "Cookies Settings" at bounding box center [34, 469] width 69 height 17
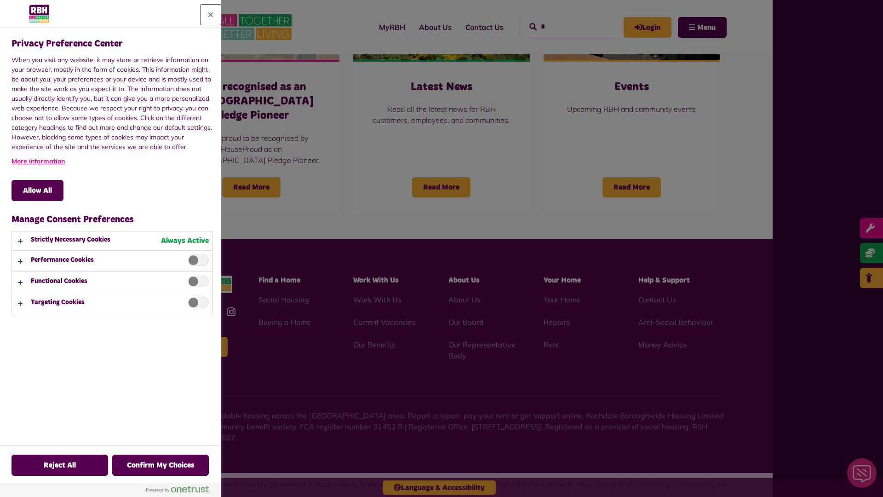
click at [211, 15] on button "Close" at bounding box center [211, 15] width 20 height 20
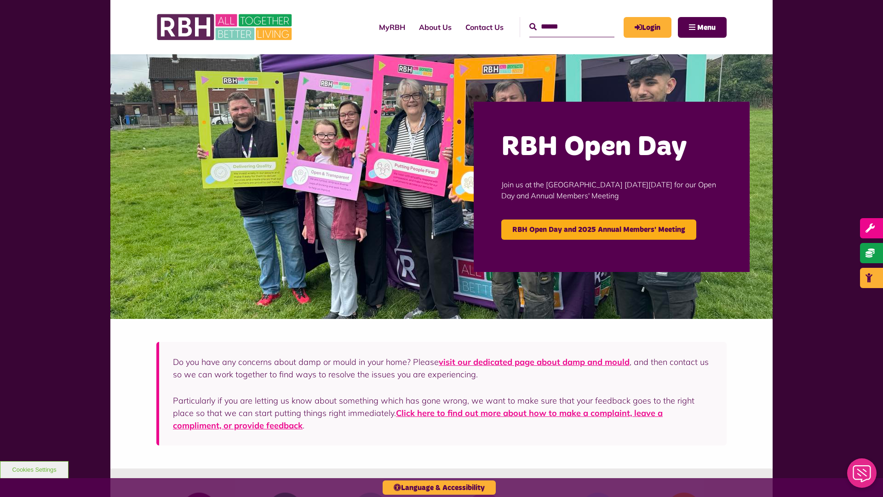
click at [561, 19] on input "Search" at bounding box center [571, 27] width 85 height 20
type input "*"
click at [34, 469] on button "Cookies Settings" at bounding box center [34, 469] width 69 height 17
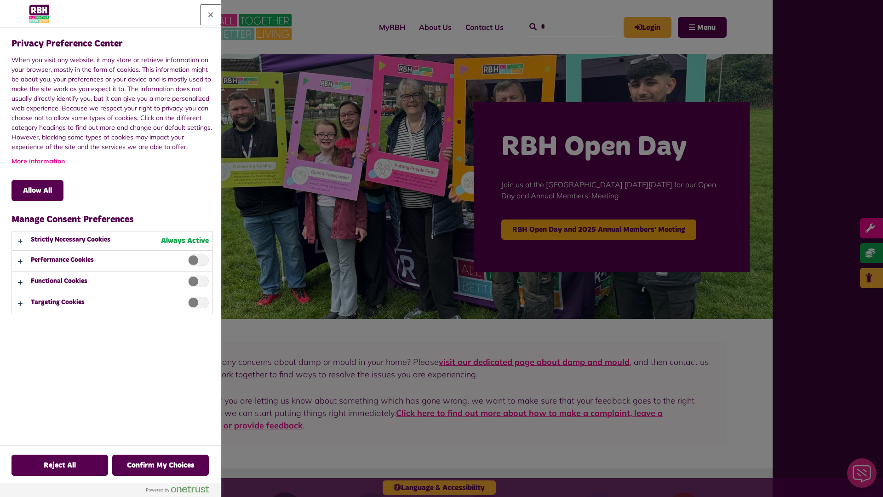
click at [211, 15] on button "Close" at bounding box center [211, 15] width 20 height 20
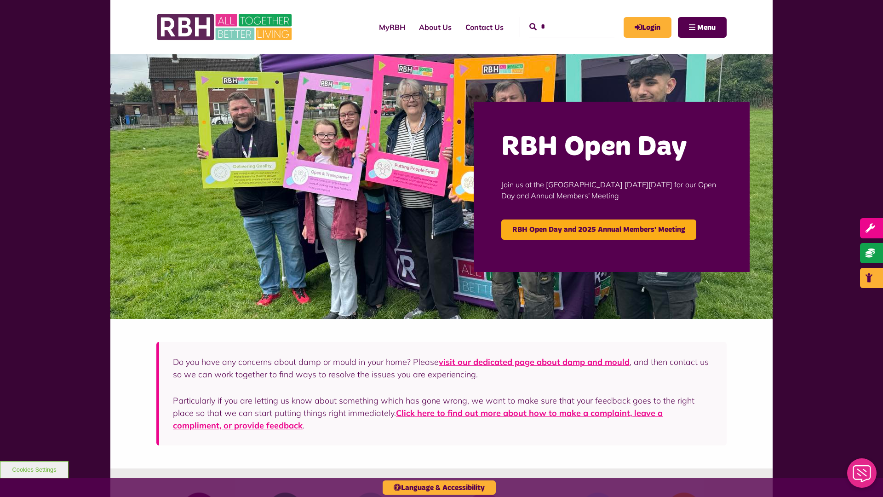
click at [561, 19] on input "*" at bounding box center [571, 27] width 85 height 20
type input "*"
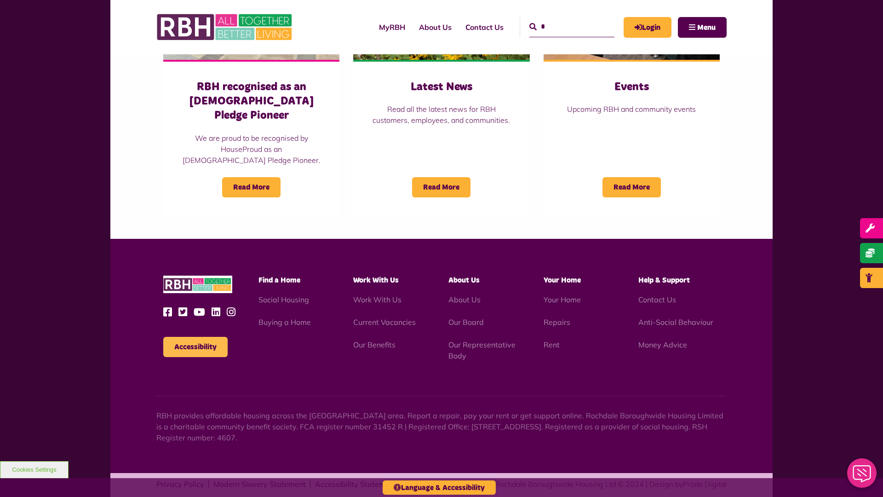
click at [195, 337] on button "Accessibility" at bounding box center [195, 347] width 64 height 20
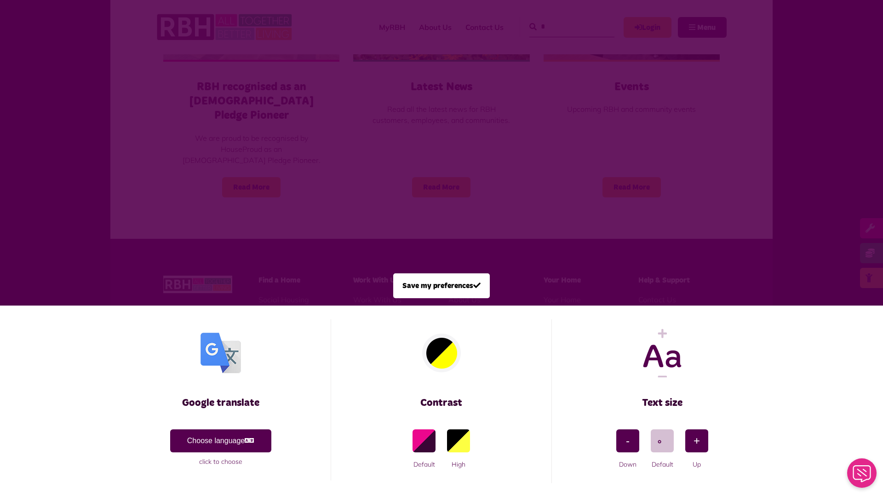
scroll to position [0, 0]
click at [196, 153] on span at bounding box center [441, 248] width 883 height 497
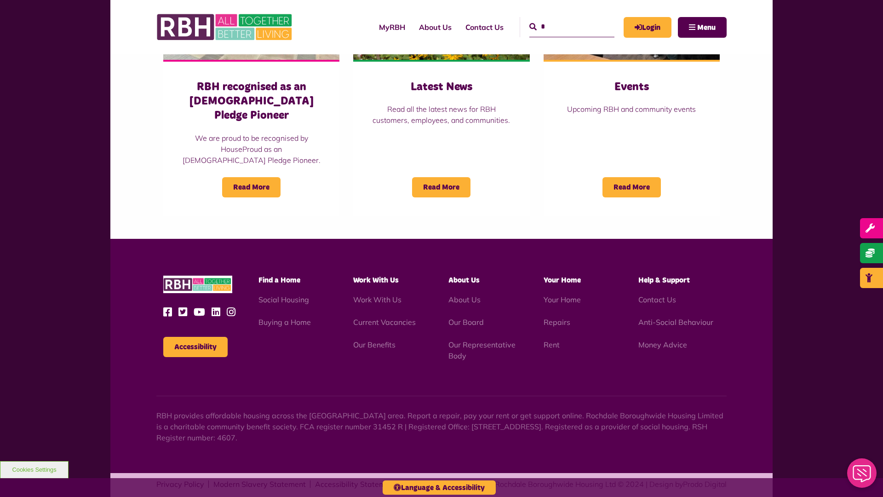
click at [561, 19] on input "*" at bounding box center [571, 27] width 85 height 20
type input "*"
click at [34, 469] on button "Cookies Settings" at bounding box center [34, 469] width 69 height 17
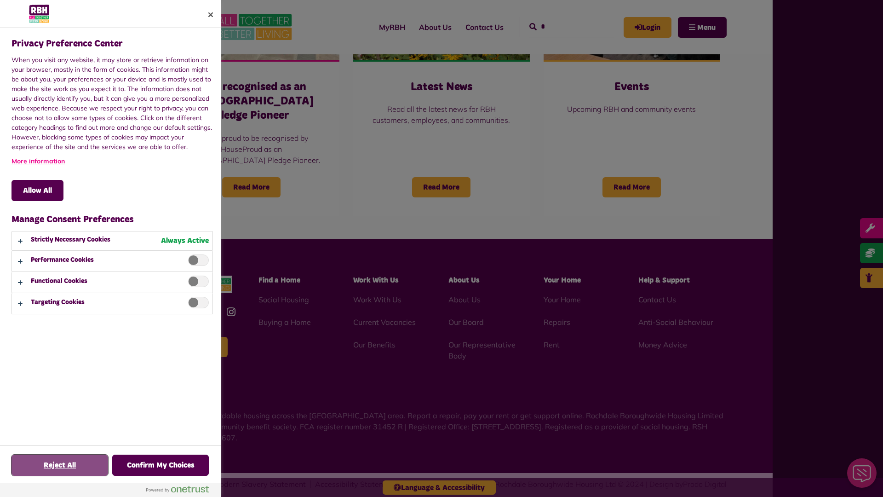
click at [60, 465] on button "Reject All" at bounding box center [59, 464] width 97 height 21
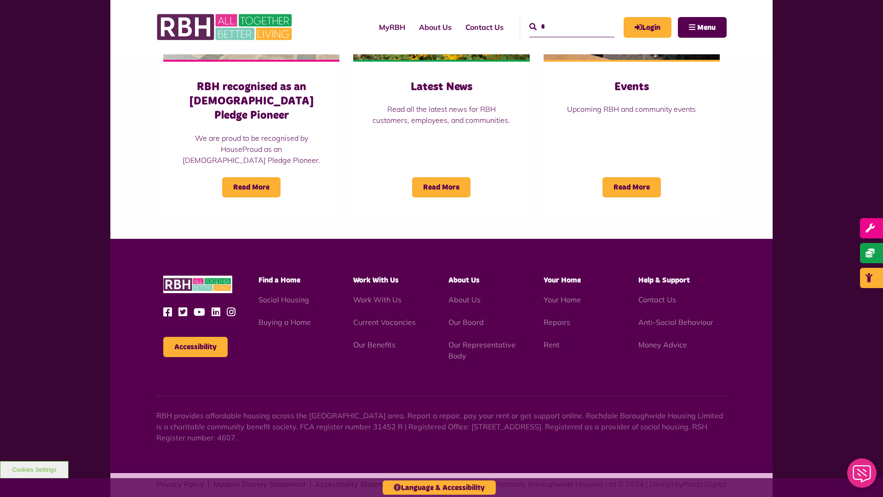
click at [561, 19] on input "*" at bounding box center [571, 27] width 85 height 20
type input "*"
click at [34, 469] on button "Cookies Settings" at bounding box center [34, 469] width 69 height 17
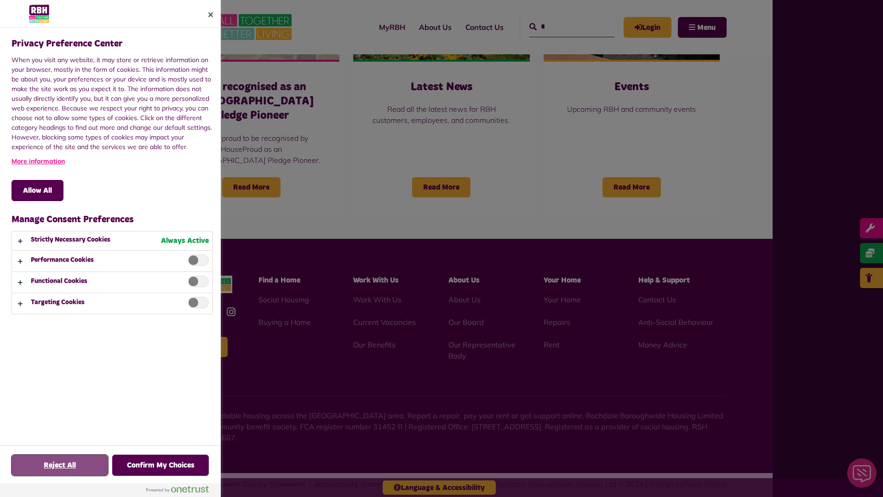
click at [60, 465] on button "Reject All" at bounding box center [59, 464] width 97 height 21
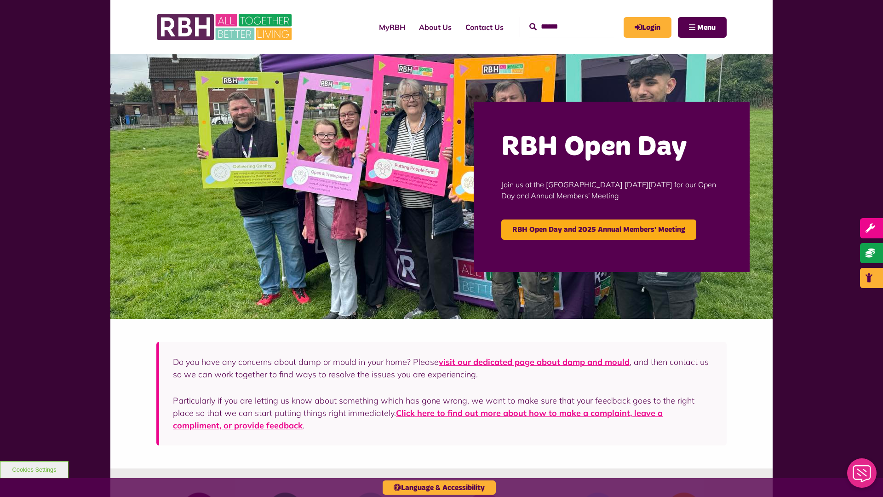
click at [561, 19] on input "Search" at bounding box center [571, 27] width 85 height 20
type input "*"
click at [34, 469] on button "Cookies Settings" at bounding box center [34, 469] width 69 height 17
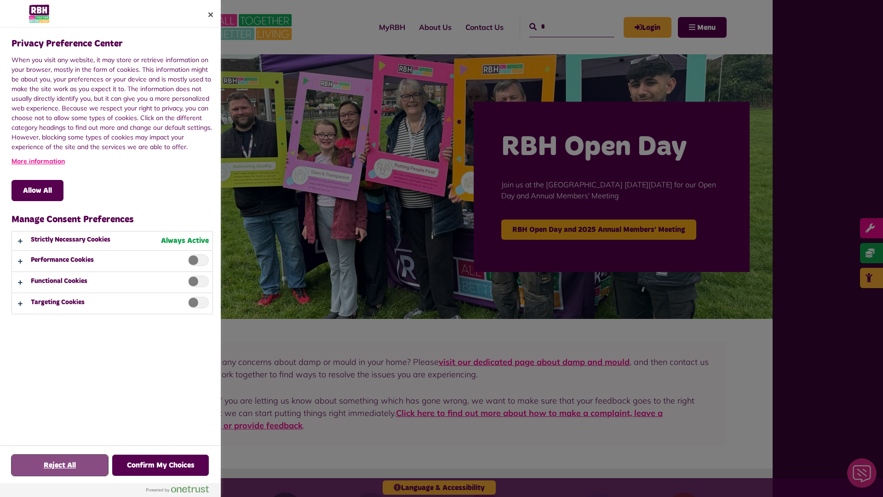
click at [60, 465] on button "Reject All" at bounding box center [59, 464] width 97 height 21
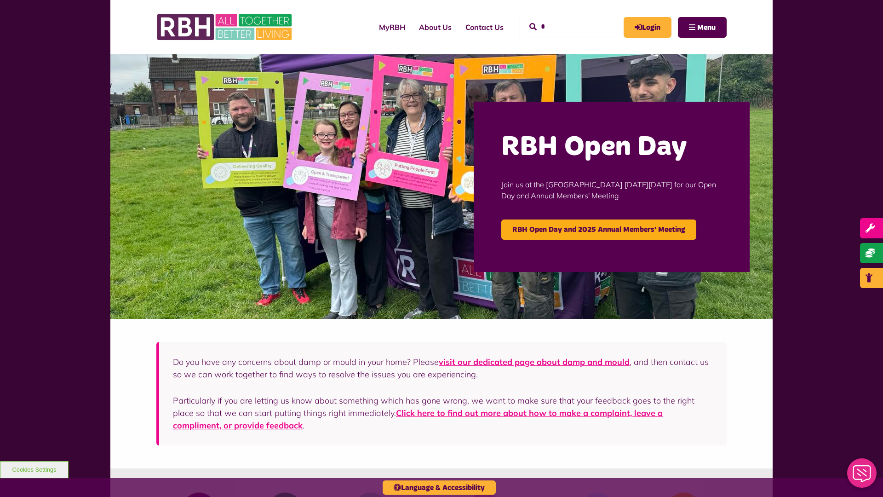
click at [561, 19] on input "*" at bounding box center [571, 27] width 85 height 20
type input "*"
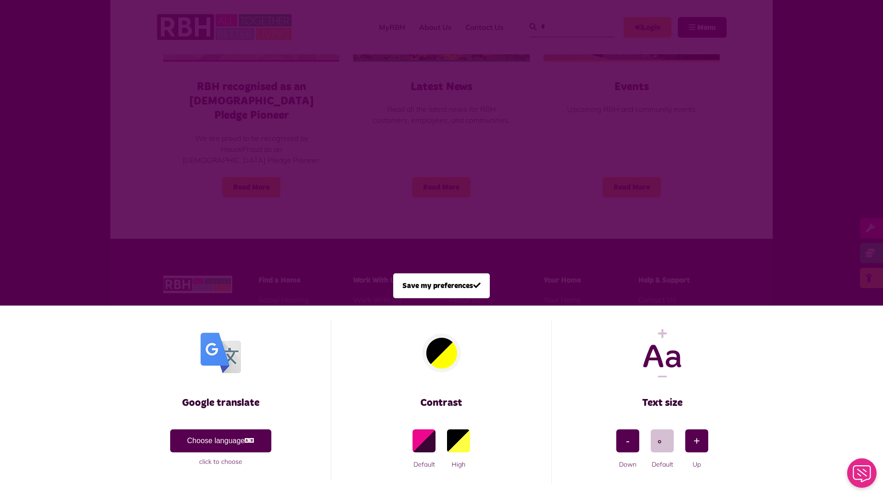
click at [196, 153] on span at bounding box center [441, 248] width 883 height 497
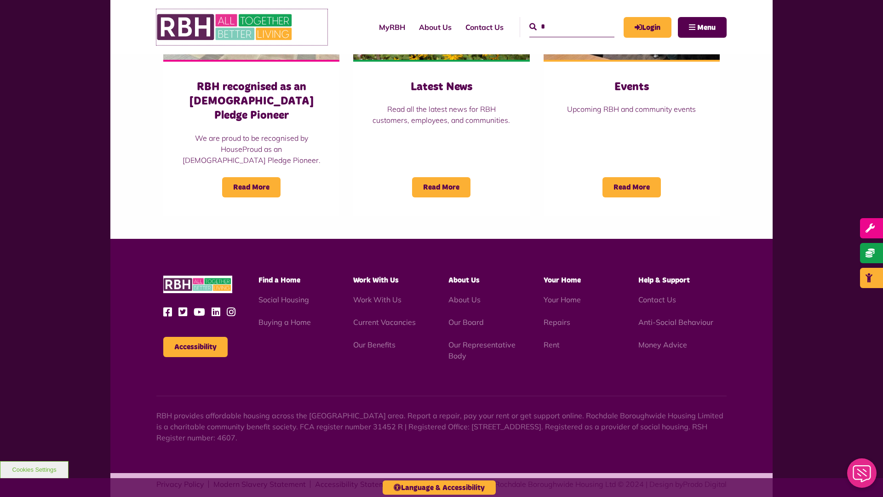
click at [225, 27] on img at bounding box center [225, 27] width 138 height 36
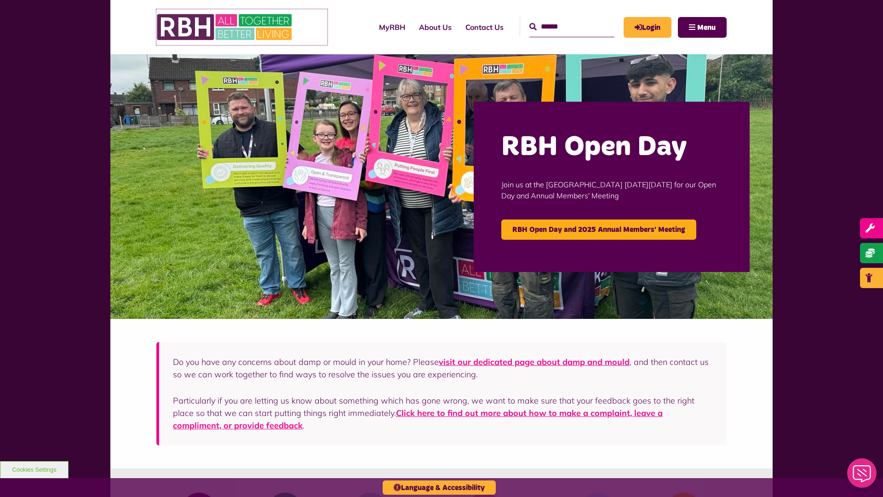
click at [225, 27] on img at bounding box center [225, 27] width 138 height 36
click at [561, 19] on input "Search" at bounding box center [571, 27] width 85 height 20
type input "*"
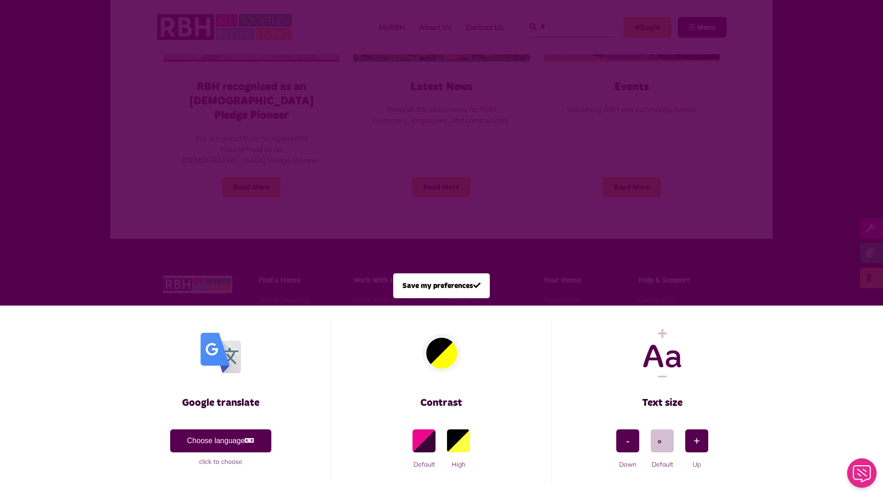
click at [196, 153] on span at bounding box center [441, 248] width 883 height 497
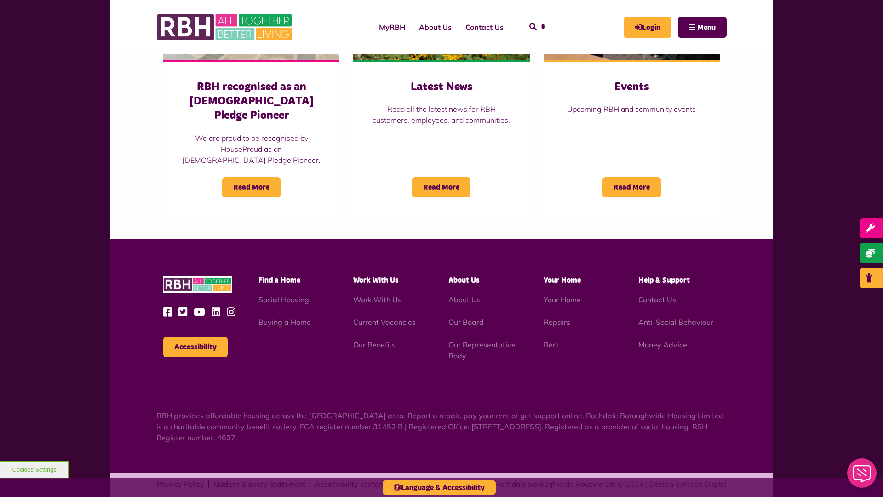
click at [561, 19] on input "*" at bounding box center [571, 27] width 85 height 20
type input "*"
click at [34, 469] on button "Cookies Settings" at bounding box center [34, 469] width 69 height 17
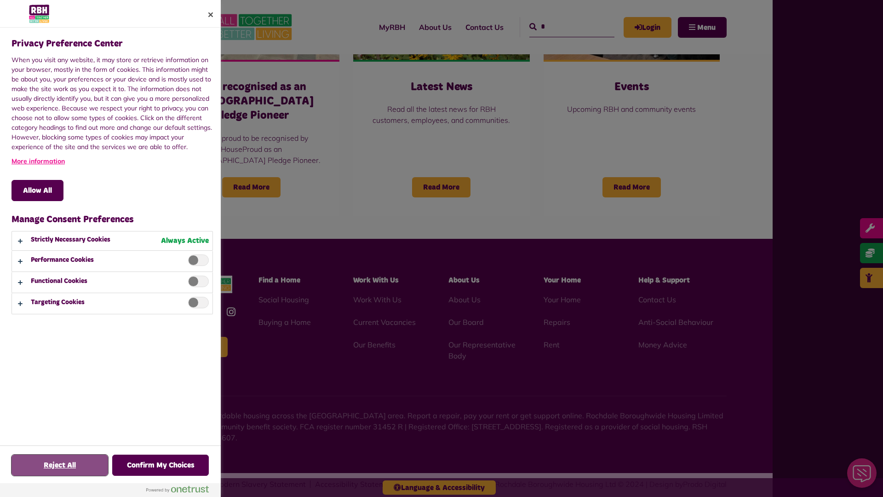
click at [60, 465] on button "Reject All" at bounding box center [59, 464] width 97 height 21
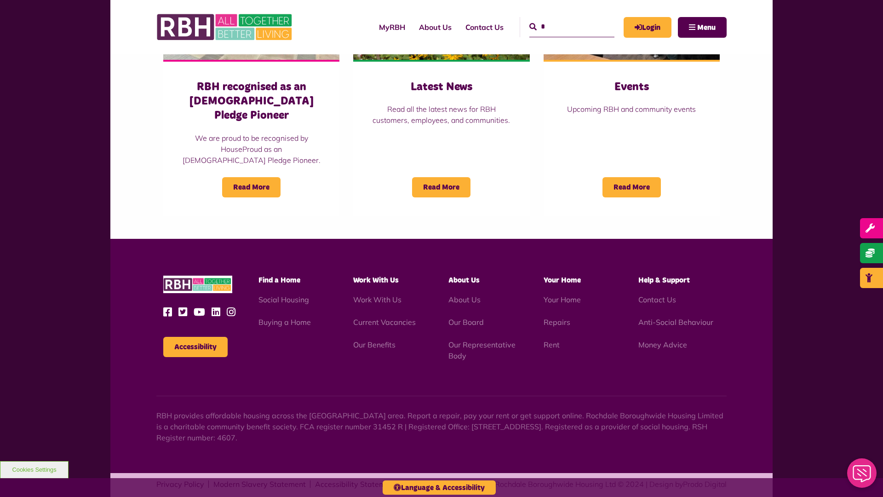
click at [561, 19] on input "*" at bounding box center [571, 27] width 85 height 20
type input "*"
click at [195, 337] on button "Accessibility" at bounding box center [195, 347] width 64 height 20
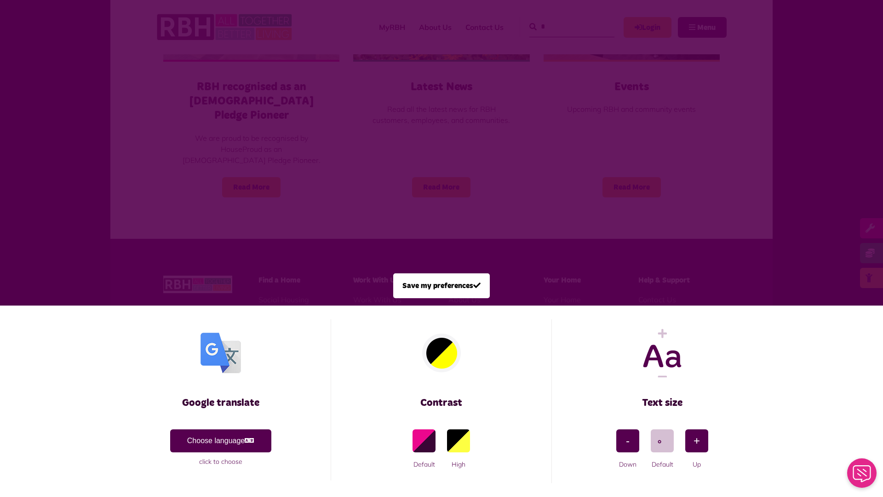
click at [196, 153] on span at bounding box center [441, 248] width 883 height 497
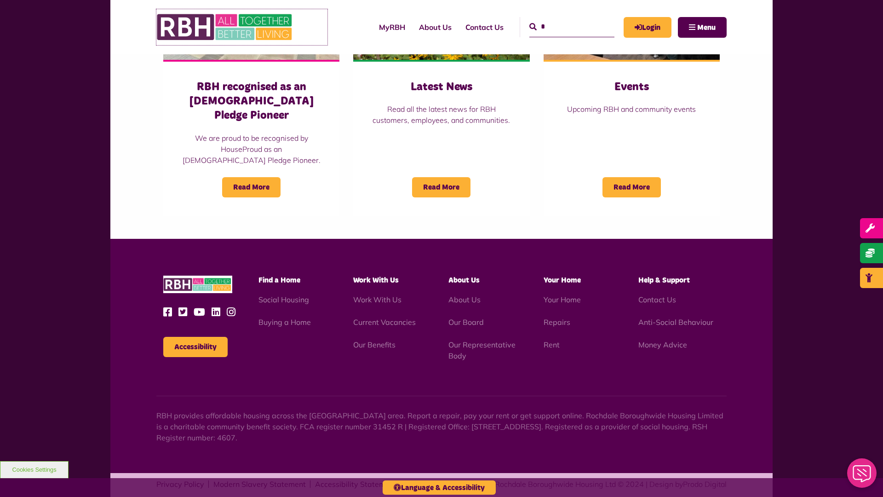
click at [225, 27] on img at bounding box center [225, 27] width 138 height 36
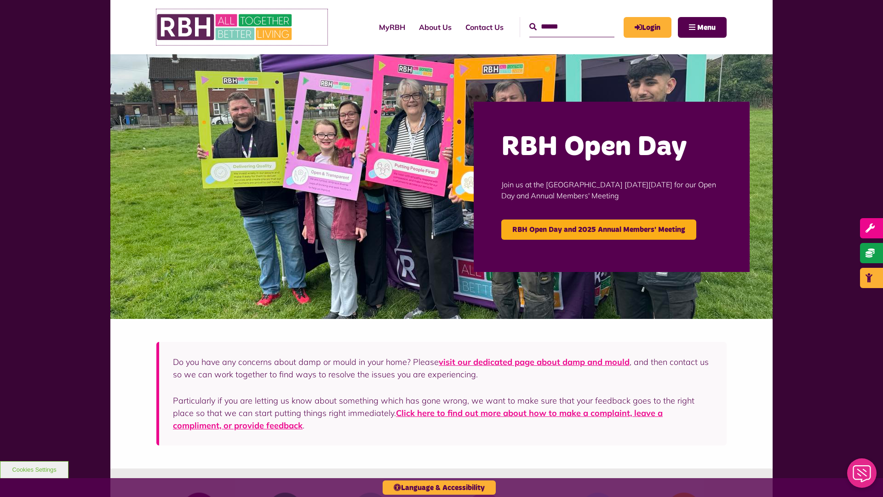
click at [225, 27] on img at bounding box center [225, 27] width 138 height 36
click at [561, 19] on input "Search" at bounding box center [571, 27] width 85 height 20
type input "*"
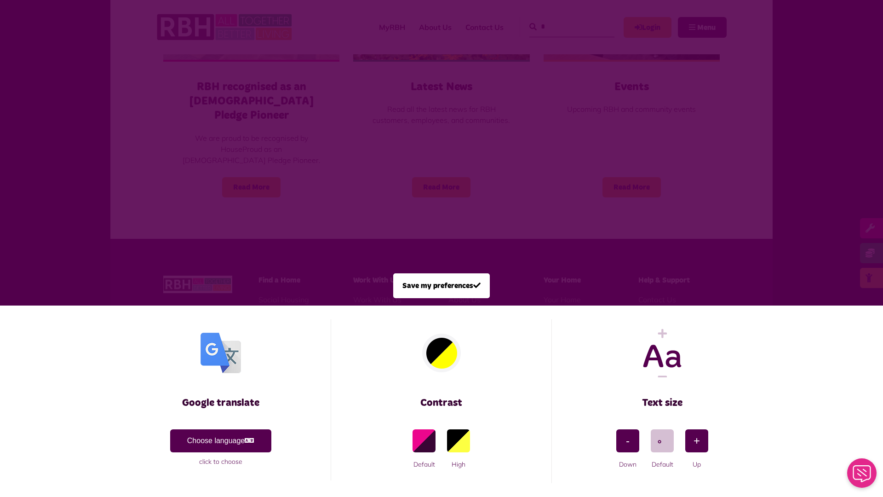
click at [196, 153] on span at bounding box center [441, 248] width 883 height 497
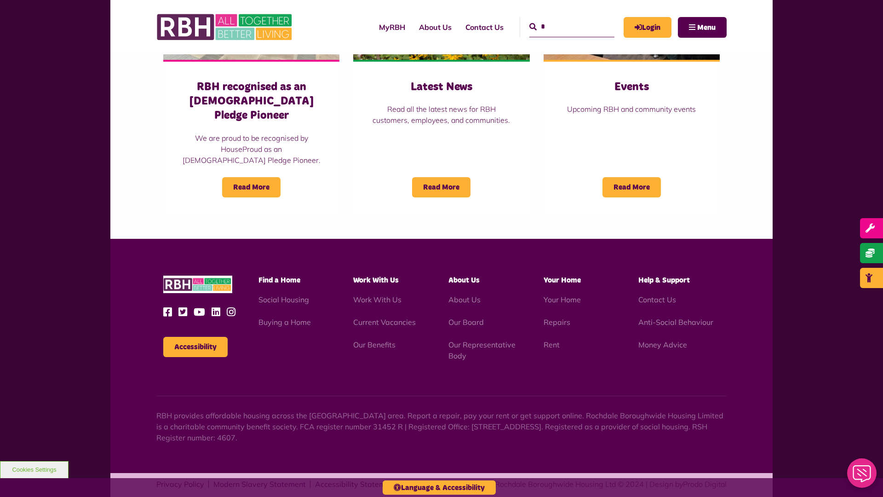
click at [561, 19] on input "*" at bounding box center [571, 27] width 85 height 20
type input "*"
click at [34, 469] on button "Cookies Settings" at bounding box center [34, 469] width 69 height 17
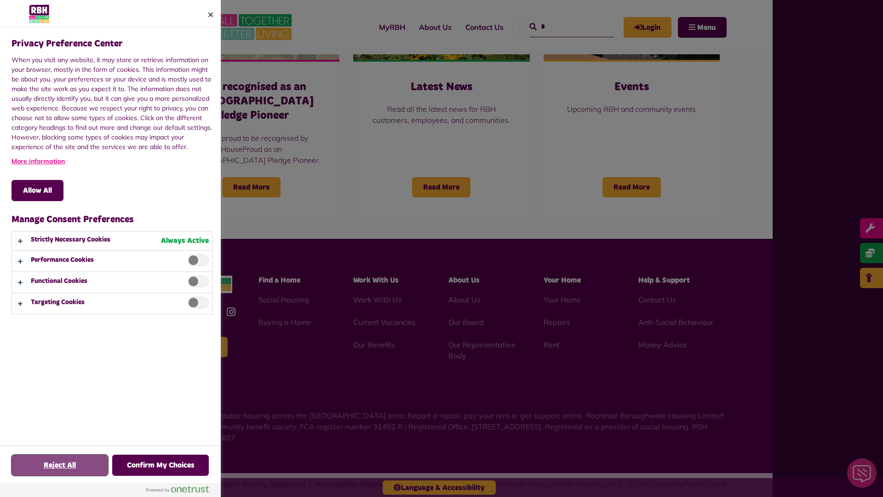
click at [60, 465] on button "Reject All" at bounding box center [59, 464] width 97 height 21
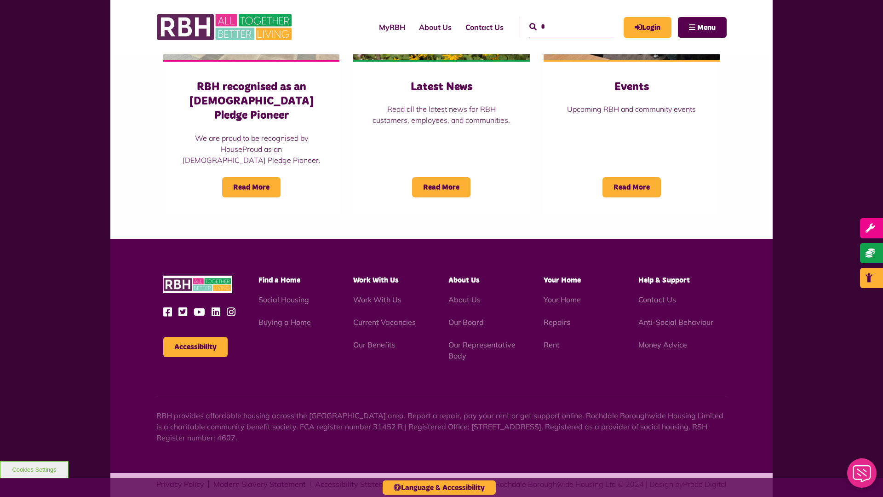
click at [561, 19] on input "*" at bounding box center [571, 27] width 85 height 20
type input "*"
click at [529, 27] on icon "submit" at bounding box center [532, 26] width 7 height 7
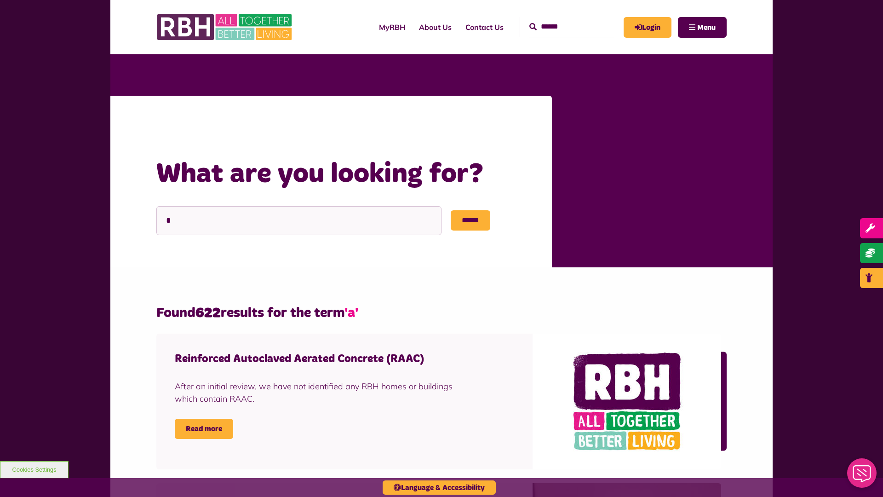
click at [181, 126] on div "Home What are you looking for?" at bounding box center [344, 126] width 377 height 24
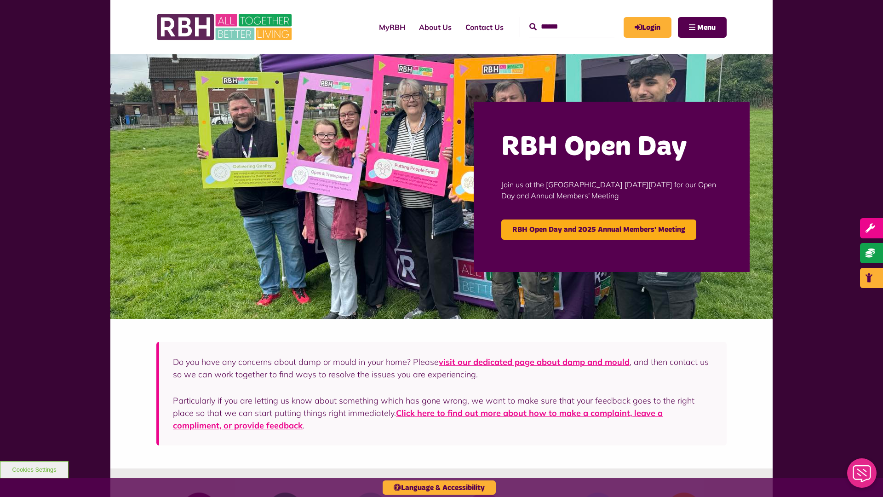
click at [561, 19] on input "Search" at bounding box center [571, 27] width 85 height 20
type input "*"
click at [529, 27] on icon "submit" at bounding box center [532, 26] width 7 height 7
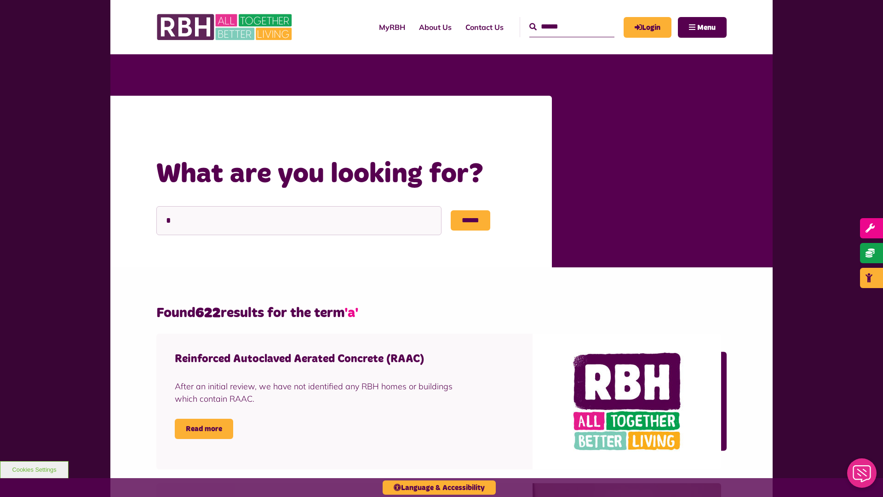
click at [181, 126] on div "Home What are you looking for?" at bounding box center [344, 126] width 377 height 24
click at [413, 27] on link "About Us" at bounding box center [435, 27] width 46 height 25
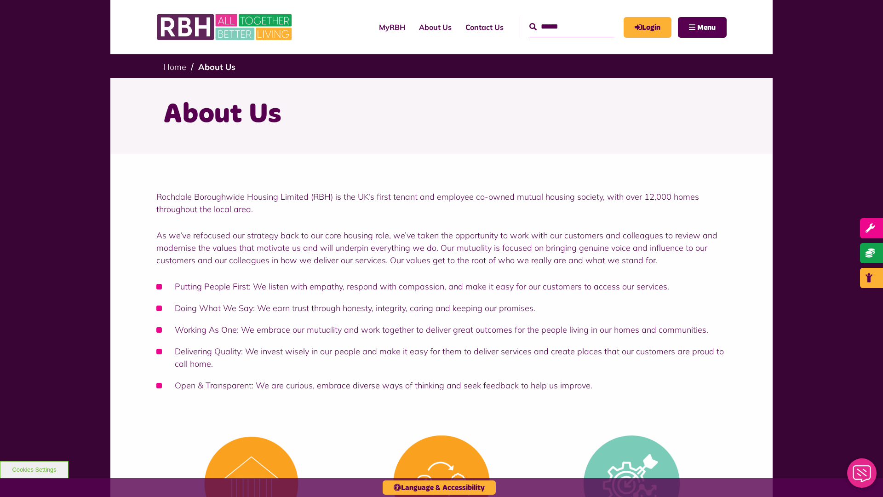
click at [561, 19] on input "Search" at bounding box center [571, 27] width 85 height 20
type input "*"
click at [34, 469] on button "Cookies Settings" at bounding box center [34, 469] width 69 height 17
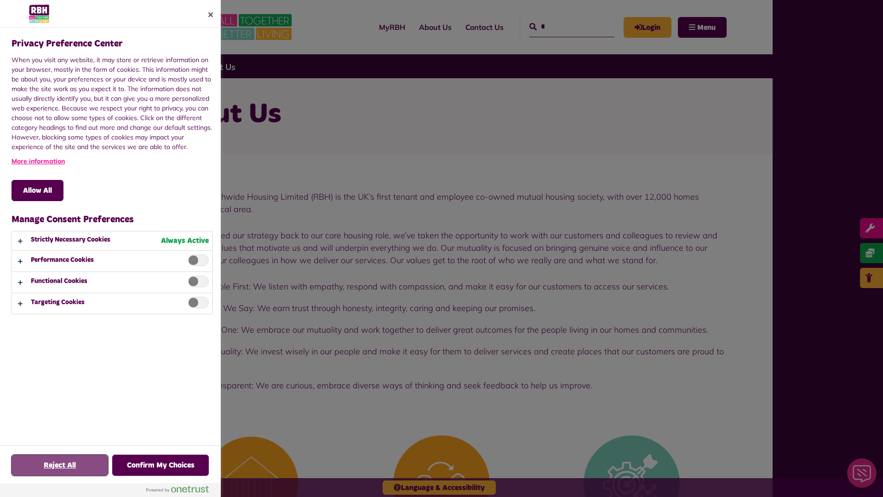
click at [60, 465] on button "Reject All" at bounding box center [59, 464] width 97 height 21
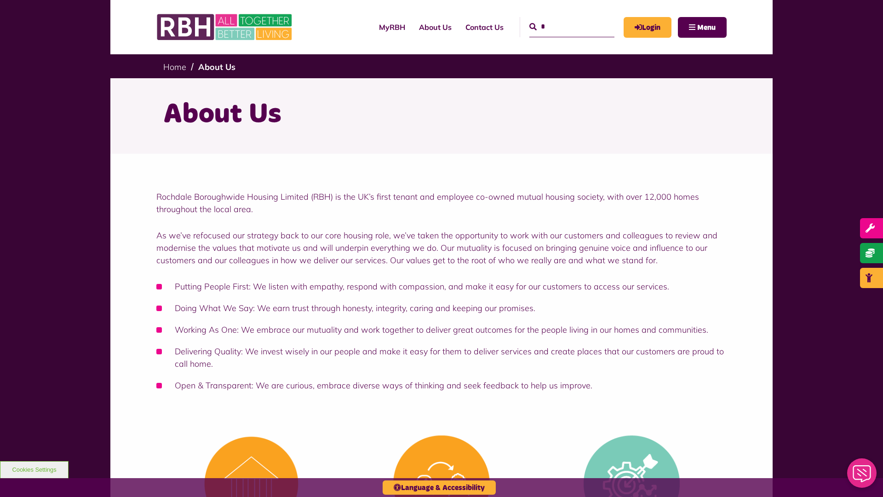
click at [561, 19] on input "*" at bounding box center [571, 27] width 85 height 20
type input "*"
click at [34, 469] on button "Cookies Settings" at bounding box center [34, 469] width 69 height 17
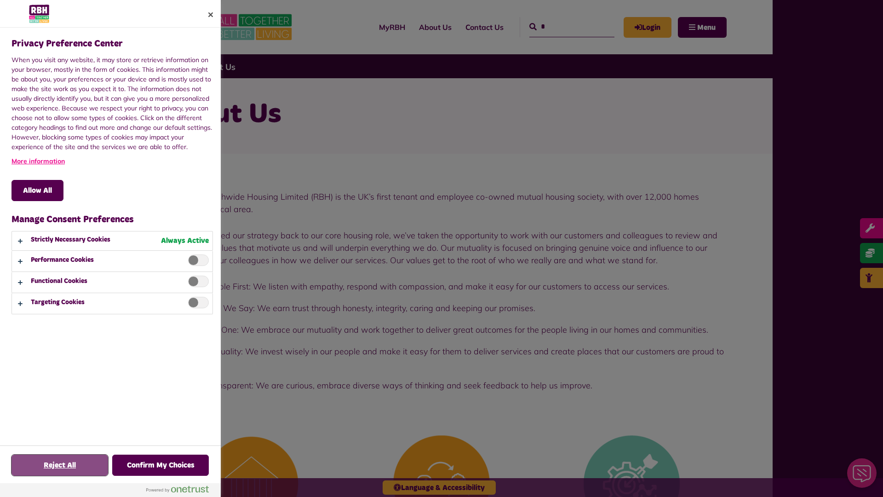
click at [60, 465] on button "Reject All" at bounding box center [59, 464] width 97 height 21
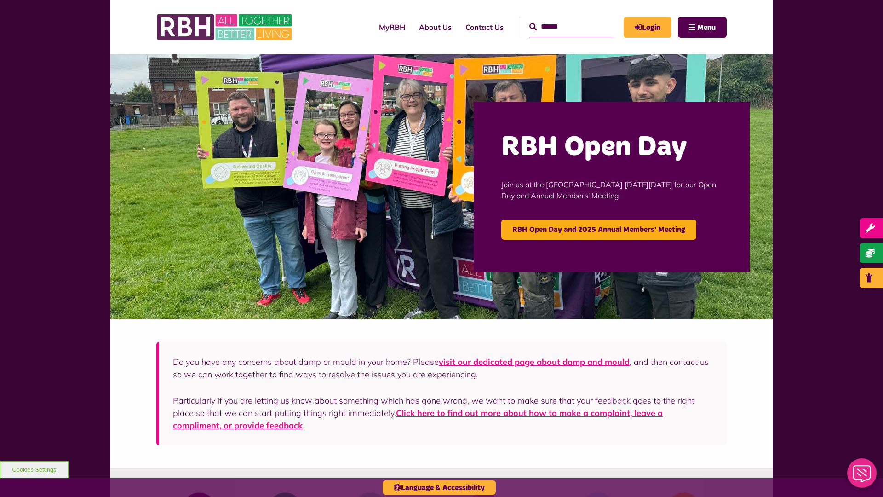
click at [561, 19] on input "Search" at bounding box center [571, 27] width 85 height 20
type input "*"
click at [34, 469] on button "Cookies Settings" at bounding box center [34, 469] width 69 height 17
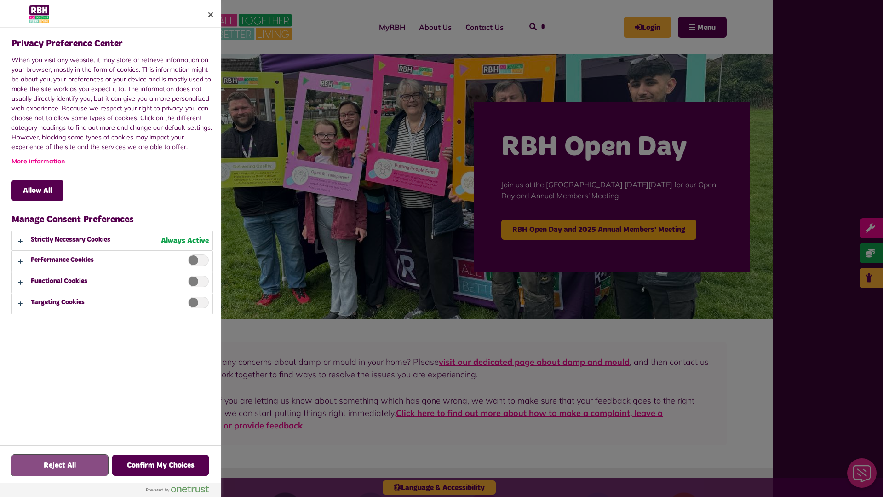
click at [60, 465] on button "Reject All" at bounding box center [59, 464] width 97 height 21
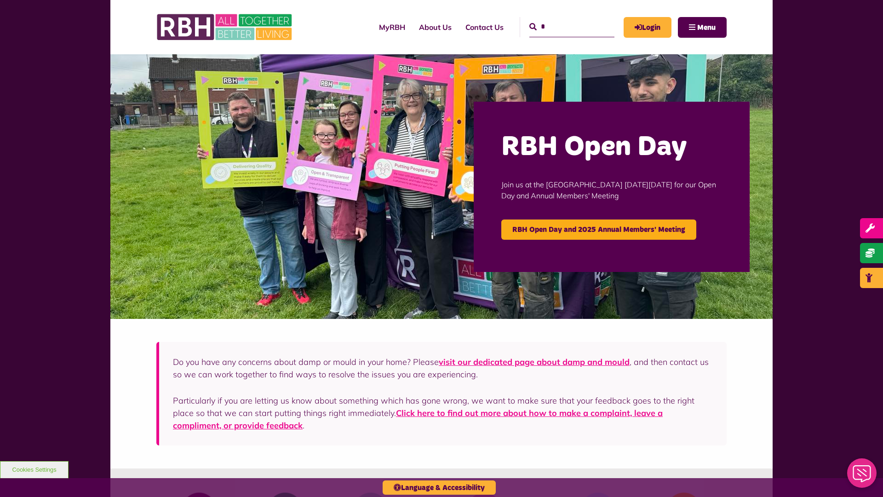
click at [561, 19] on input "*" at bounding box center [571, 27] width 85 height 20
type input "*"
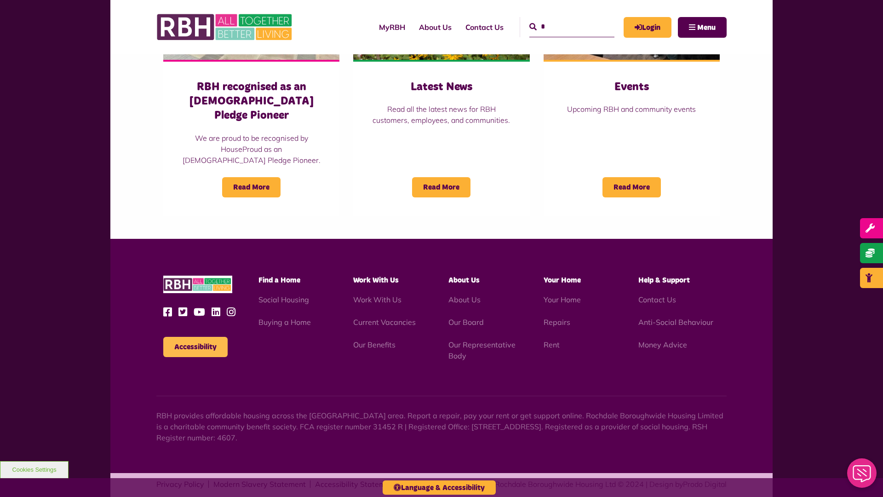
click at [195, 337] on button "Accessibility" at bounding box center [195, 347] width 64 height 20
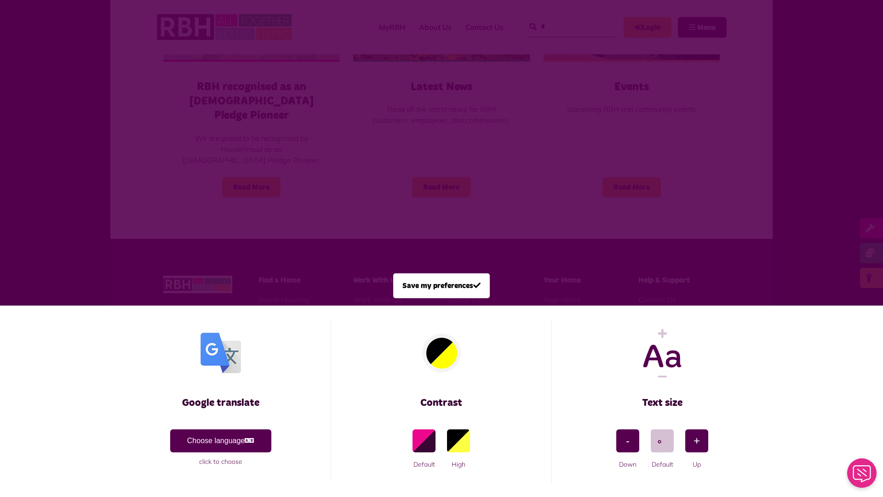
scroll to position [0, 0]
click at [196, 153] on span at bounding box center [441, 248] width 883 height 497
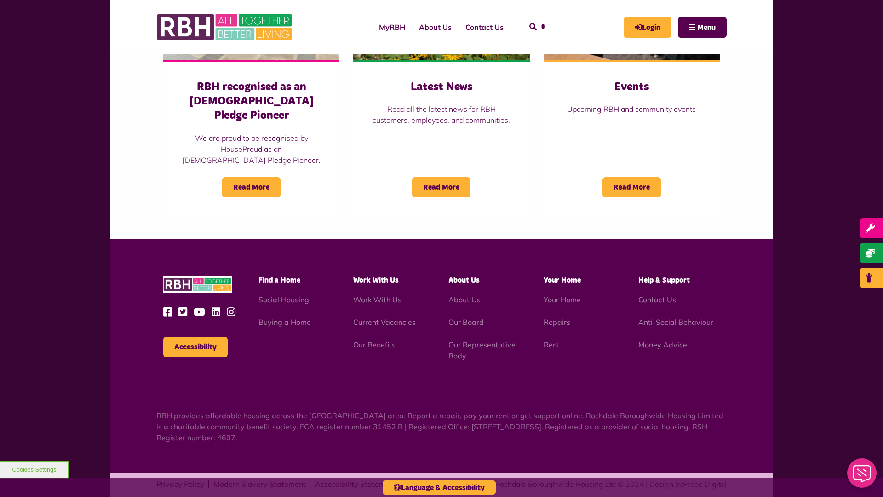
click at [561, 19] on input "*" at bounding box center [571, 27] width 85 height 20
type input "*"
click at [34, 469] on button "Cookies Settings" at bounding box center [34, 469] width 69 height 17
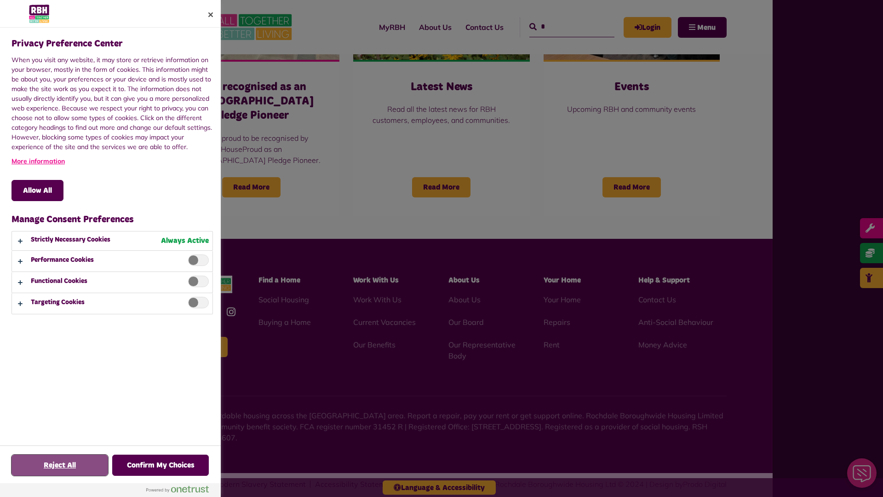
click at [60, 465] on button "Reject All" at bounding box center [59, 464] width 97 height 21
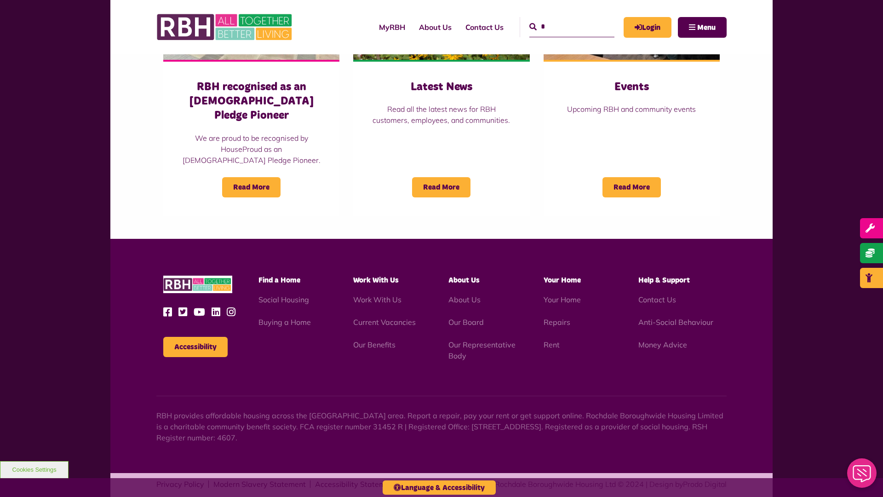
click at [561, 19] on input "*" at bounding box center [571, 27] width 85 height 20
type input "*"
click at [34, 469] on button "Cookies Settings" at bounding box center [34, 469] width 69 height 17
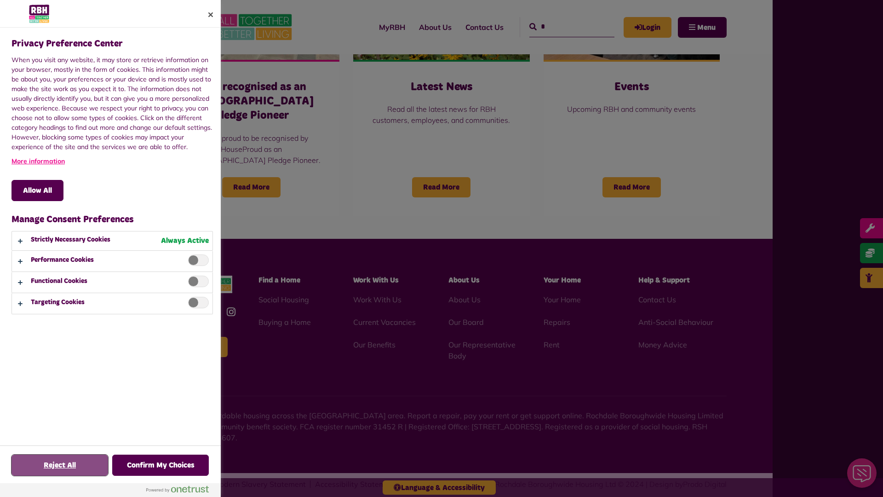
click at [60, 465] on button "Reject All" at bounding box center [59, 464] width 97 height 21
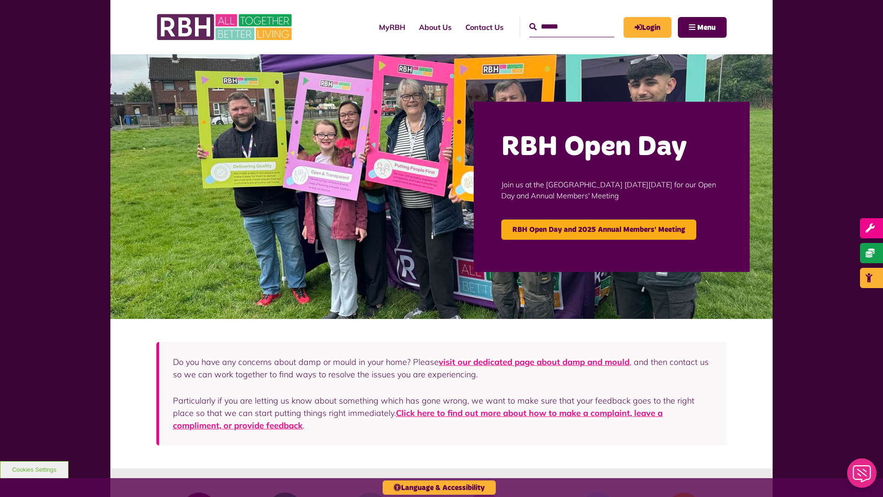
click at [561, 19] on input "Search" at bounding box center [571, 27] width 85 height 20
type input "*"
click at [34, 469] on button "Cookies Settings" at bounding box center [34, 469] width 69 height 17
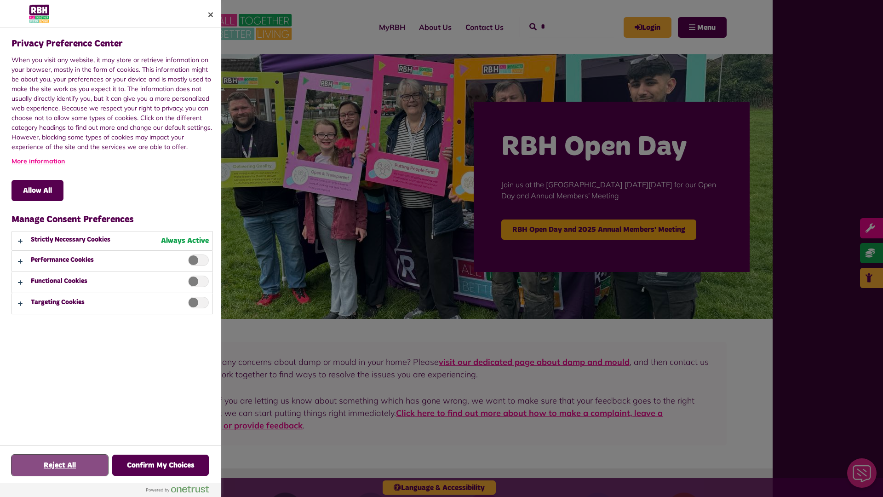
click at [60, 465] on button "Reject All" at bounding box center [59, 464] width 97 height 21
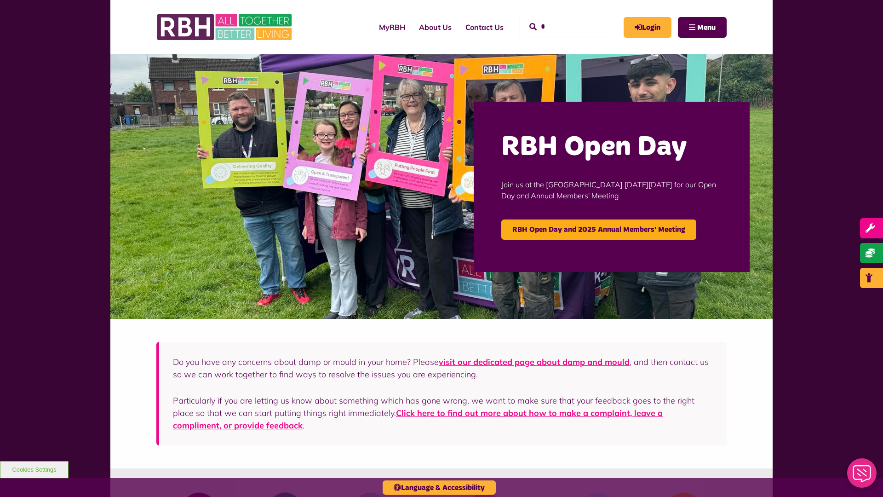
click at [561, 19] on input "*" at bounding box center [571, 27] width 85 height 20
type input "*"
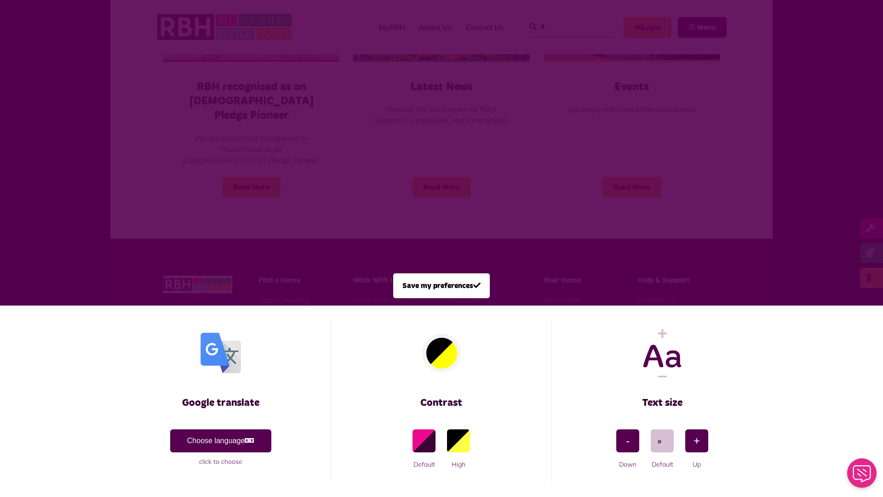
click at [196, 153] on span at bounding box center [441, 248] width 883 height 497
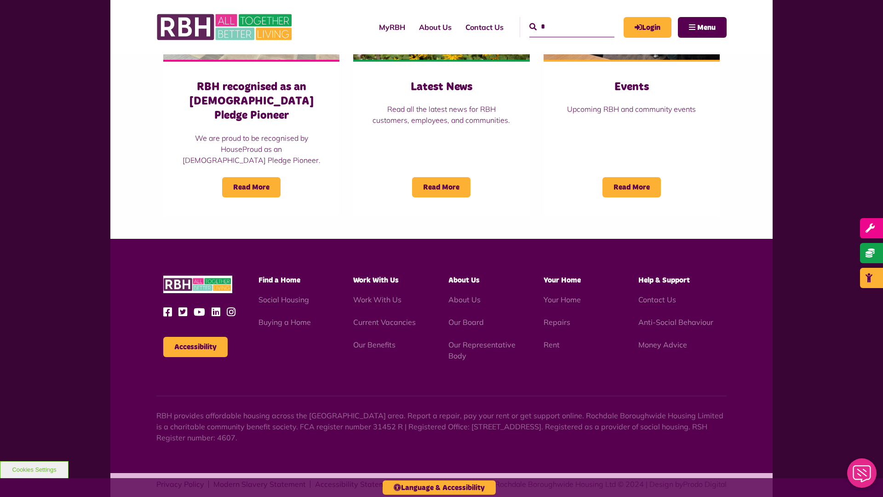
click at [561, 19] on input "*" at bounding box center [571, 27] width 85 height 20
type input "*"
click at [34, 469] on button "Cookies Settings" at bounding box center [34, 469] width 69 height 17
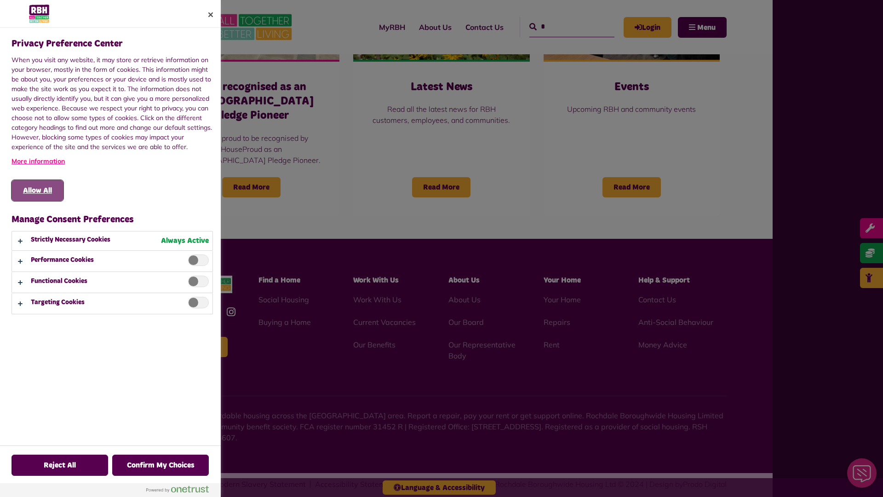
click at [37, 190] on button "Allow All" at bounding box center [37, 190] width 52 height 21
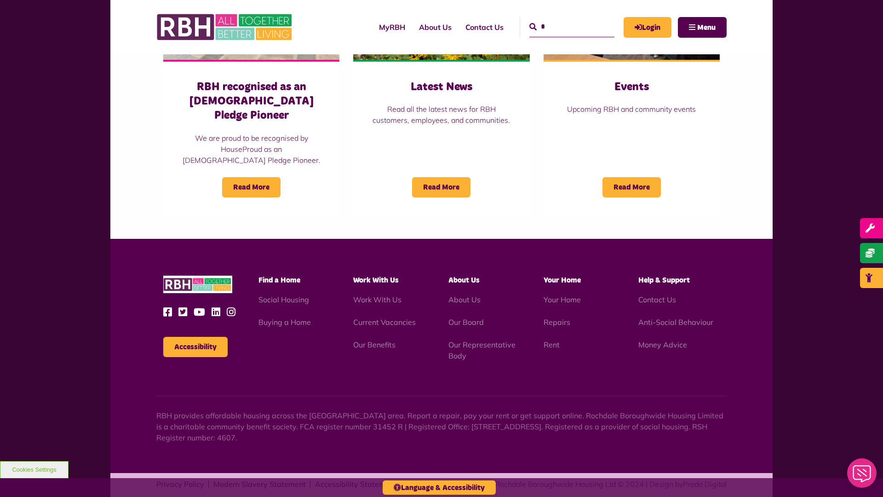
click at [561, 19] on input "*" at bounding box center [571, 27] width 85 height 20
type input "*"
click at [34, 469] on button "Cookies Settings" at bounding box center [34, 469] width 69 height 17
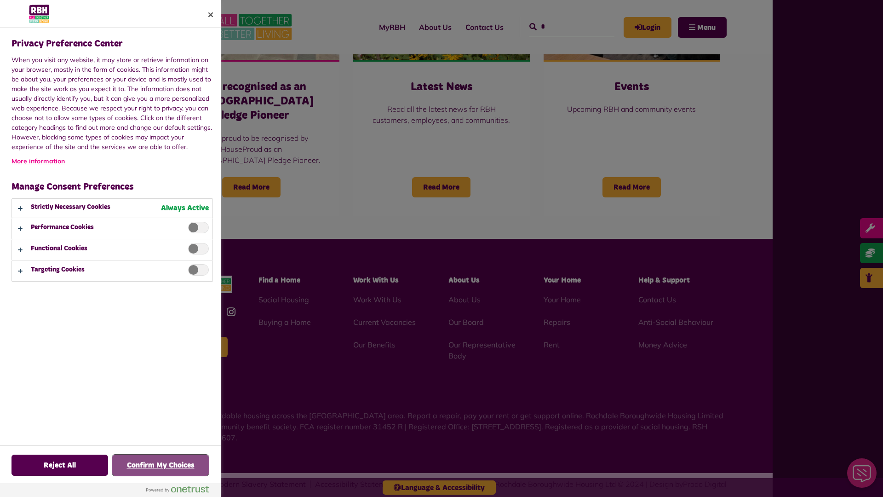
click at [160, 465] on button "Confirm My Choices" at bounding box center [160, 464] width 97 height 21
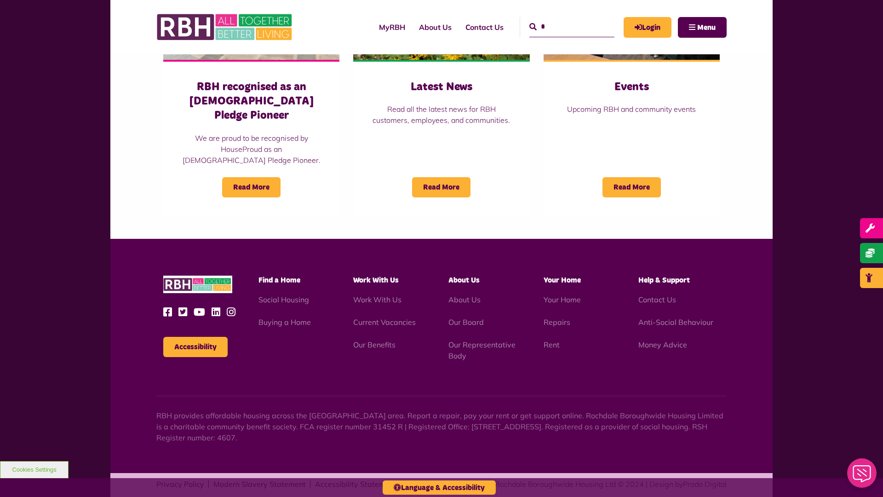
click at [561, 19] on input "*" at bounding box center [571, 27] width 85 height 20
type input "*"
click at [195, 337] on button "Accessibility" at bounding box center [195, 347] width 64 height 20
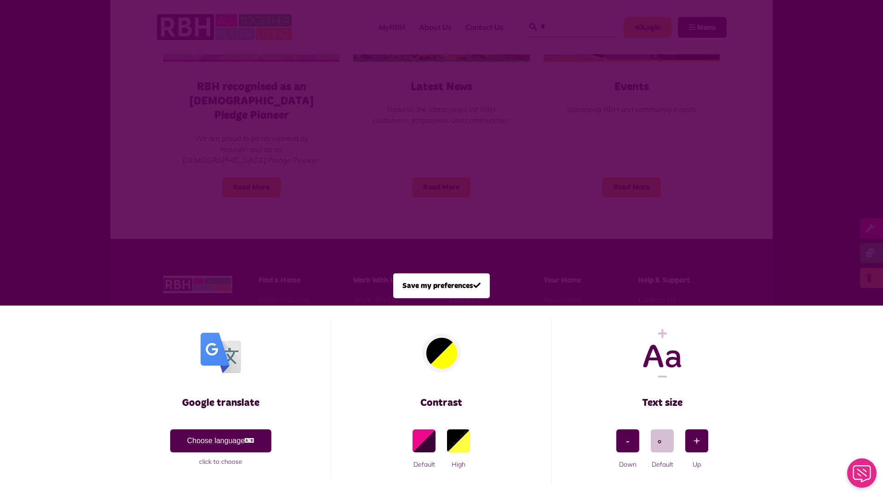
click at [196, 153] on span at bounding box center [441, 248] width 883 height 497
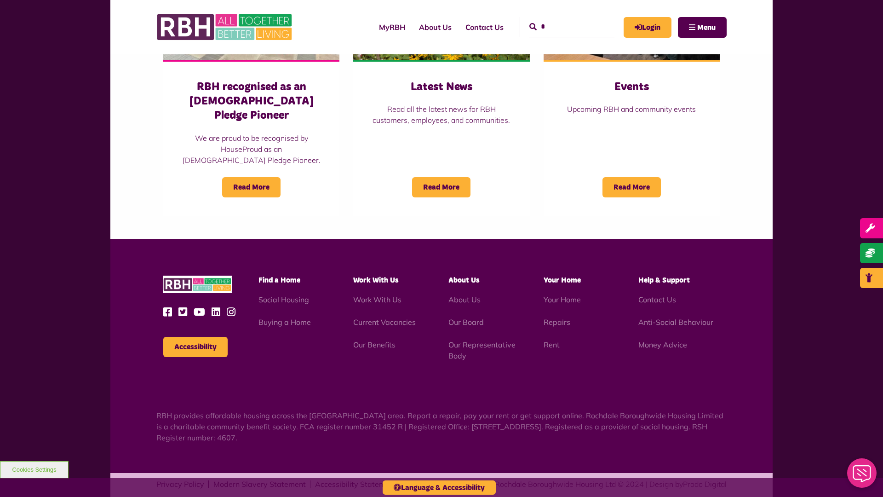
click at [561, 19] on input "*" at bounding box center [571, 27] width 85 height 20
type input "*"
click at [195, 337] on button "Accessibility" at bounding box center [195, 347] width 64 height 20
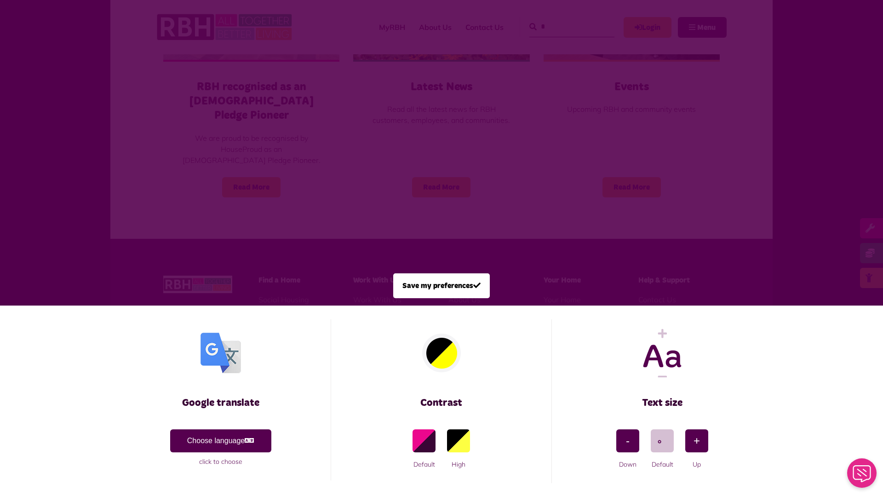
click at [196, 153] on span at bounding box center [441, 248] width 883 height 497
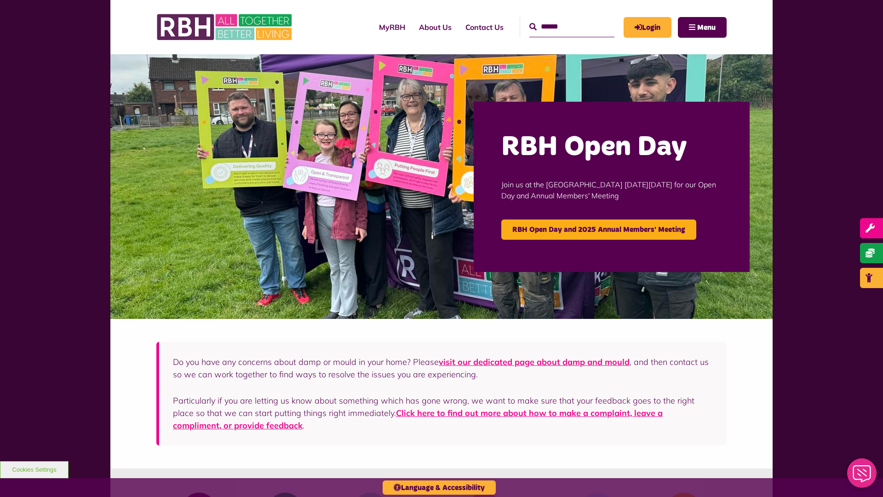
click at [561, 19] on input "Search" at bounding box center [571, 27] width 85 height 20
type input "*"
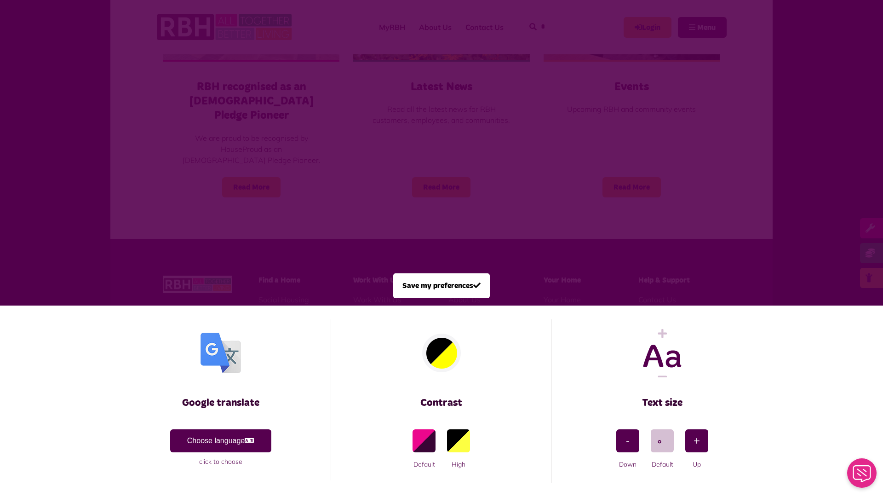
click at [196, 153] on span at bounding box center [441, 248] width 883 height 497
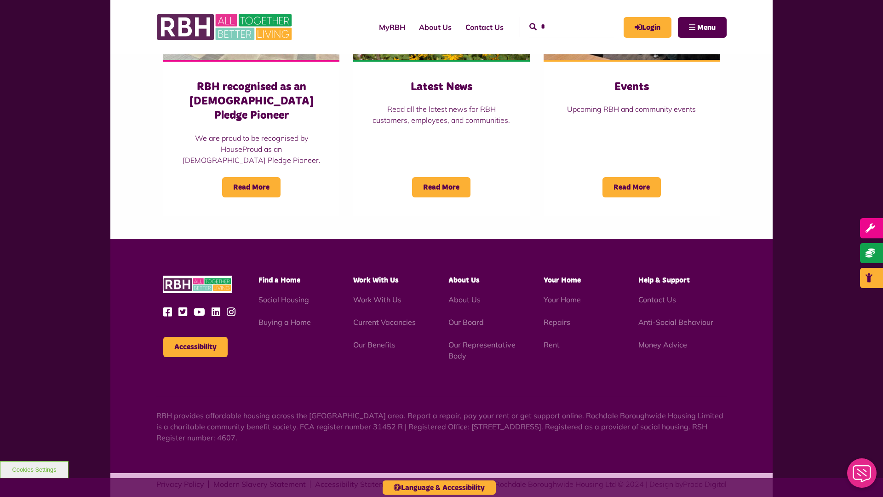
click at [561, 19] on input "*" at bounding box center [571, 27] width 85 height 20
type input "*"
click at [195, 337] on button "Accessibility" at bounding box center [195, 347] width 64 height 20
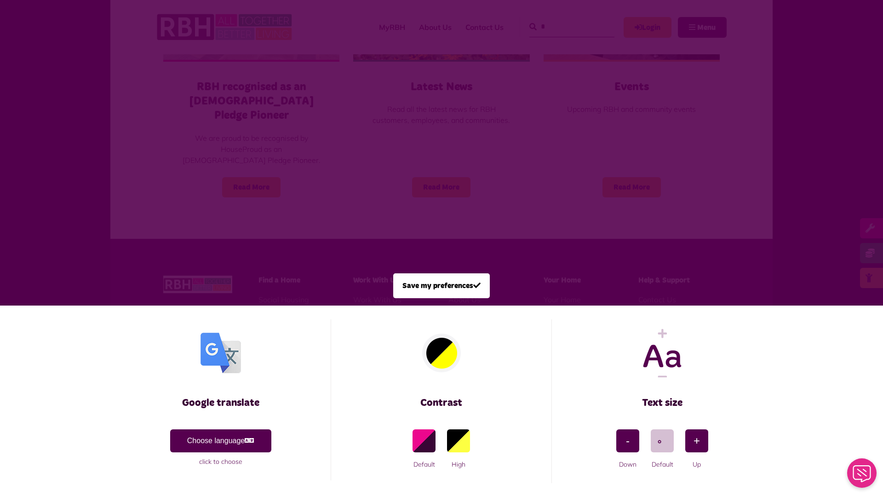
click at [196, 153] on span at bounding box center [441, 248] width 883 height 497
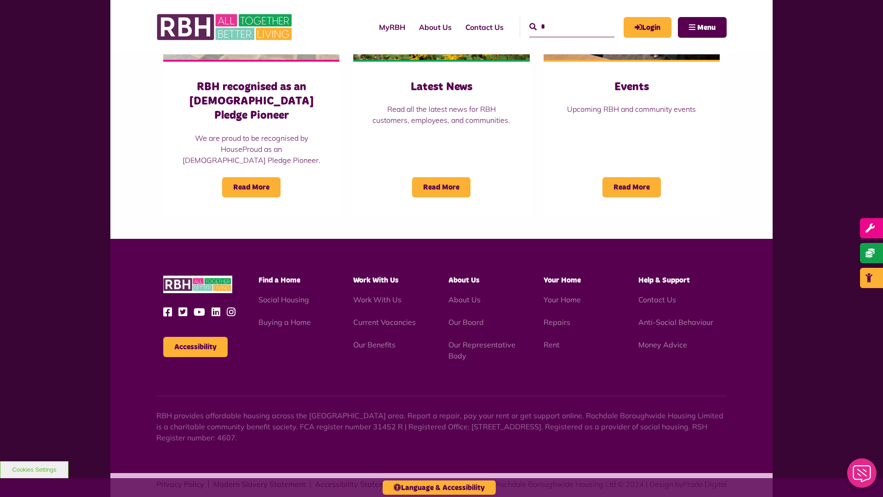
click at [561, 19] on input "*" at bounding box center [571, 27] width 85 height 20
type input "*"
click at [34, 469] on button "Cookies Settings" at bounding box center [34, 469] width 69 height 17
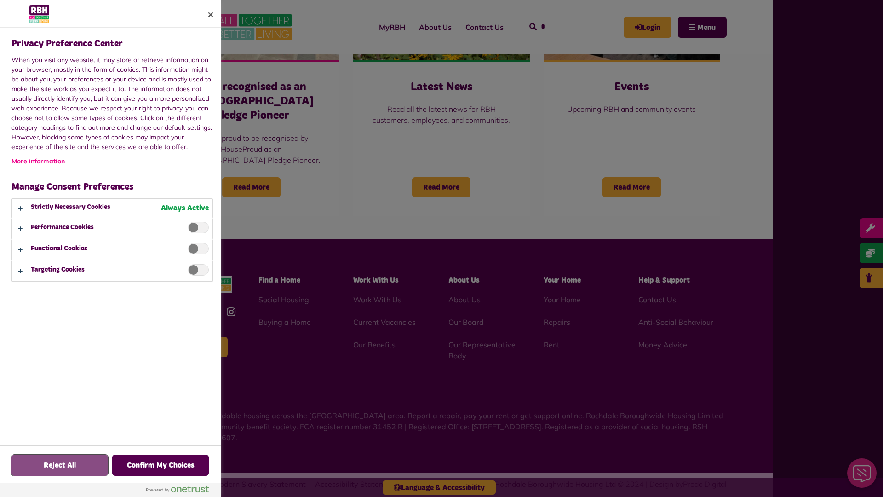
click at [60, 465] on button "Reject All" at bounding box center [59, 464] width 97 height 21
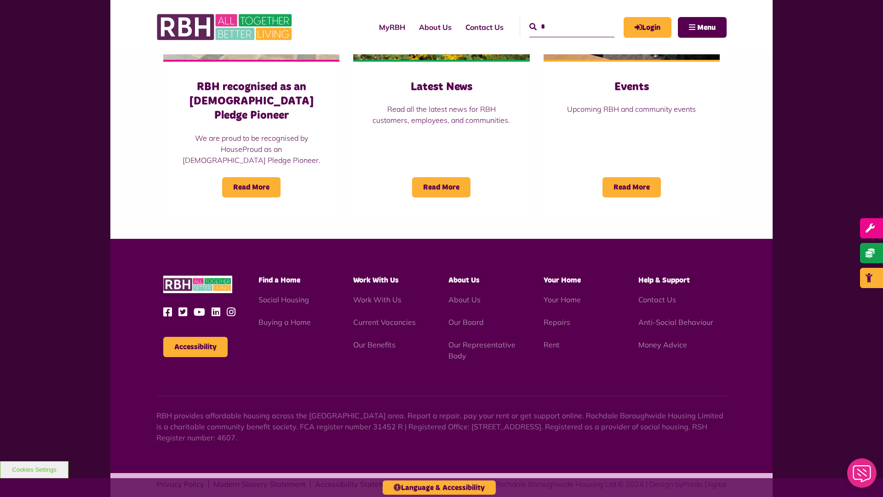
click at [561, 19] on input "*" at bounding box center [571, 27] width 85 height 20
type input "*"
click at [34, 469] on button "Cookies Settings" at bounding box center [34, 469] width 69 height 17
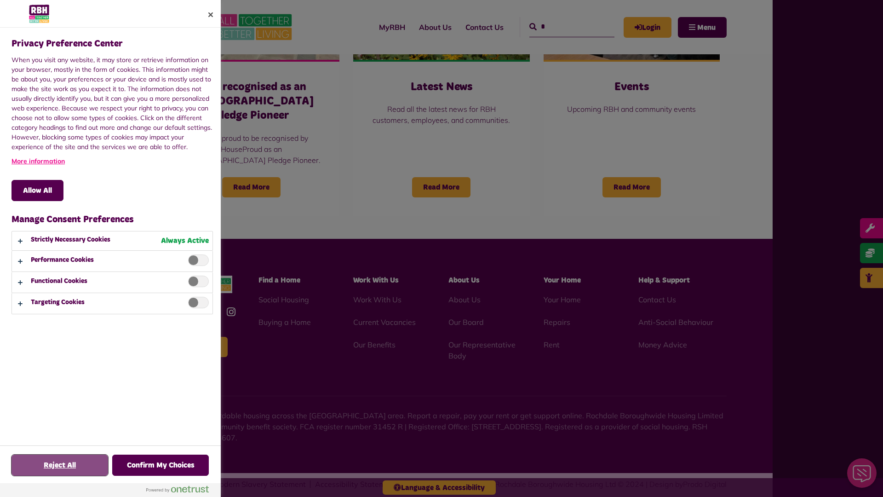
click at [60, 465] on button "Reject All" at bounding box center [59, 464] width 97 height 21
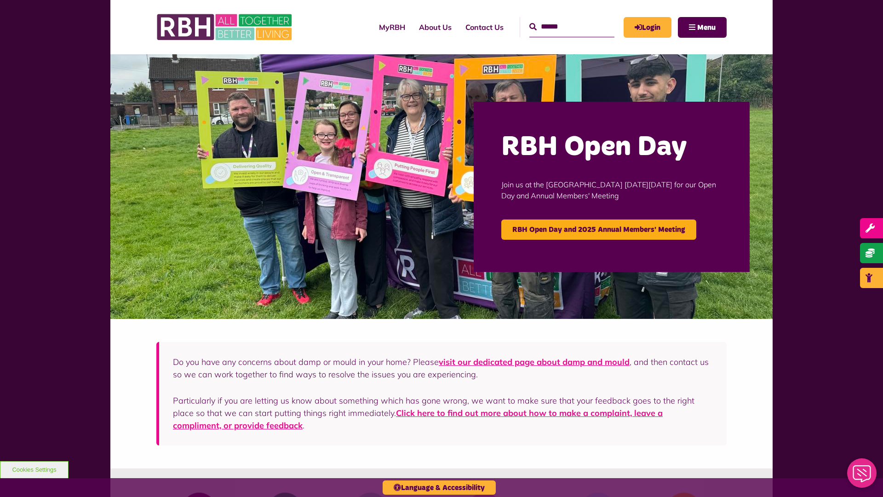
click at [561, 19] on input "Search" at bounding box center [571, 27] width 85 height 20
type input "*"
click at [34, 469] on button "Cookies Settings" at bounding box center [34, 469] width 69 height 17
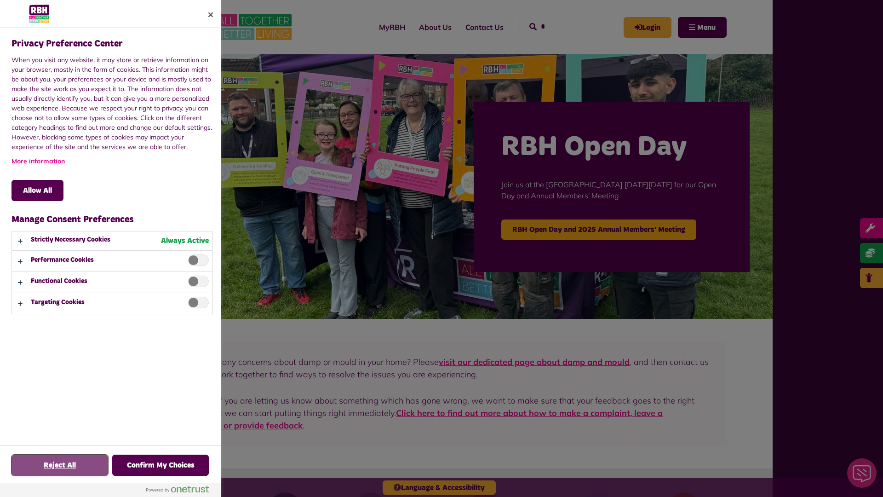
click at [60, 465] on button "Reject All" at bounding box center [59, 464] width 97 height 21
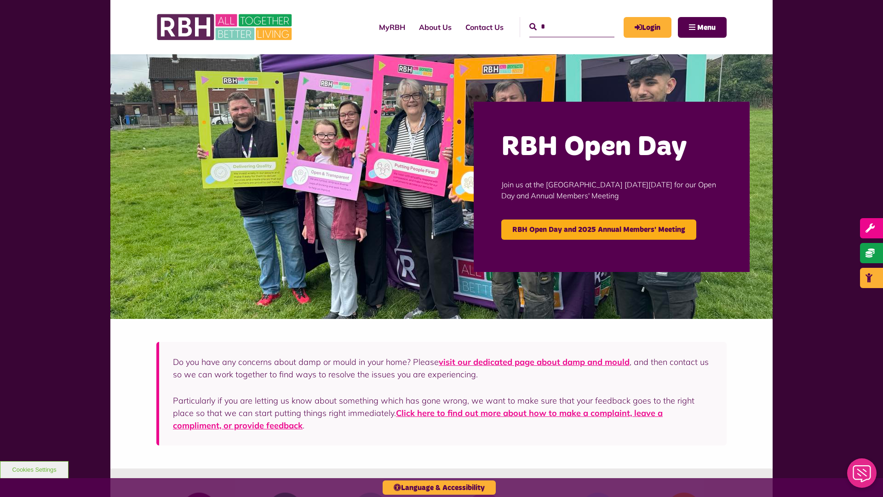
click at [561, 19] on input "*" at bounding box center [571, 27] width 85 height 20
type input "*"
click at [34, 469] on button "Cookies Settings" at bounding box center [34, 469] width 69 height 17
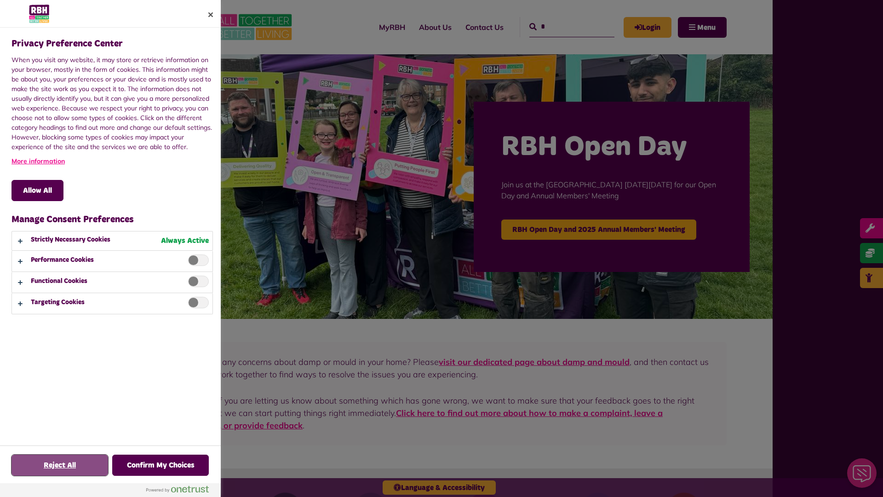
click at [60, 465] on button "Reject All" at bounding box center [59, 464] width 97 height 21
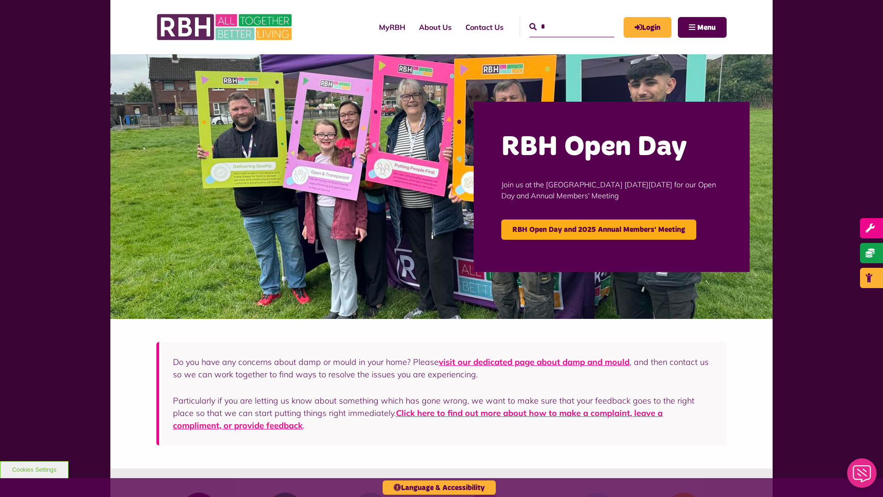
click at [561, 19] on input "*" at bounding box center [571, 27] width 85 height 20
type input "*"
click at [34, 469] on button "Cookies Settings" at bounding box center [34, 469] width 69 height 17
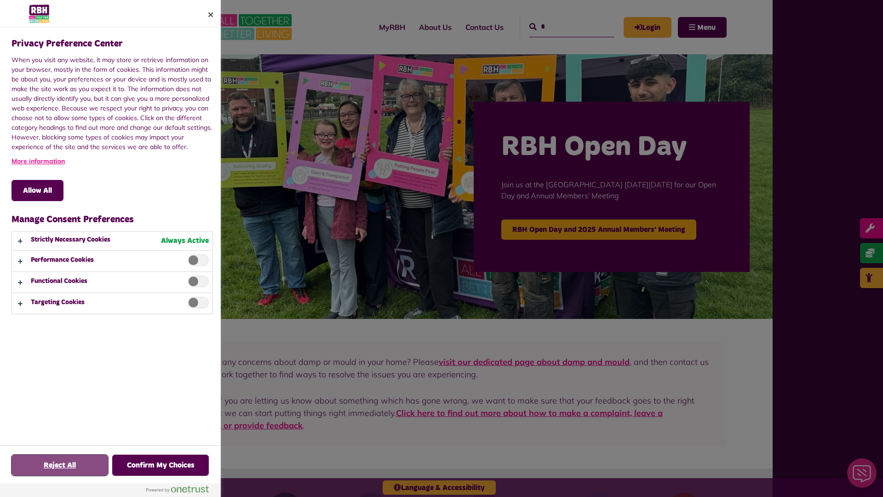
click at [60, 465] on button "Reject All" at bounding box center [59, 464] width 97 height 21
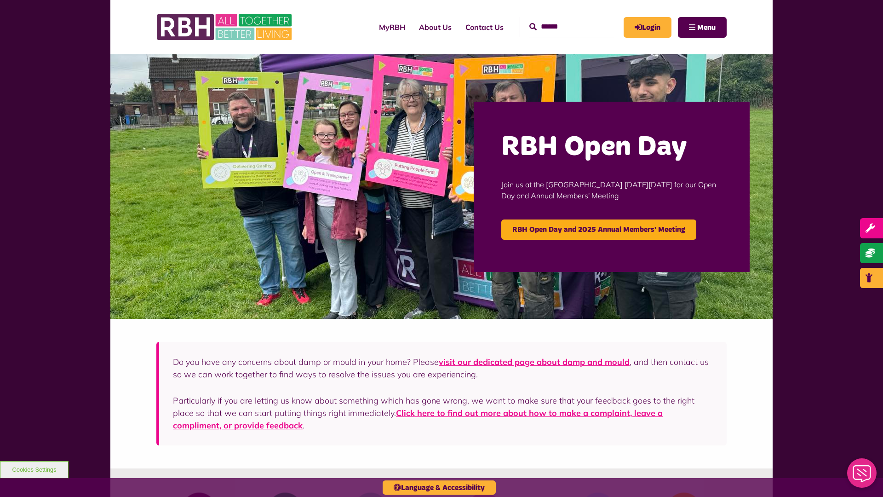
click at [561, 19] on input "Search" at bounding box center [571, 27] width 85 height 20
type input "*"
click at [34, 469] on button "Cookies Settings" at bounding box center [34, 469] width 69 height 17
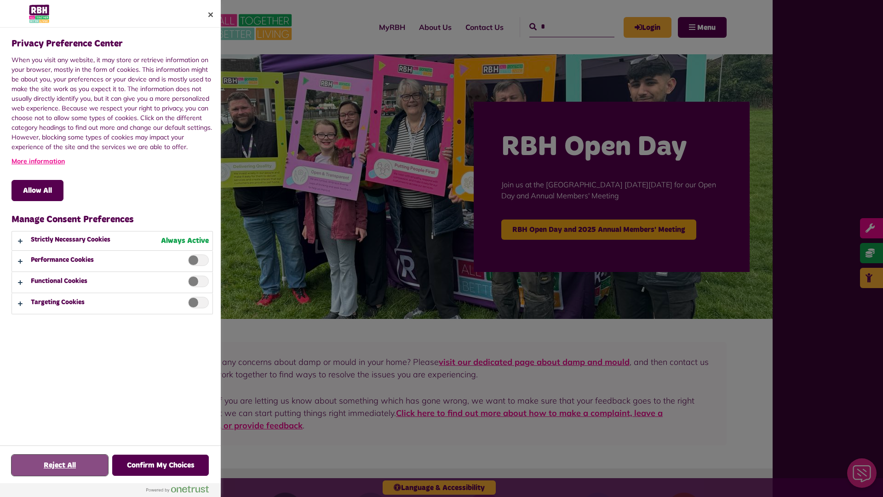
click at [60, 465] on button "Reject All" at bounding box center [59, 464] width 97 height 21
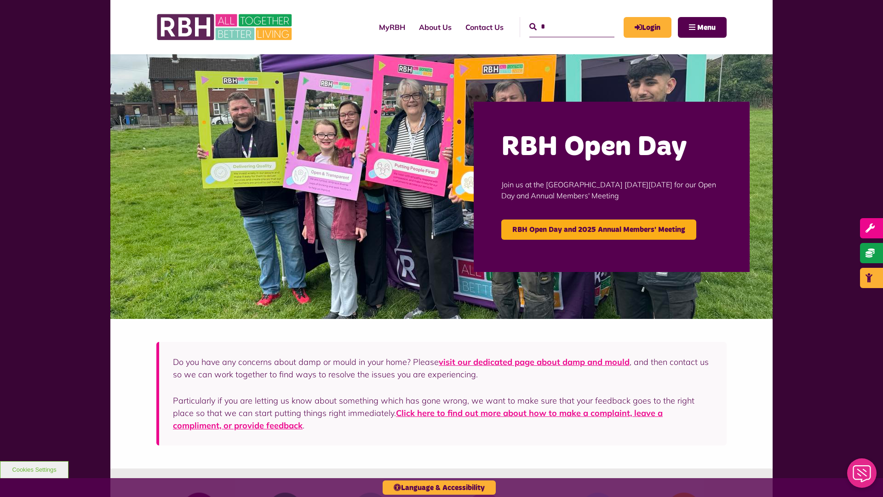
click at [561, 19] on input "*" at bounding box center [571, 27] width 85 height 20
type input "*"
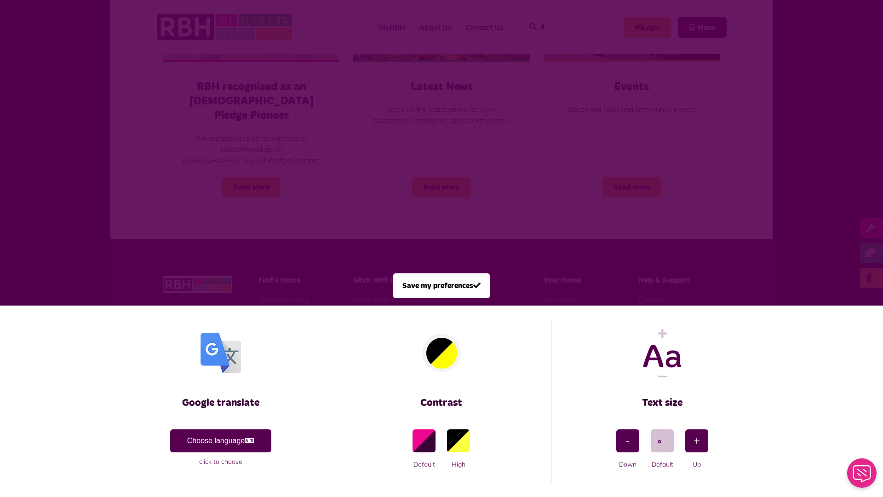
click at [196, 153] on span at bounding box center [441, 248] width 883 height 497
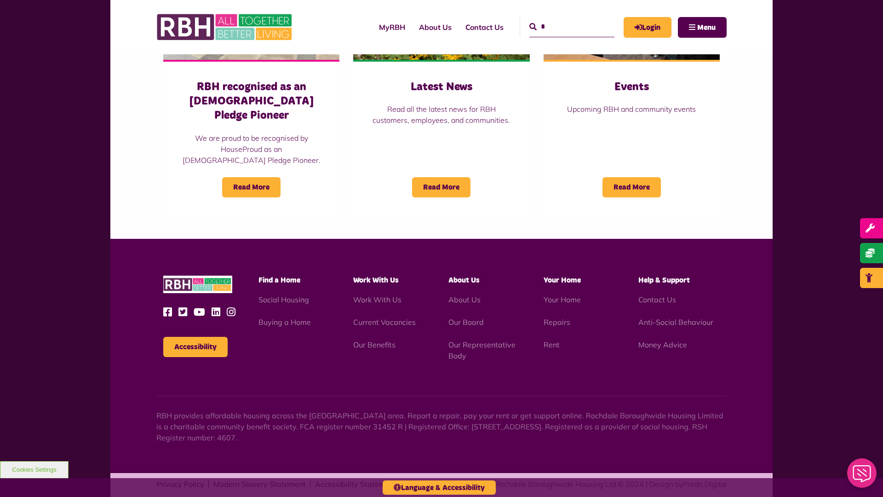
click at [561, 19] on input "*" at bounding box center [571, 27] width 85 height 20
type input "*"
click at [195, 337] on button "Accessibility" at bounding box center [195, 347] width 64 height 20
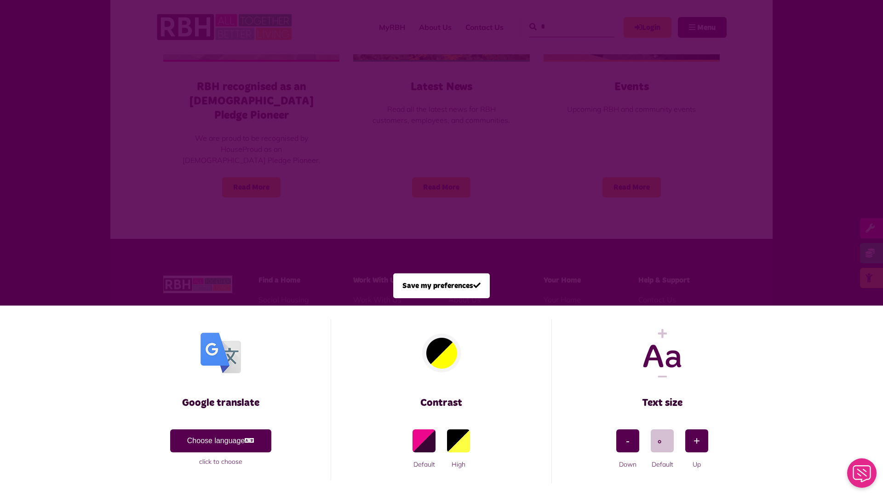
click at [196, 153] on span at bounding box center [441, 248] width 883 height 497
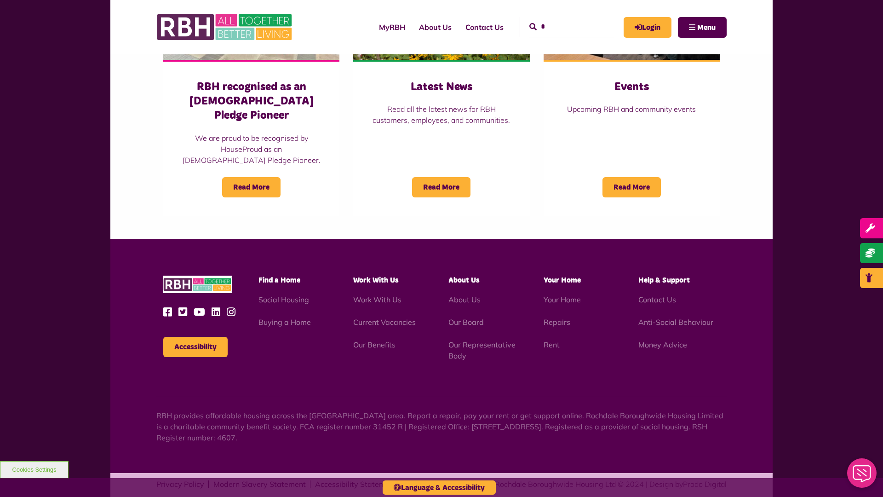
click at [561, 19] on input "*" at bounding box center [571, 27] width 85 height 20
type input "*"
click at [195, 337] on button "Accessibility" at bounding box center [195, 347] width 64 height 20
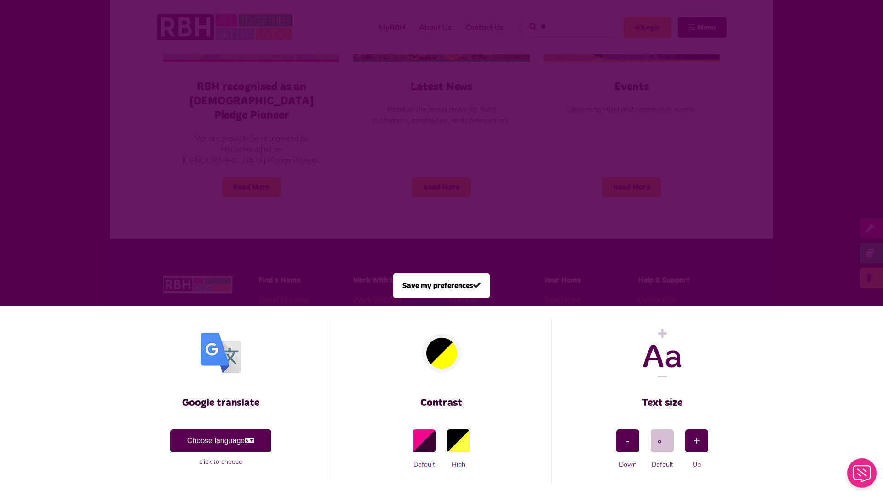
click at [196, 153] on span at bounding box center [441, 248] width 883 height 497
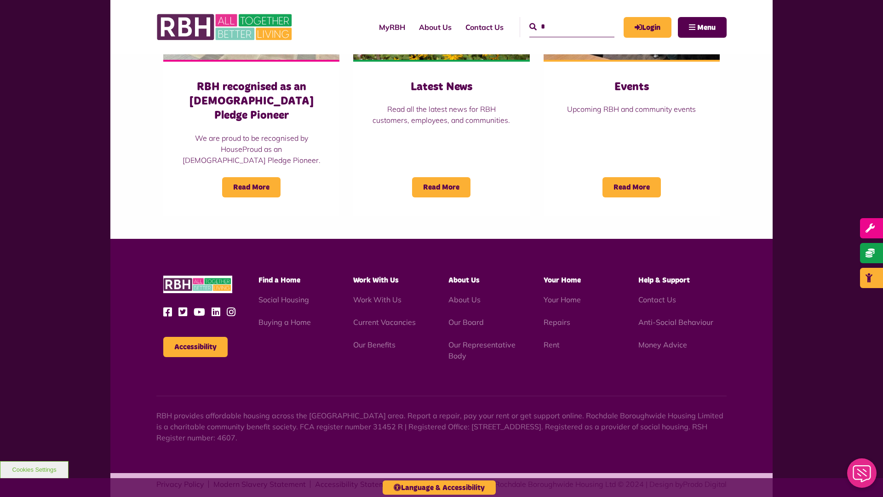
click at [561, 19] on input "*" at bounding box center [571, 27] width 85 height 20
type input "*"
click at [195, 337] on button "Accessibility" at bounding box center [195, 347] width 64 height 20
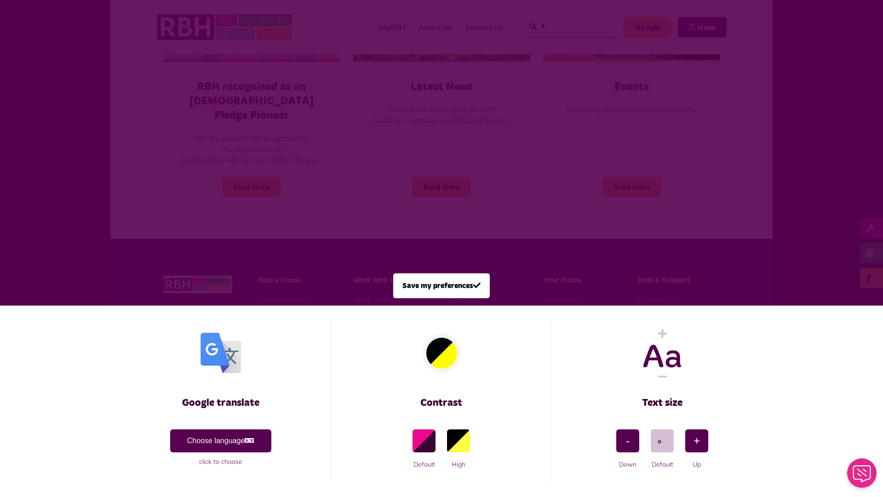
click at [196, 153] on span at bounding box center [441, 248] width 883 height 497
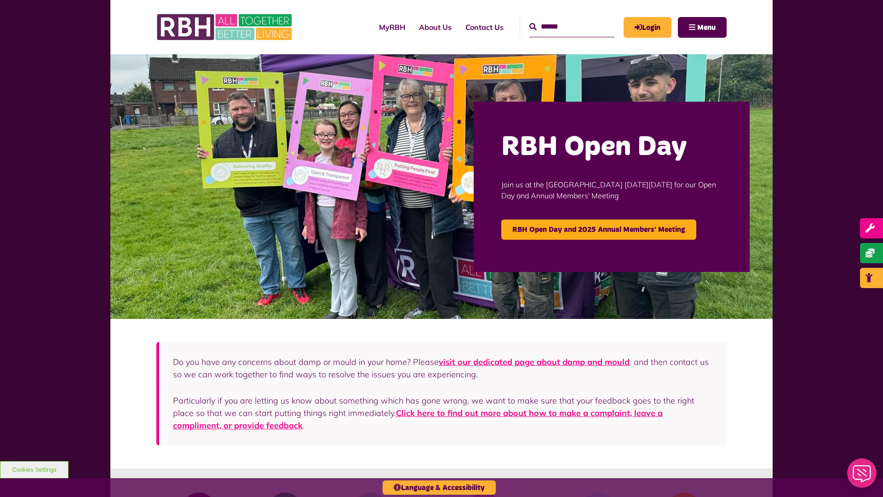
click at [561, 19] on input "Search" at bounding box center [571, 27] width 85 height 20
type input "*"
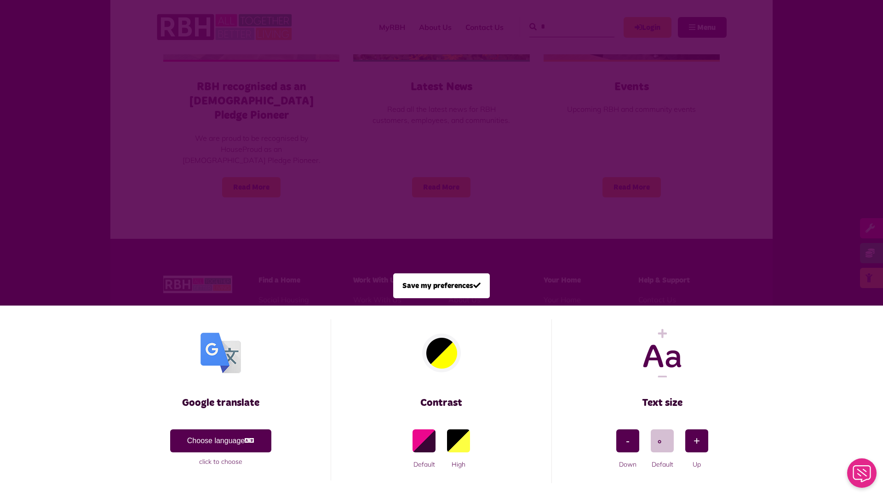
click at [196, 153] on span at bounding box center [441, 248] width 883 height 497
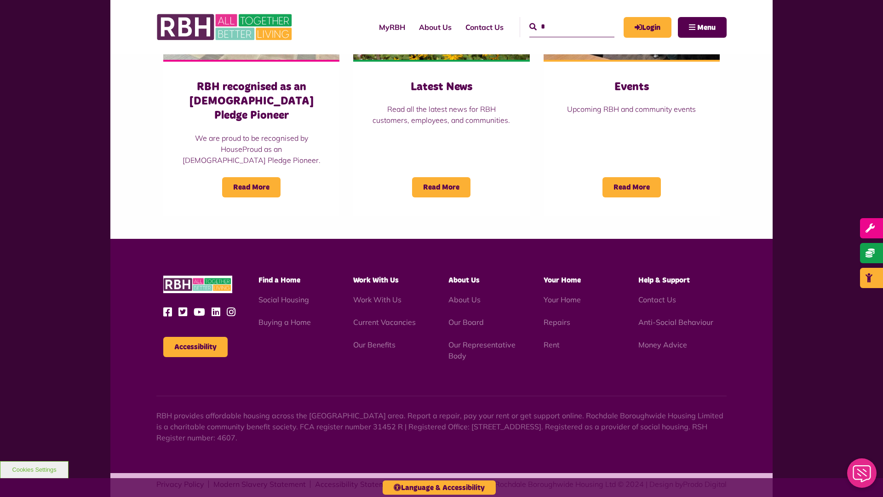
click at [561, 19] on input "*" at bounding box center [571, 27] width 85 height 20
type input "*"
click at [195, 337] on button "Accessibility" at bounding box center [195, 347] width 64 height 20
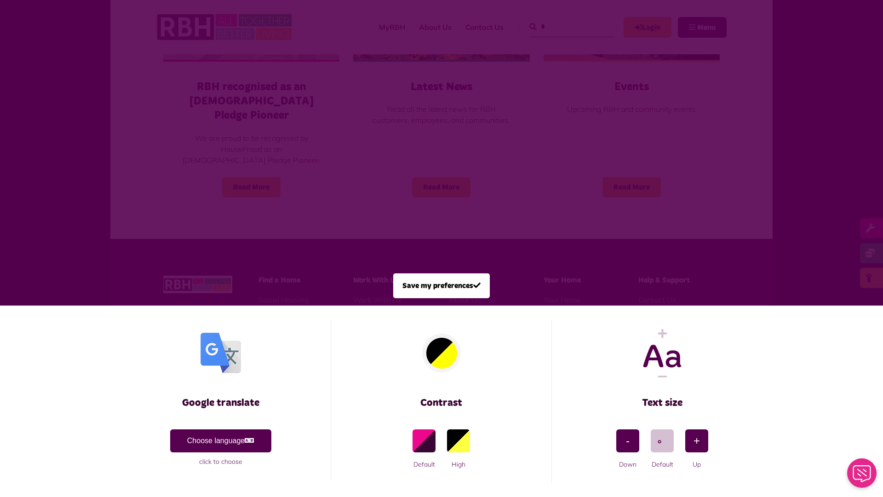
click at [196, 153] on span at bounding box center [441, 248] width 883 height 497
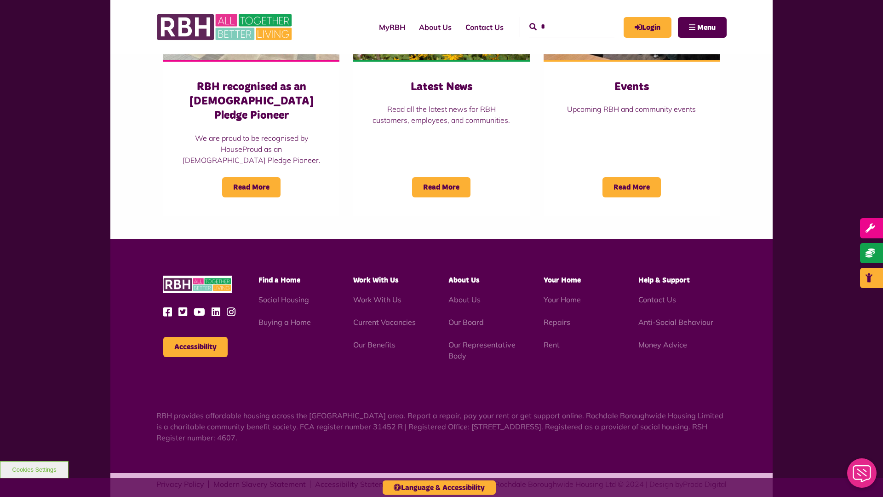
click at [561, 19] on input "*" at bounding box center [571, 27] width 85 height 20
type input "*"
click at [195, 337] on button "Accessibility" at bounding box center [195, 347] width 64 height 20
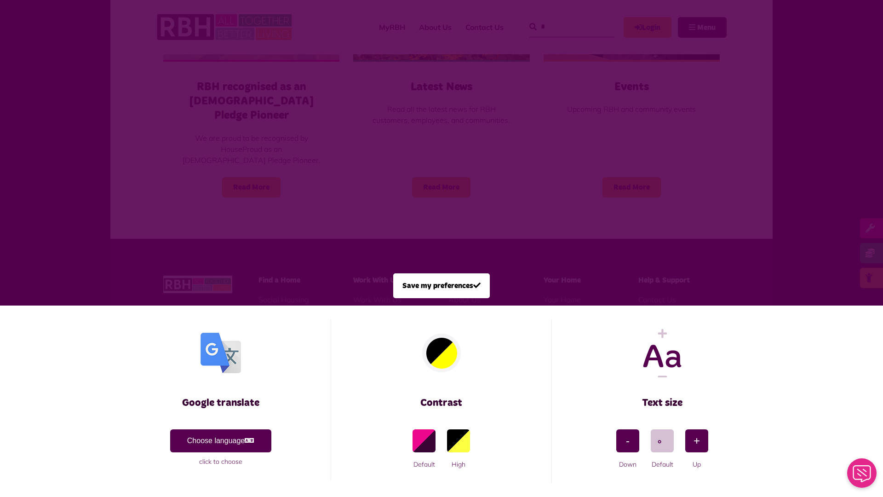
click at [196, 153] on span at bounding box center [441, 248] width 883 height 497
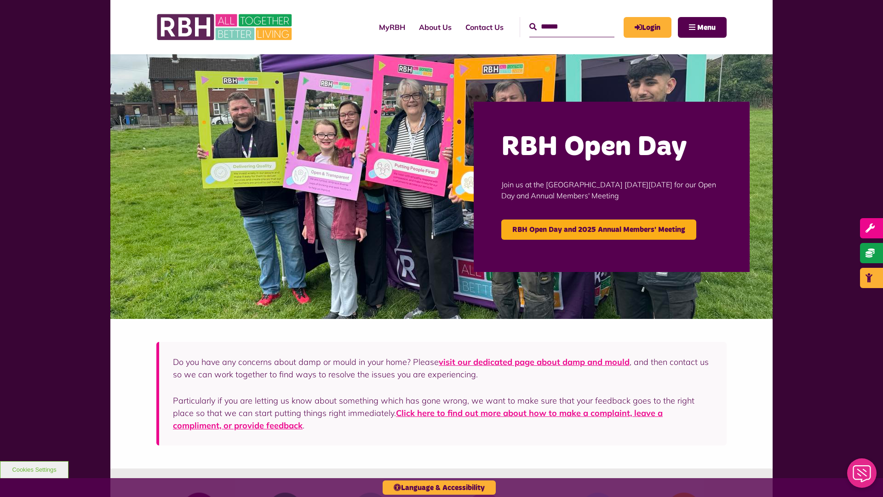
click at [561, 19] on input "Search" at bounding box center [571, 27] width 85 height 20
type input "*"
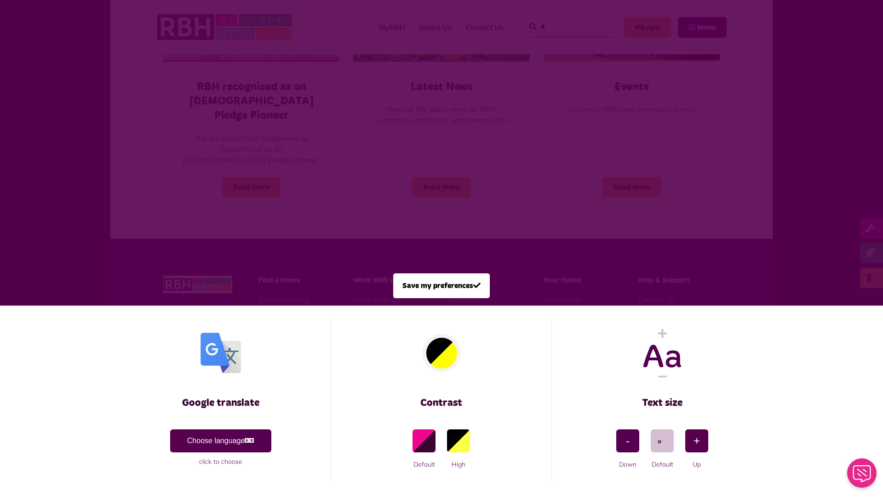
click at [196, 153] on span at bounding box center [441, 248] width 883 height 497
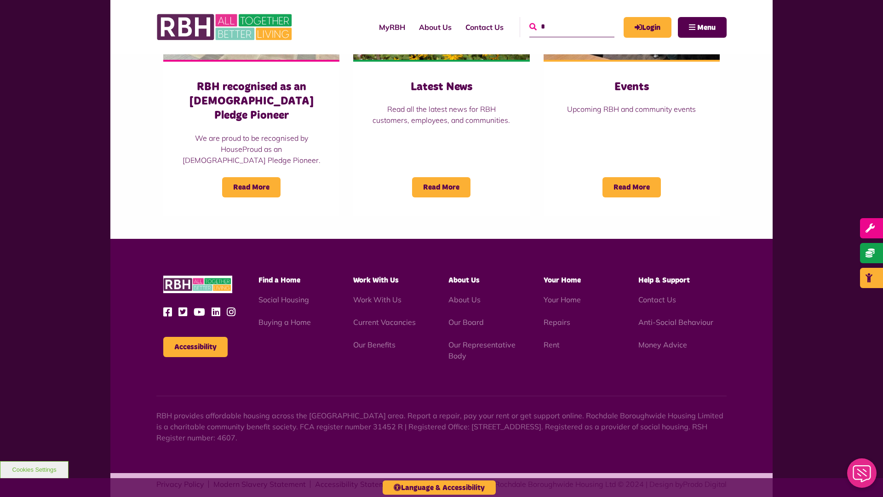
click at [529, 26] on icon "submit" at bounding box center [532, 26] width 7 height 7
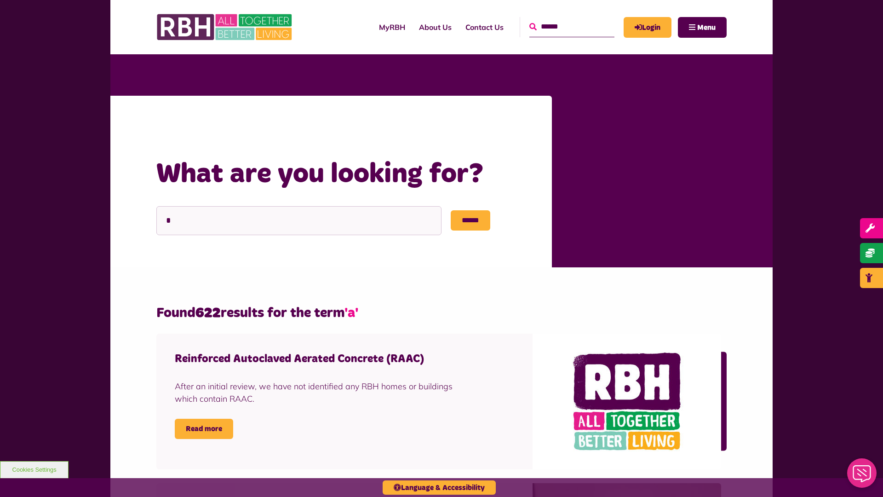
click at [529, 26] on icon "submit" at bounding box center [532, 26] width 7 height 7
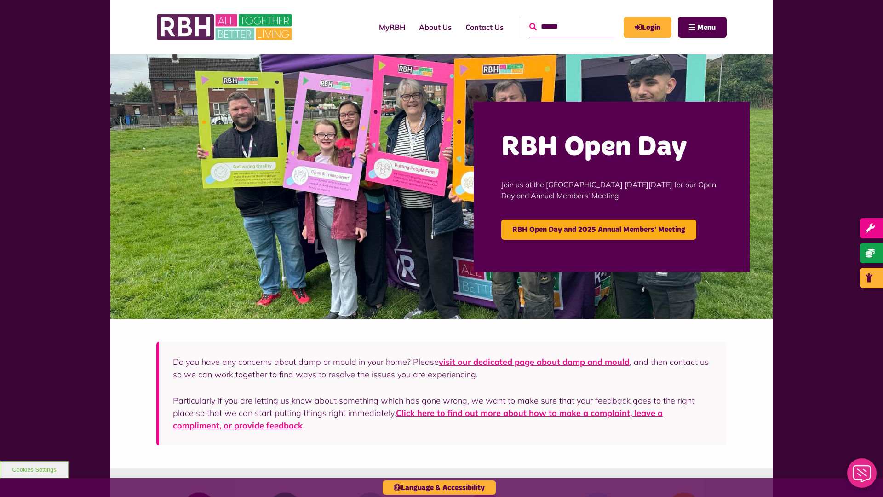
click at [529, 26] on icon "submit" at bounding box center [532, 26] width 7 height 7
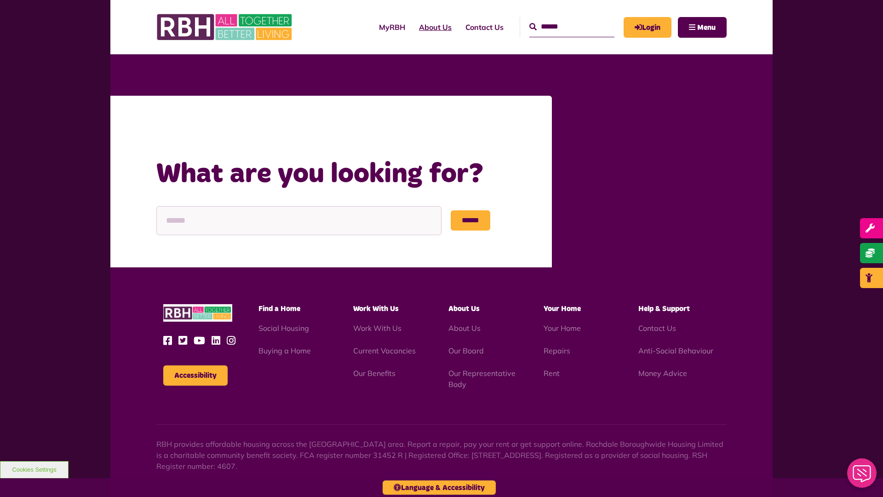
click at [413, 27] on link "About Us" at bounding box center [435, 27] width 46 height 25
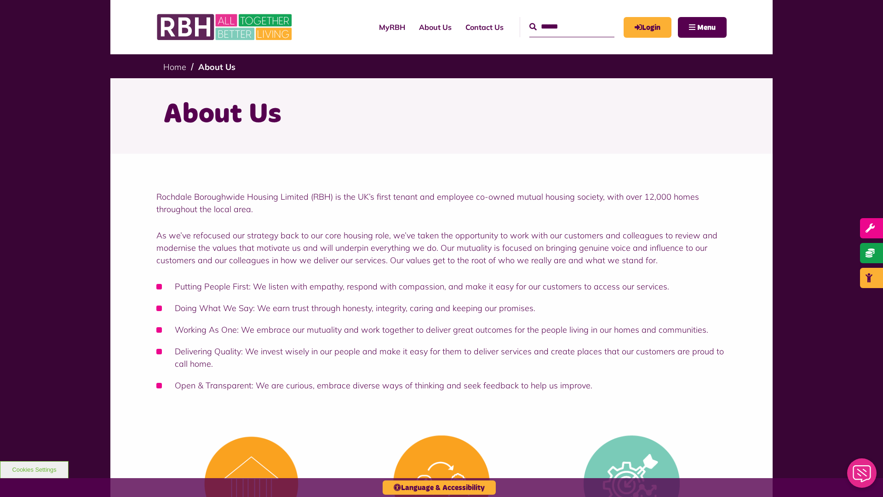
click at [561, 19] on input "Search" at bounding box center [571, 27] width 85 height 20
type input "*"
click at [34, 469] on button "Cookies Settings" at bounding box center [34, 469] width 69 height 17
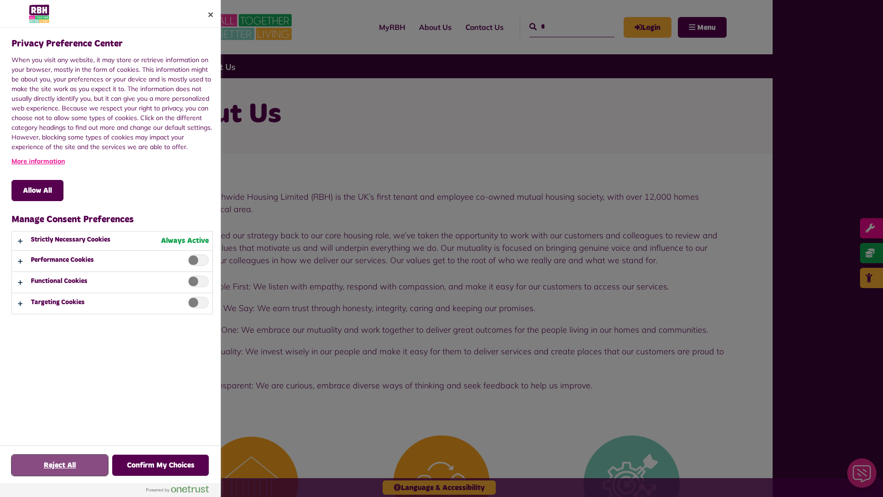
click at [60, 465] on button "Reject All" at bounding box center [59, 464] width 97 height 21
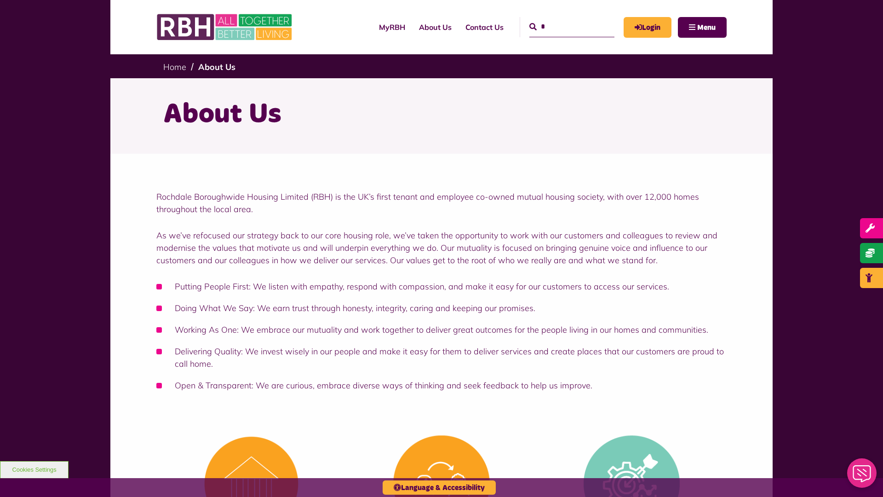
click at [561, 19] on input "*" at bounding box center [571, 27] width 85 height 20
type input "*"
click at [34, 469] on button "Cookies Settings" at bounding box center [34, 469] width 69 height 17
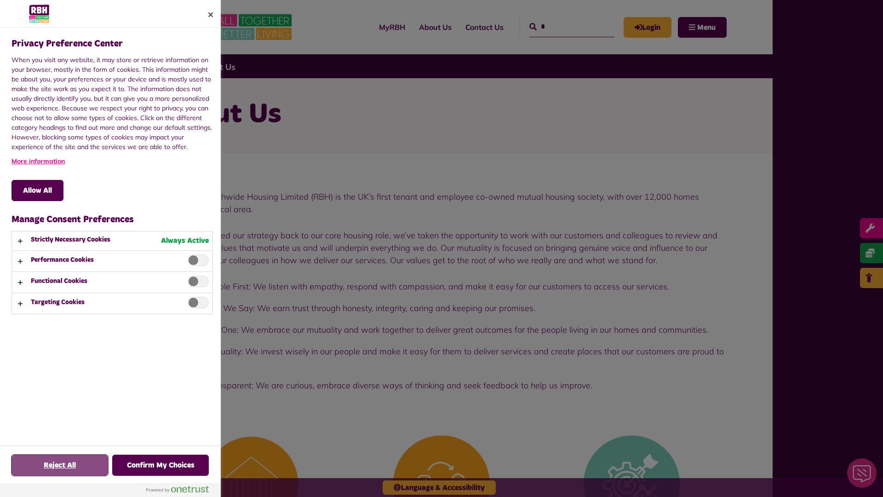
click at [60, 465] on button "Reject All" at bounding box center [59, 464] width 97 height 21
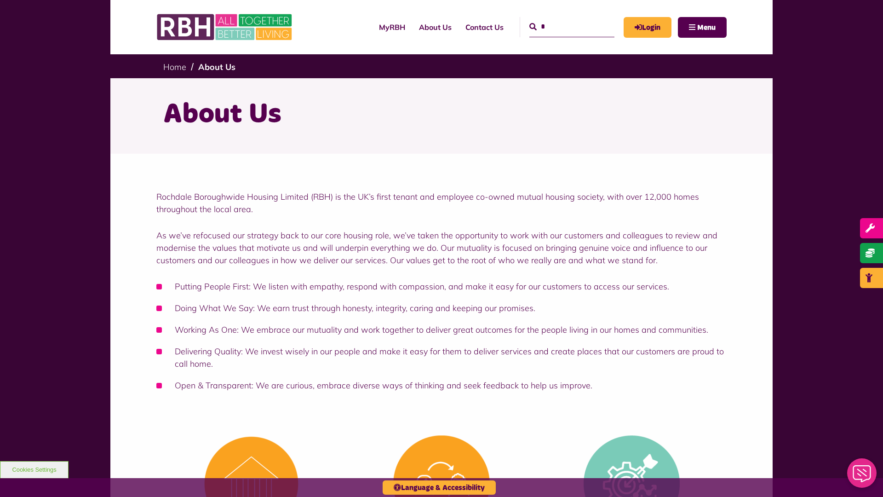
click at [561, 19] on input "*" at bounding box center [571, 27] width 85 height 20
type input "*"
click at [34, 469] on button "Cookies Settings" at bounding box center [34, 469] width 69 height 17
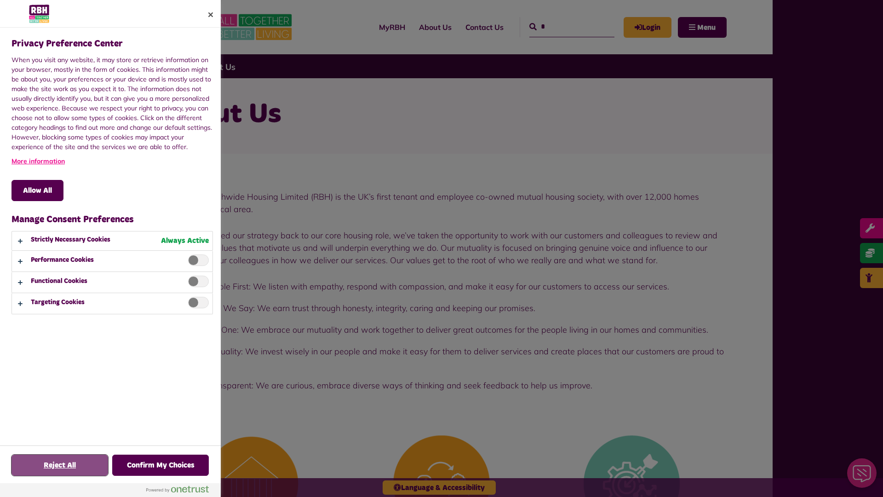
click at [60, 465] on button "Reject All" at bounding box center [59, 464] width 97 height 21
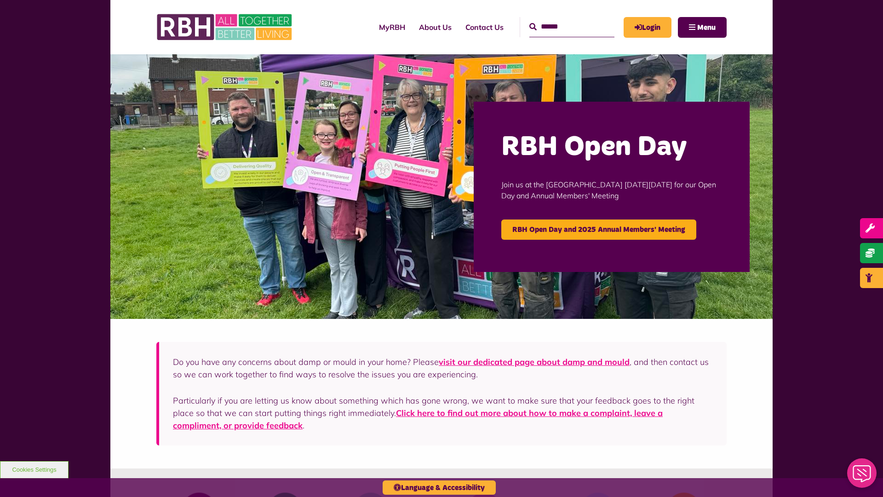
click at [561, 19] on input "Search" at bounding box center [571, 27] width 85 height 20
type input "*"
click at [34, 469] on button "Cookies Settings" at bounding box center [34, 469] width 69 height 17
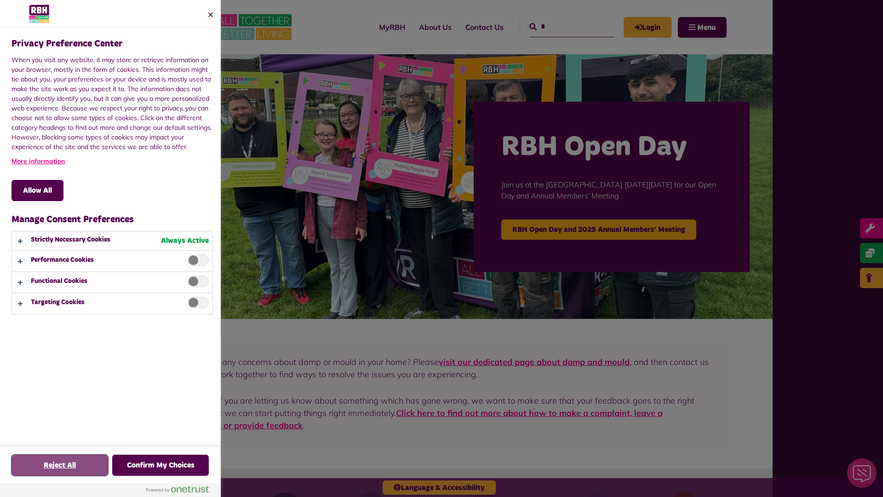
click at [60, 465] on button "Reject All" at bounding box center [59, 464] width 97 height 21
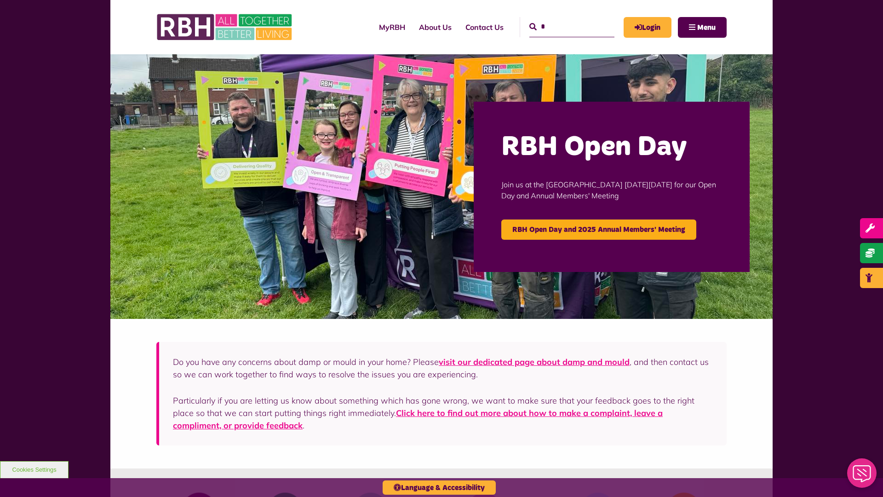
click at [561, 19] on input "*" at bounding box center [571, 27] width 85 height 20
type input "*"
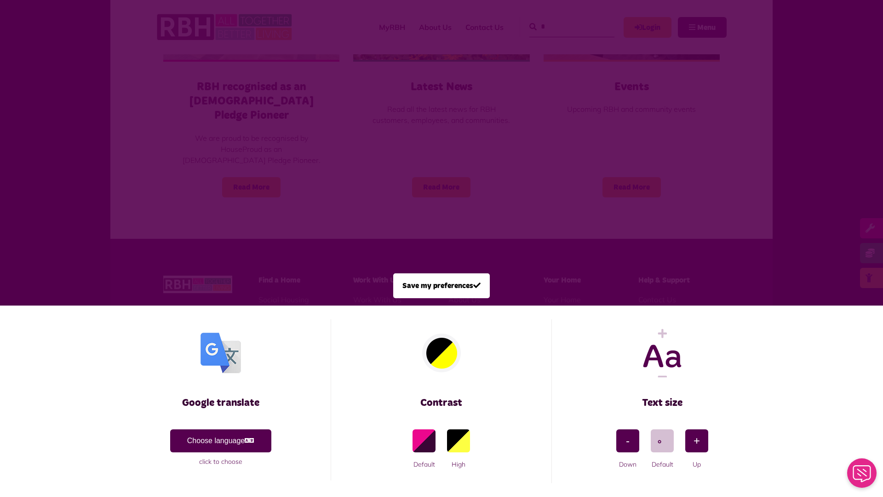
click at [196, 153] on span at bounding box center [441, 248] width 883 height 497
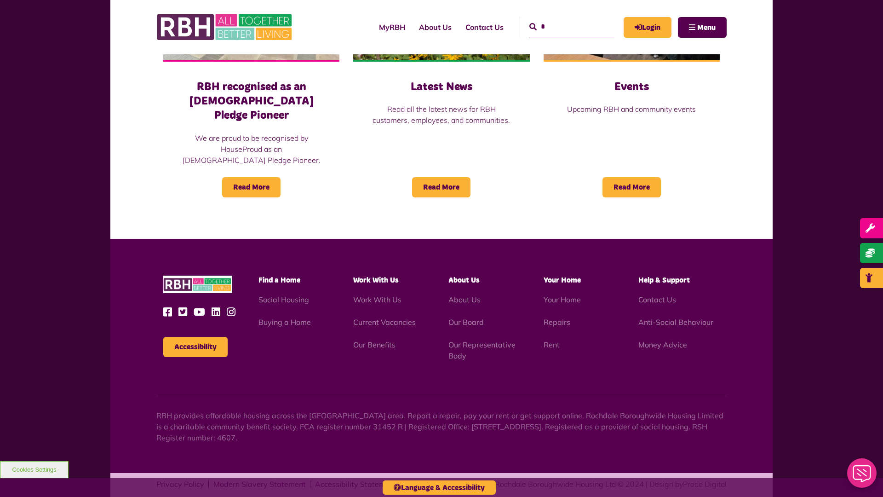
click at [561, 19] on input "*" at bounding box center [571, 27] width 85 height 20
type input "*"
click at [195, 337] on button "Accessibility" at bounding box center [195, 347] width 64 height 20
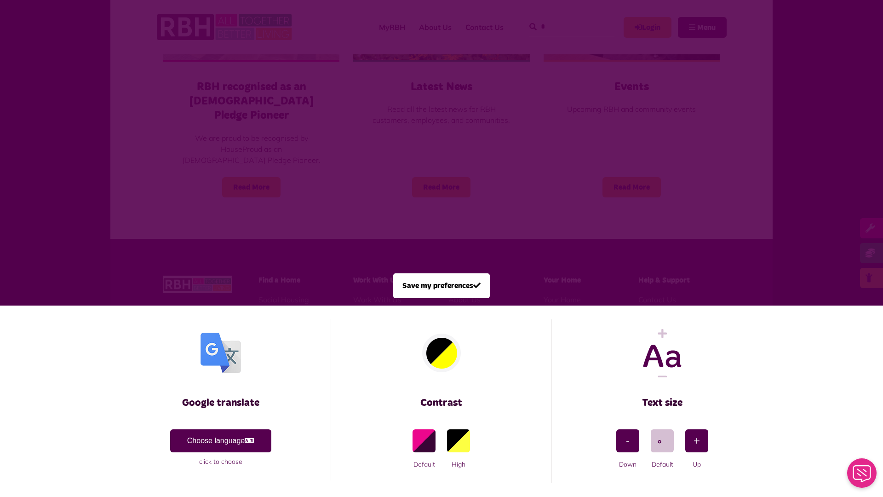
click at [196, 153] on span at bounding box center [441, 248] width 883 height 497
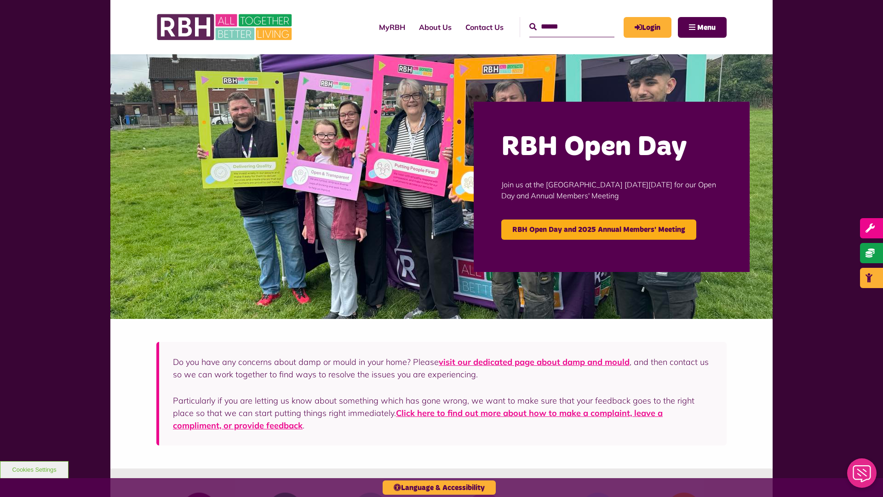
click at [561, 19] on input "Search" at bounding box center [571, 27] width 85 height 20
type input "*"
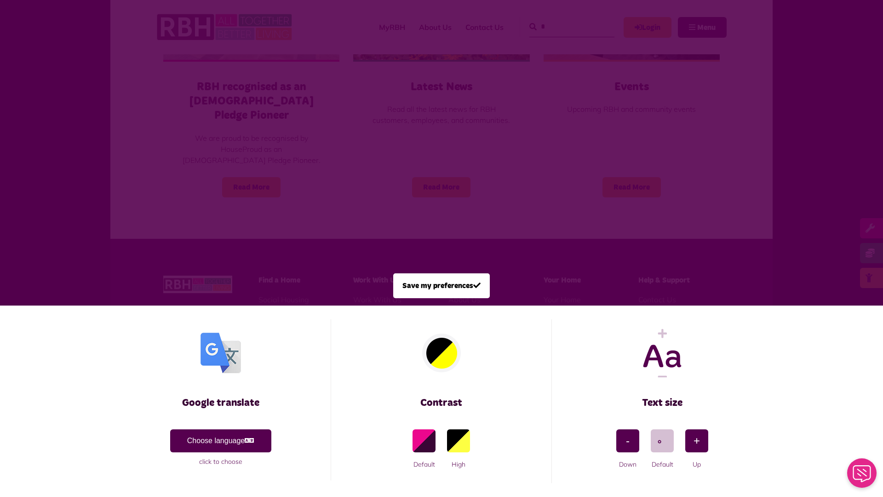
click at [196, 153] on span at bounding box center [441, 248] width 883 height 497
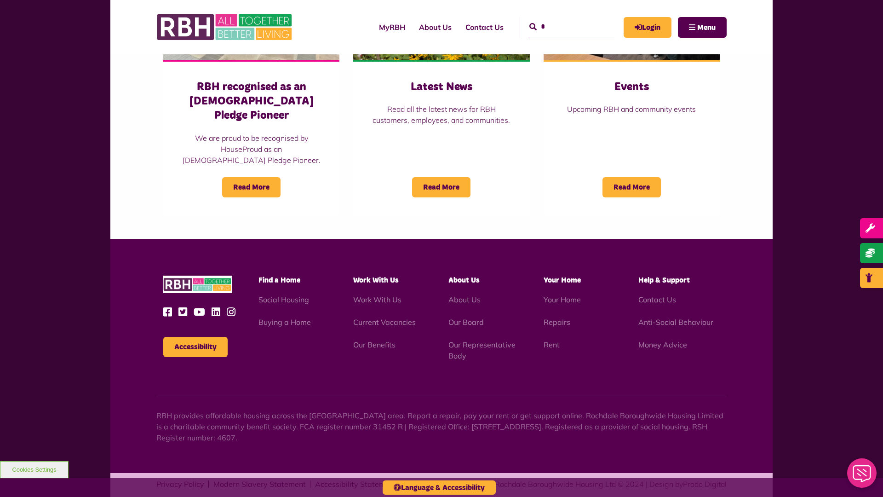
click at [561, 19] on input "*" at bounding box center [571, 27] width 85 height 20
type input "*"
click at [34, 469] on button "Cookies Settings" at bounding box center [34, 469] width 69 height 17
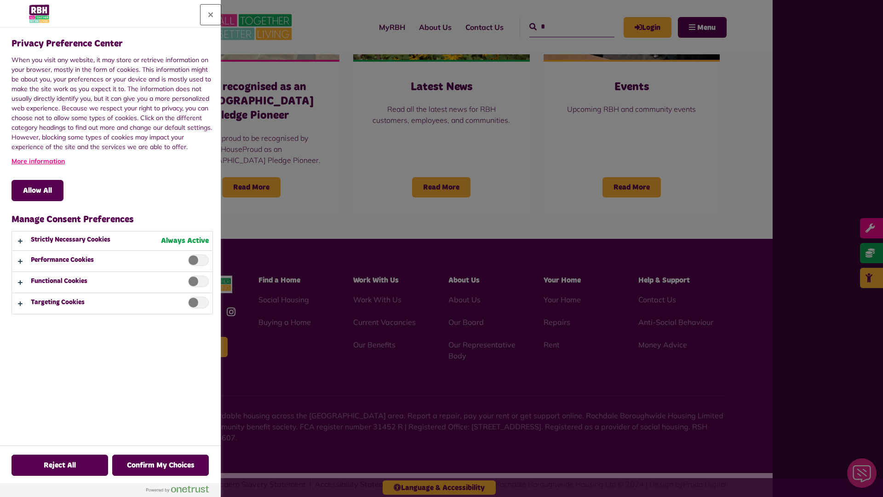
click at [211, 15] on button "Close" at bounding box center [211, 15] width 20 height 20
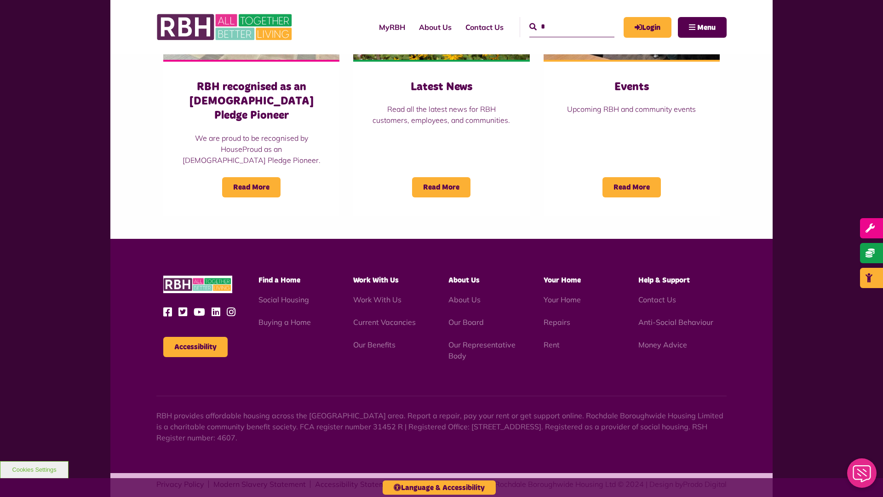
click at [561, 19] on input "*" at bounding box center [571, 27] width 85 height 20
type input "*"
click at [34, 469] on button "Cookies Settings" at bounding box center [34, 469] width 69 height 17
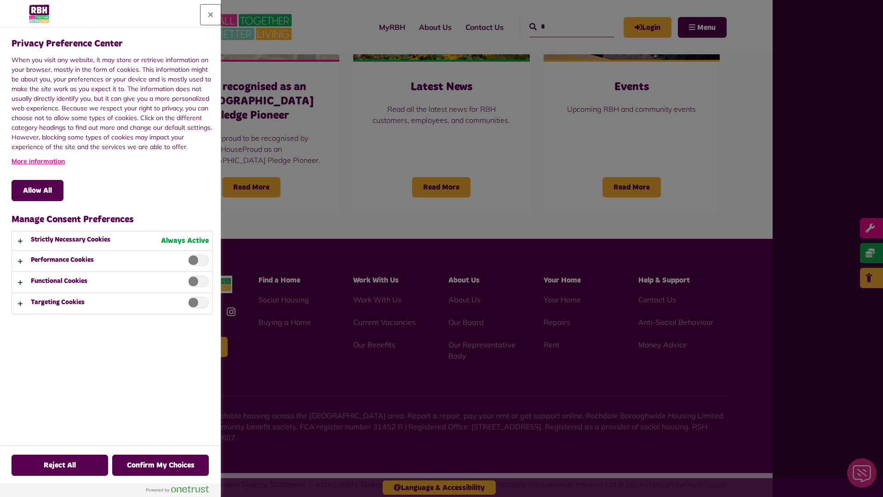
click at [211, 15] on button "Close" at bounding box center [211, 15] width 20 height 20
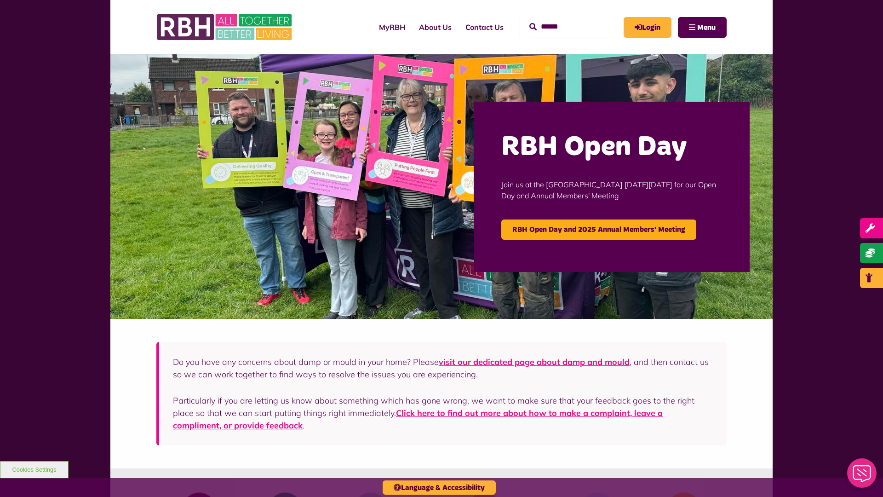
click at [561, 19] on input "Search" at bounding box center [571, 27] width 85 height 20
type input "*"
click at [34, 469] on button "Cookies Settings" at bounding box center [34, 469] width 69 height 17
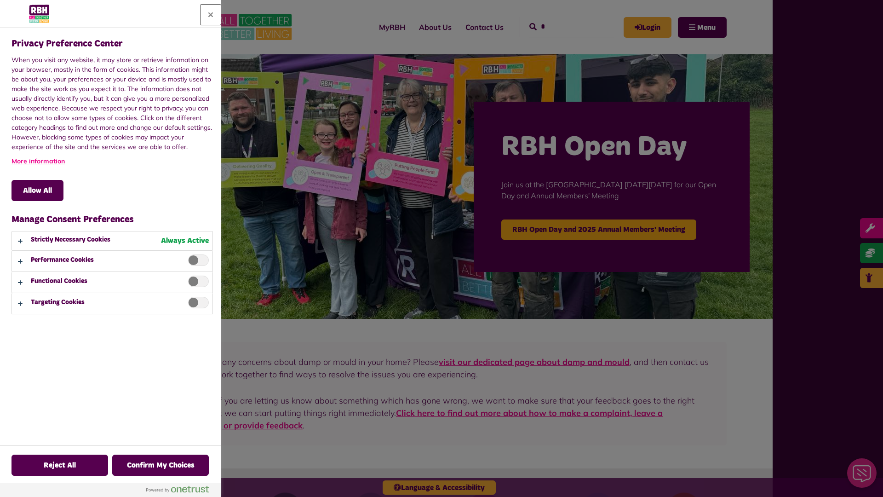
click at [211, 15] on button "Close" at bounding box center [211, 15] width 20 height 20
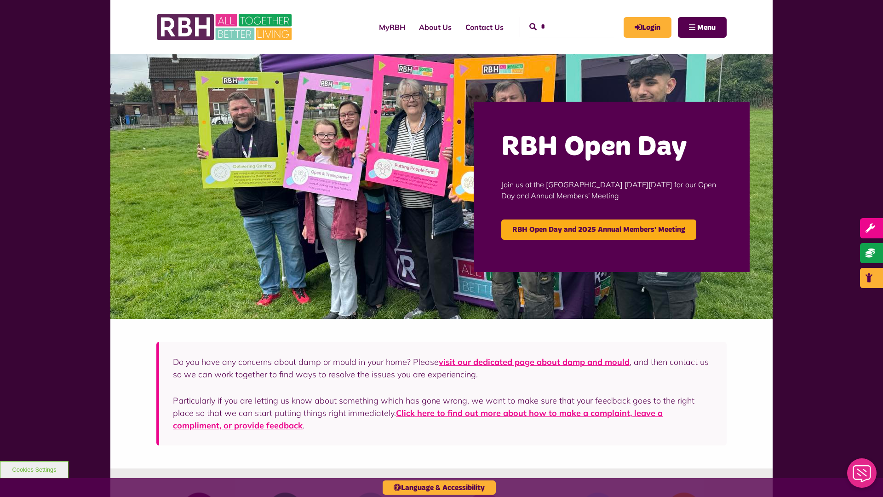
click at [561, 19] on input "*" at bounding box center [571, 27] width 85 height 20
type input "*"
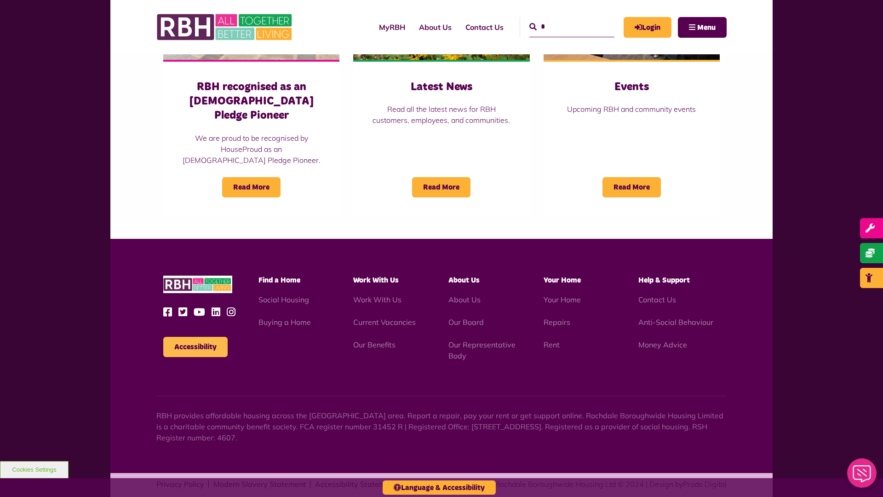
click at [195, 337] on button "Accessibility" at bounding box center [195, 347] width 64 height 20
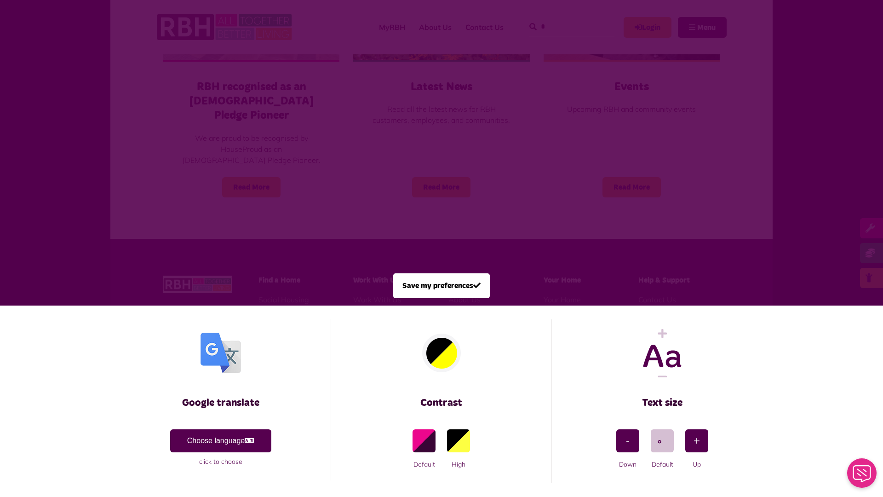
scroll to position [0, 0]
click at [196, 153] on span at bounding box center [441, 248] width 883 height 497
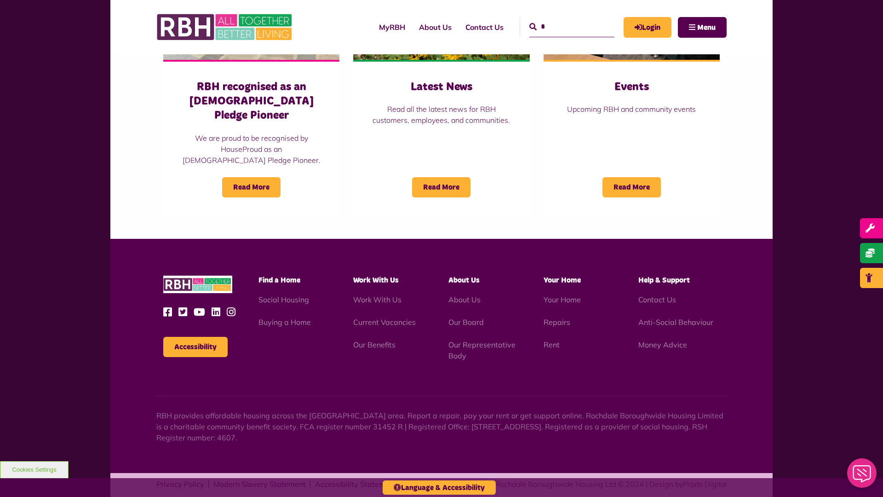
click at [561, 19] on input "*" at bounding box center [571, 27] width 85 height 20
type input "*"
click at [195, 337] on button "Accessibility" at bounding box center [195, 347] width 64 height 20
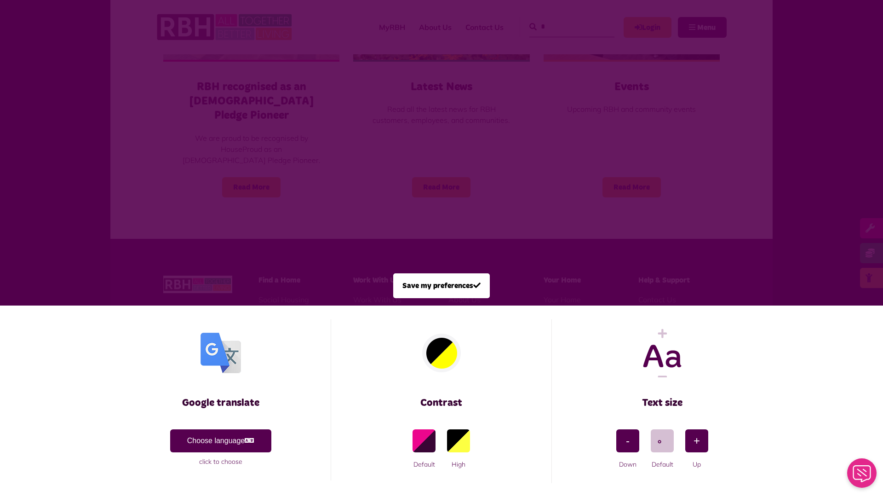
click at [196, 153] on span at bounding box center [441, 248] width 883 height 497
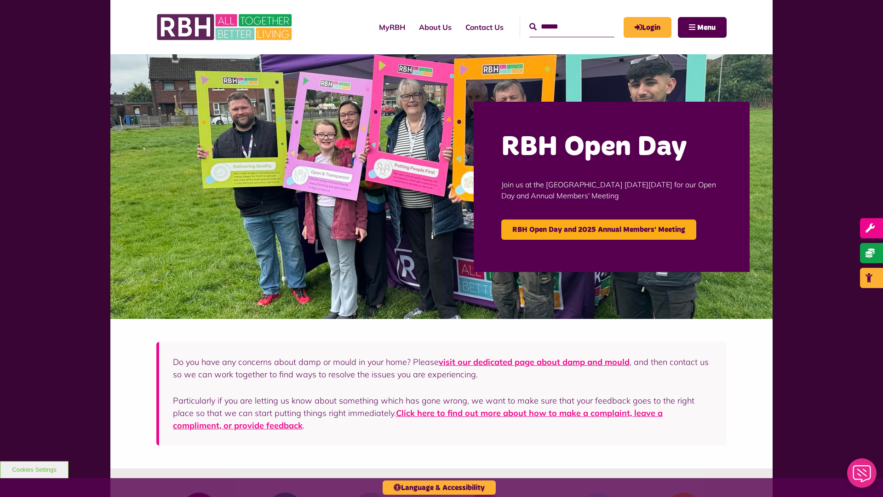
click at [561, 19] on input "Search" at bounding box center [571, 27] width 85 height 20
type input "*"
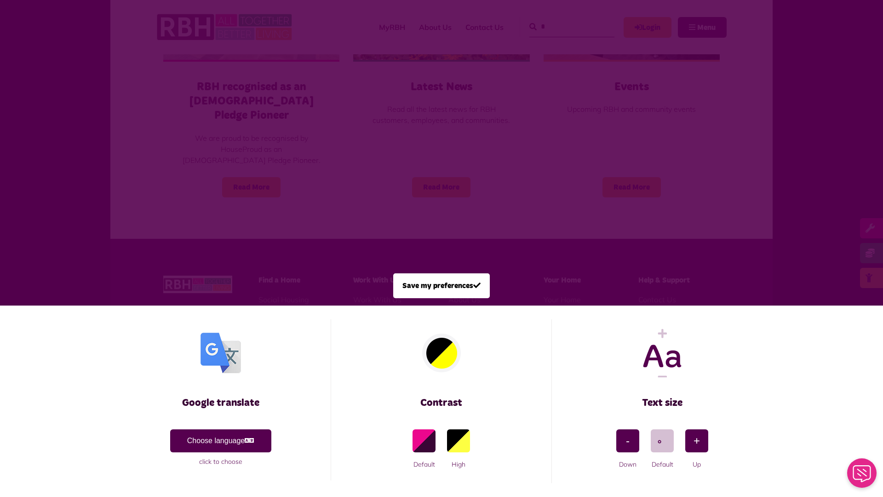
click at [196, 153] on span at bounding box center [441, 248] width 883 height 497
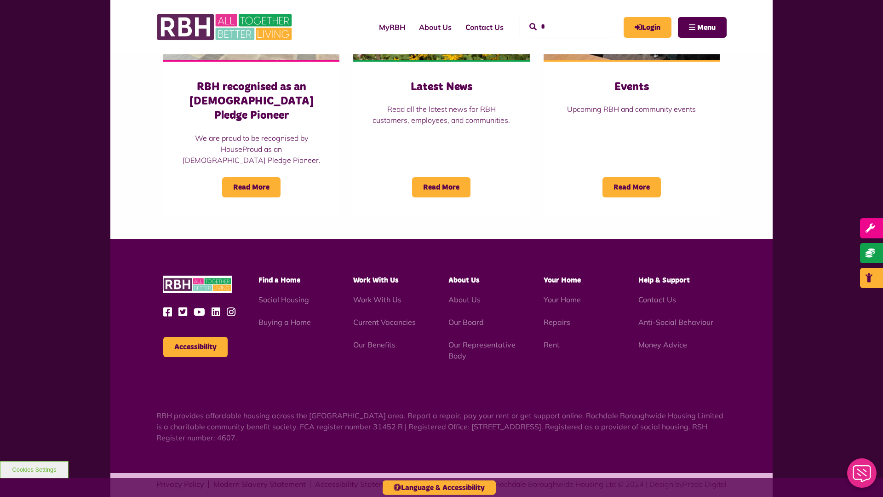
click at [561, 19] on input "*" at bounding box center [571, 27] width 85 height 20
type input "*"
click at [195, 337] on button "Accessibility" at bounding box center [195, 347] width 64 height 20
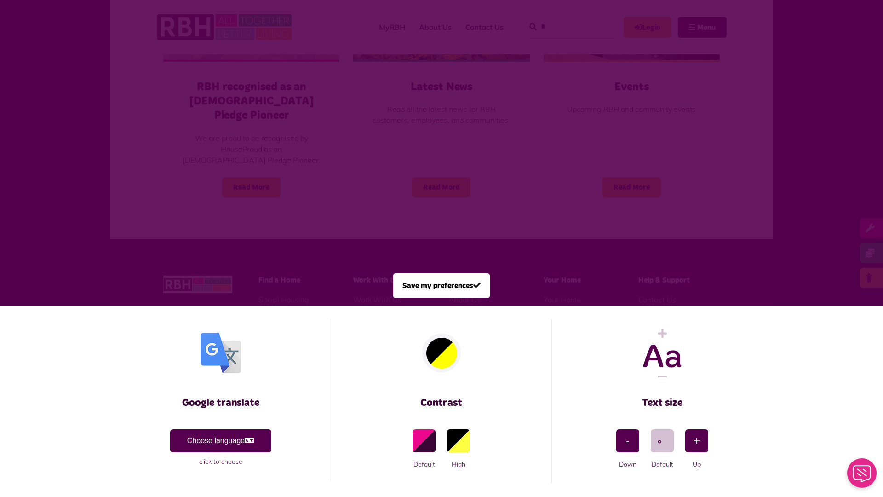
click at [196, 153] on span at bounding box center [441, 248] width 883 height 497
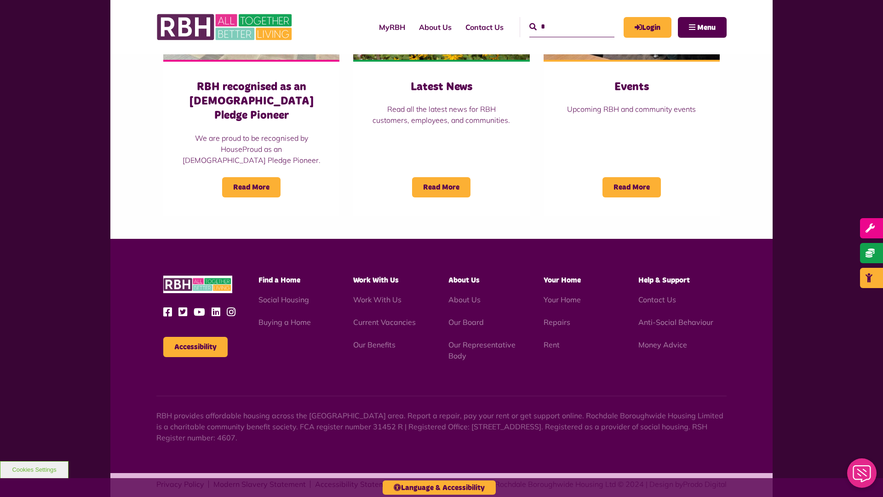
click at [561, 19] on input "*" at bounding box center [571, 27] width 85 height 20
type input "*"
click at [195, 337] on button "Accessibility" at bounding box center [195, 347] width 64 height 20
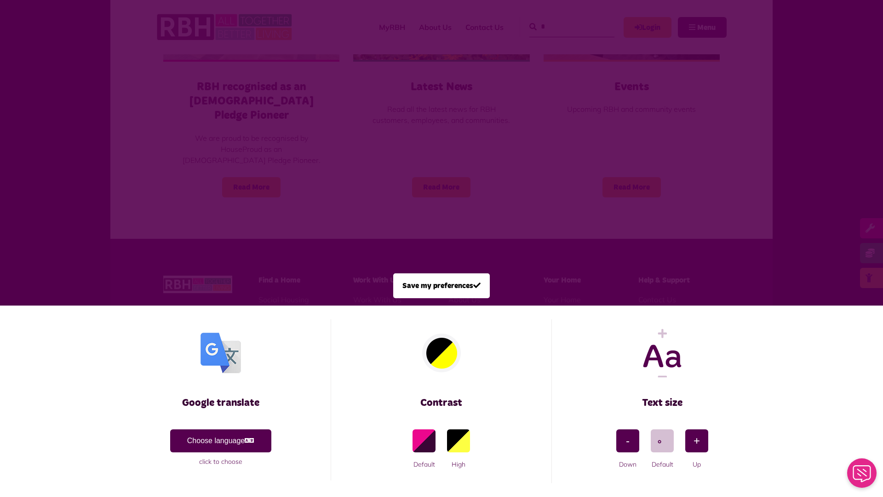
click at [196, 153] on span at bounding box center [441, 248] width 883 height 497
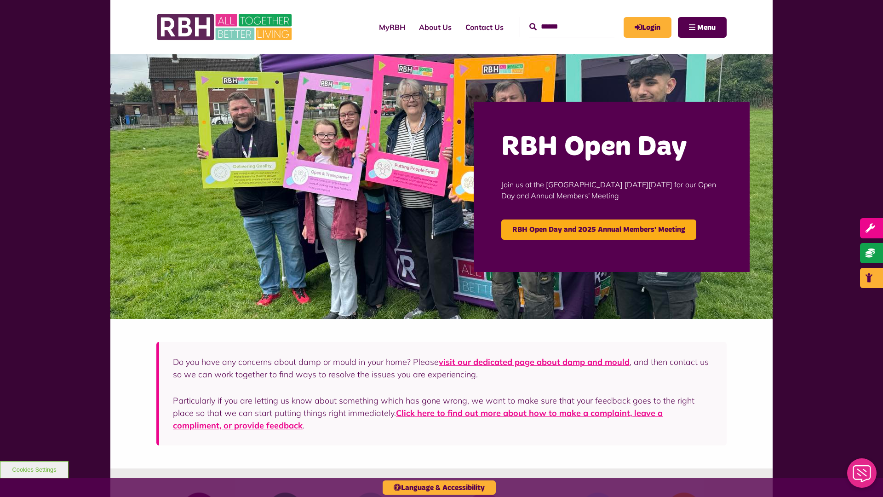
click at [561, 19] on input "Search" at bounding box center [571, 27] width 85 height 20
type input "*"
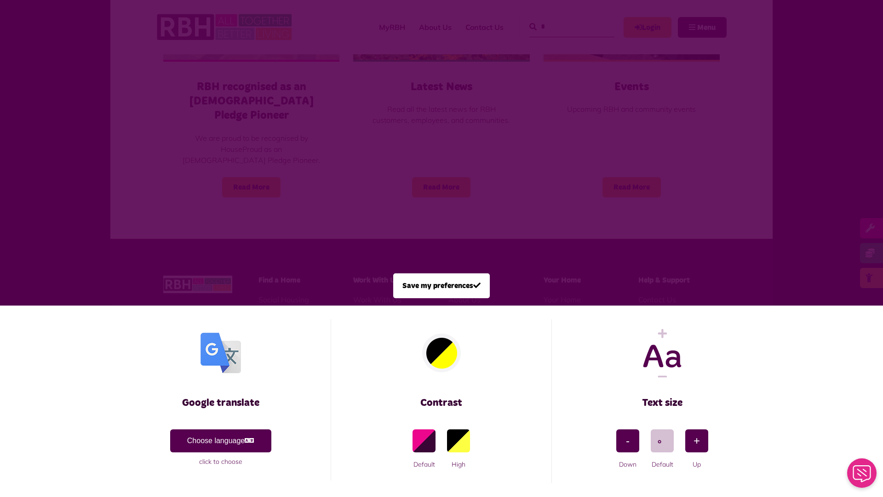
click at [196, 153] on span at bounding box center [441, 248] width 883 height 497
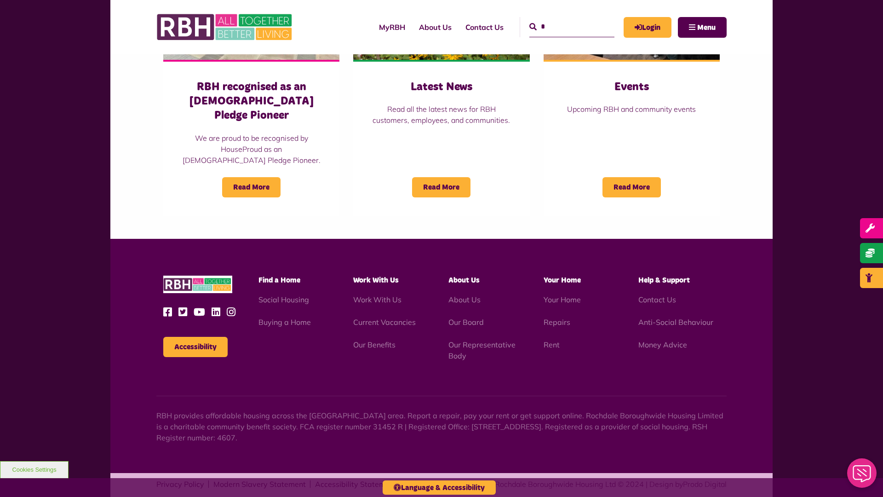
click at [561, 19] on input "*" at bounding box center [571, 27] width 85 height 20
type input "*"
click at [195, 337] on button "Accessibility" at bounding box center [195, 347] width 64 height 20
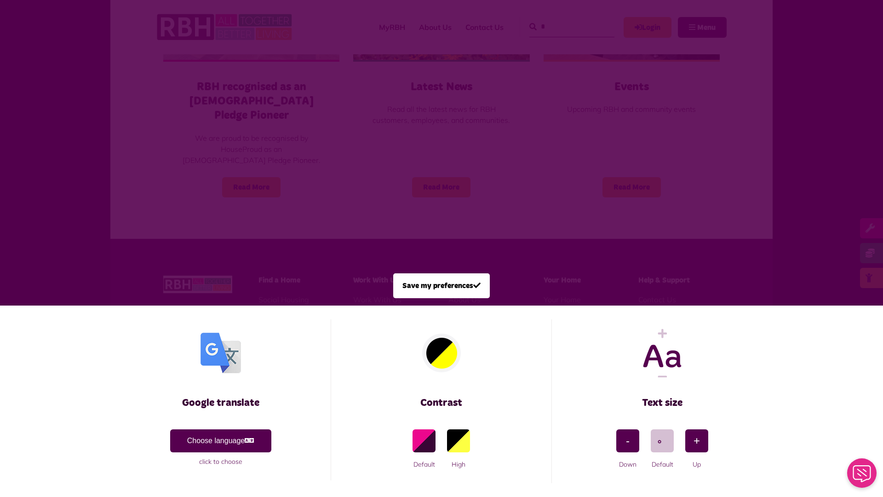
click at [196, 153] on span at bounding box center [441, 248] width 883 height 497
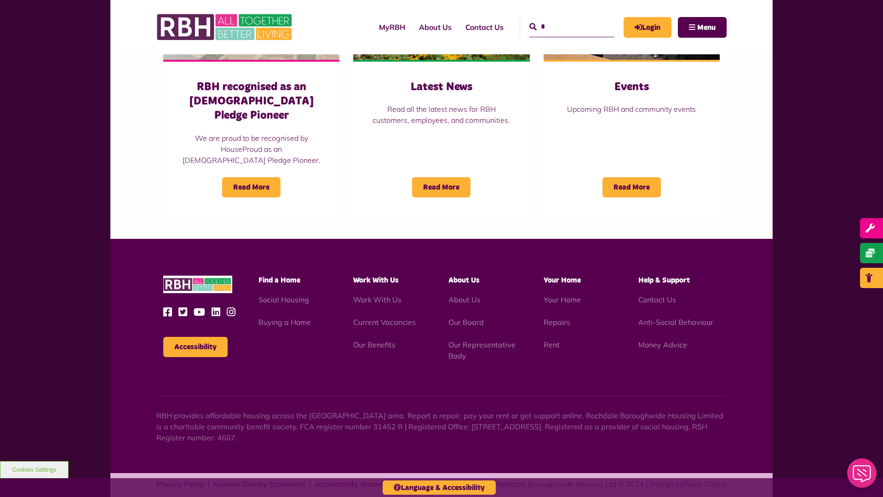
click at [561, 19] on input "*" at bounding box center [571, 27] width 85 height 20
type input "*"
click at [195, 337] on button "Accessibility" at bounding box center [195, 347] width 64 height 20
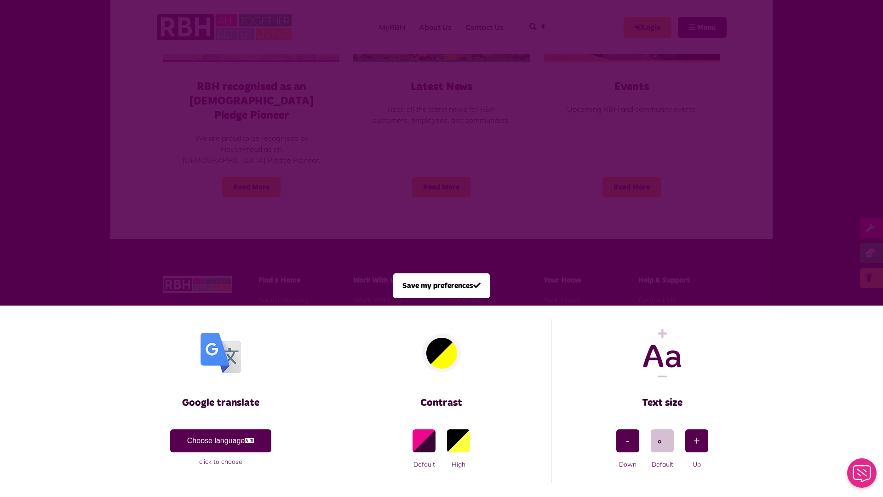
click at [196, 153] on span at bounding box center [441, 248] width 883 height 497
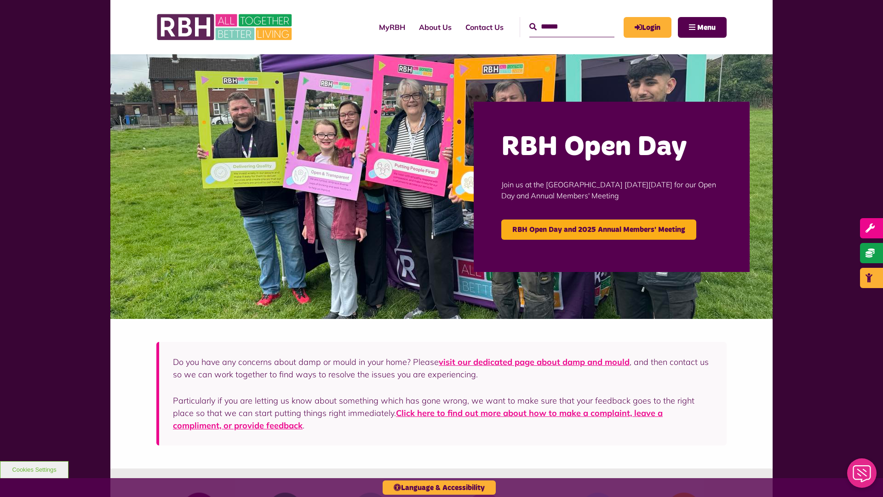
click at [561, 19] on input "Search" at bounding box center [571, 27] width 85 height 20
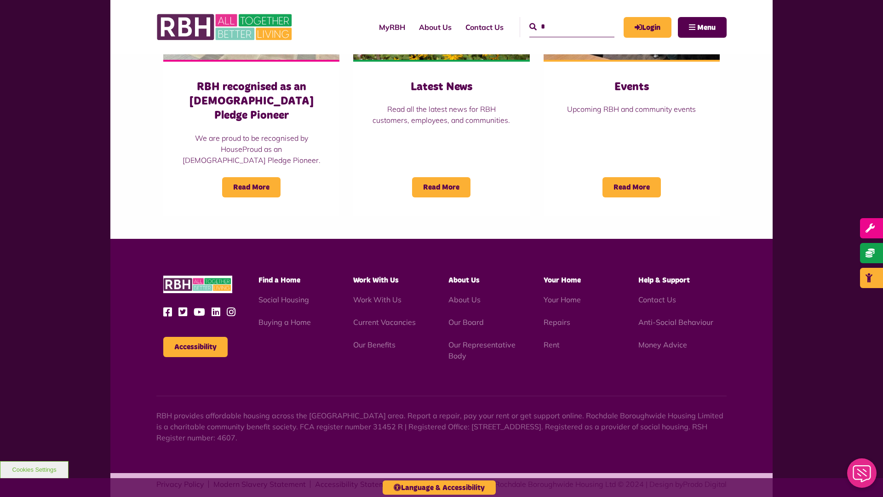
type input "*"
click at [195, 337] on button "Accessibility" at bounding box center [195, 347] width 64 height 20
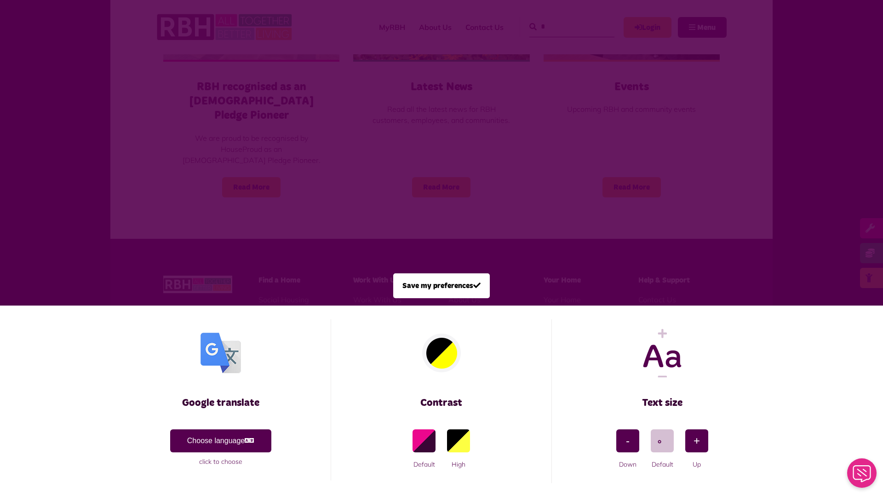
scroll to position [0, 0]
click at [196, 153] on span at bounding box center [441, 248] width 883 height 497
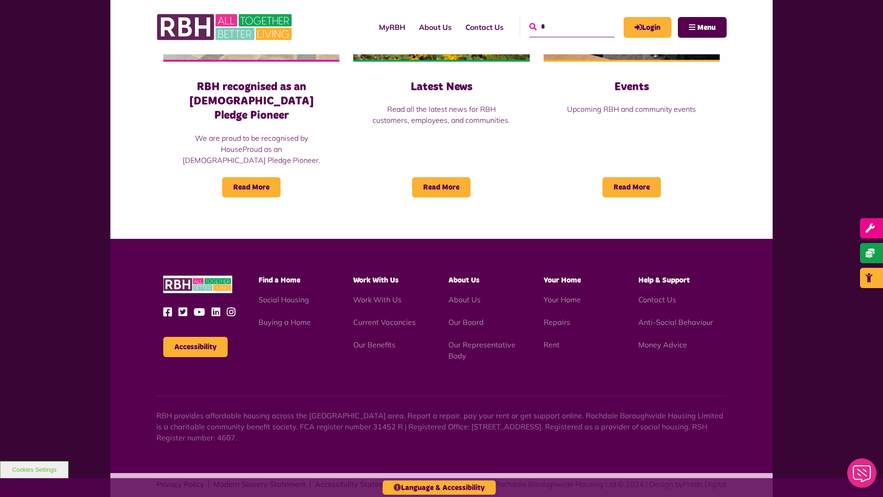
click at [529, 26] on icon "submit" at bounding box center [532, 26] width 7 height 7
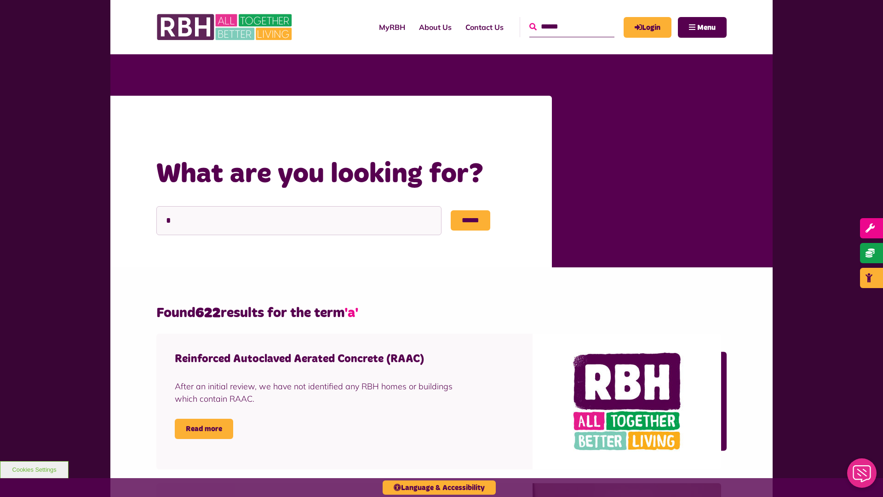
click at [529, 26] on icon "submit" at bounding box center [532, 26] width 7 height 7
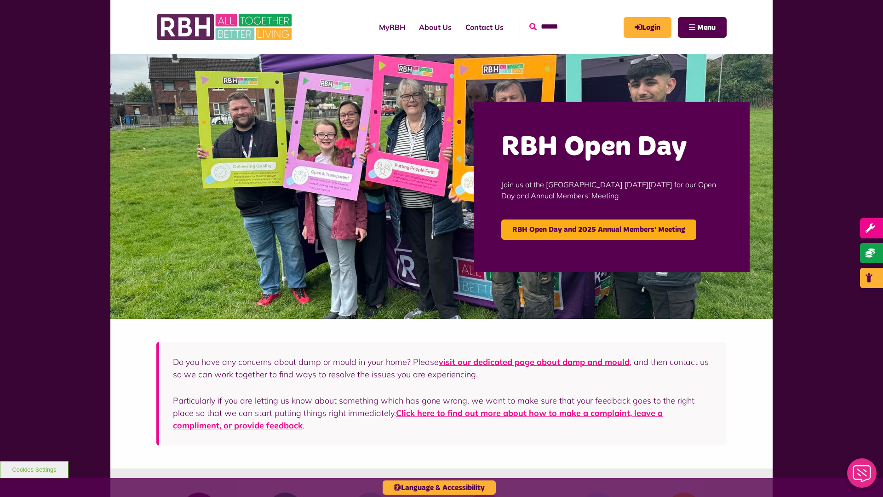
click at [529, 26] on icon "submit" at bounding box center [532, 26] width 7 height 7
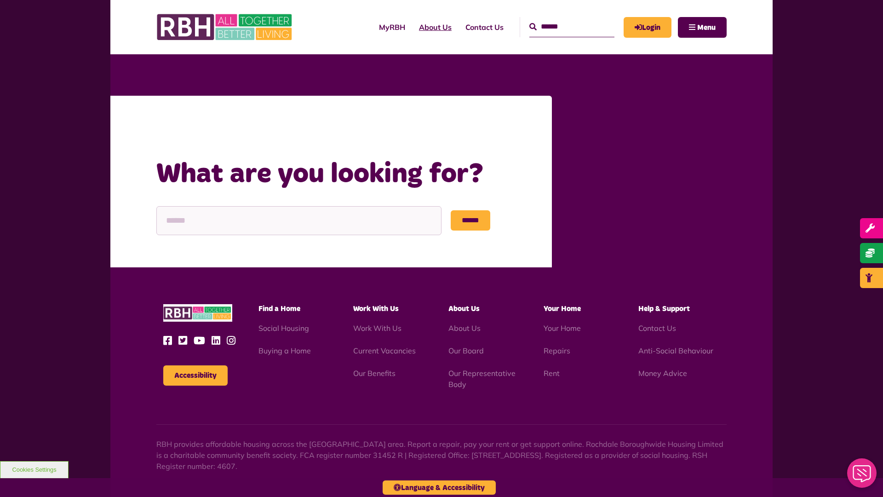
click at [413, 27] on link "About Us" at bounding box center [435, 27] width 46 height 25
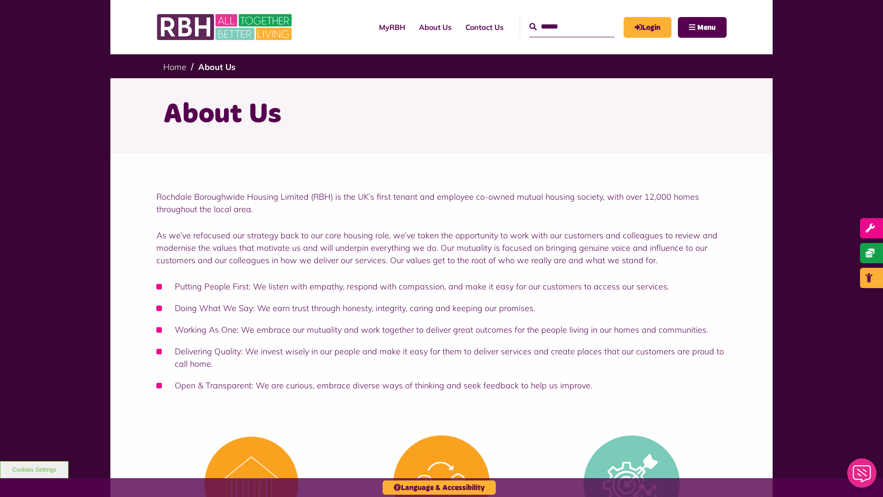
click at [561, 19] on input "Search" at bounding box center [571, 27] width 85 height 20
type input "*"
click at [34, 469] on button "Cookies Settings" at bounding box center [34, 469] width 69 height 17
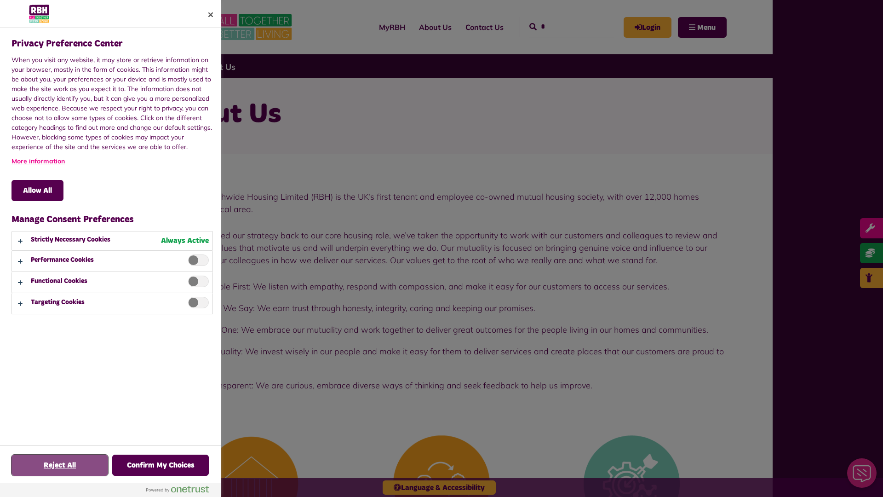
click at [60, 465] on button "Reject All" at bounding box center [59, 464] width 97 height 21
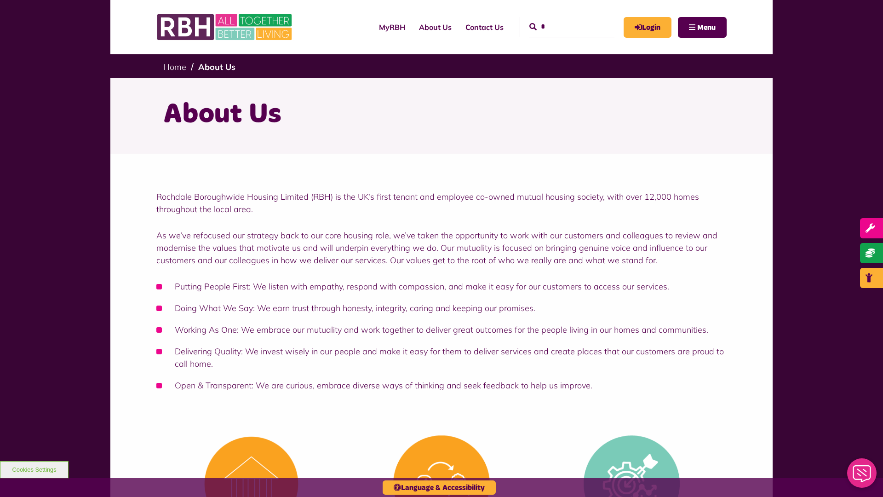
click at [561, 19] on input "*" at bounding box center [571, 27] width 85 height 20
type input "*"
click at [34, 469] on button "Cookies Settings" at bounding box center [34, 469] width 69 height 17
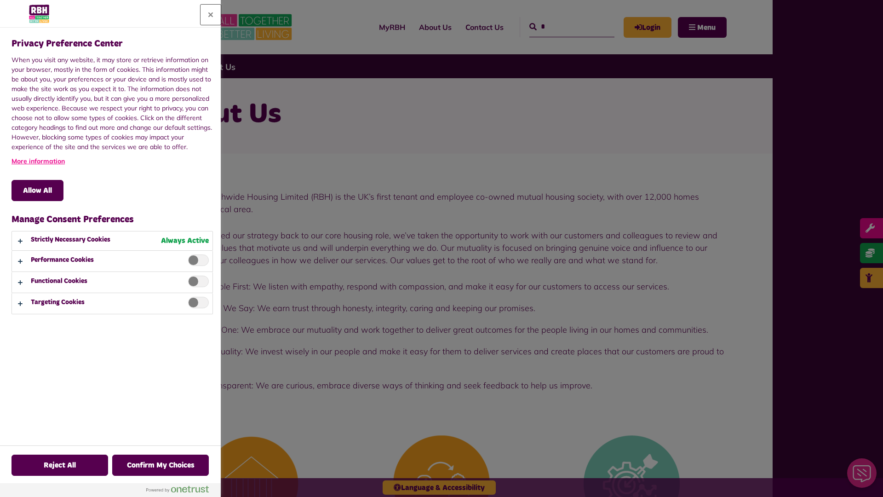
click at [211, 15] on button "Close" at bounding box center [211, 15] width 20 height 20
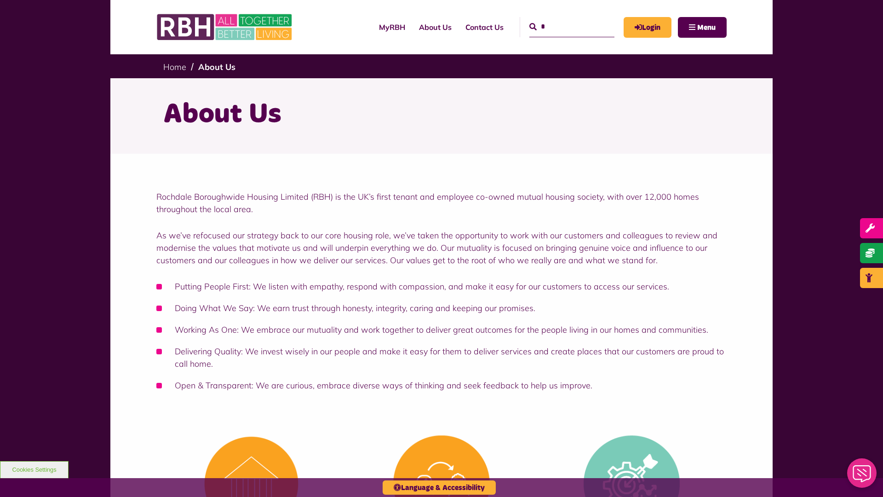
click at [561, 19] on input "*" at bounding box center [571, 27] width 85 height 20
type input "*"
click at [34, 469] on button "Cookies Settings" at bounding box center [34, 469] width 69 height 17
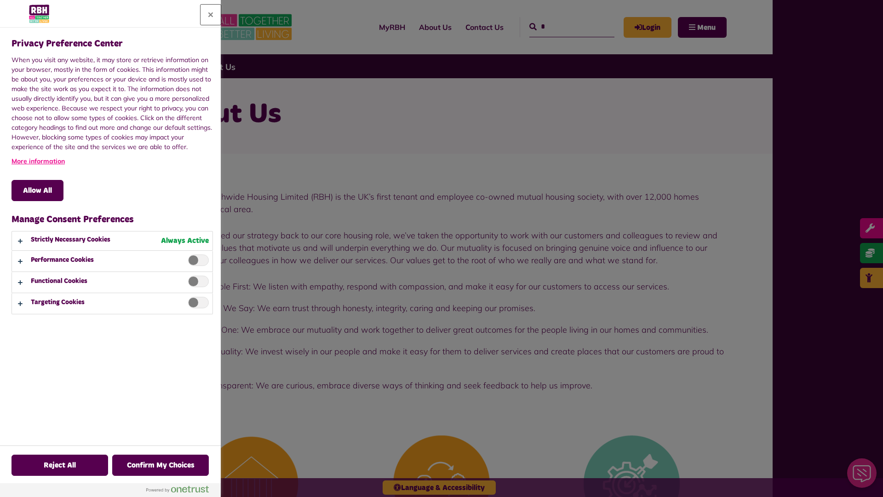
click at [211, 15] on button "Close" at bounding box center [211, 15] width 20 height 20
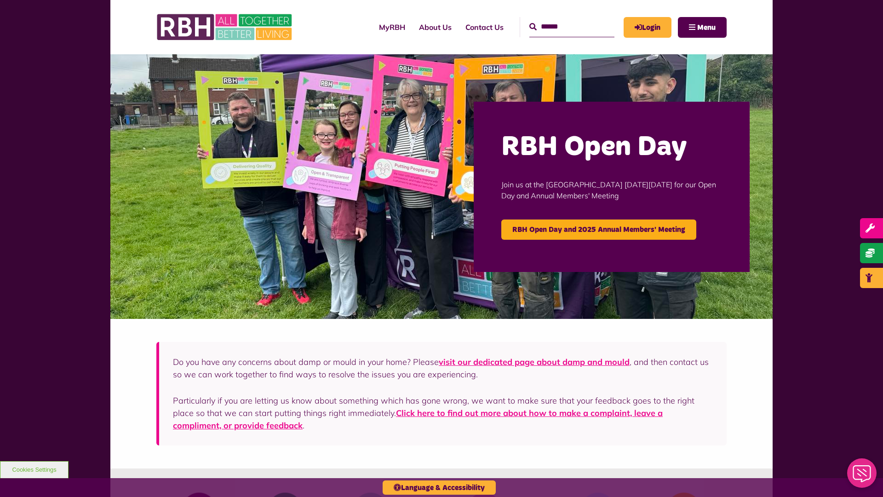
click at [561, 19] on input "Search" at bounding box center [571, 27] width 85 height 20
type input "*"
click at [34, 469] on button "Cookies Settings" at bounding box center [34, 469] width 69 height 17
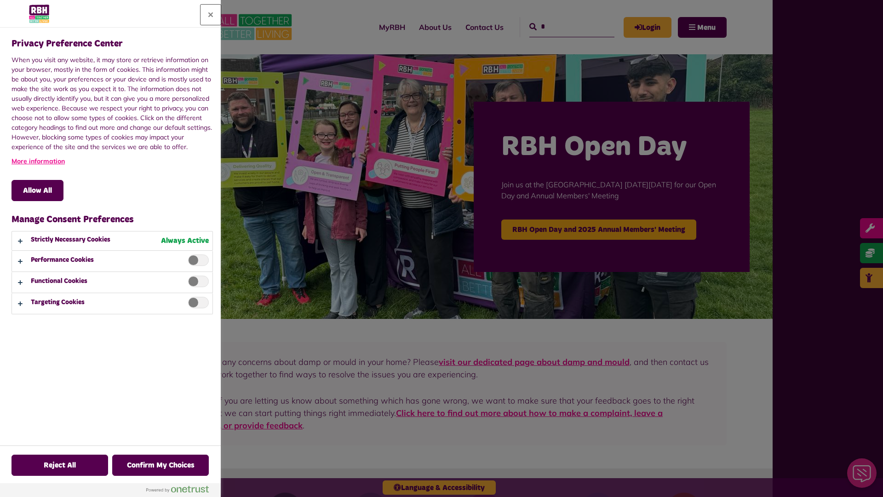
click at [211, 15] on button "Close" at bounding box center [211, 15] width 20 height 20
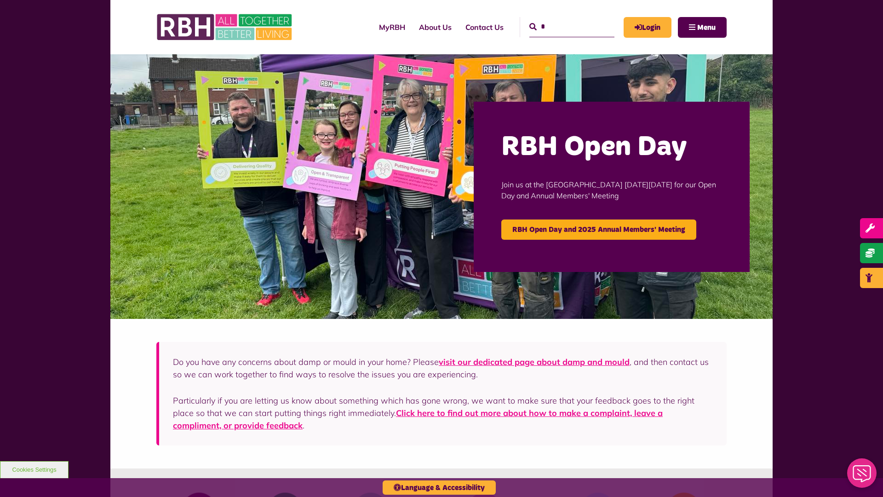
click at [561, 19] on input "*" at bounding box center [571, 27] width 85 height 20
type input "*"
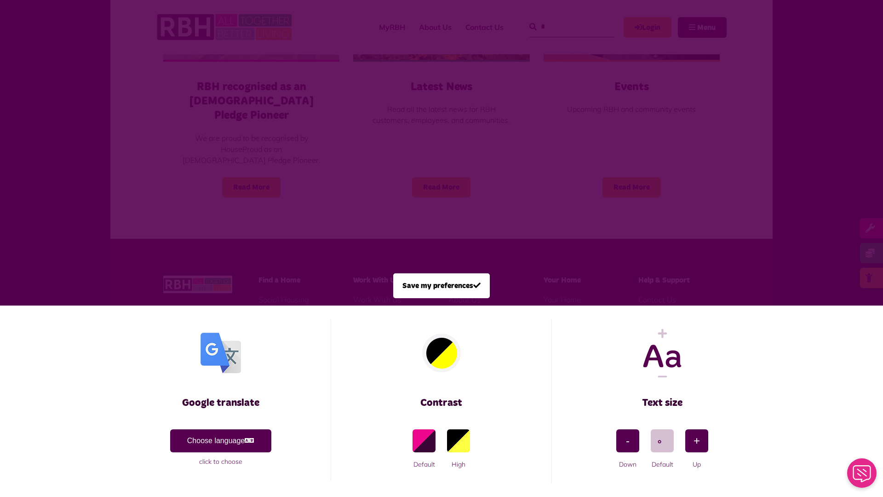
click at [196, 153] on span at bounding box center [441, 248] width 883 height 497
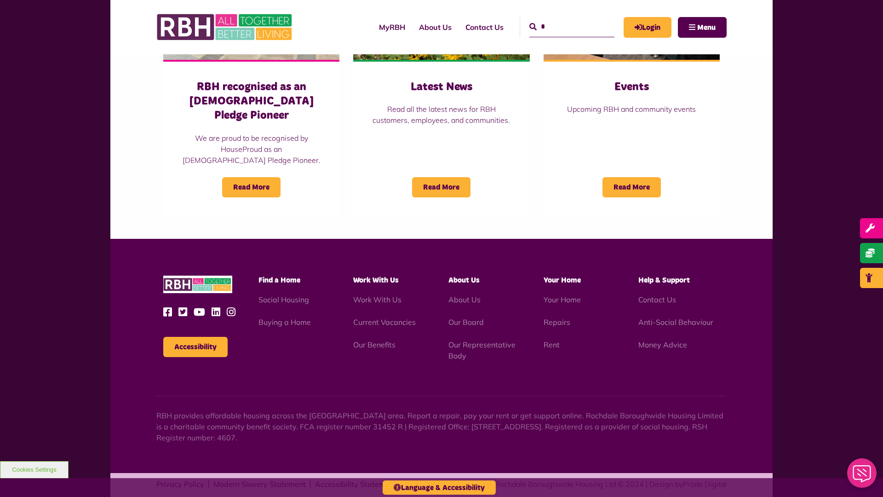
click at [561, 19] on input "*" at bounding box center [571, 27] width 85 height 20
type input "*"
click at [195, 337] on button "Accessibility" at bounding box center [195, 347] width 64 height 20
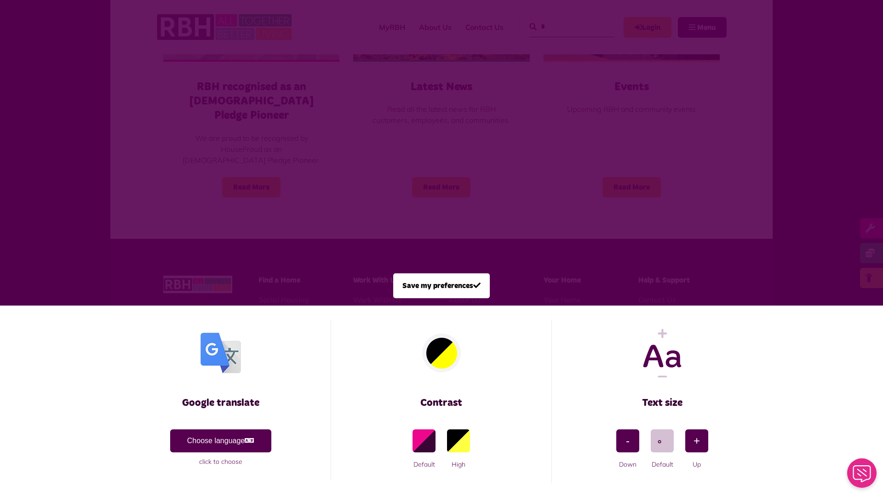
click at [196, 153] on span at bounding box center [441, 248] width 883 height 497
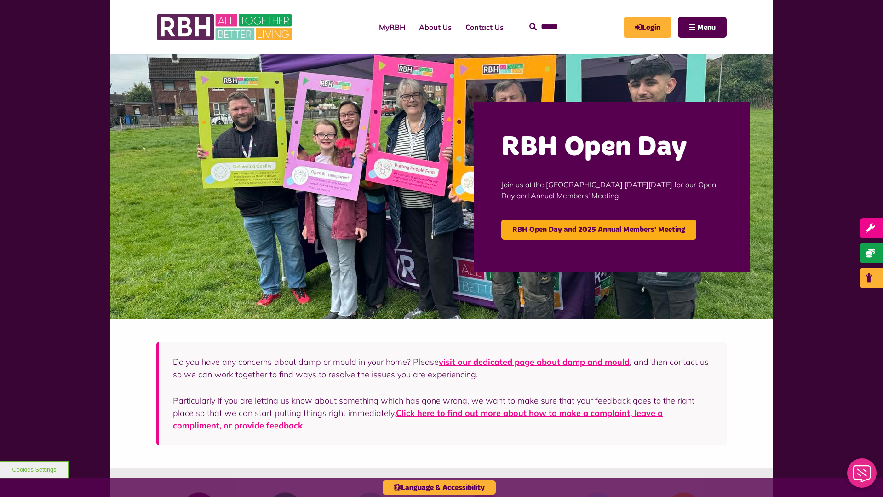
click at [561, 19] on input "Search" at bounding box center [571, 27] width 85 height 20
type input "*"
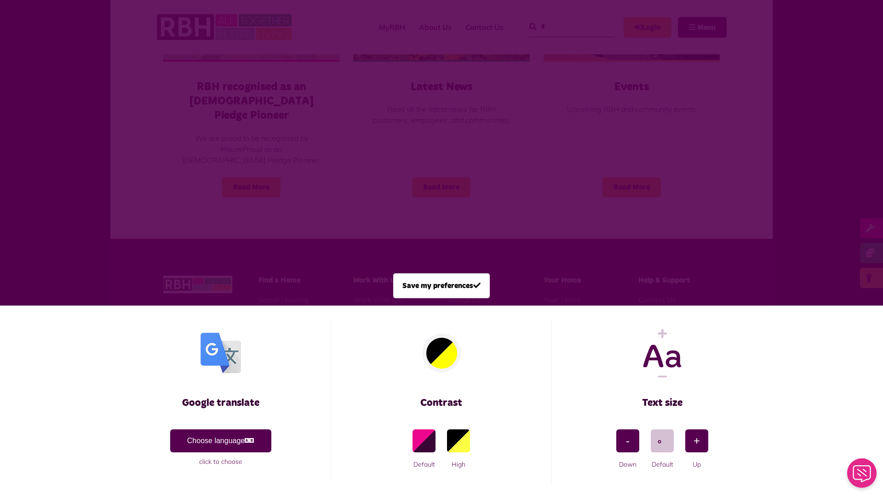
click at [196, 153] on span at bounding box center [441, 248] width 883 height 497
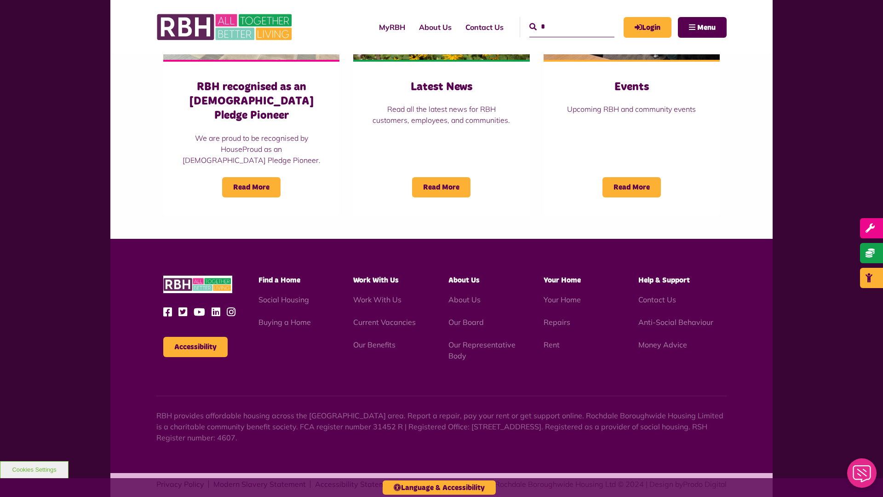
click at [561, 19] on input "*" at bounding box center [571, 27] width 85 height 20
type input "*"
click at [34, 469] on button "Cookies Settings" at bounding box center [34, 469] width 69 height 17
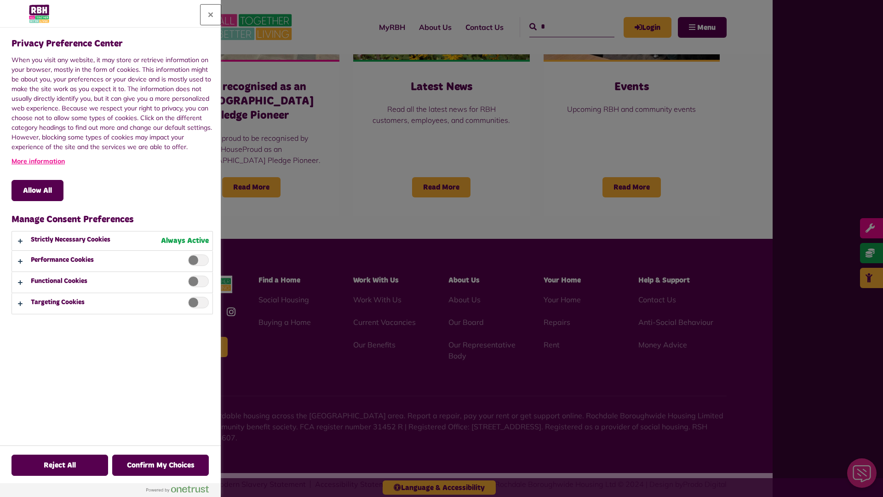
click at [211, 15] on button "Close" at bounding box center [211, 15] width 20 height 20
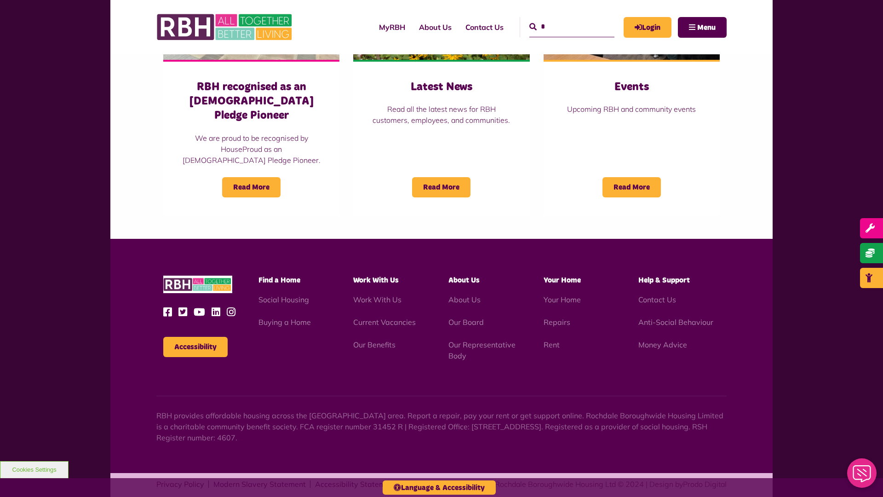
click at [561, 19] on input "*" at bounding box center [571, 27] width 85 height 20
type input "*"
click at [34, 469] on button "Cookies Settings" at bounding box center [34, 469] width 69 height 17
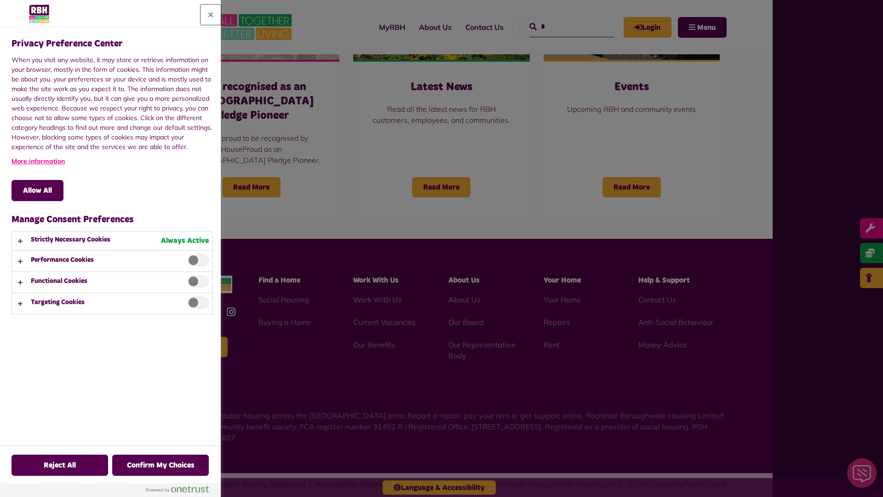
click at [211, 15] on button "Close" at bounding box center [211, 15] width 20 height 20
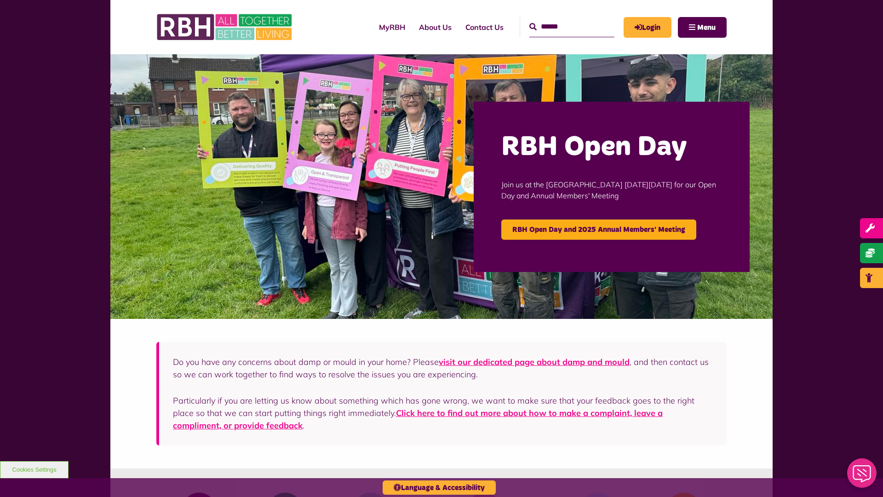
click at [561, 19] on input "Search" at bounding box center [571, 27] width 85 height 20
type input "*"
click at [34, 469] on button "Cookies Settings" at bounding box center [34, 469] width 69 height 17
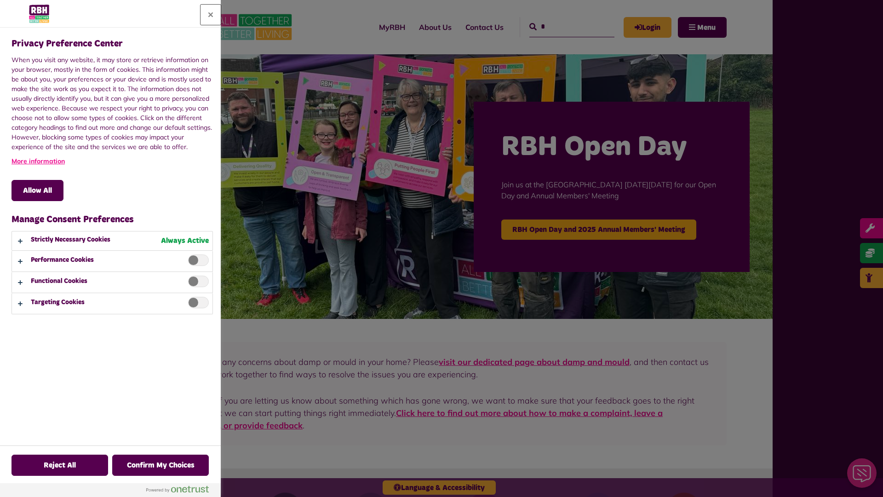
click at [211, 15] on button "Close" at bounding box center [211, 15] width 20 height 20
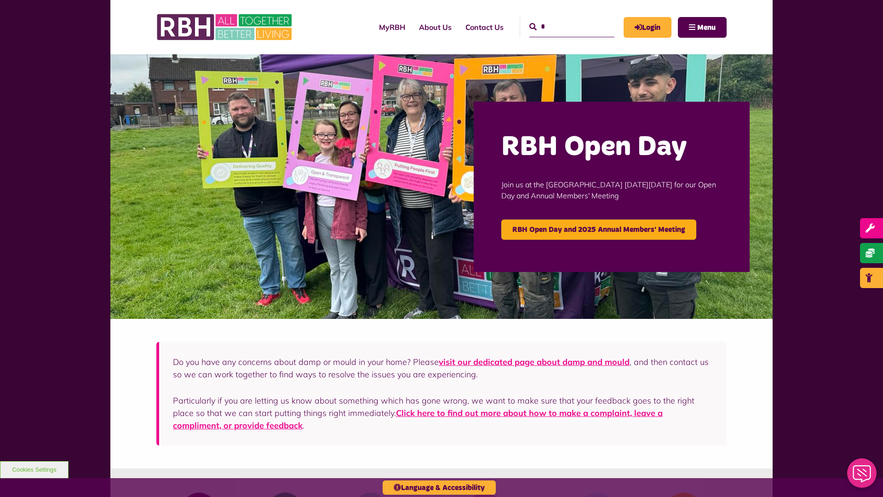
click at [561, 19] on input "*" at bounding box center [571, 27] width 85 height 20
type input "*"
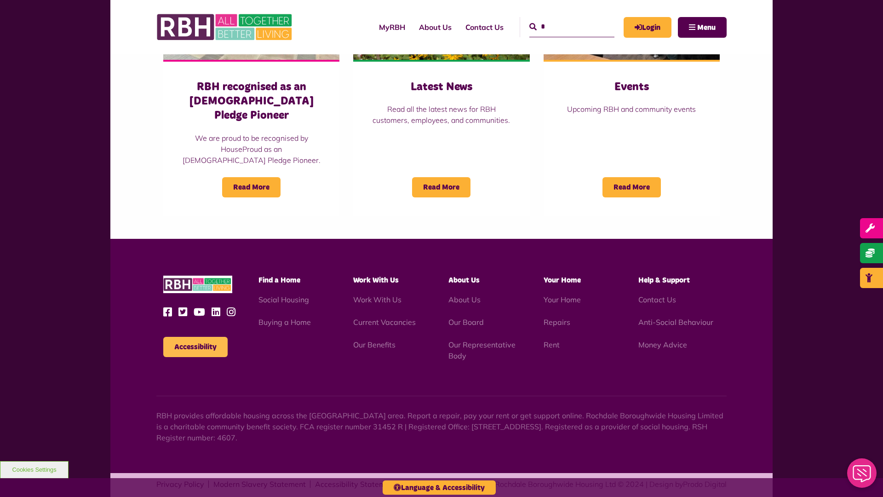
click at [195, 337] on button "Accessibility" at bounding box center [195, 347] width 64 height 20
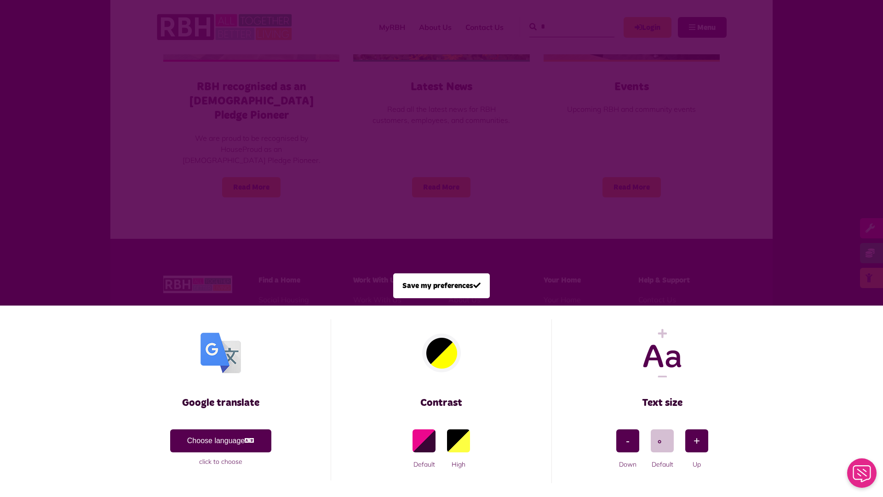
scroll to position [0, 0]
click at [196, 153] on span at bounding box center [441, 248] width 883 height 497
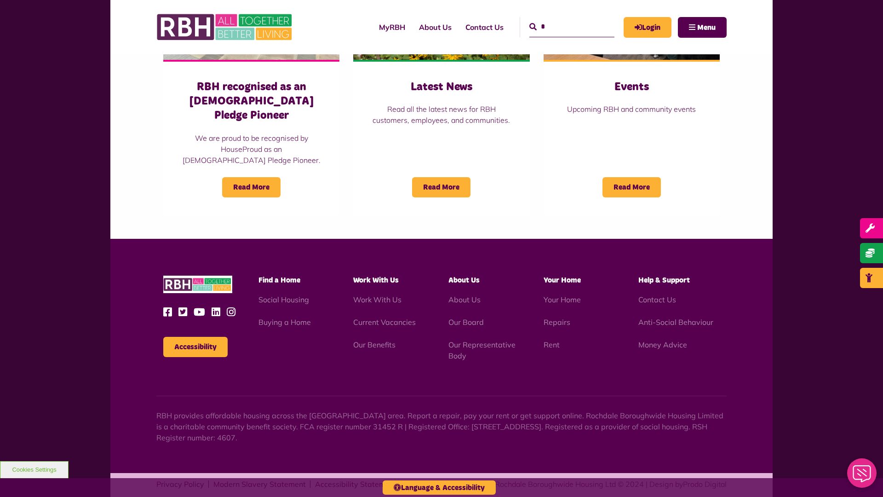
click at [561, 19] on input "*" at bounding box center [571, 27] width 85 height 20
type input "*"
click at [195, 337] on button "Accessibility" at bounding box center [195, 347] width 64 height 20
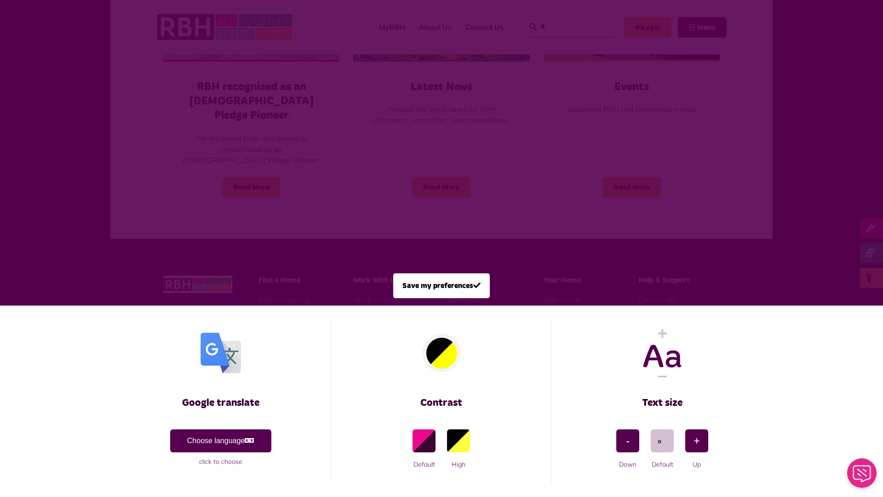
click at [196, 153] on span at bounding box center [441, 248] width 883 height 497
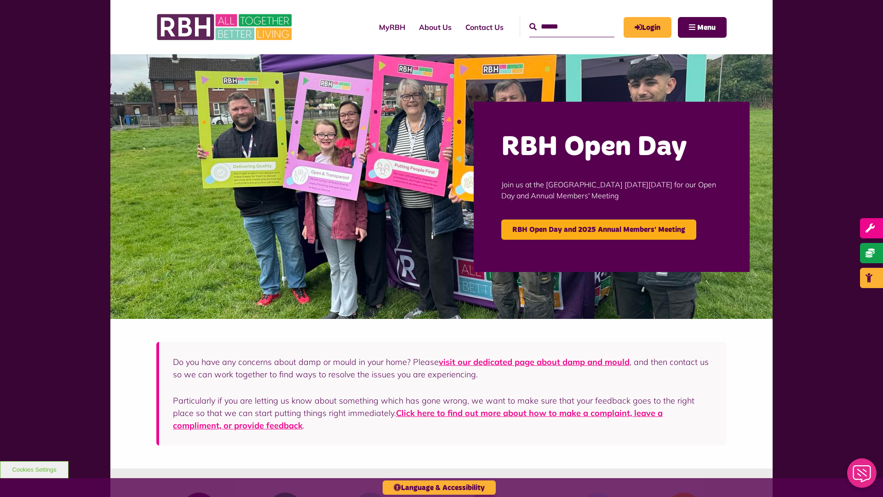
click at [561, 19] on input "Search" at bounding box center [571, 27] width 85 height 20
type input "*"
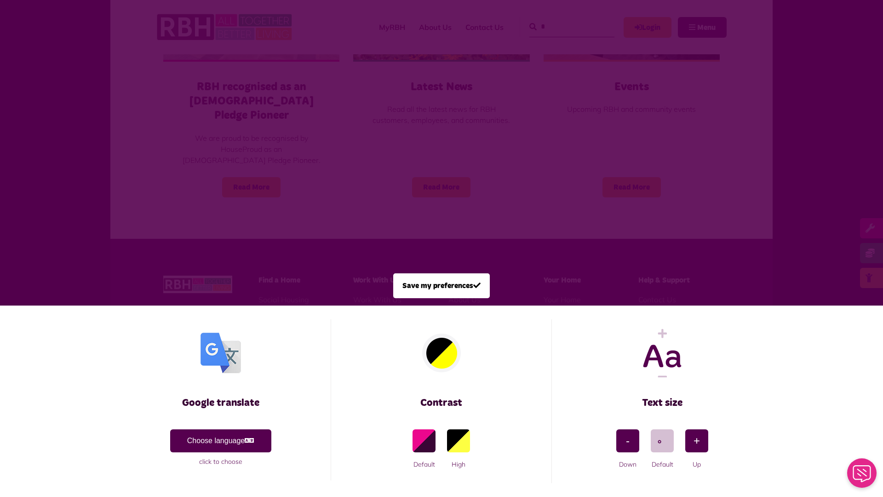
click at [196, 153] on span at bounding box center [441, 248] width 883 height 497
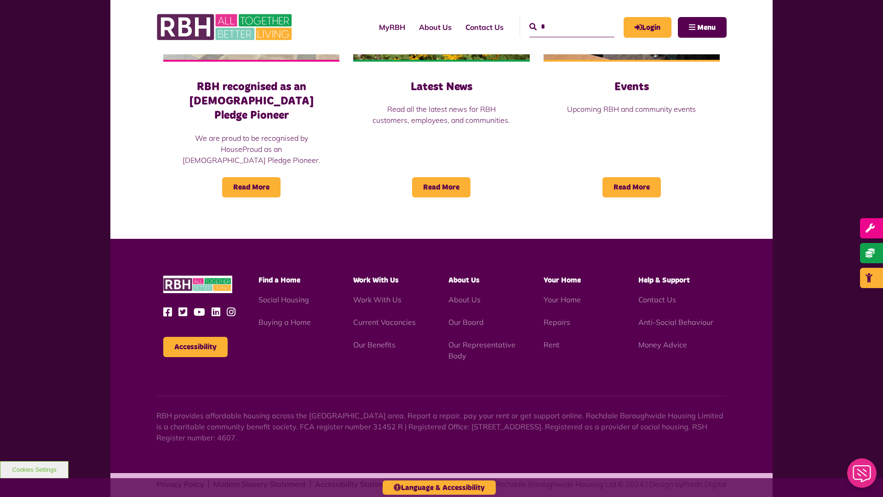
click at [561, 19] on input "*" at bounding box center [571, 27] width 85 height 20
type input "*"
click at [195, 337] on button "Accessibility" at bounding box center [195, 347] width 64 height 20
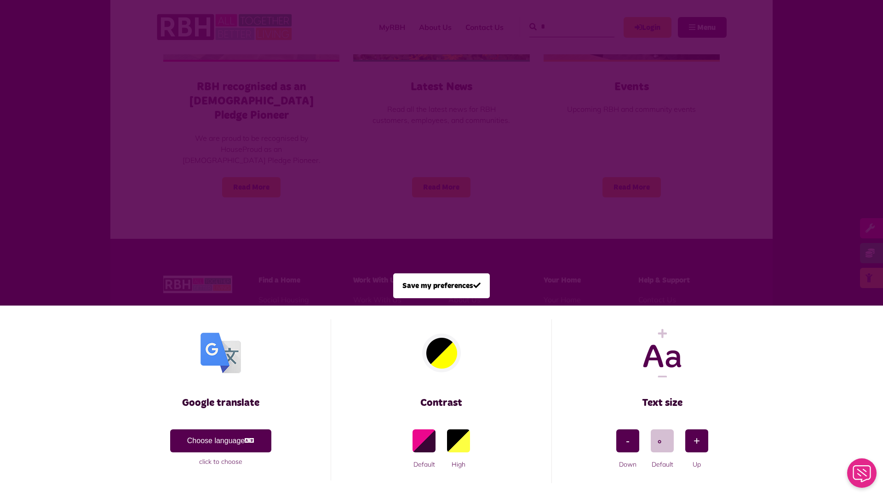
click at [196, 153] on span at bounding box center [441, 248] width 883 height 497
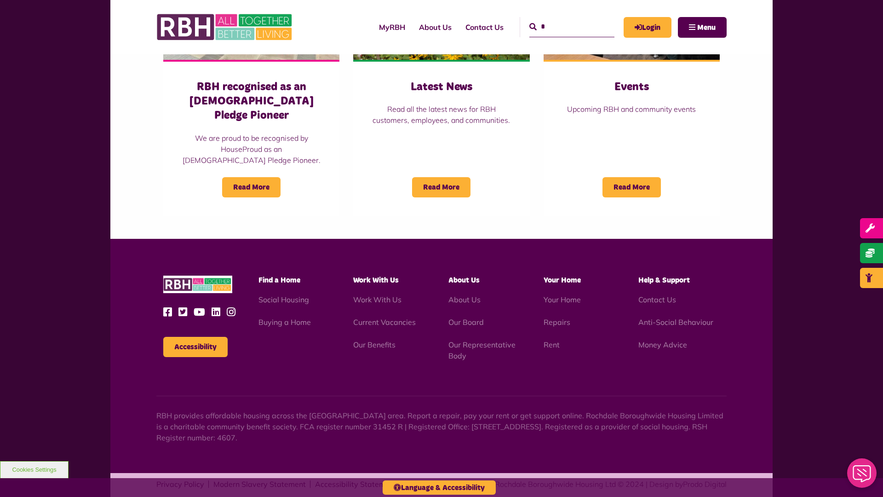
click at [561, 19] on input "*" at bounding box center [571, 27] width 85 height 20
type input "*"
click at [195, 337] on button "Accessibility" at bounding box center [195, 347] width 64 height 20
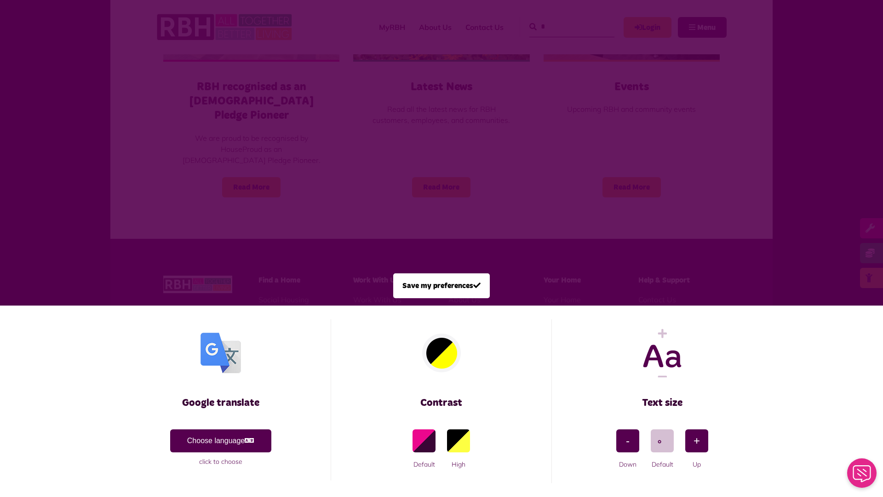
click at [196, 153] on span at bounding box center [441, 248] width 883 height 497
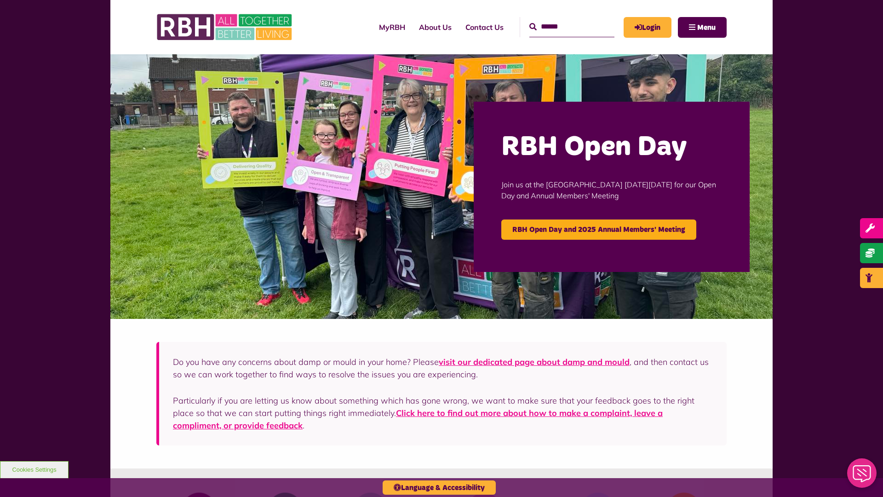
click at [561, 19] on input "Search" at bounding box center [571, 27] width 85 height 20
type input "*"
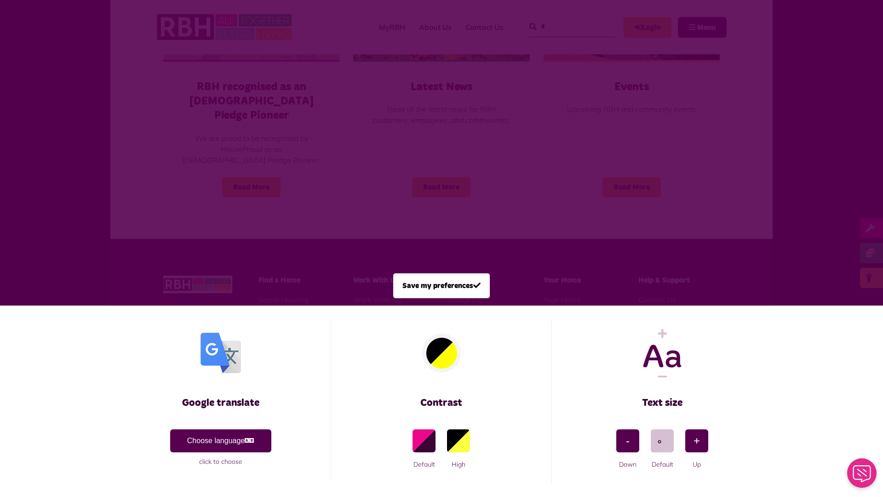
click at [196, 153] on span at bounding box center [441, 248] width 883 height 497
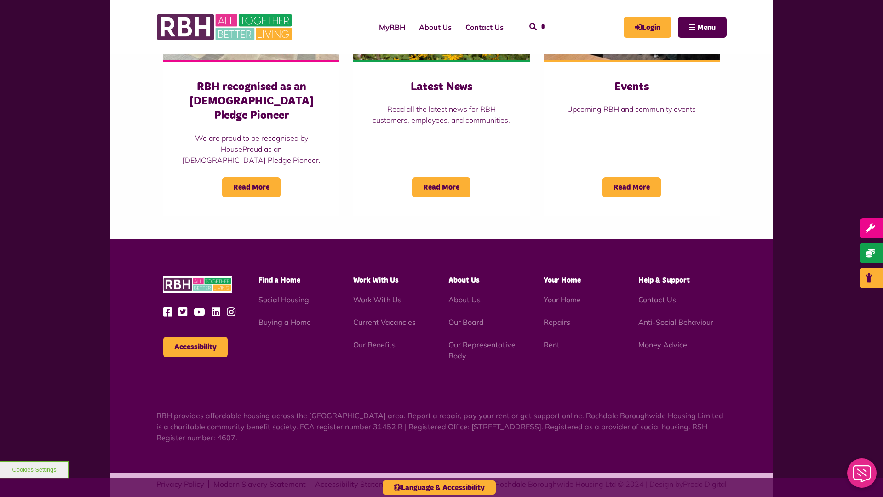
click at [561, 19] on input "*" at bounding box center [571, 27] width 85 height 20
type input "*"
click at [195, 337] on button "Accessibility" at bounding box center [195, 347] width 64 height 20
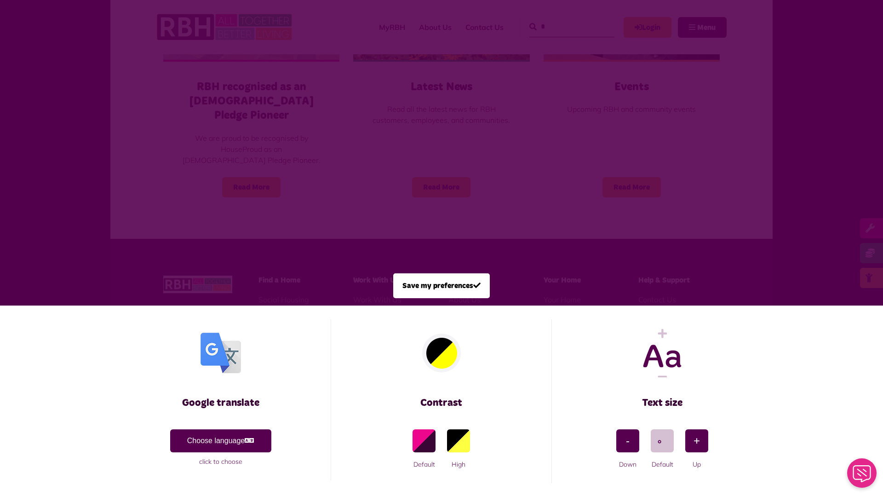
click at [196, 153] on span at bounding box center [441, 248] width 883 height 497
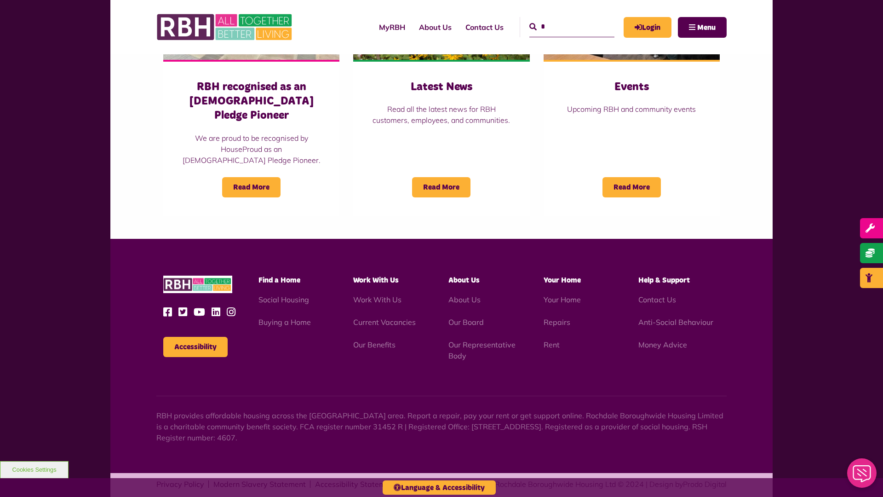
click at [561, 19] on input "*" at bounding box center [571, 27] width 85 height 20
type input "*"
click at [195, 337] on button "Accessibility" at bounding box center [195, 347] width 64 height 20
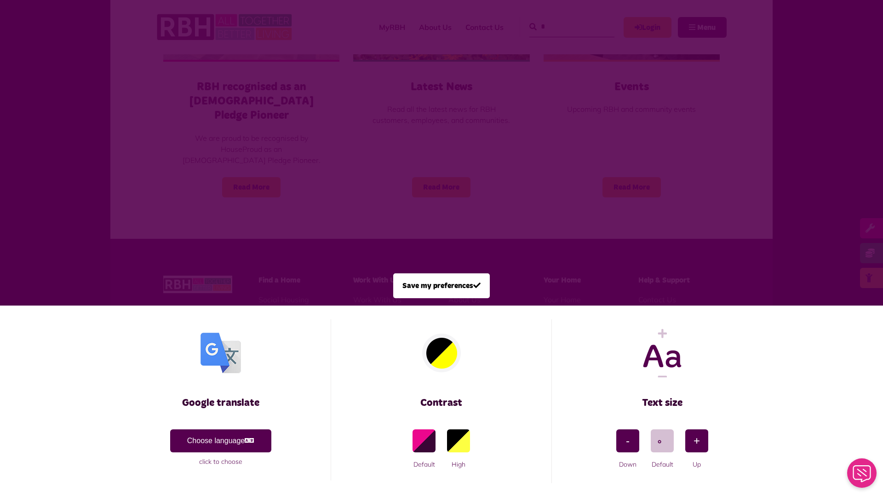
click at [196, 153] on span at bounding box center [441, 248] width 883 height 497
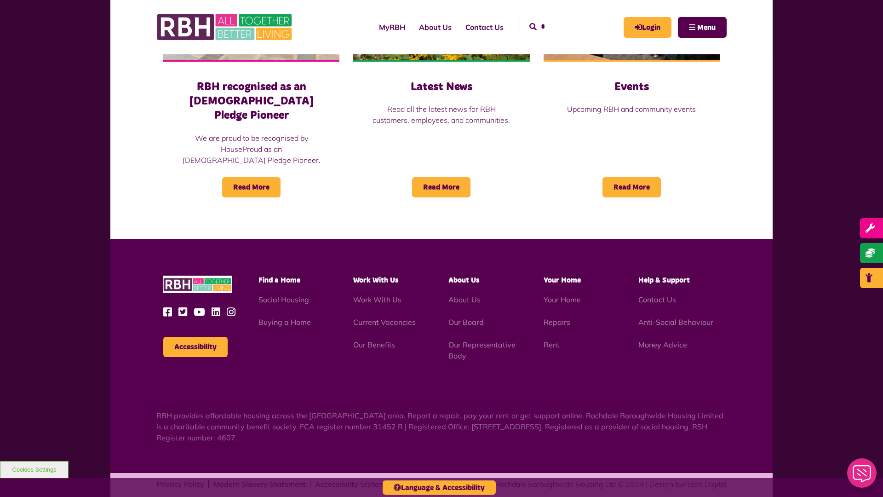
click at [561, 19] on input "*" at bounding box center [571, 27] width 85 height 20
type input "*"
click at [34, 469] on button "Cookies Settings" at bounding box center [34, 469] width 69 height 17
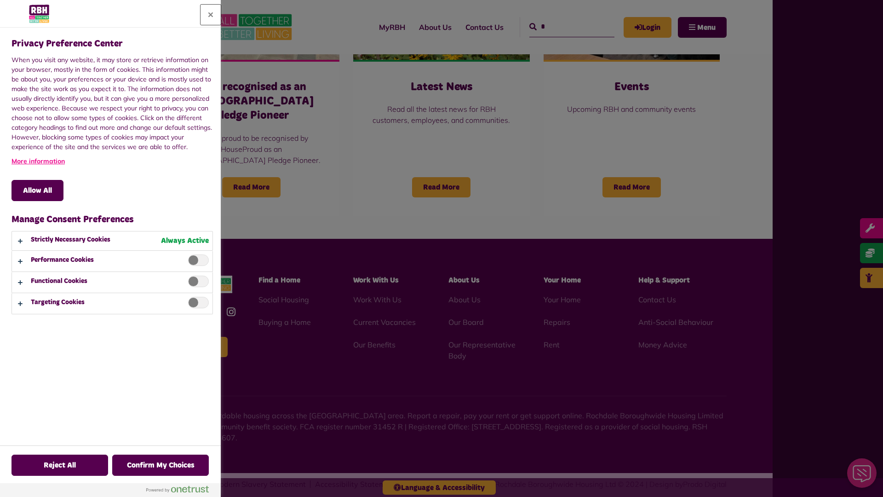
click at [211, 15] on button "Close" at bounding box center [211, 15] width 20 height 20
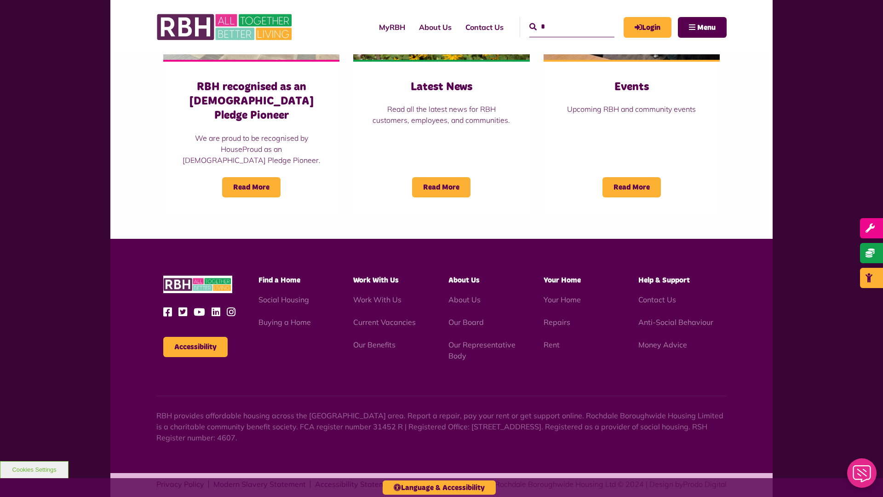
click at [561, 19] on input "*" at bounding box center [571, 27] width 85 height 20
type input "*"
click at [34, 469] on button "Cookies Settings" at bounding box center [34, 469] width 69 height 17
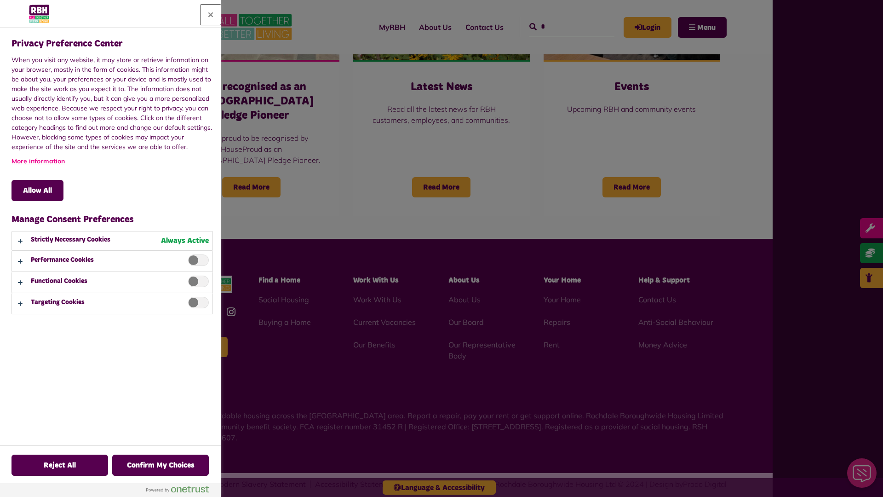
click at [211, 15] on button "Close" at bounding box center [211, 15] width 20 height 20
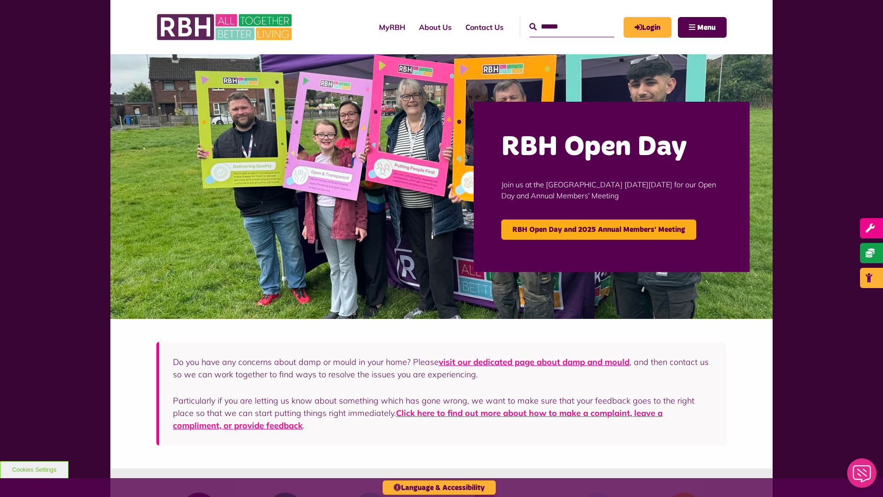
click at [561, 19] on input "Search" at bounding box center [571, 27] width 85 height 20
type input "*"
click at [34, 469] on button "Cookies Settings" at bounding box center [34, 469] width 69 height 17
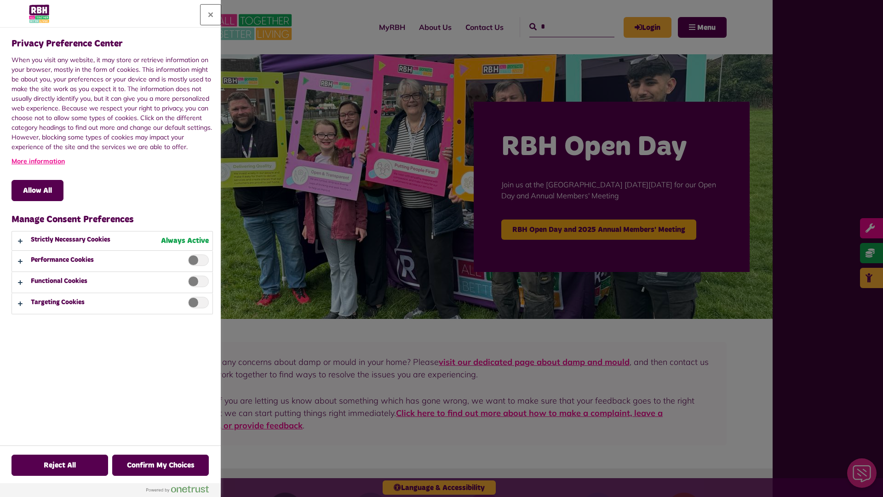
click at [211, 15] on button "Close" at bounding box center [211, 15] width 20 height 20
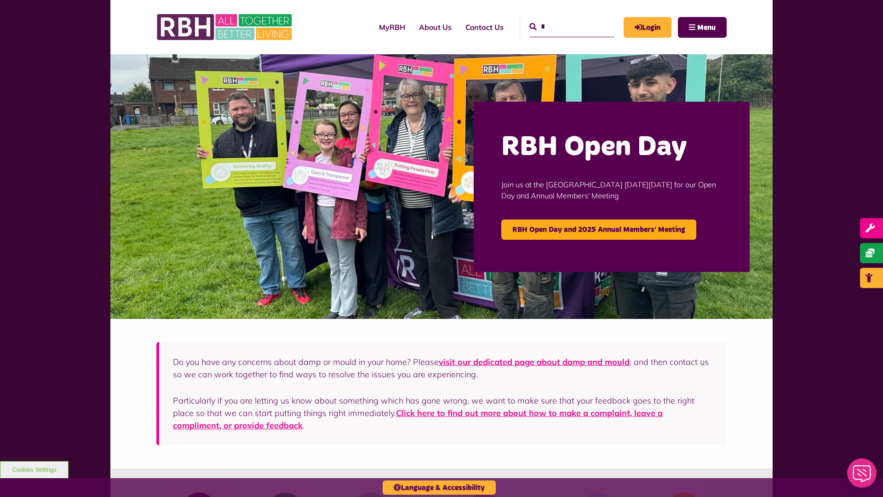
click at [561, 19] on input "*" at bounding box center [571, 27] width 85 height 20
type input "*"
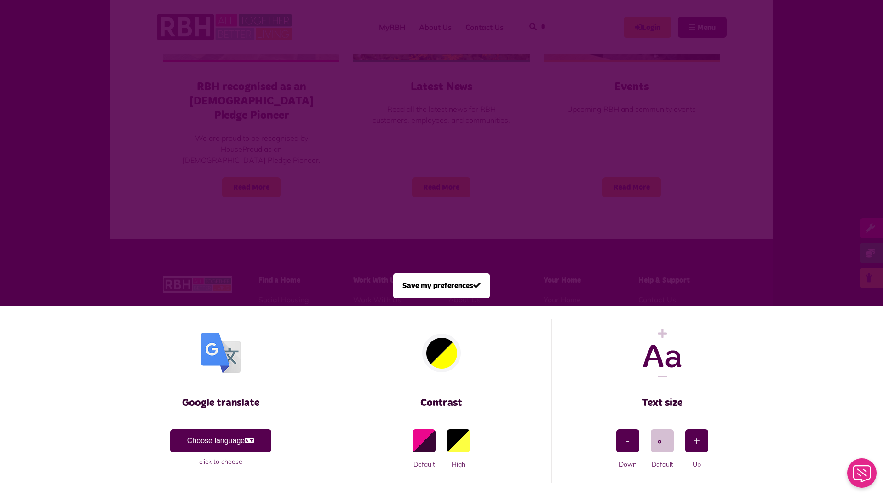
click at [196, 153] on span at bounding box center [441, 248] width 883 height 497
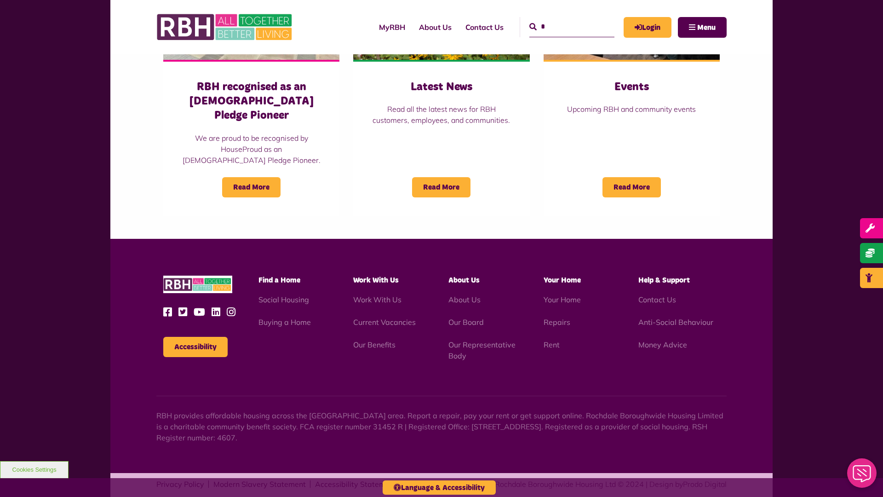
click at [561, 19] on input "*" at bounding box center [571, 27] width 85 height 20
type input "*"
click at [195, 337] on button "Accessibility" at bounding box center [195, 347] width 64 height 20
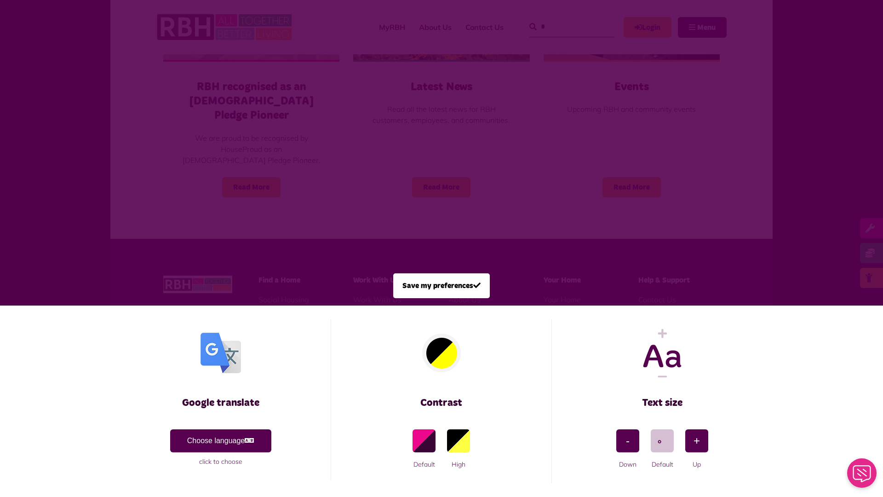
click at [196, 153] on span at bounding box center [441, 248] width 883 height 497
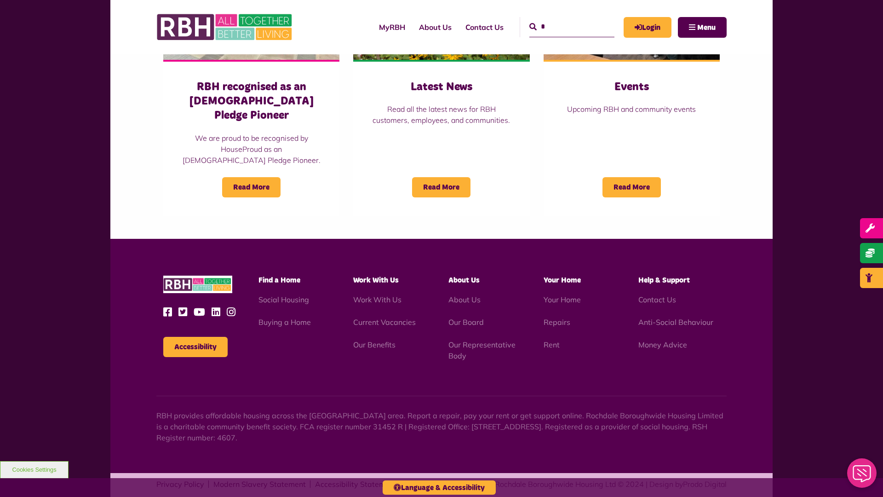
click at [561, 19] on input "*" at bounding box center [571, 27] width 85 height 20
type input "*"
click at [195, 337] on button "Accessibility" at bounding box center [195, 347] width 64 height 20
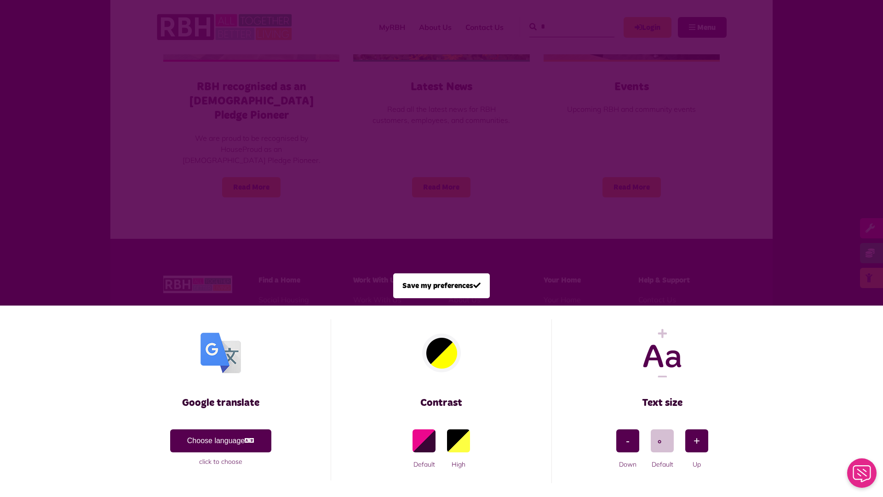
click at [196, 153] on span at bounding box center [441, 248] width 883 height 497
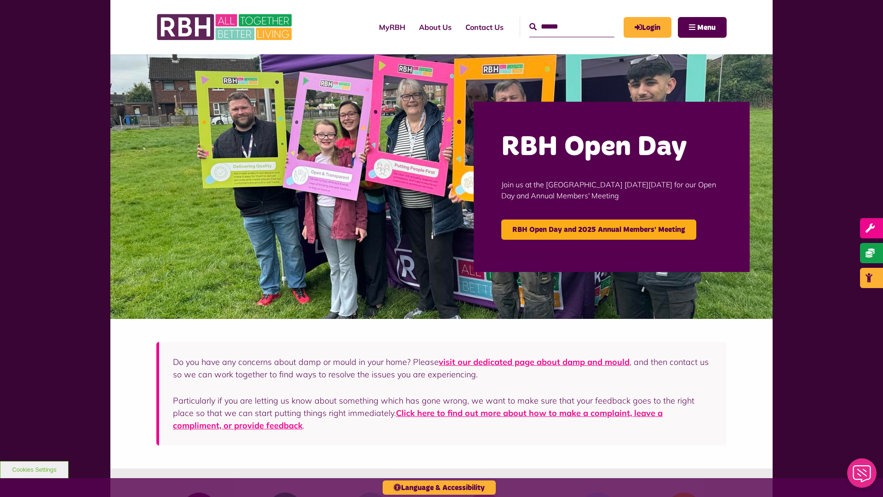
click at [561, 19] on input "Search" at bounding box center [571, 27] width 85 height 20
type input "*"
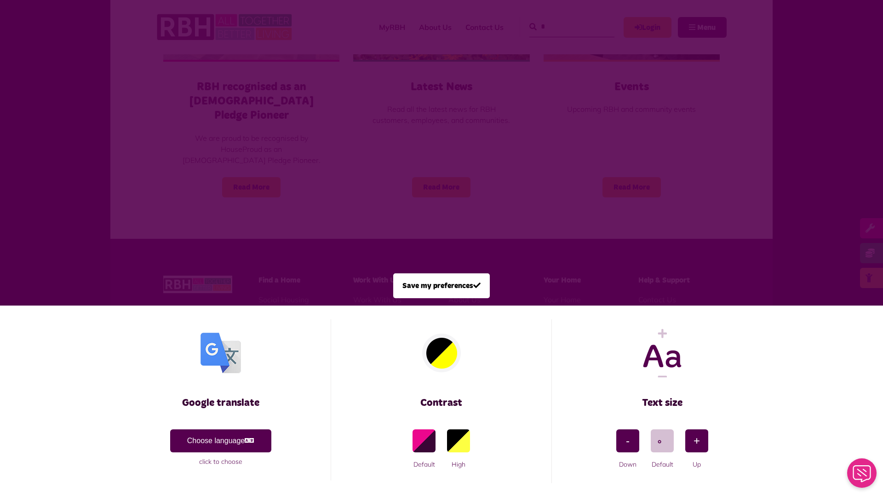
click at [196, 153] on span at bounding box center [441, 248] width 883 height 497
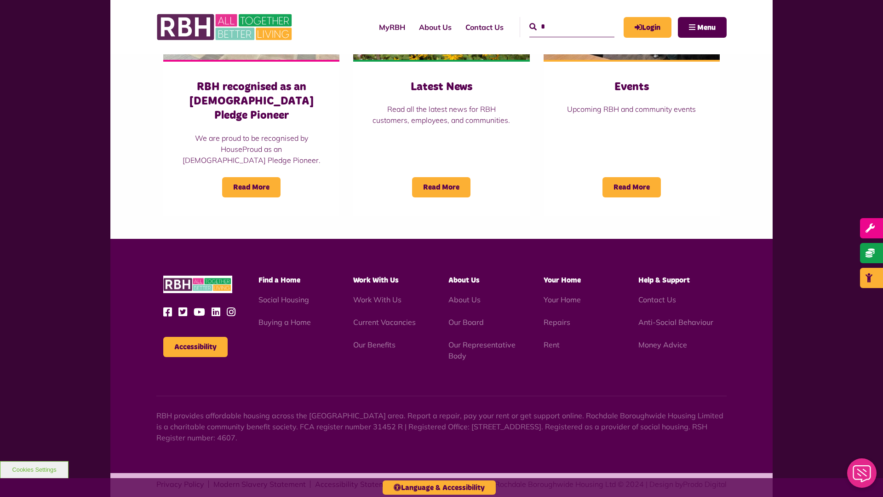
click at [561, 19] on input "*" at bounding box center [571, 27] width 85 height 20
type input "*"
click at [34, 469] on button "Cookies Settings" at bounding box center [34, 469] width 69 height 17
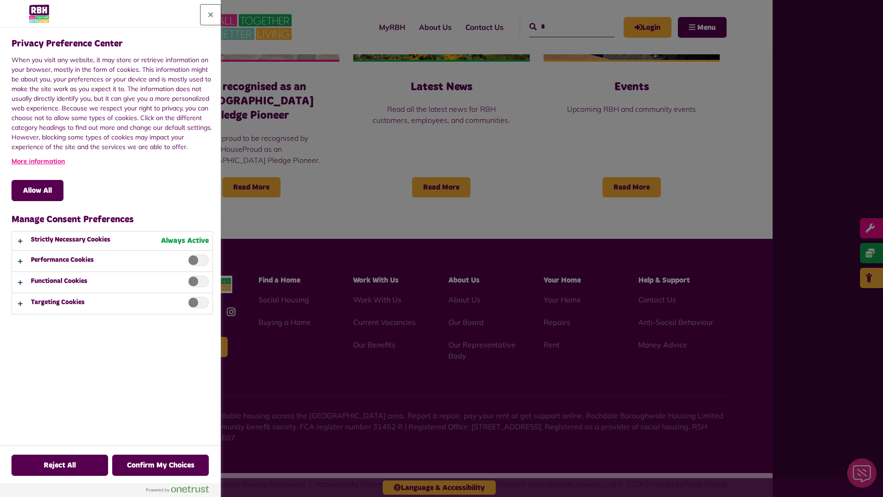
click at [211, 15] on button "Close" at bounding box center [211, 15] width 20 height 20
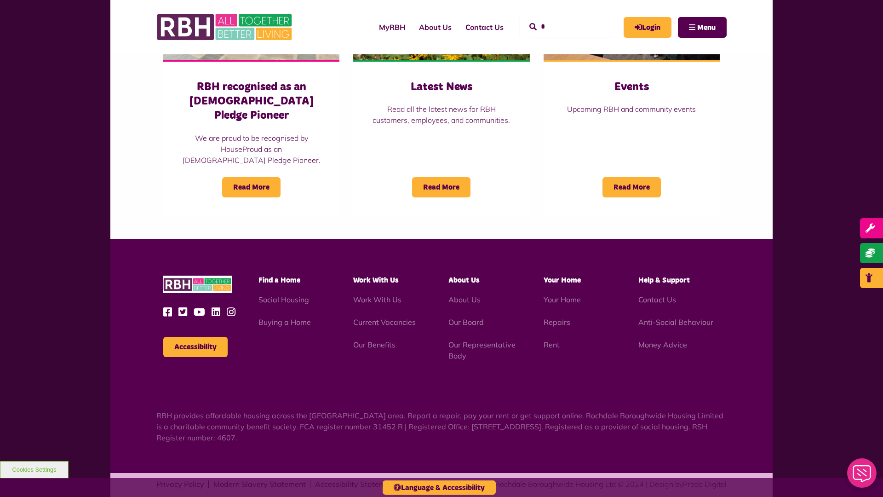
click at [561, 19] on input "*" at bounding box center [571, 27] width 85 height 20
type input "*"
click at [34, 469] on button "Cookies Settings" at bounding box center [34, 469] width 69 height 17
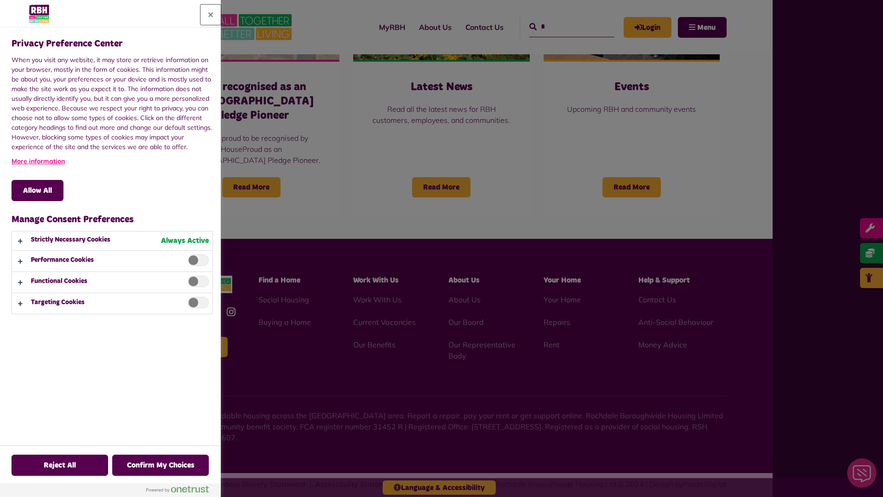
click at [211, 15] on button "Close" at bounding box center [211, 15] width 20 height 20
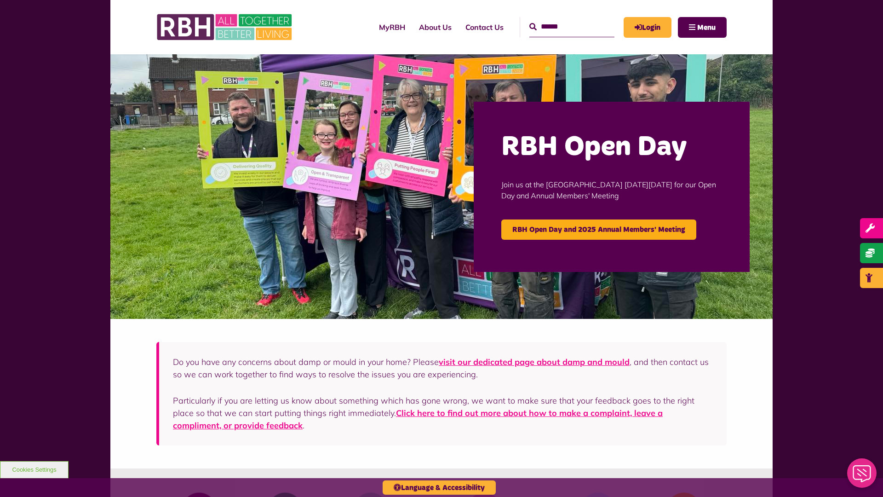
click at [561, 19] on input "Search" at bounding box center [571, 27] width 85 height 20
type input "*"
click at [34, 469] on button "Cookies Settings" at bounding box center [34, 469] width 69 height 17
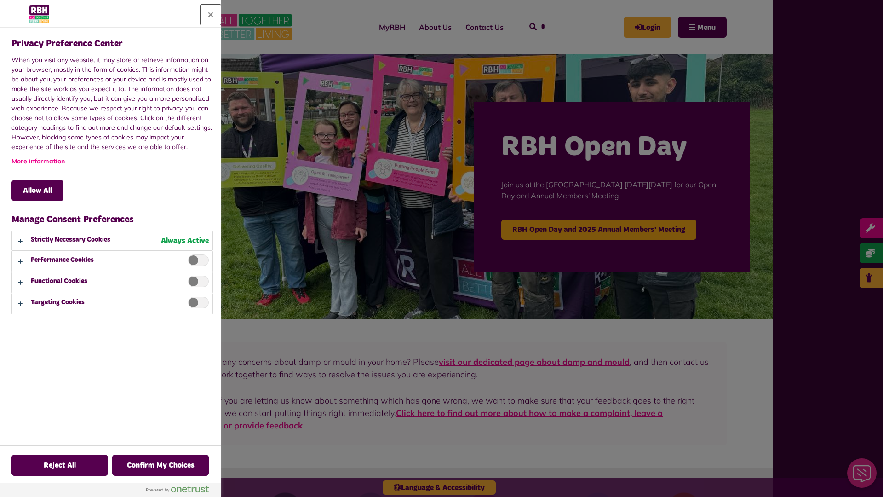
click at [211, 15] on button "Close" at bounding box center [211, 15] width 20 height 20
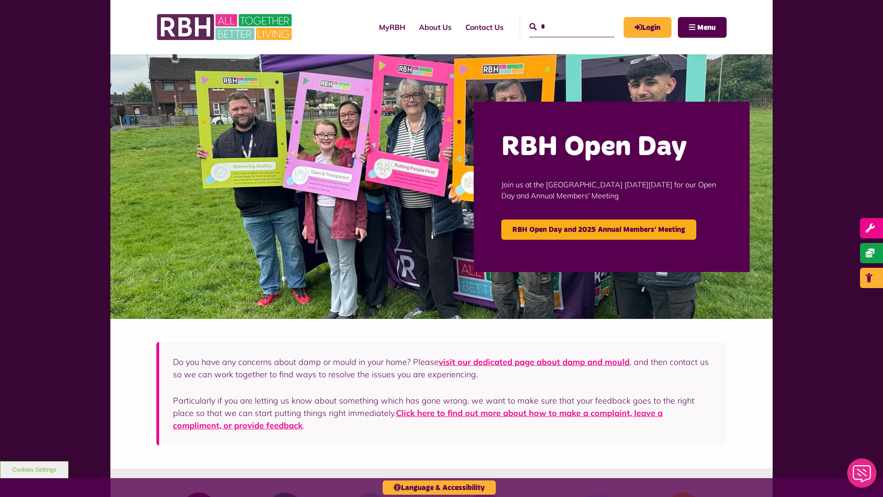
click at [561, 19] on input "*" at bounding box center [571, 27] width 85 height 20
type input "*"
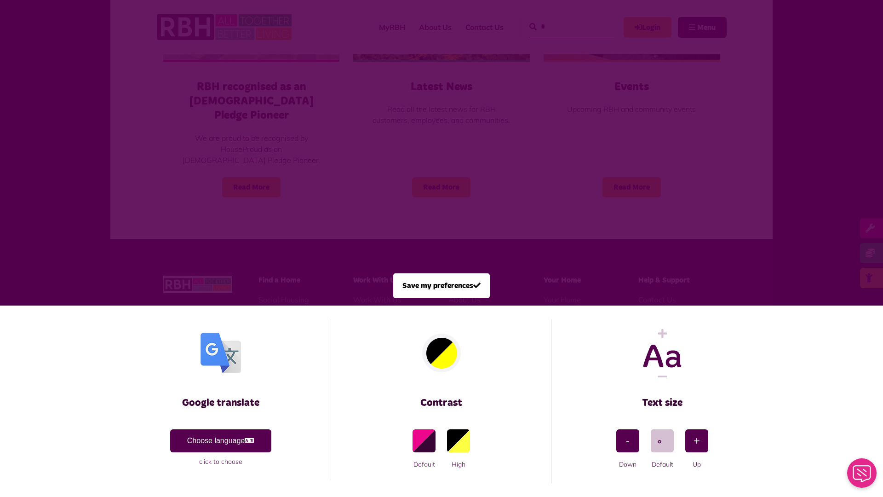
click at [196, 153] on span at bounding box center [441, 248] width 883 height 497
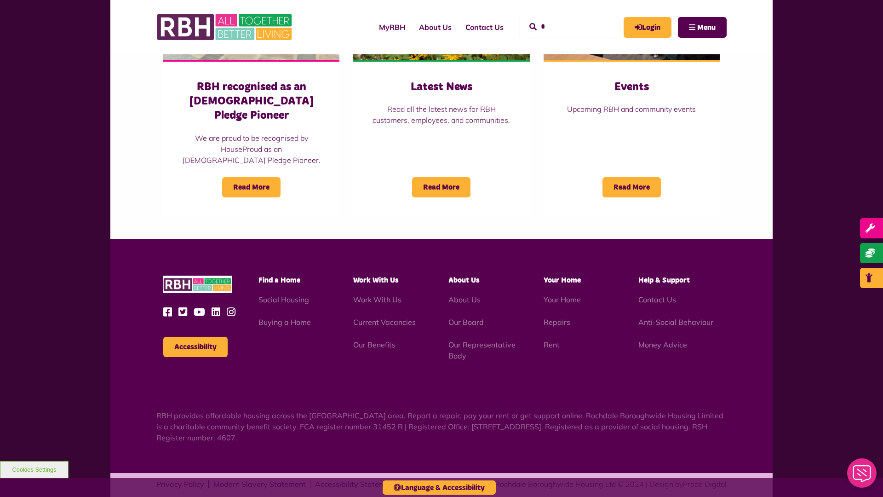
click at [561, 19] on input "*" at bounding box center [571, 27] width 85 height 20
type input "*"
click at [34, 469] on button "Cookies Settings" at bounding box center [34, 469] width 69 height 17
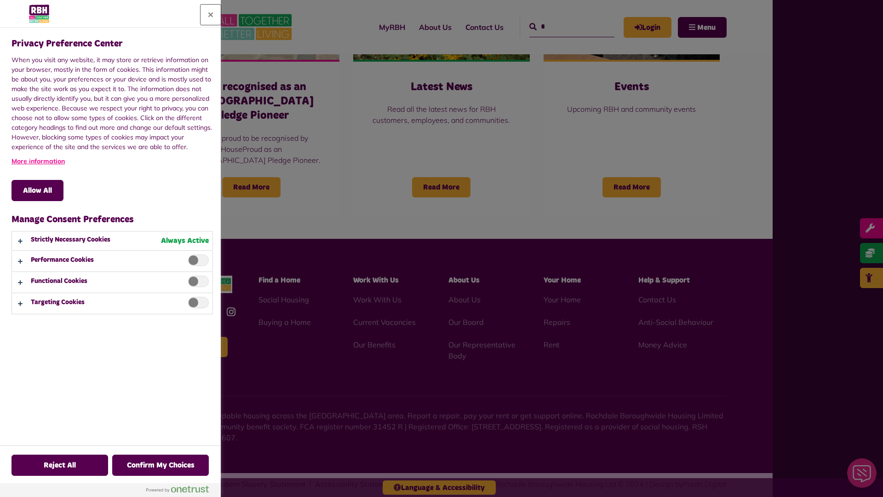
click at [211, 15] on button "Close" at bounding box center [211, 15] width 20 height 20
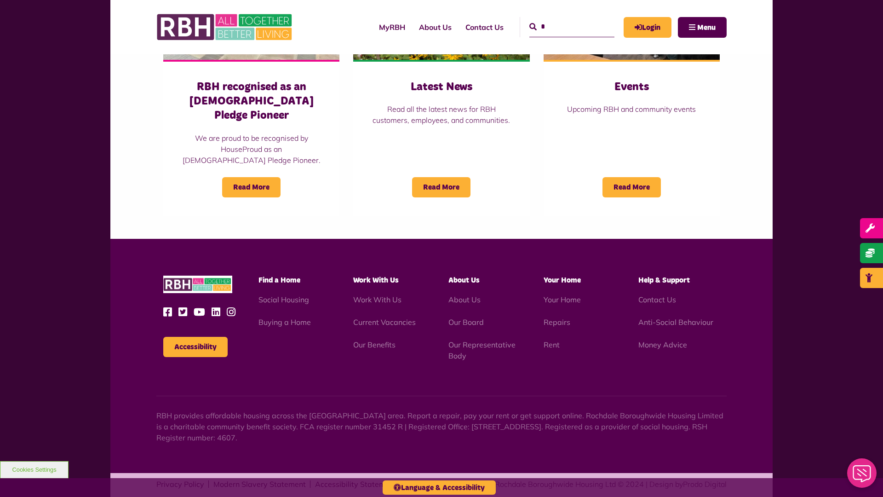
click at [561, 19] on input "*" at bounding box center [571, 27] width 85 height 20
type input "*"
click at [34, 469] on button "Cookies Settings" at bounding box center [34, 469] width 69 height 17
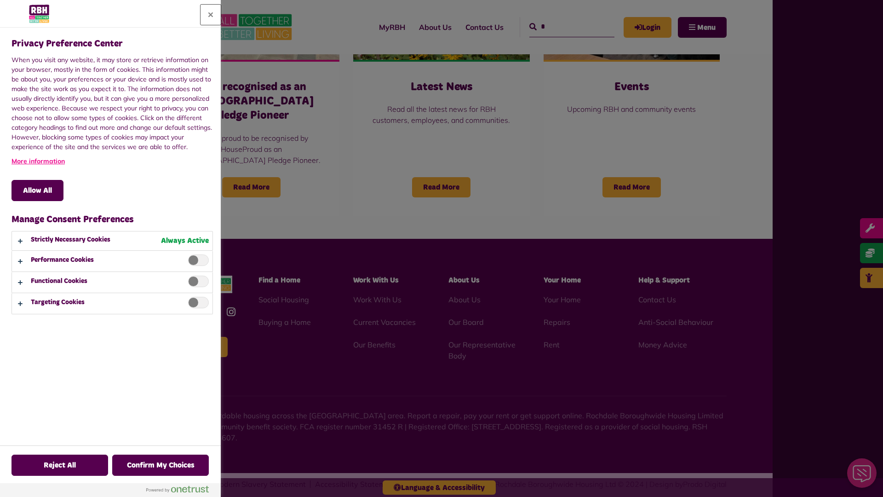
click at [211, 15] on button "Close" at bounding box center [211, 15] width 20 height 20
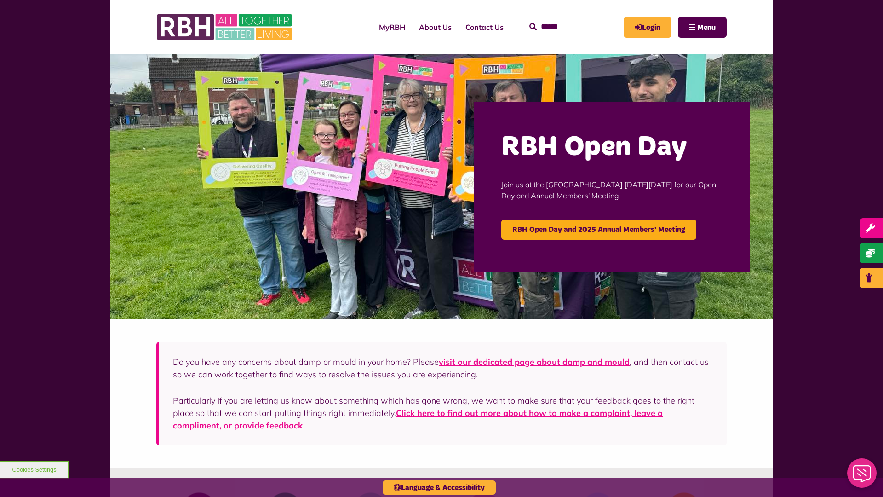
click at [561, 19] on input "Search" at bounding box center [571, 27] width 85 height 20
type input "*"
click at [34, 469] on button "Cookies Settings" at bounding box center [34, 469] width 69 height 17
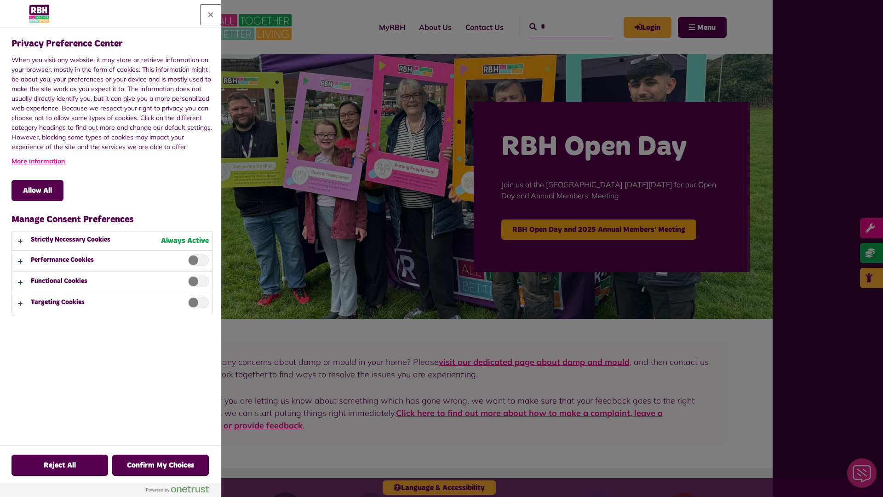
click at [211, 15] on button "Close" at bounding box center [211, 15] width 20 height 20
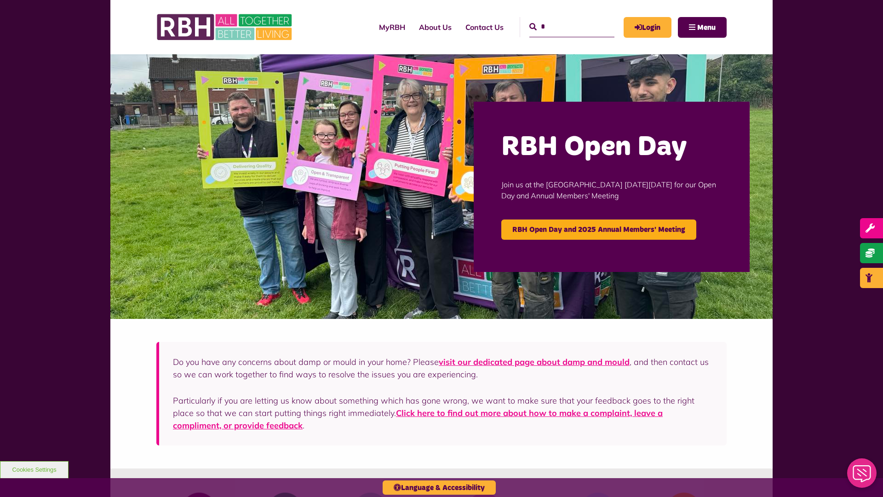
click at [561, 19] on input "*" at bounding box center [571, 27] width 85 height 20
type input "*"
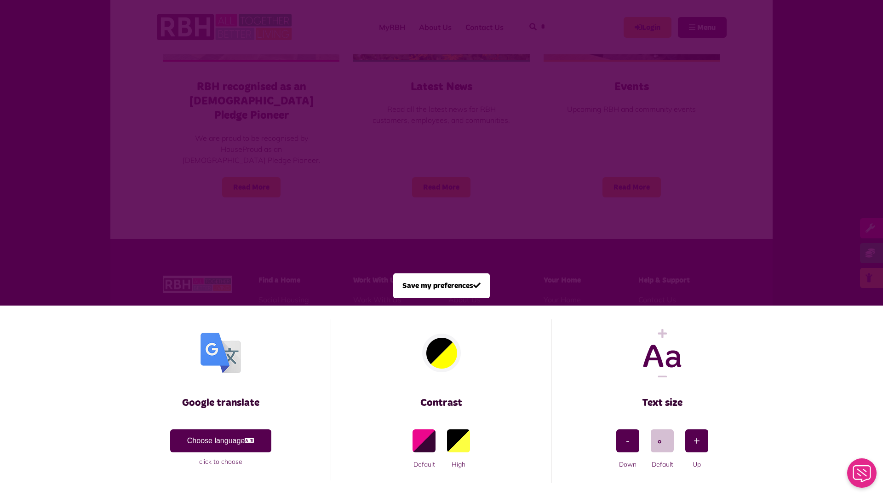
click at [196, 153] on span at bounding box center [441, 248] width 883 height 497
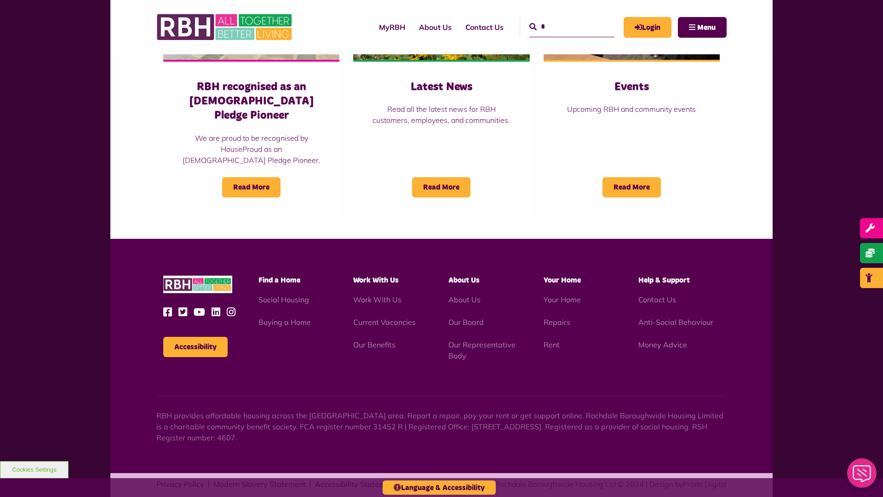
click at [561, 19] on input "*" at bounding box center [571, 27] width 85 height 20
type input "*"
click at [195, 337] on button "Accessibility" at bounding box center [195, 347] width 64 height 20
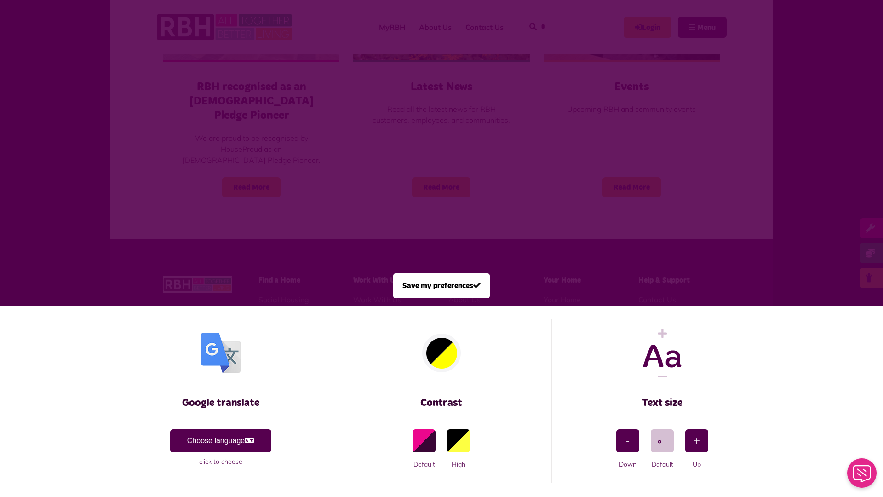
click at [196, 153] on span at bounding box center [441, 248] width 883 height 497
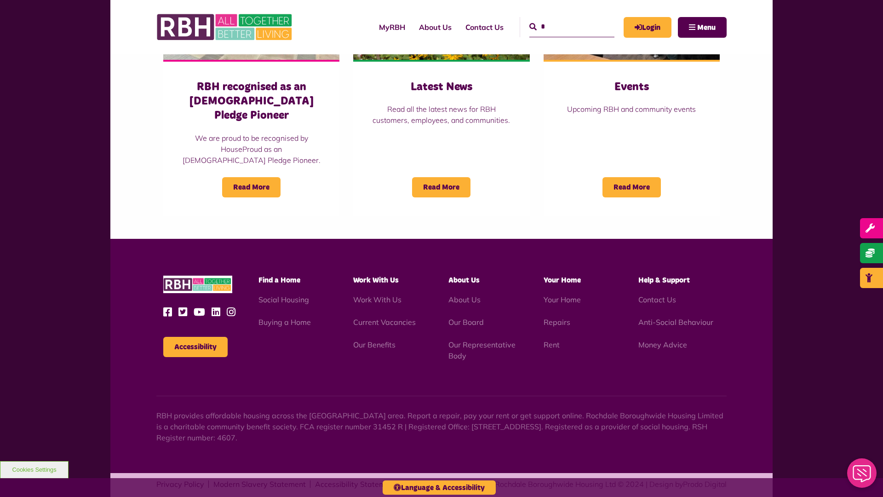
click at [561, 19] on input "*" at bounding box center [571, 27] width 85 height 20
type input "*"
click at [195, 337] on button "Accessibility" at bounding box center [195, 347] width 64 height 20
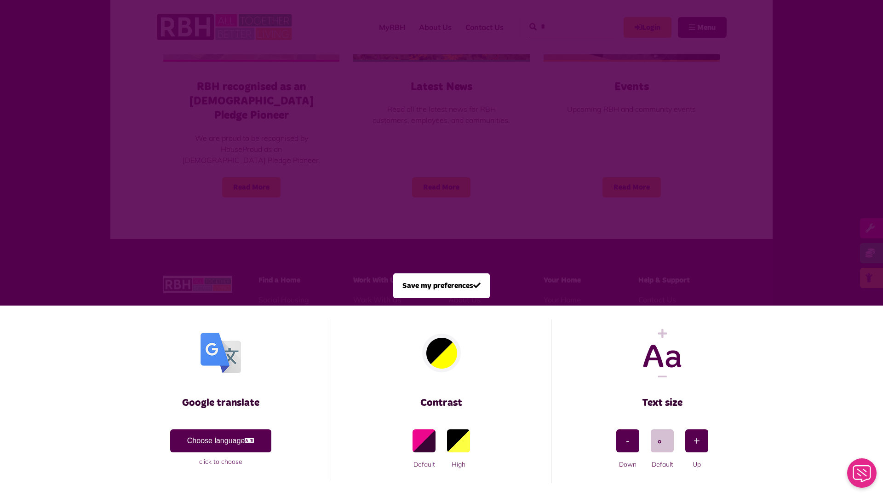
click at [196, 153] on span at bounding box center [441, 248] width 883 height 497
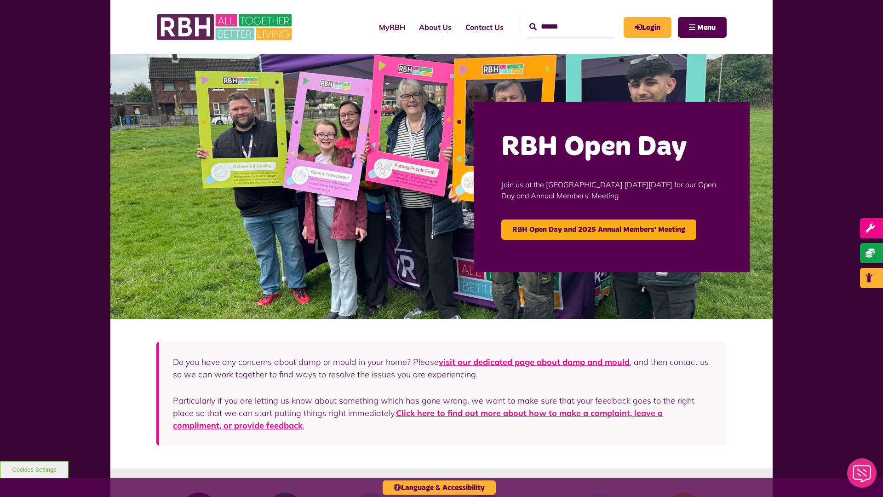
click at [561, 19] on input "Search" at bounding box center [571, 27] width 85 height 20
type input "*"
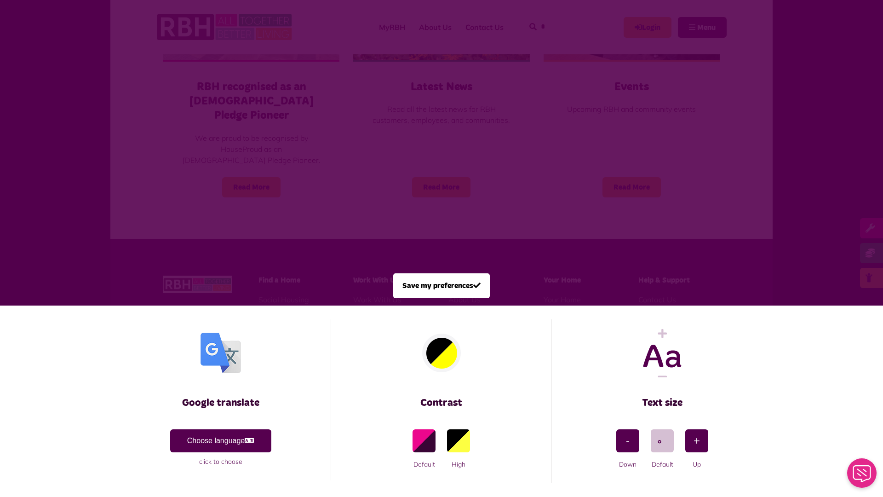
click at [196, 153] on span at bounding box center [441, 248] width 883 height 497
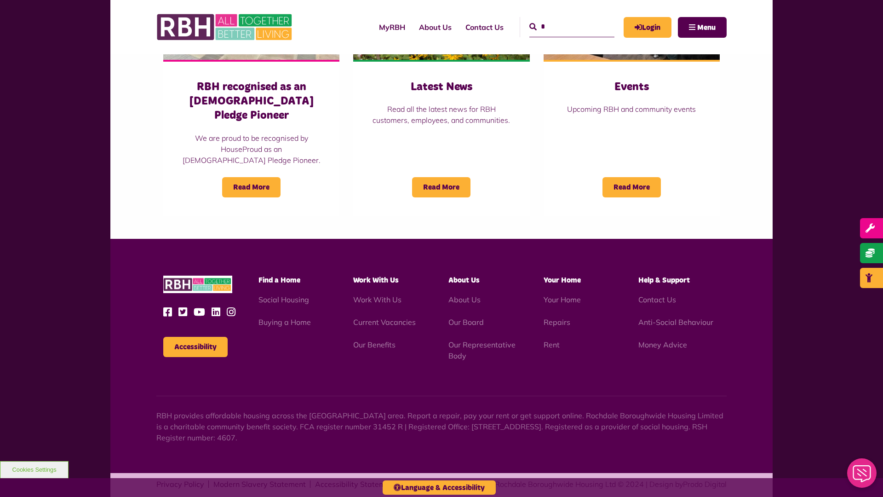
click at [561, 19] on input "*" at bounding box center [571, 27] width 85 height 20
type input "*"
click at [195, 337] on button "Accessibility" at bounding box center [195, 347] width 64 height 20
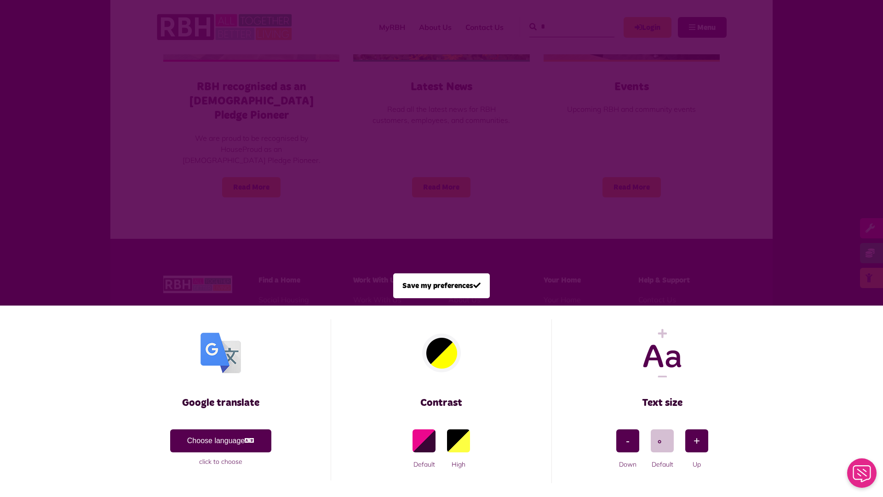
click at [196, 153] on span at bounding box center [441, 248] width 883 height 497
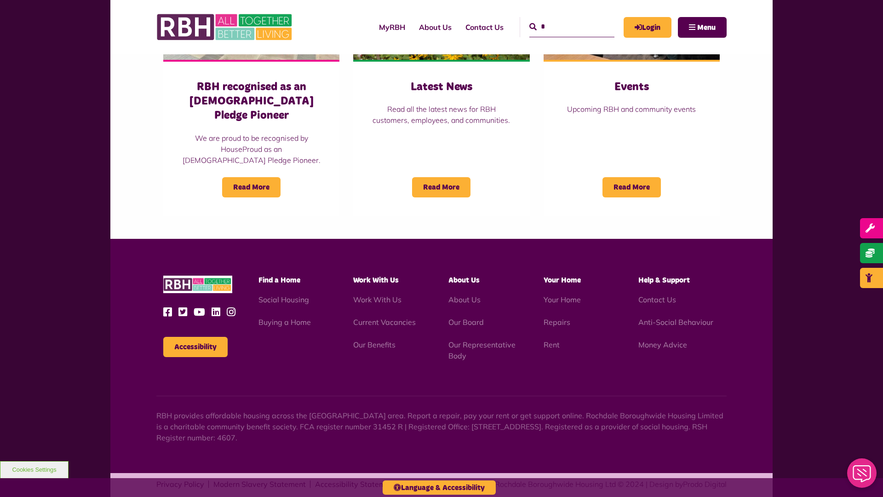
click at [561, 19] on input "*" at bounding box center [571, 27] width 85 height 20
type input "*"
click at [195, 337] on button "Accessibility" at bounding box center [195, 347] width 64 height 20
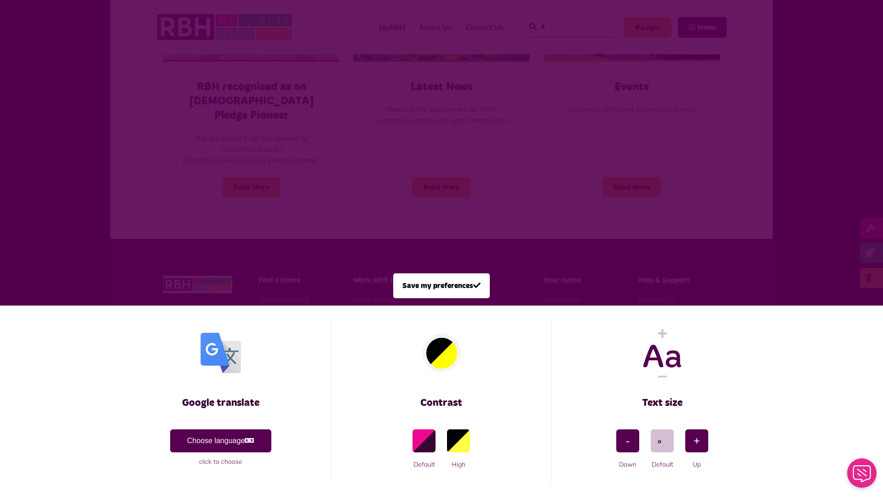
click at [196, 153] on span at bounding box center [441, 248] width 883 height 497
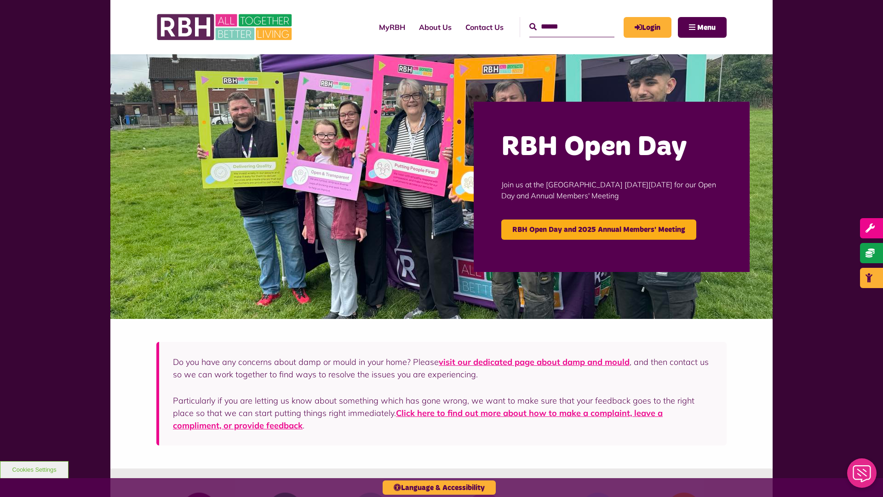
click at [561, 19] on input "Search" at bounding box center [571, 27] width 85 height 20
type input "*"
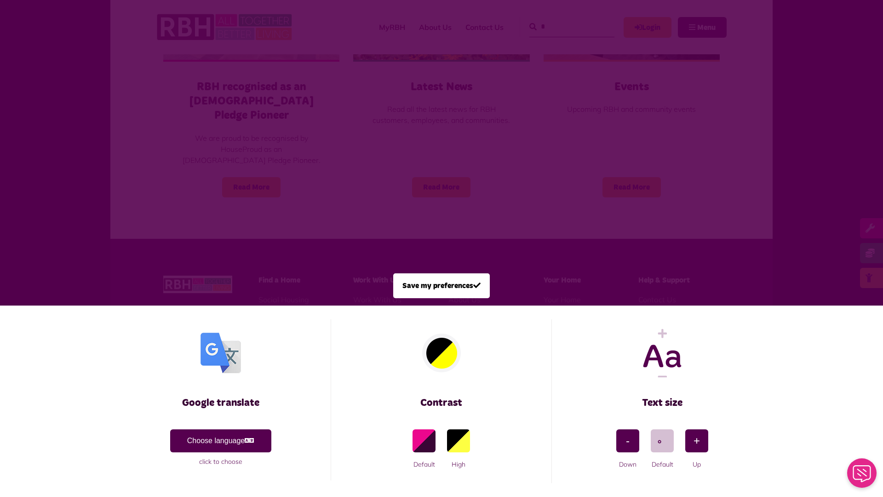
click at [196, 153] on span at bounding box center [441, 248] width 883 height 497
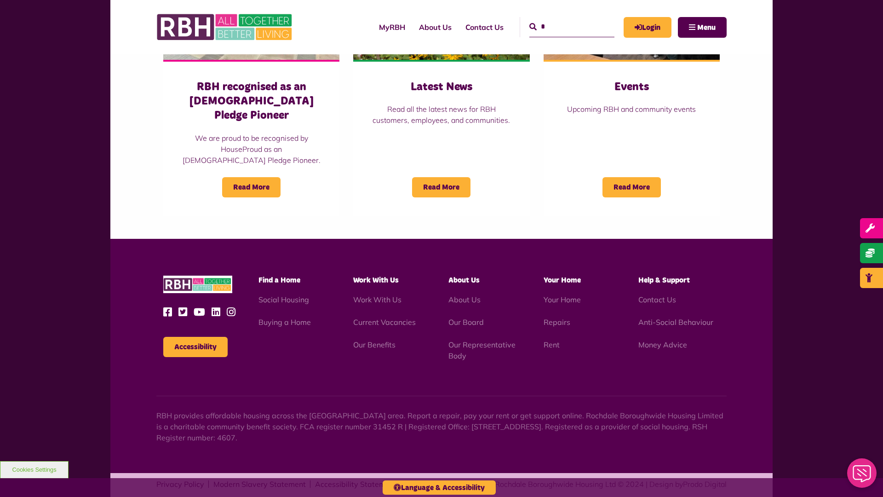
click at [561, 19] on input "*" at bounding box center [571, 27] width 85 height 20
type input "*"
click at [34, 469] on button "Cookies Settings" at bounding box center [34, 469] width 69 height 17
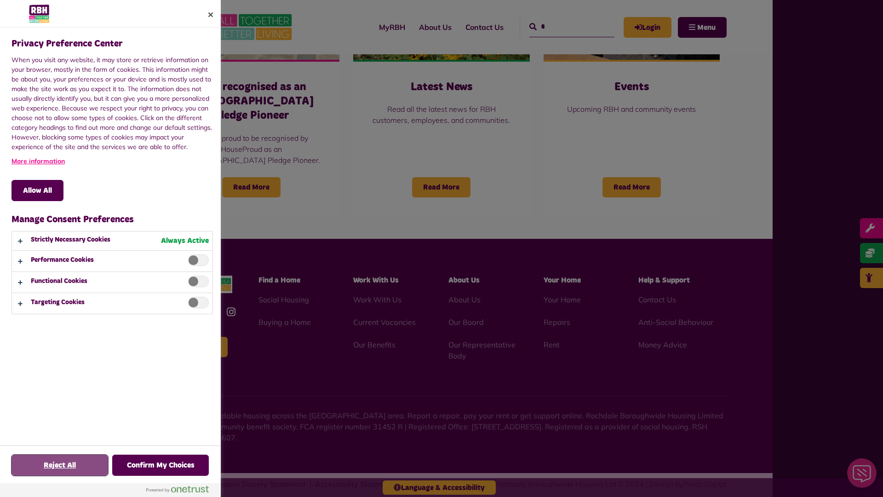
click at [60, 465] on button "Reject All" at bounding box center [59, 464] width 97 height 21
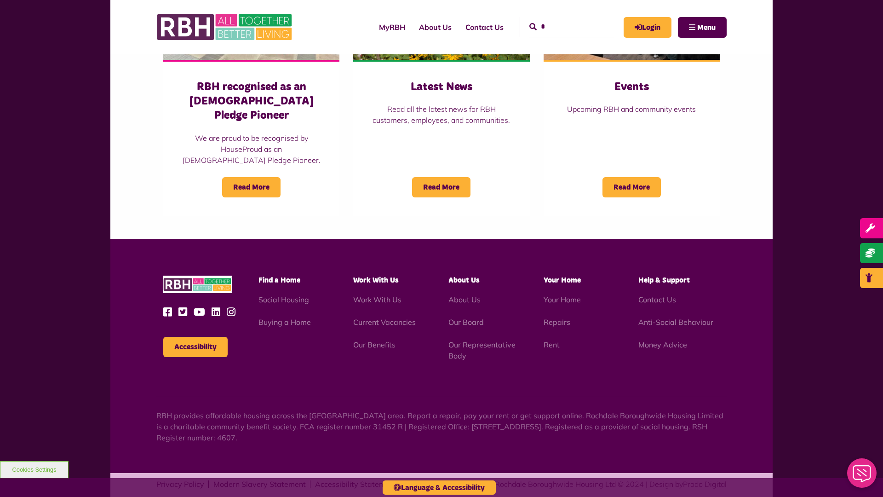
click at [561, 19] on input "*" at bounding box center [571, 27] width 85 height 20
type input "*"
click at [34, 469] on button "Cookies Settings" at bounding box center [34, 469] width 69 height 17
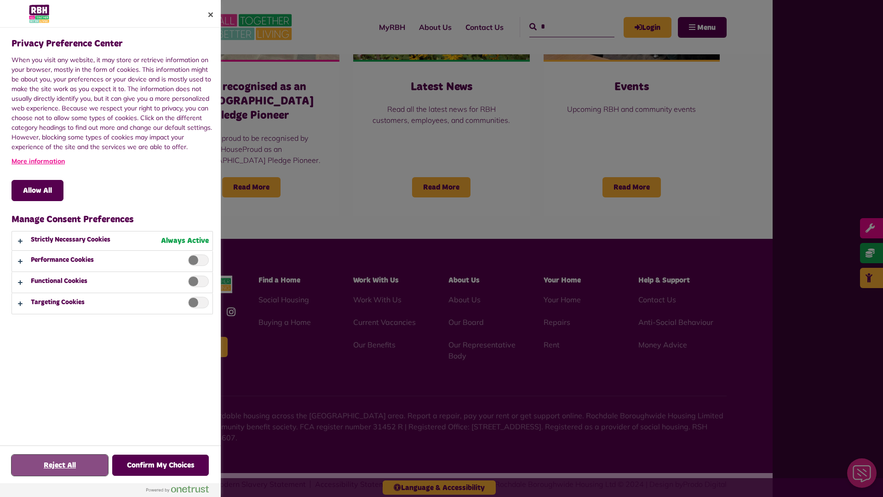
click at [60, 465] on button "Reject All" at bounding box center [59, 464] width 97 height 21
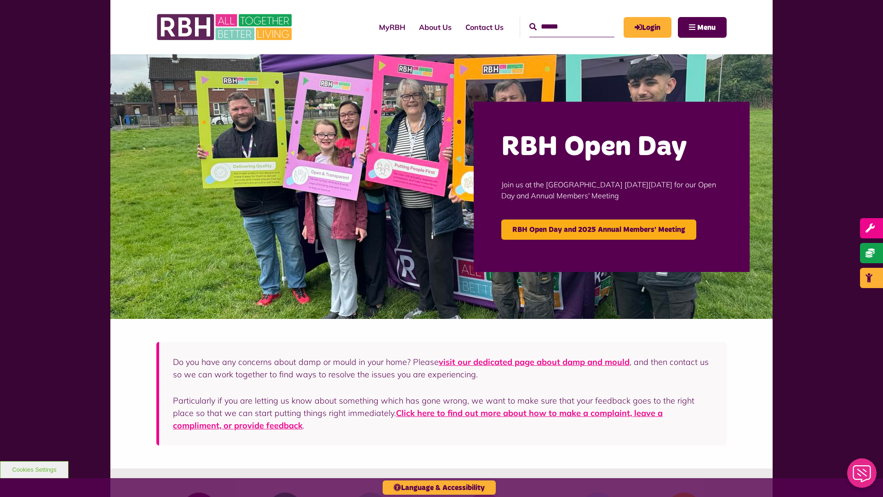
click at [561, 19] on input "Search" at bounding box center [571, 27] width 85 height 20
type input "*"
click at [34, 469] on button "Cookies Settings" at bounding box center [34, 469] width 69 height 17
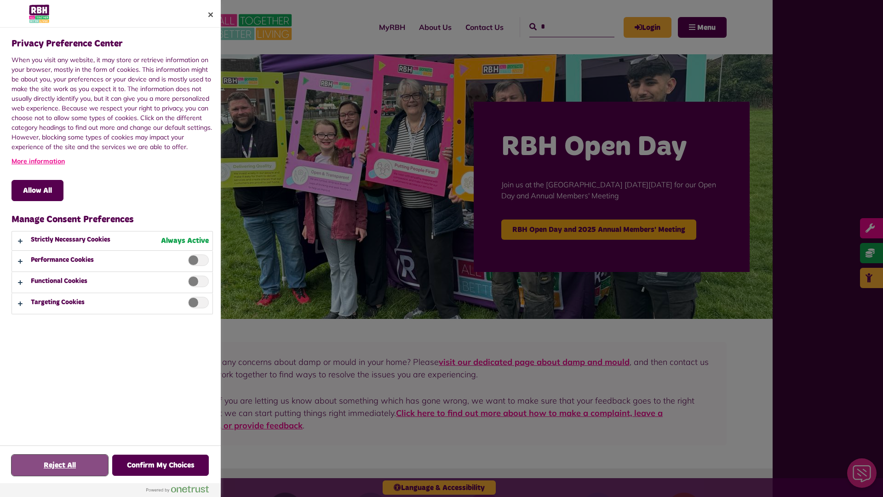
click at [60, 465] on button "Reject All" at bounding box center [59, 464] width 97 height 21
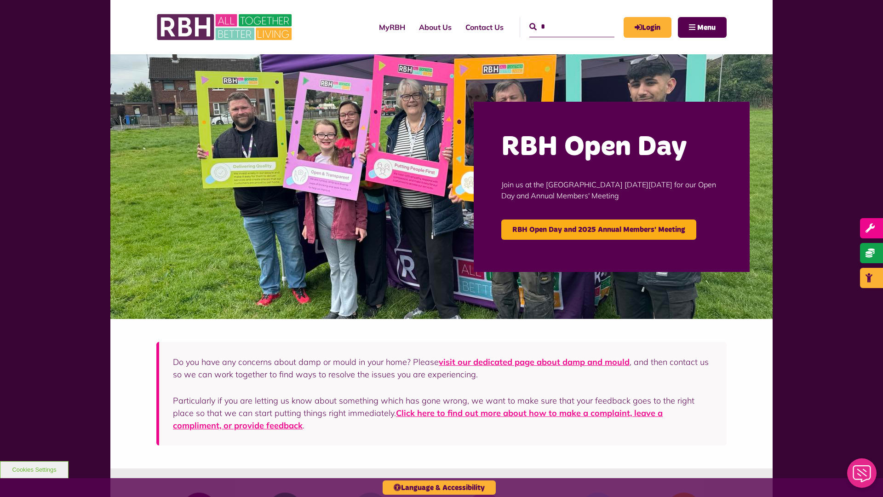
click at [561, 19] on input "*" at bounding box center [571, 27] width 85 height 20
type input "*"
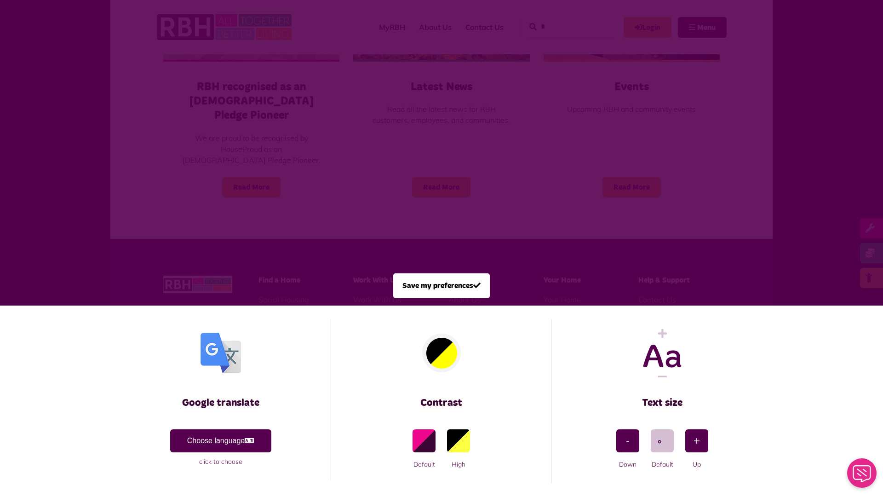
click at [196, 153] on span at bounding box center [441, 248] width 883 height 497
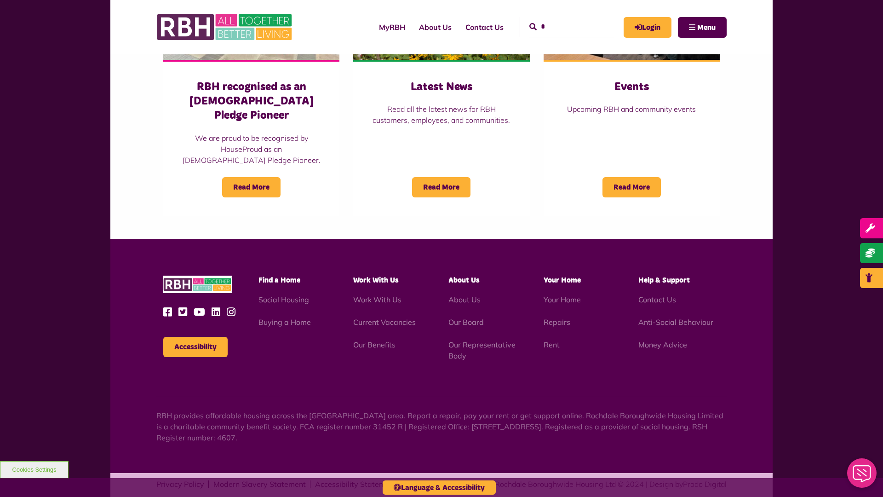
click at [561, 19] on input "*" at bounding box center [571, 27] width 85 height 20
type input "*"
click at [34, 469] on button "Cookies Settings" at bounding box center [34, 469] width 69 height 17
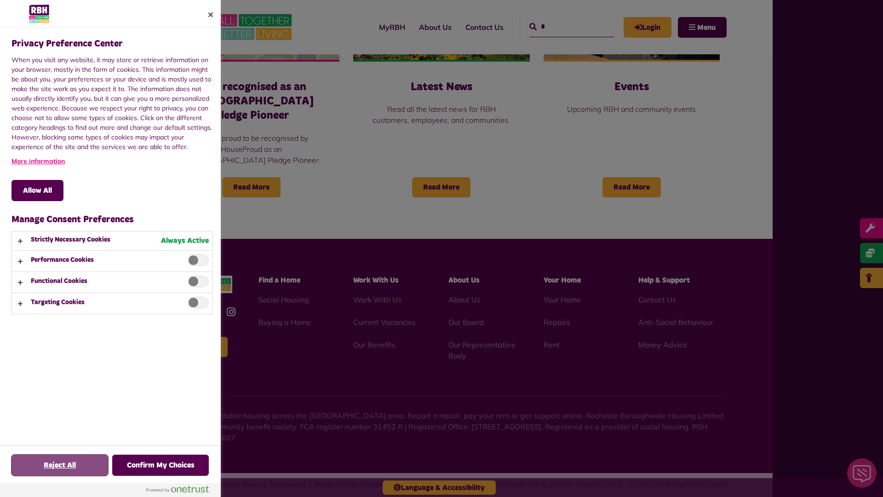
click at [60, 465] on button "Reject All" at bounding box center [59, 464] width 97 height 21
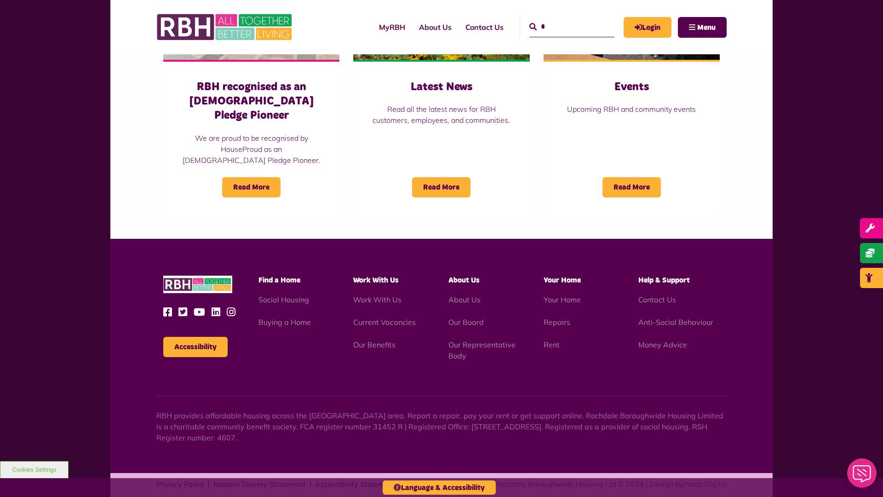
click at [561, 19] on input "*" at bounding box center [571, 27] width 85 height 20
type input "*"
click at [34, 469] on button "Cookies Settings" at bounding box center [34, 469] width 69 height 17
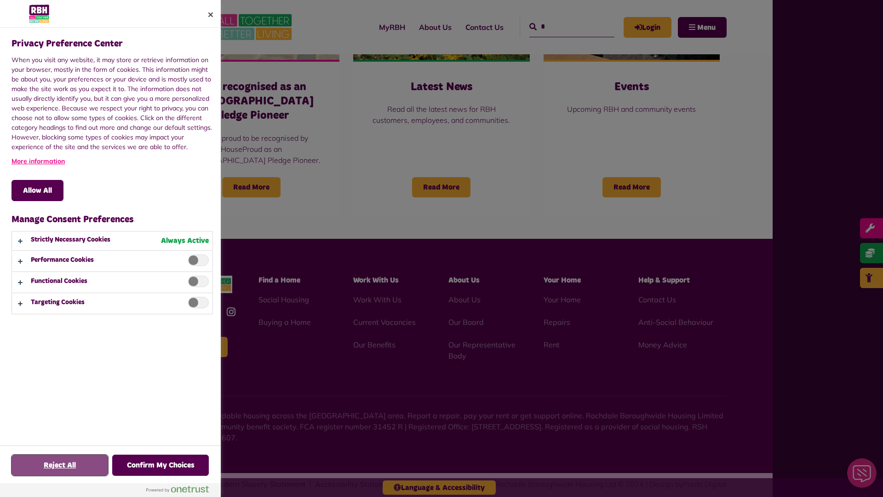
click at [60, 465] on button "Reject All" at bounding box center [59, 464] width 97 height 21
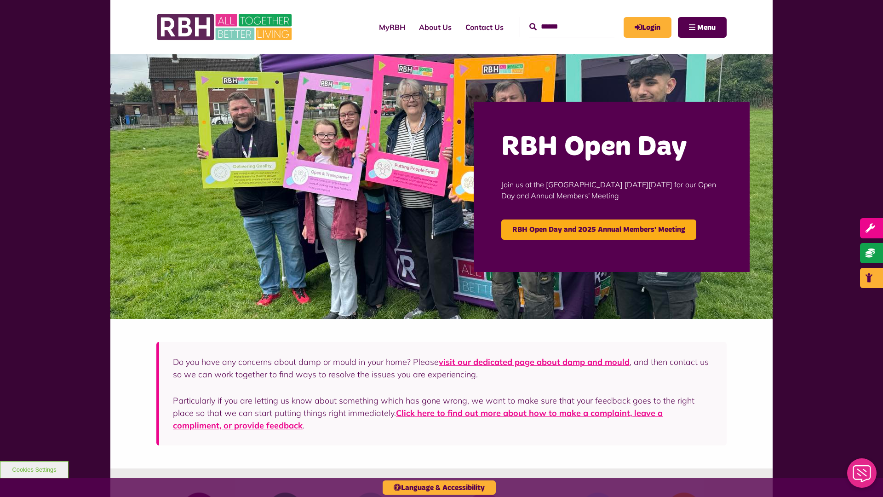
click at [561, 19] on input "Search" at bounding box center [571, 27] width 85 height 20
type input "*"
click at [34, 469] on button "Cookies Settings" at bounding box center [34, 469] width 69 height 17
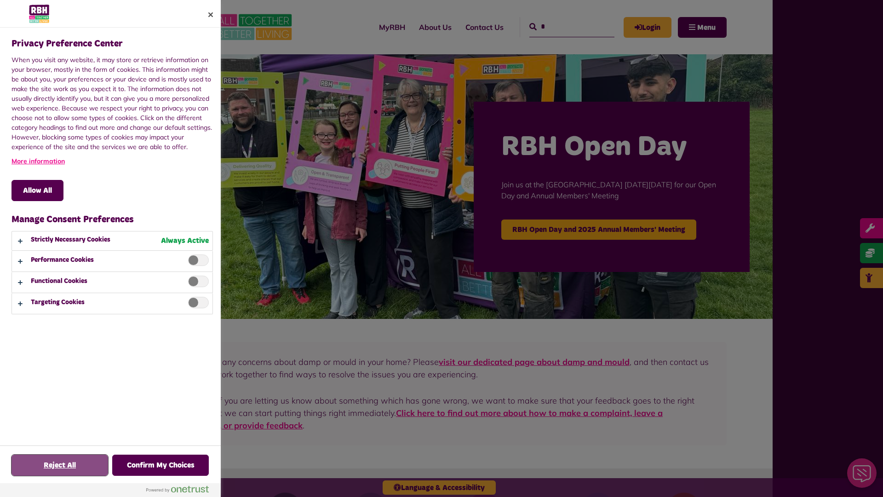
click at [60, 465] on button "Reject All" at bounding box center [59, 464] width 97 height 21
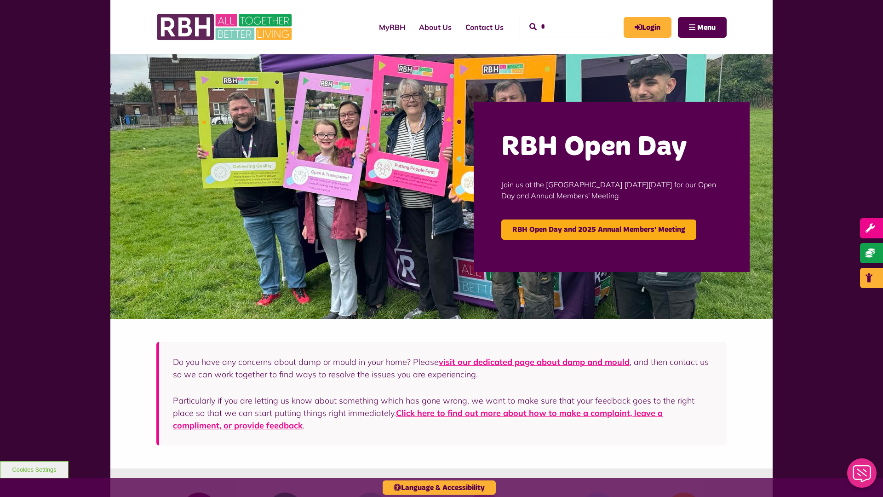
click at [561, 19] on input "*" at bounding box center [571, 27] width 85 height 20
type input "*"
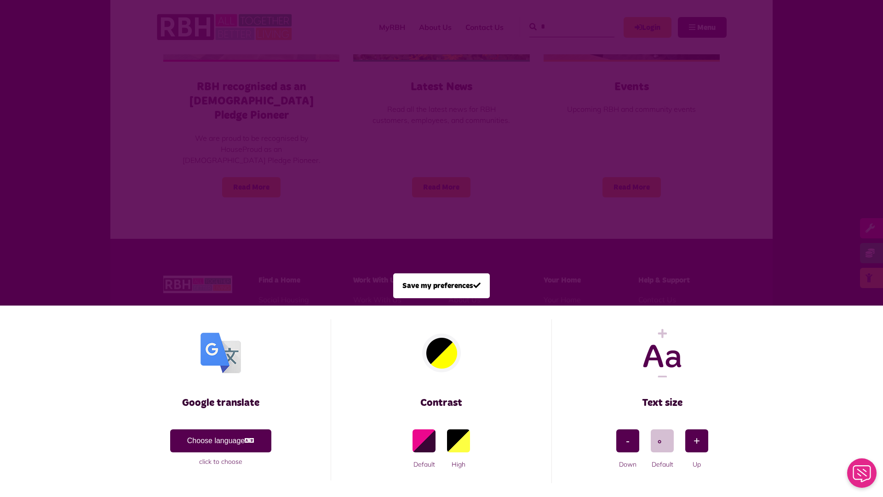
click at [196, 153] on span at bounding box center [441, 248] width 883 height 497
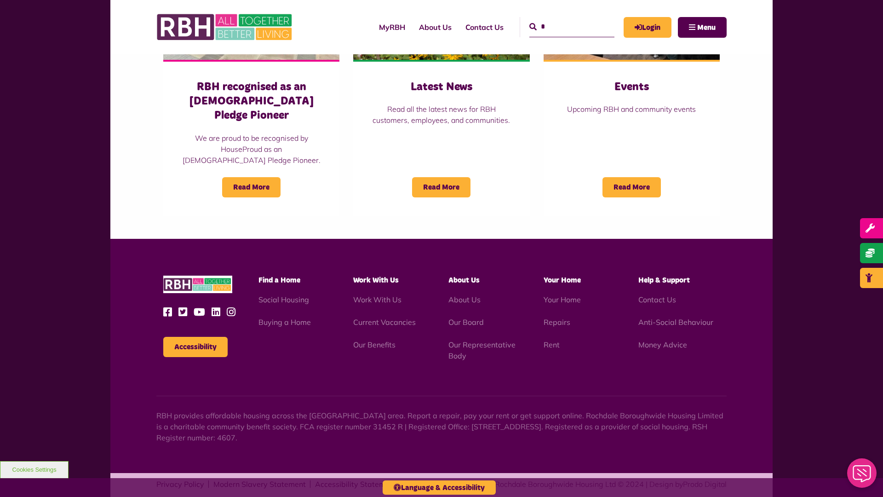
click at [561, 19] on input "*" at bounding box center [571, 27] width 85 height 20
type input "*"
click at [195, 337] on button "Accessibility" at bounding box center [195, 347] width 64 height 20
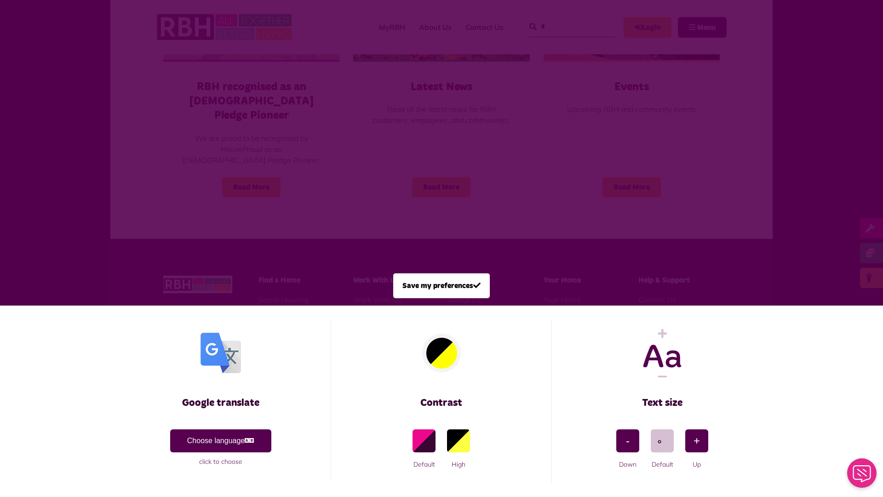
click at [196, 153] on span at bounding box center [441, 248] width 883 height 497
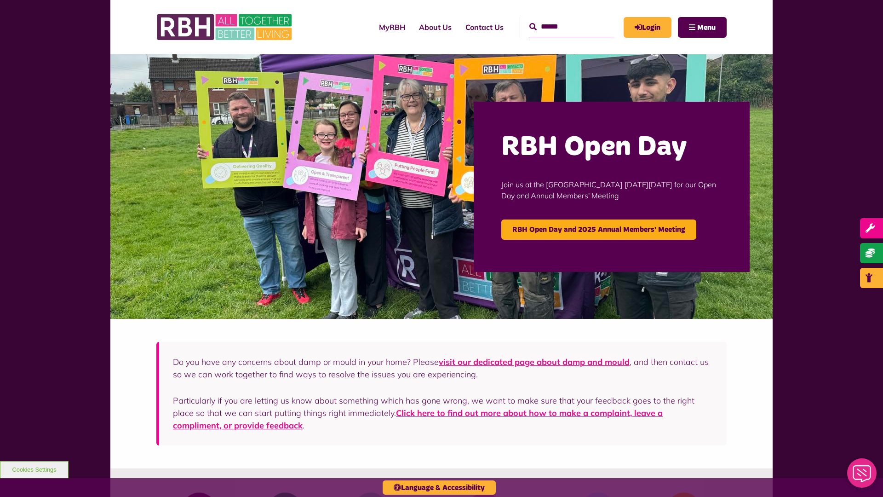
click at [561, 19] on input "Search" at bounding box center [571, 27] width 85 height 20
type input "*"
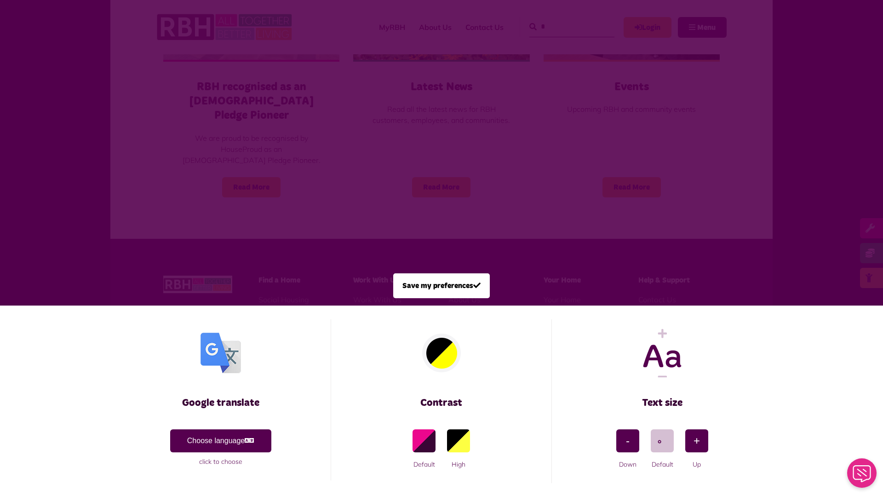
click at [196, 153] on span at bounding box center [441, 248] width 883 height 497
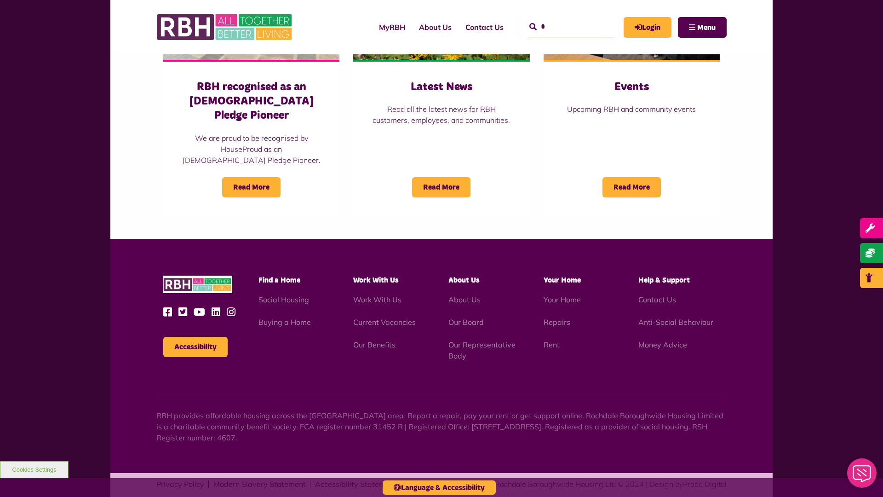
click at [561, 19] on input "*" at bounding box center [571, 27] width 85 height 20
type input "*"
click at [195, 337] on button "Accessibility" at bounding box center [195, 347] width 64 height 20
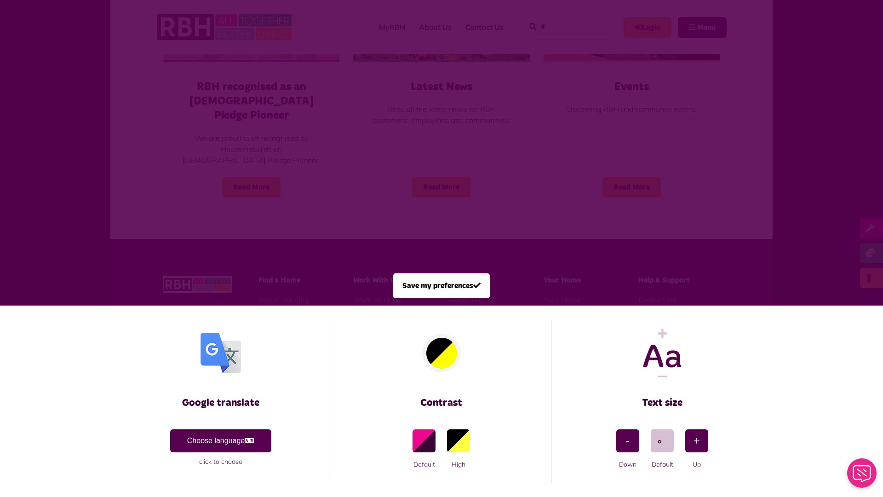
click at [196, 153] on span at bounding box center [441, 248] width 883 height 497
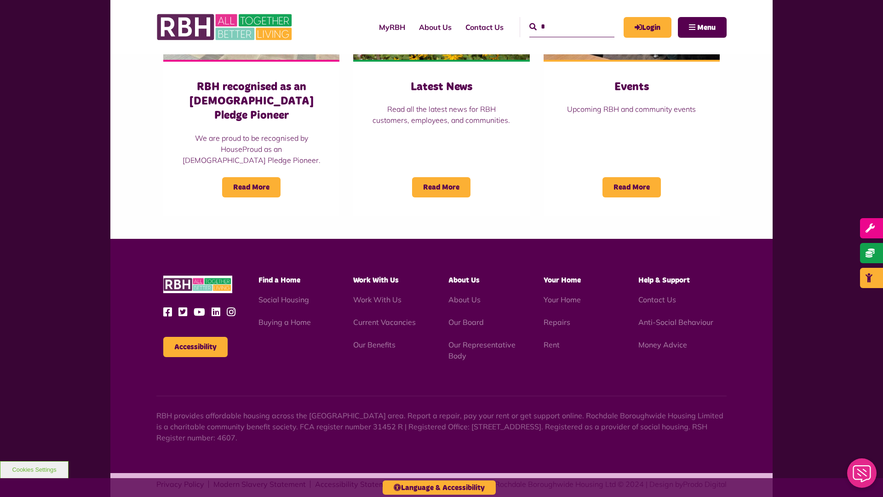
click at [561, 19] on input "*" at bounding box center [571, 27] width 85 height 20
type input "*"
click at [34, 469] on button "Cookies Settings" at bounding box center [34, 469] width 69 height 17
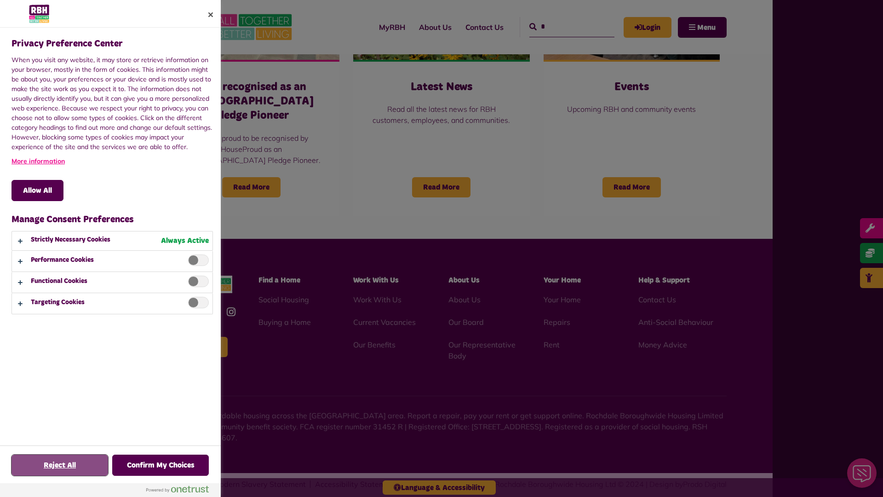
click at [60, 465] on button "Reject All" at bounding box center [59, 464] width 97 height 21
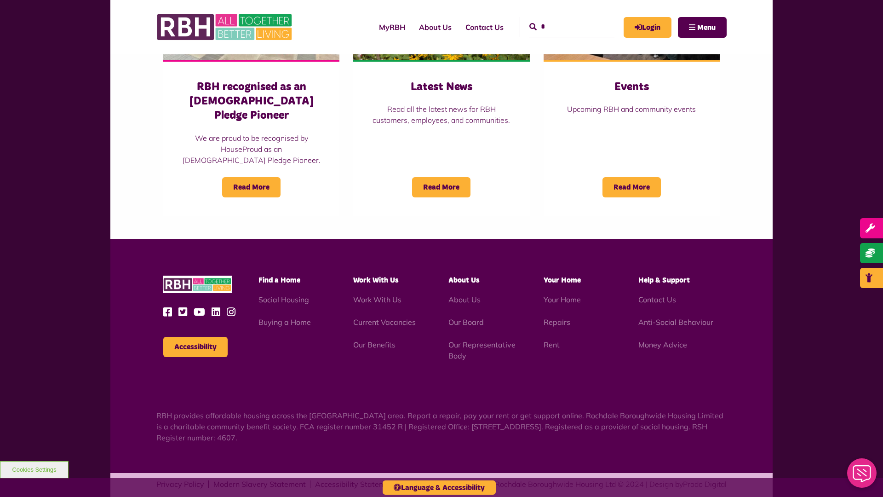
click at [561, 19] on input "*" at bounding box center [571, 27] width 85 height 20
type input "*"
click at [34, 469] on button "Cookies Settings" at bounding box center [34, 469] width 69 height 17
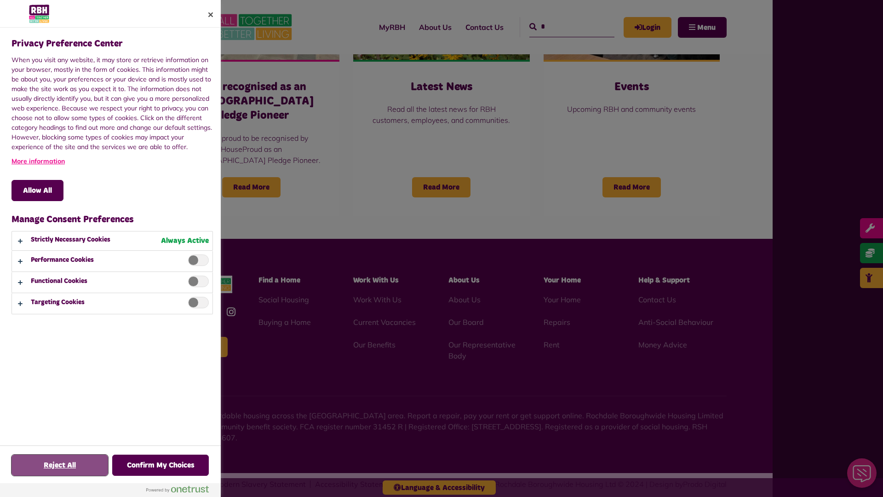
click at [60, 465] on button "Reject All" at bounding box center [59, 464] width 97 height 21
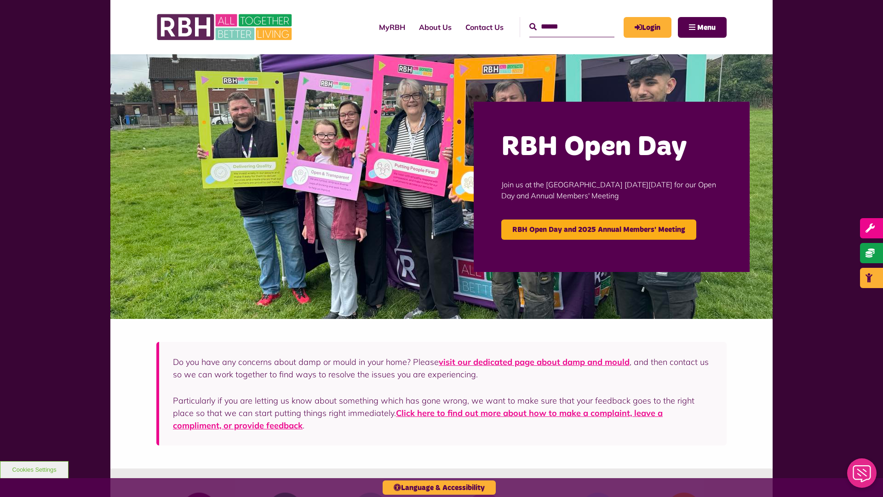
click at [561, 19] on input "Search" at bounding box center [571, 27] width 85 height 20
type input "*"
click at [34, 469] on button "Cookies Settings" at bounding box center [34, 469] width 69 height 17
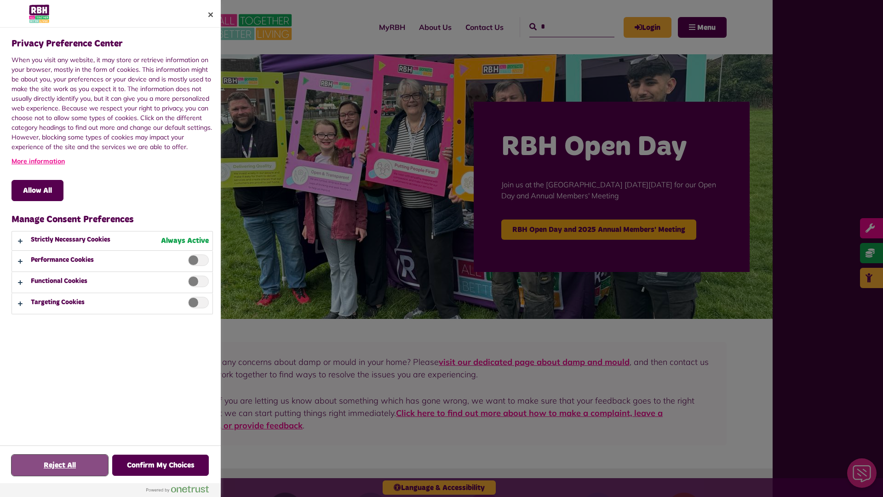
click at [60, 465] on button "Reject All" at bounding box center [59, 464] width 97 height 21
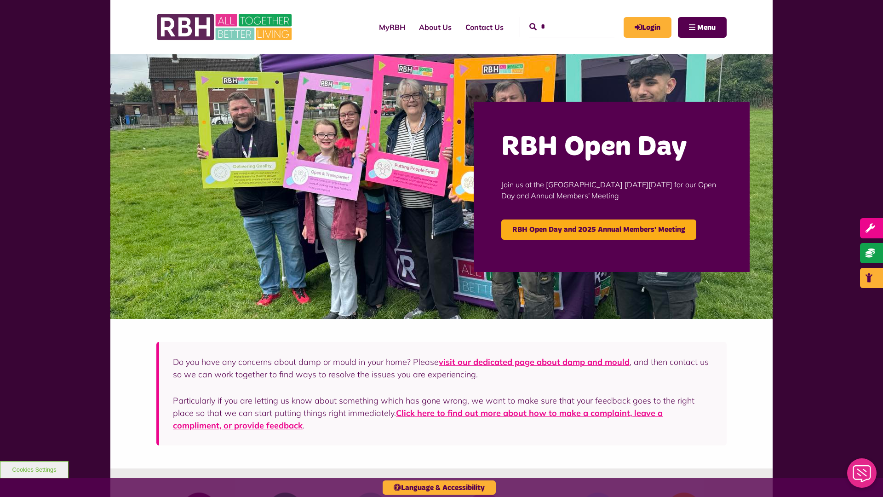
click at [561, 19] on input "*" at bounding box center [571, 27] width 85 height 20
type input "*"
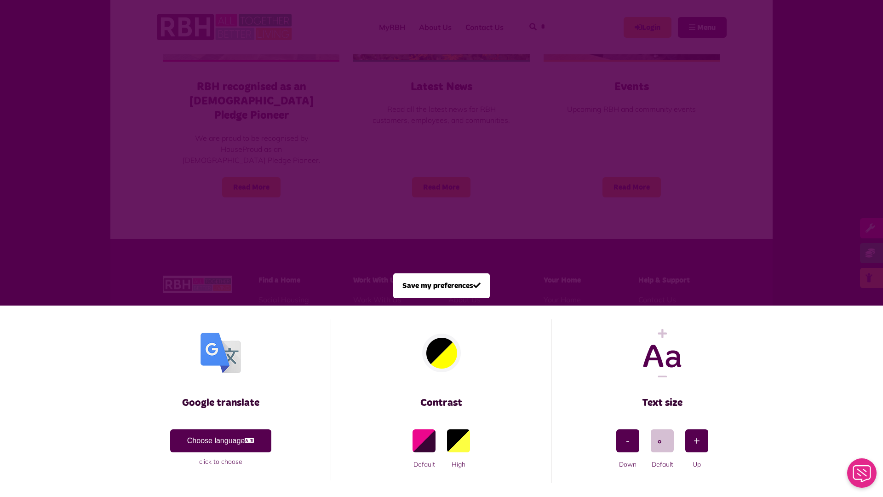
click at [196, 153] on span at bounding box center [441, 248] width 883 height 497
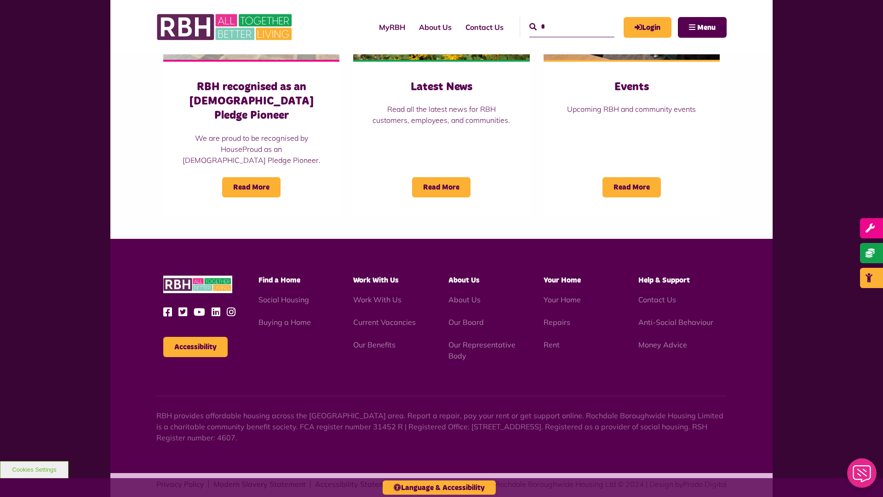
click at [561, 19] on input "*" at bounding box center [571, 27] width 85 height 20
type input "*"
click at [34, 469] on button "Cookies Settings" at bounding box center [34, 469] width 69 height 17
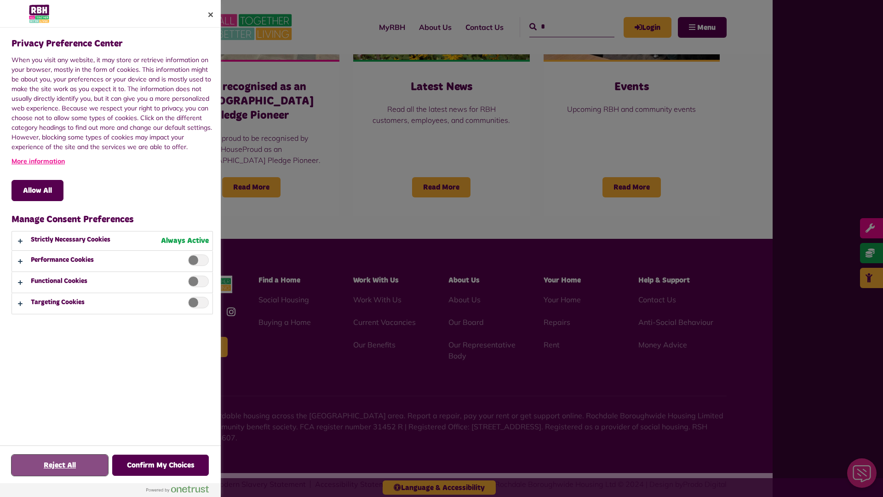
click at [60, 465] on button "Reject All" at bounding box center [59, 464] width 97 height 21
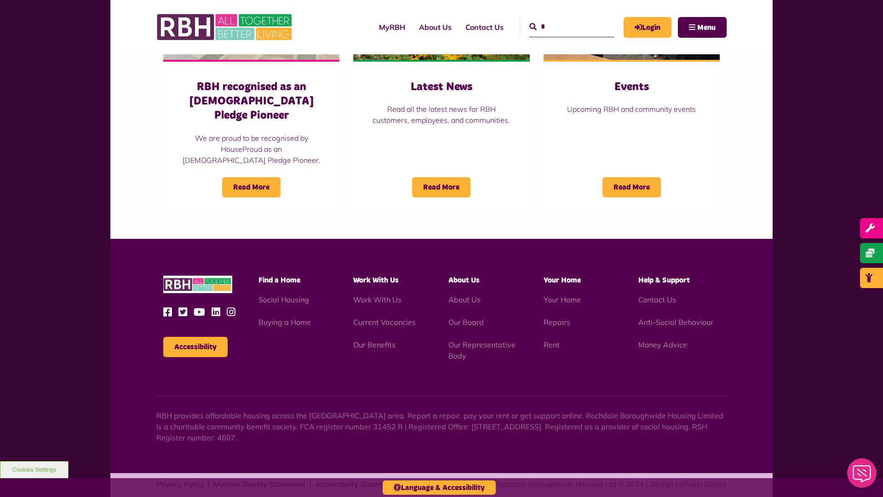
click at [561, 19] on input "*" at bounding box center [571, 27] width 85 height 20
type input "*"
click at [34, 469] on button "Cookies Settings" at bounding box center [34, 469] width 69 height 17
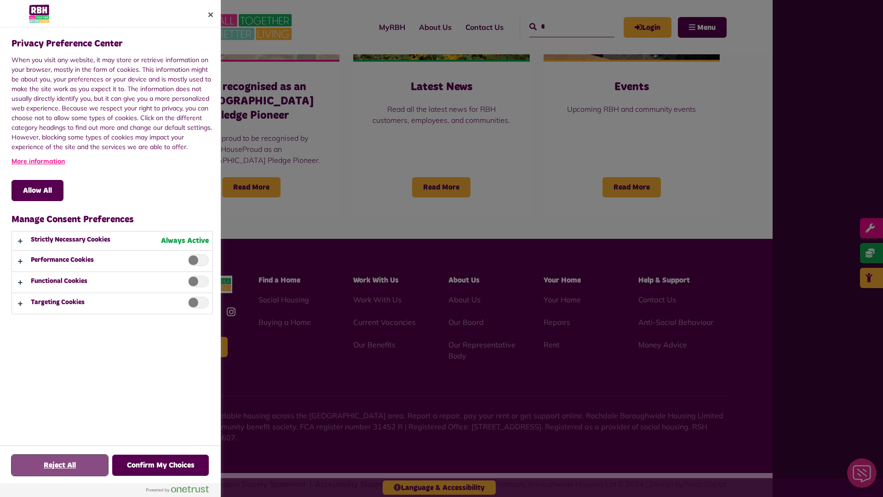
click at [60, 465] on button "Reject All" at bounding box center [59, 464] width 97 height 21
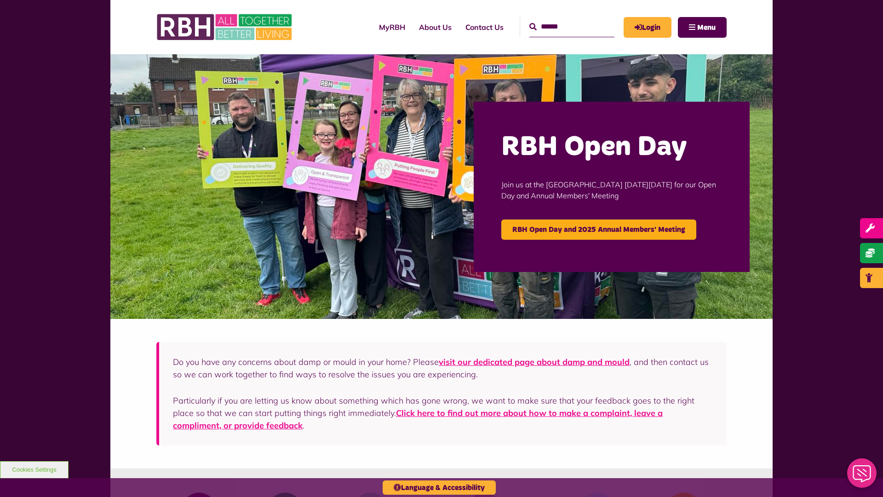
click at [561, 19] on input "Search" at bounding box center [571, 27] width 85 height 20
type input "*"
click at [34, 469] on button "Cookies Settings" at bounding box center [34, 469] width 69 height 17
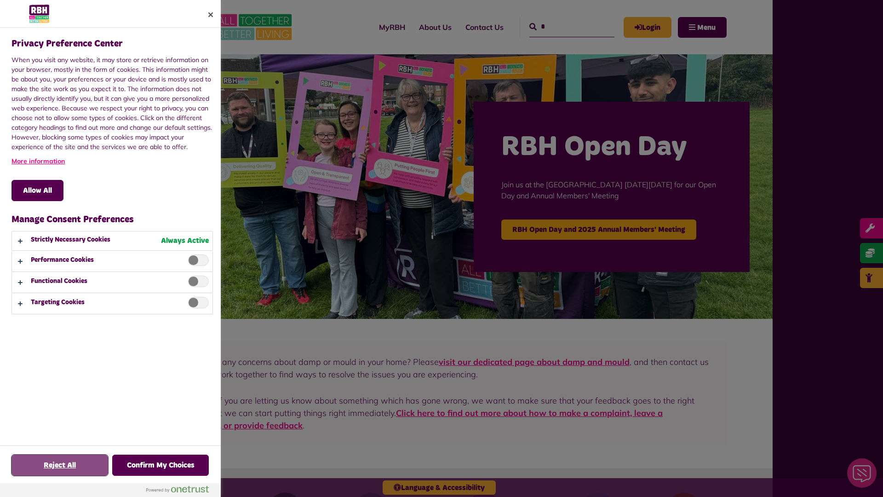
click at [60, 465] on button "Reject All" at bounding box center [59, 464] width 97 height 21
